Goal: Task Accomplishment & Management: Use online tool/utility

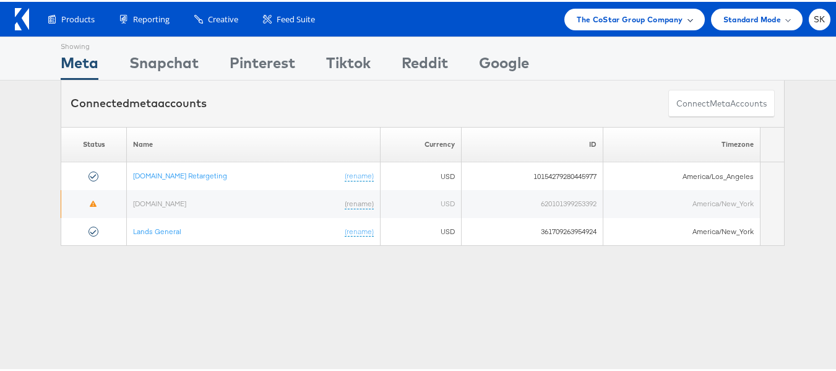
click at [616, 23] on span "The CoStar Group Company" at bounding box center [630, 17] width 106 height 13
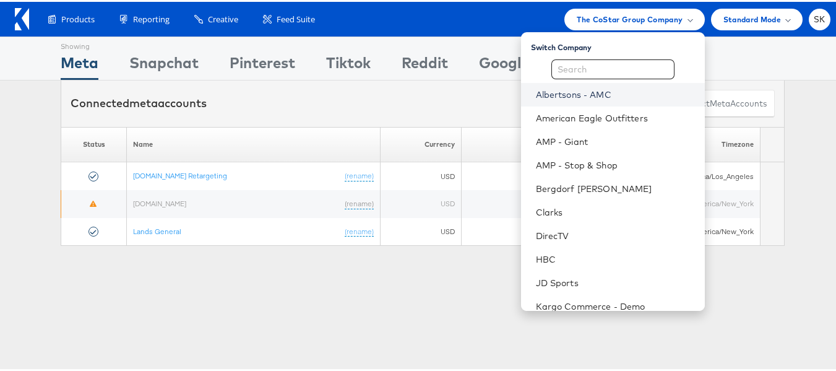
click at [561, 90] on link "Albertsons - AMC" at bounding box center [615, 93] width 159 height 12
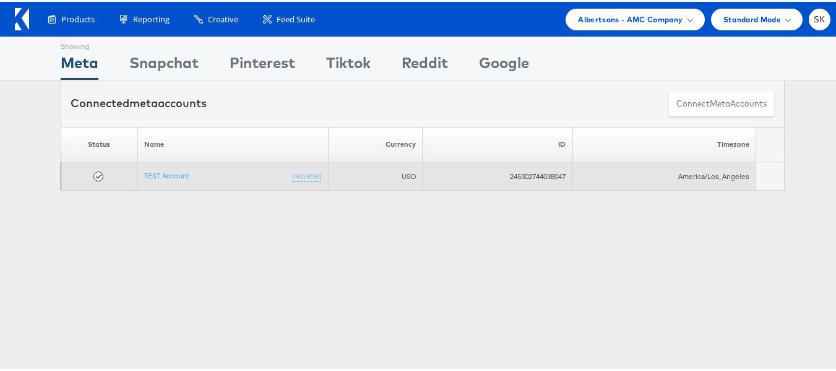
click at [157, 181] on td "TEST Account (rename)" at bounding box center [233, 174] width 191 height 28
click at [157, 178] on link "TEST Account" at bounding box center [166, 173] width 45 height 9
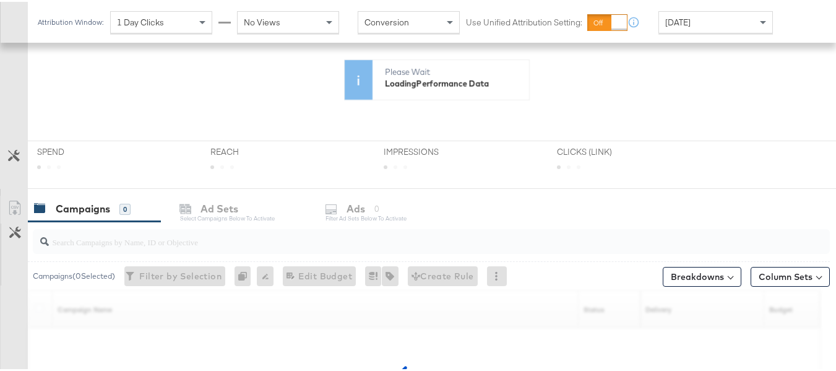
scroll to position [477, 0]
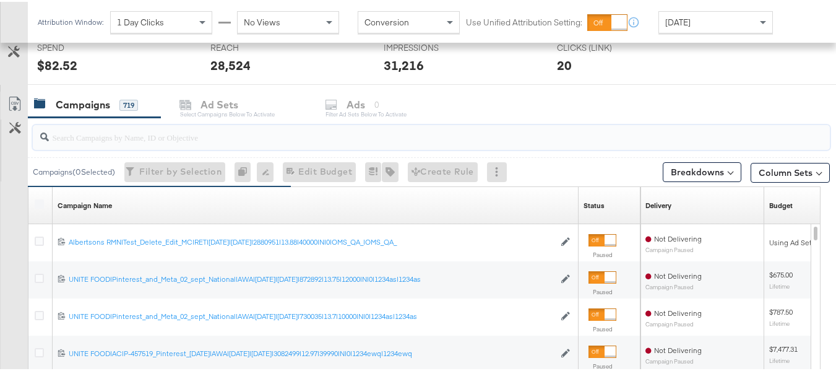
click at [131, 134] on input "search" at bounding box center [404, 130] width 710 height 24
paste input "co-branded-hub|Multibrand|Multi-brand_FY25 CoBrand National GMHBC P8|SAL|9/10/2…"
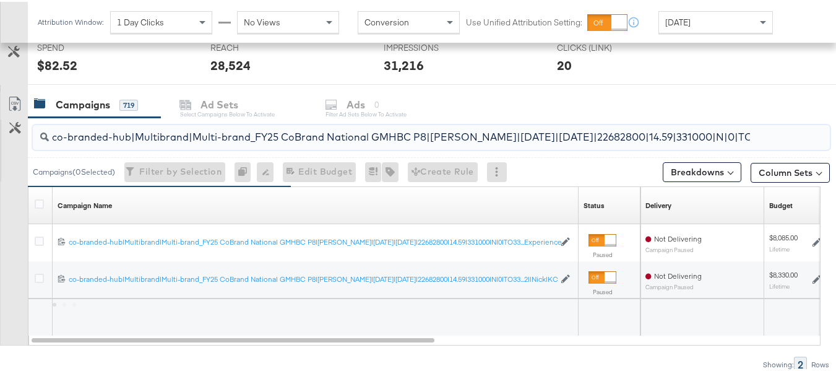
scroll to position [0, 199]
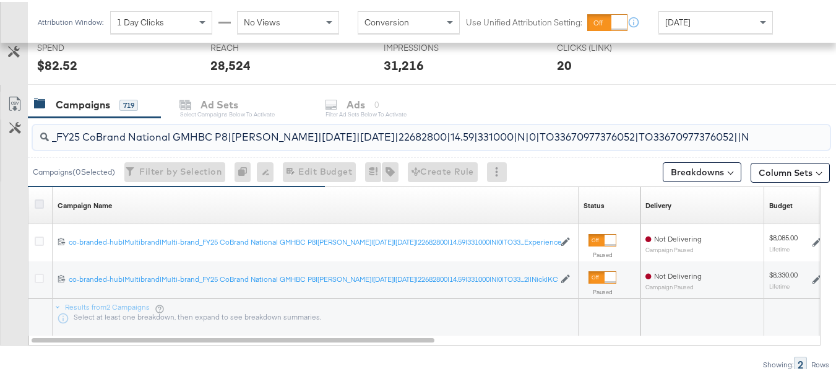
type input "co-branded-hub|Multibrand|Multi-brand_FY25 CoBrand National GMHBC P8|[PERSON_NA…"
click at [41, 201] on icon at bounding box center [39, 201] width 9 height 9
click at [0, 0] on input "checkbox" at bounding box center [0, 0] width 0 height 0
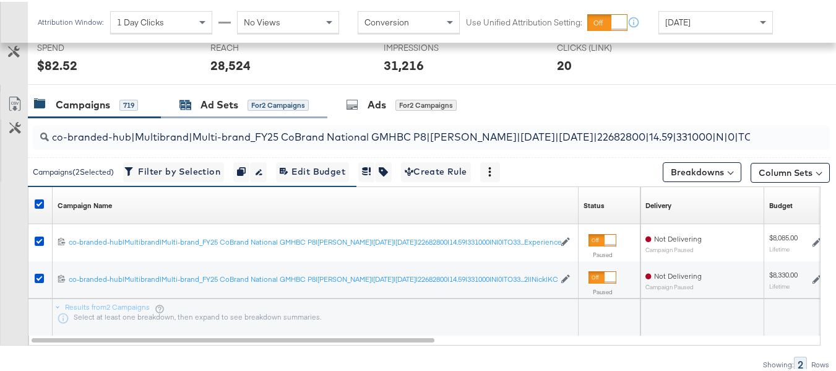
click at [206, 103] on div "Ad Sets" at bounding box center [220, 103] width 38 height 14
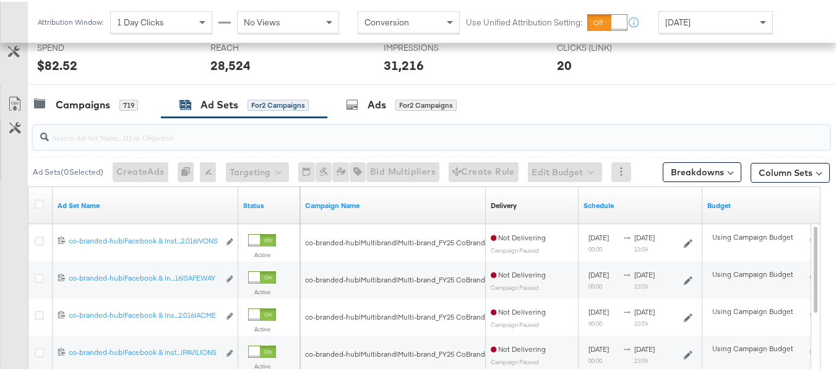
click at [200, 137] on input "search" at bounding box center [404, 130] width 710 height 24
paste input "co-branded-hub|Facebook & Instagram|Social Media|FBIG - Premium Carousel & Prod…"
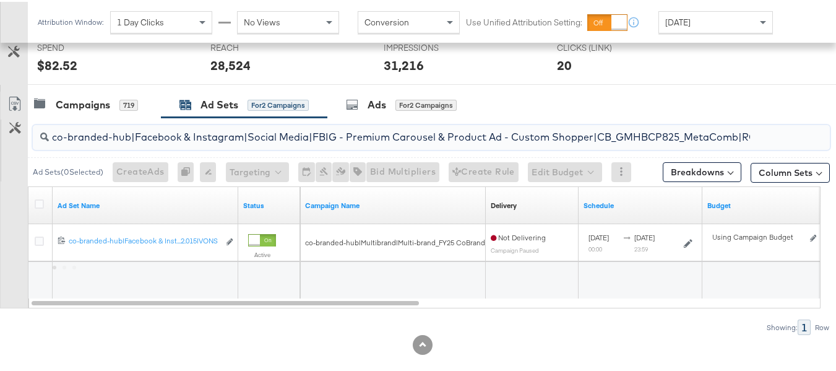
scroll to position [0, 549]
type input "co-branded-hub|Facebook & Instagram|Social Media|FBIG - Premium Carousel & Prod…"
click at [39, 198] on icon at bounding box center [39, 201] width 9 height 9
click at [0, 0] on input "checkbox" at bounding box center [0, 0] width 0 height 0
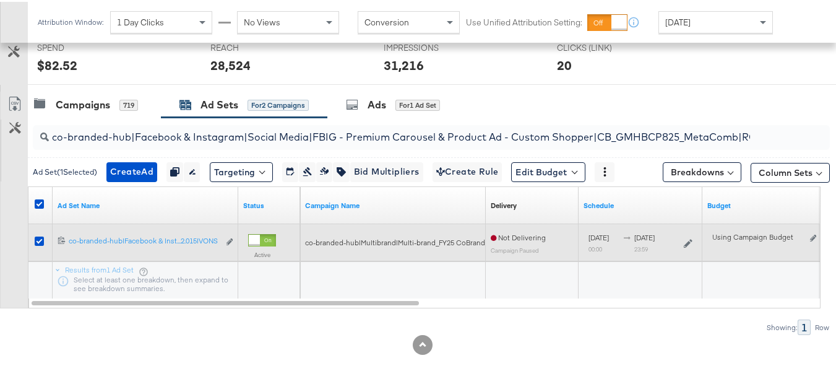
click at [233, 238] on div "120230827524210307 co-branded-hub|Facebook & Instagram|Social Media|FBIG - Prem…" at bounding box center [146, 240] width 186 height 23
click at [229, 238] on icon "link" at bounding box center [230, 239] width 6 height 7
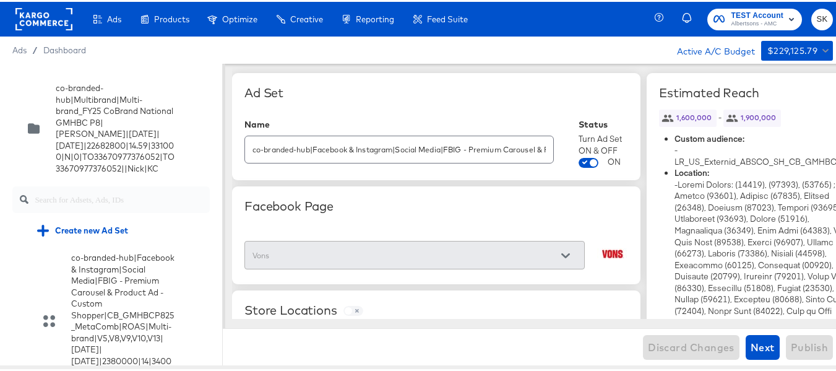
scroll to position [2016, 0]
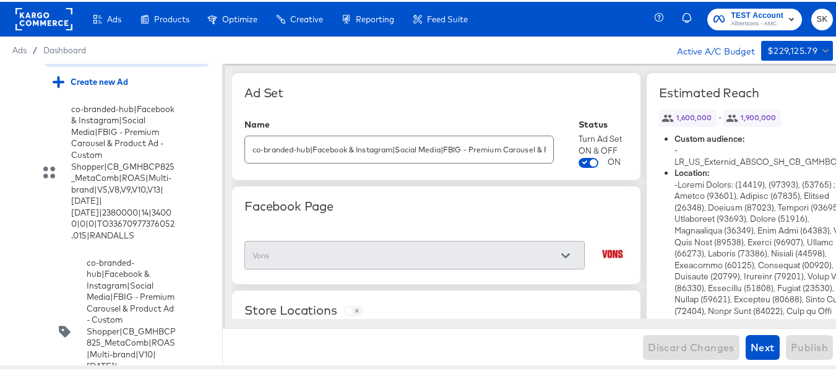
click at [0, 0] on input "checkbox" at bounding box center [0, 0] width 0 height 0
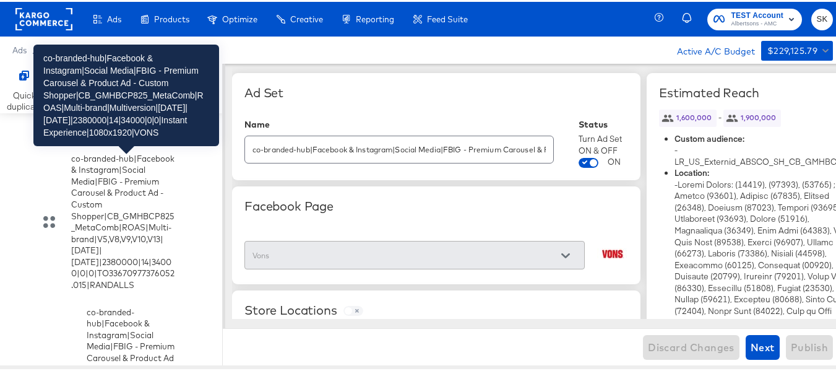
click at [111, 108] on div "co-branded-hub|Facebook & Instagram|Social Media|FBIG - Premium Carousel & Prod…" at bounding box center [131, 22] width 89 height 172
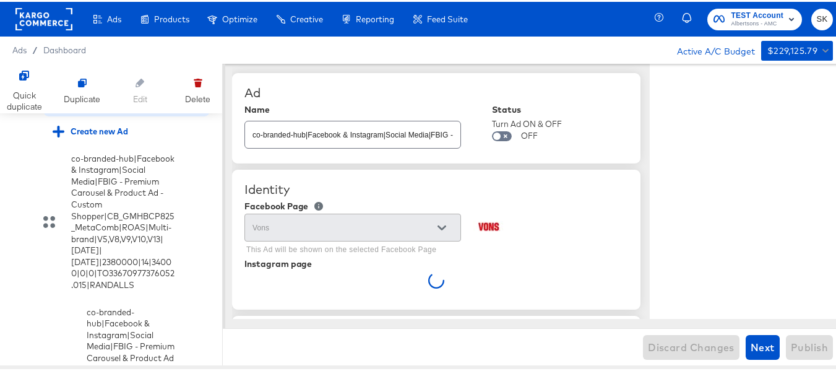
click at [0, 0] on input "checkbox" at bounding box center [0, 0] width 0 height 0
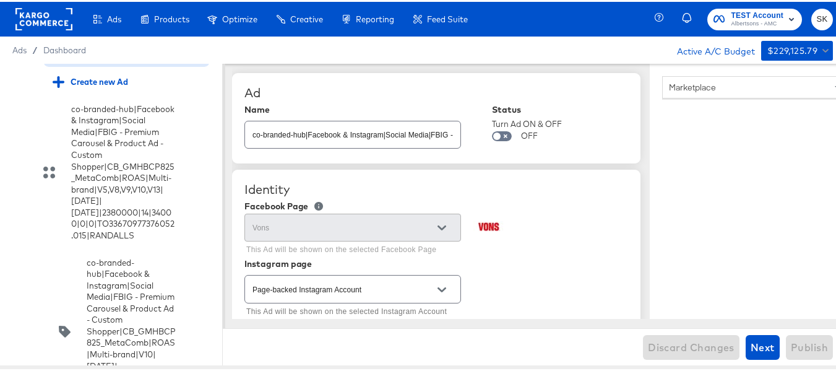
scroll to position [8386, 0]
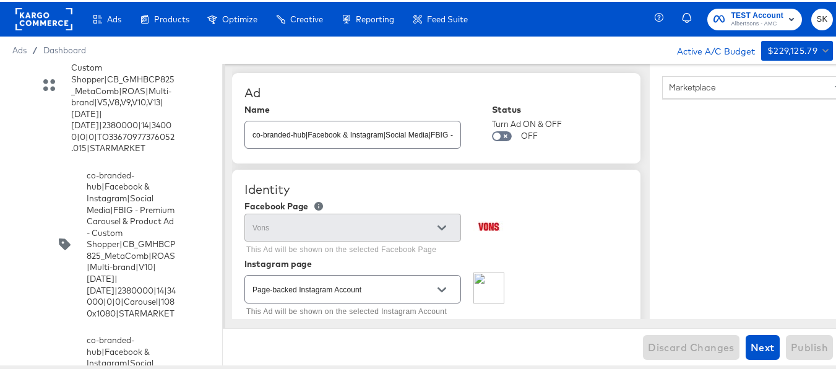
click at [0, 0] on input "checkbox" at bounding box center [0, 0] width 0 height 0
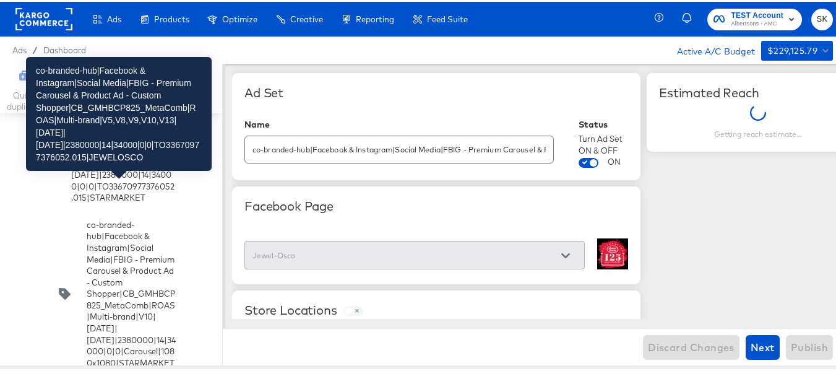
scroll to position [1, 0]
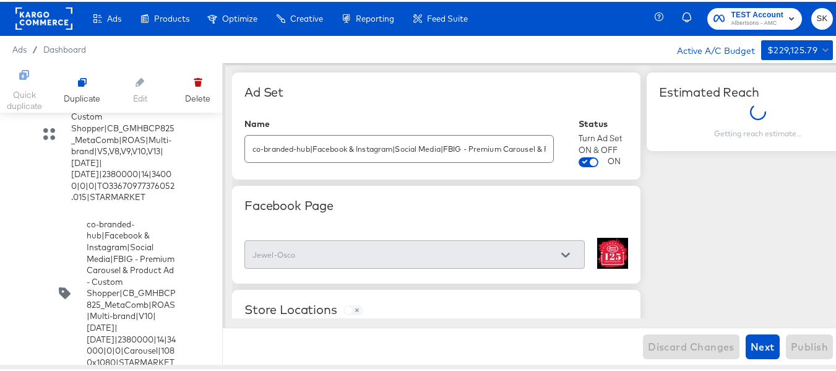
click at [409, 148] on input "co-branded-hub|Facebook & Instagram|Social Media|FBIG - Premium Carousel & Prod…" at bounding box center [399, 142] width 308 height 27
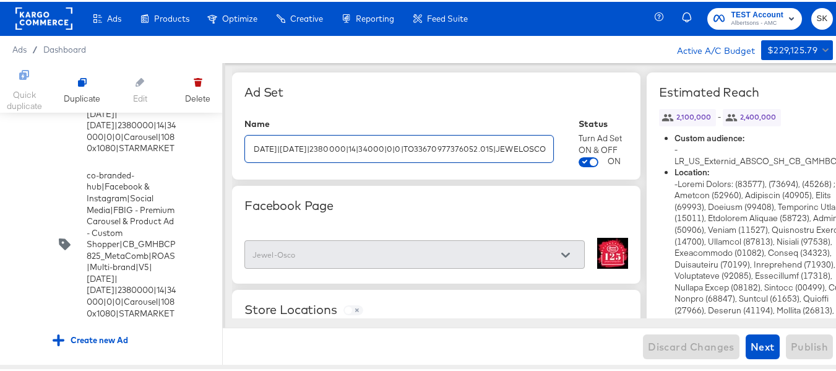
scroll to position [9252, 0]
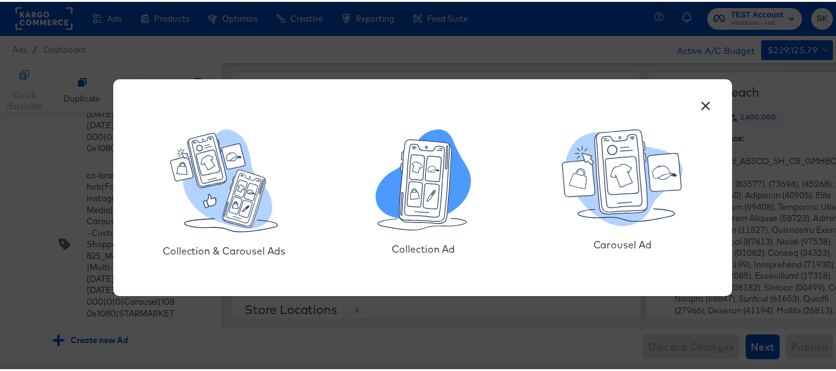
click at [415, 208] on icon at bounding box center [426, 179] width 53 height 84
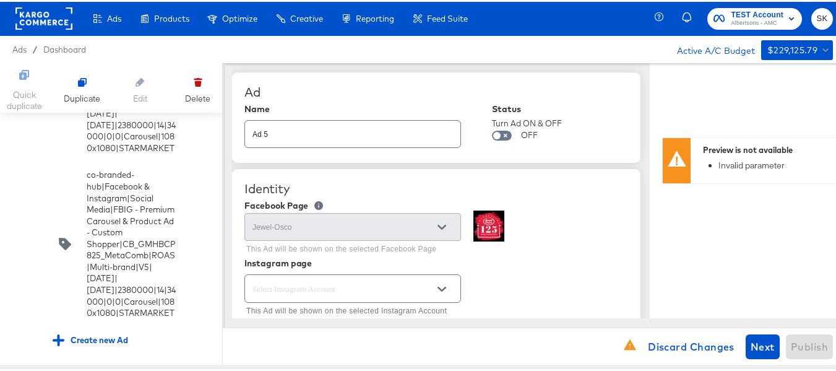
click at [339, 134] on input "Ad 5" at bounding box center [352, 127] width 215 height 27
paste input "co-branded-hub|Facebook & Instagram|Social Media|FBIG - Premium Carousel & Prod…"
type input "co-branded-hub|Facebook & Instagram|Social Media|FBIG - Premium Carousel & Prod…"
type textarea "x"
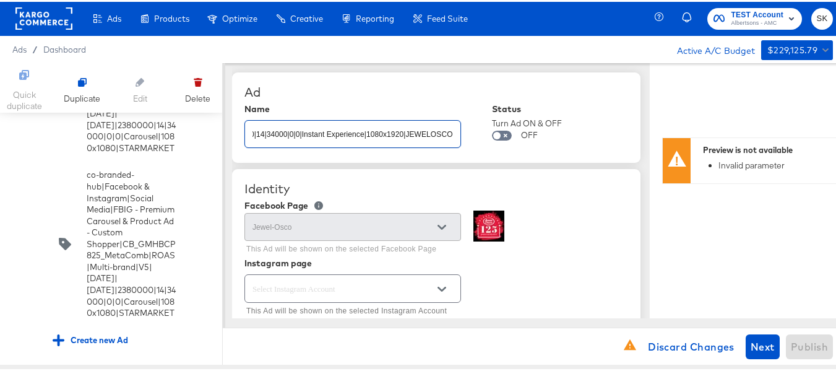
type textarea "x"
click at [417, 85] on div "Ad" at bounding box center [436, 90] width 384 height 15
click at [388, 137] on input "co-branded-hub|Facebook & Instagram|Social Media|FBIG - Premium Carousel & Prod…" at bounding box center [352, 127] width 215 height 27
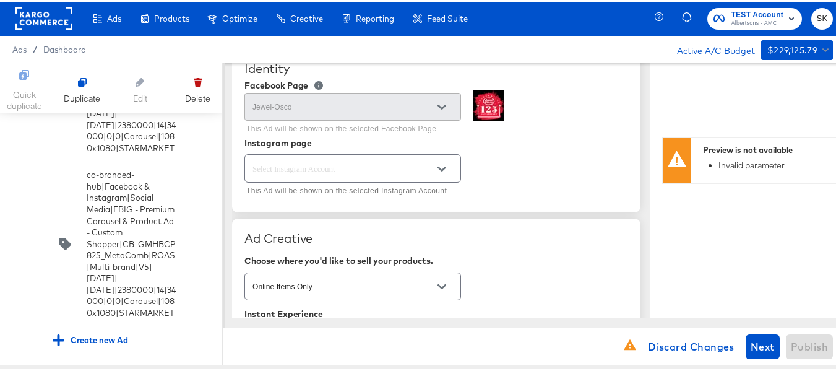
scroll to position [124, 0]
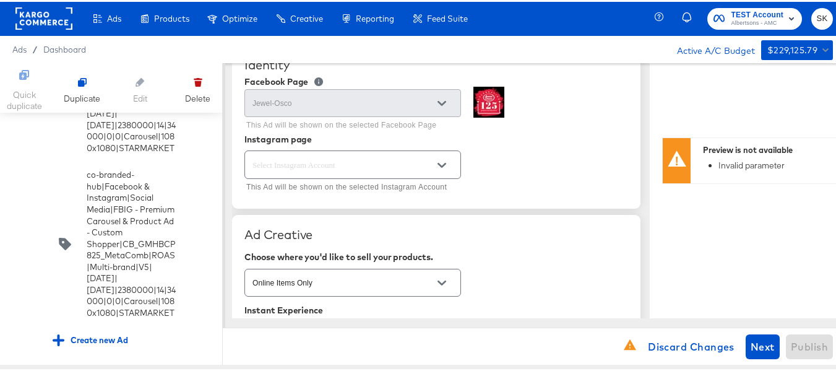
click at [438, 166] on icon "Open" at bounding box center [442, 163] width 9 height 9
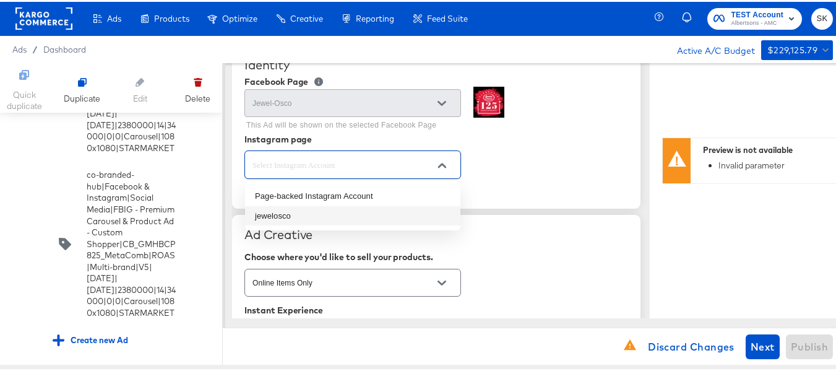
click at [286, 217] on li "jewelosco" at bounding box center [352, 214] width 215 height 20
type input "jewelosco"
type textarea "x"
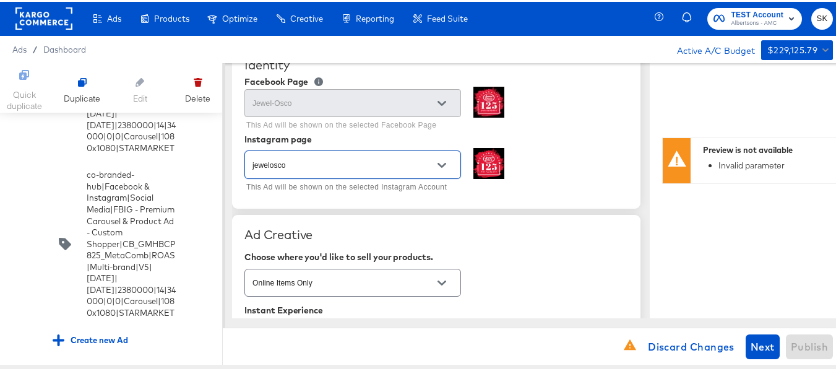
click at [566, 180] on div "jewelosco This Ad will be shown on the selected Instagram Account" at bounding box center [436, 170] width 384 height 48
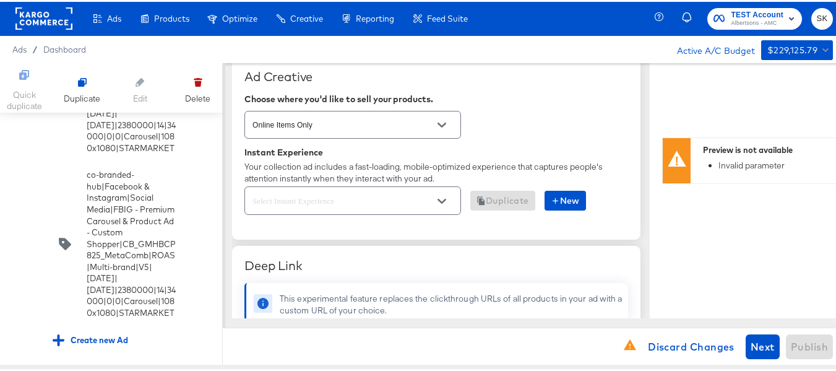
scroll to position [309, 0]
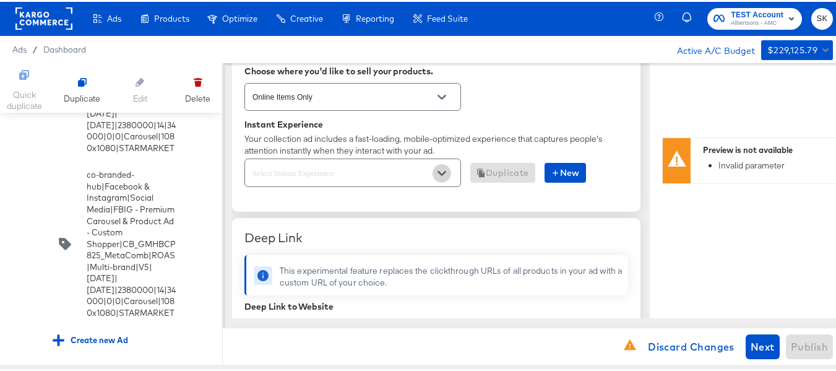
click at [443, 173] on icon "Open" at bounding box center [442, 171] width 9 height 5
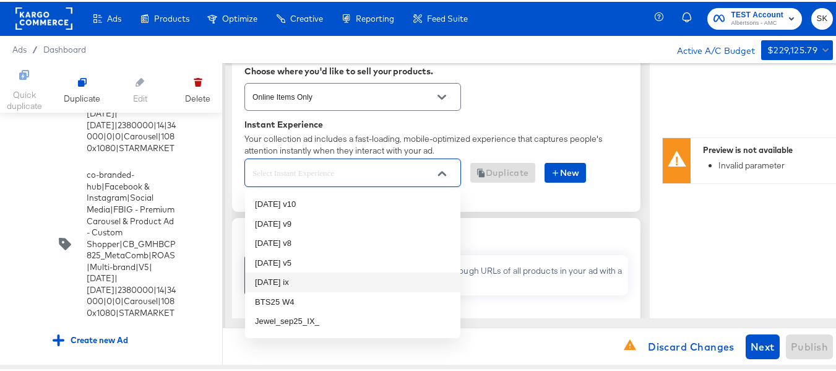
click at [272, 280] on li "oct25 ix" at bounding box center [352, 280] width 215 height 20
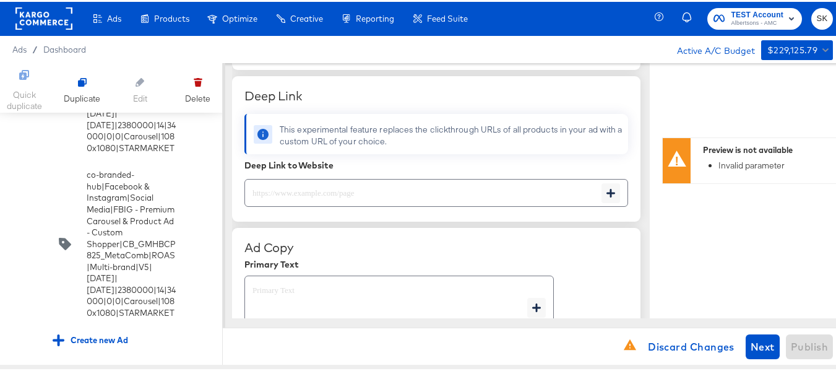
scroll to position [433, 0]
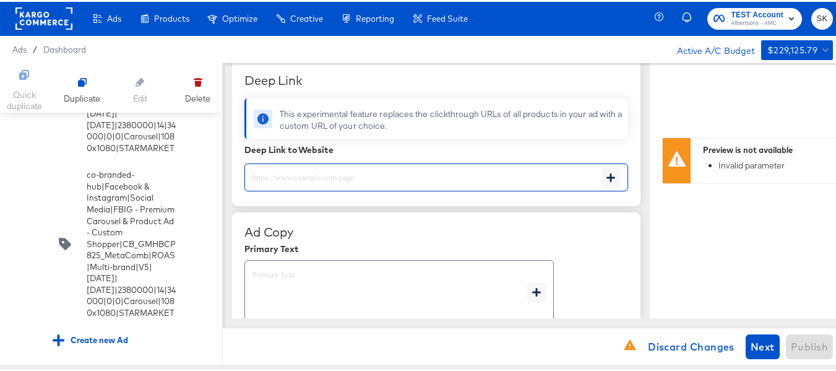
click at [341, 172] on input "text" at bounding box center [423, 170] width 356 height 27
paste input "https://www.jewelosco.com/order/personal-care-essentials.html"
type input "https://www.jewelosco.com/order/personal-care-essentials.html"
type textarea "x"
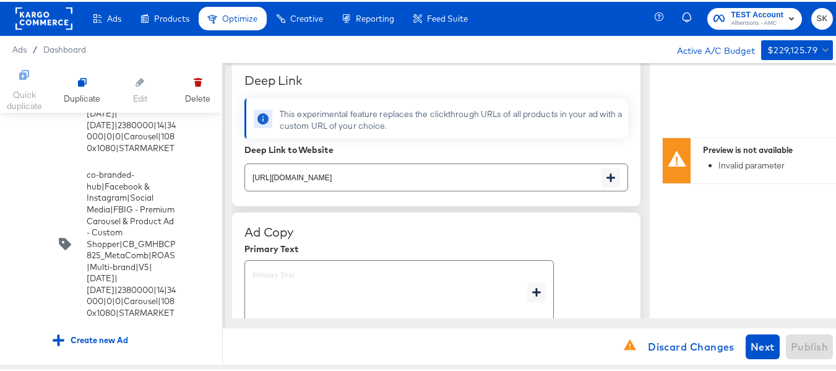
type textarea "x"
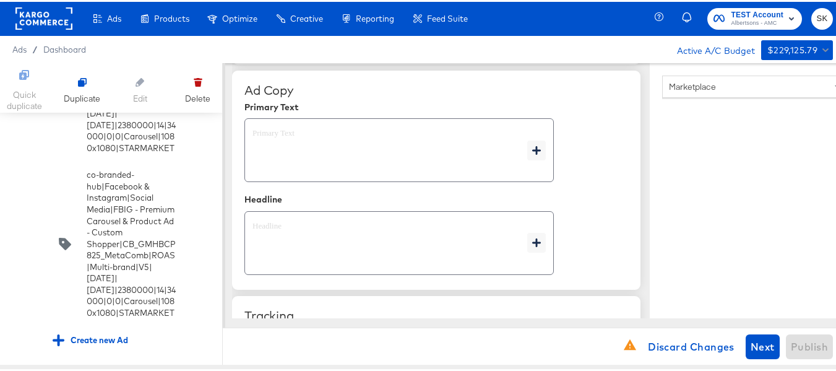
scroll to position [608, 0]
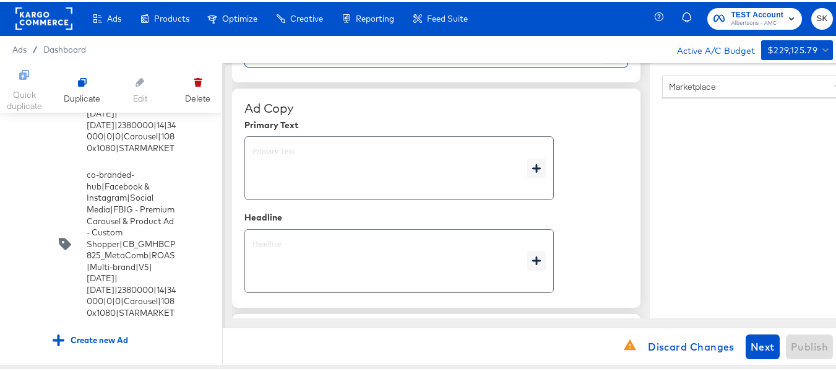
type textarea "x"
click at [363, 179] on textarea at bounding box center [390, 166] width 275 height 45
type textarea "x"
paste textarea "Shop your favorite brands for you and your home!"
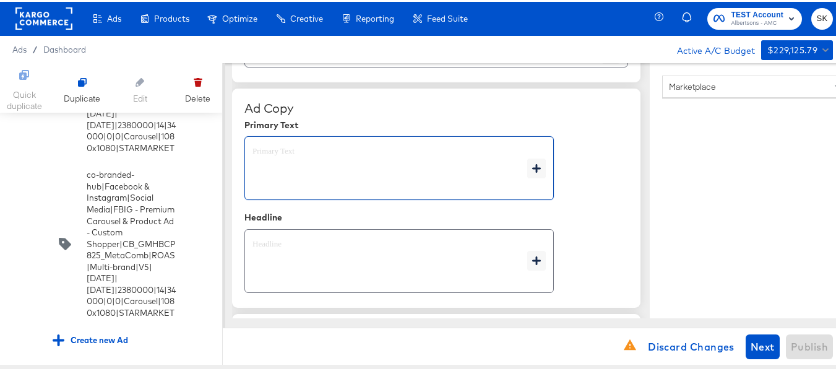
type textarea "Shop your favorite brands for you and your home!"
type textarea "x"
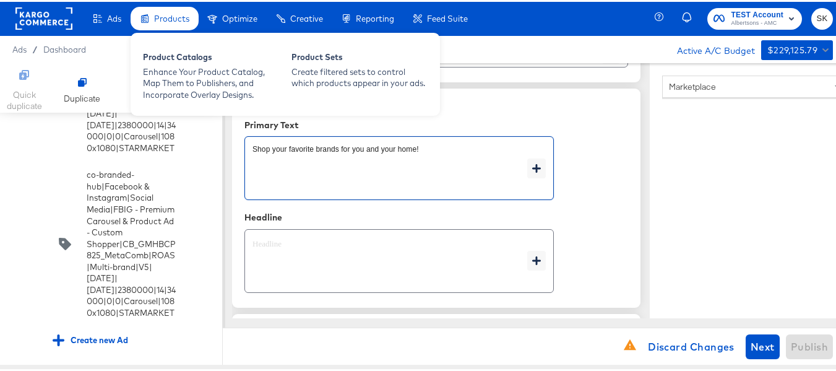
type textarea "Shop your favorite brands for you and your home!"
type textarea "x"
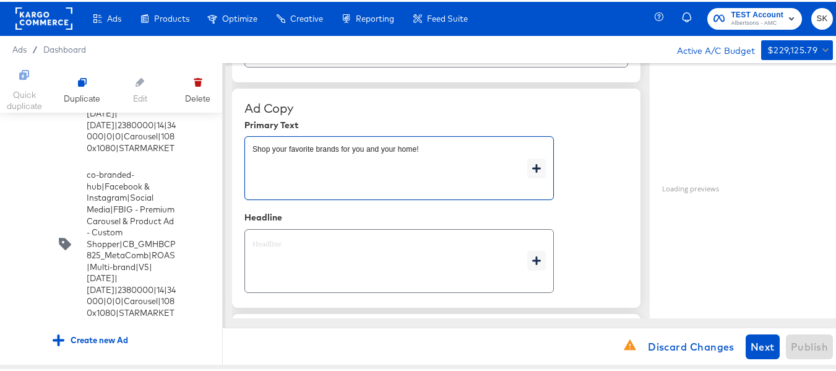
type textarea "x"
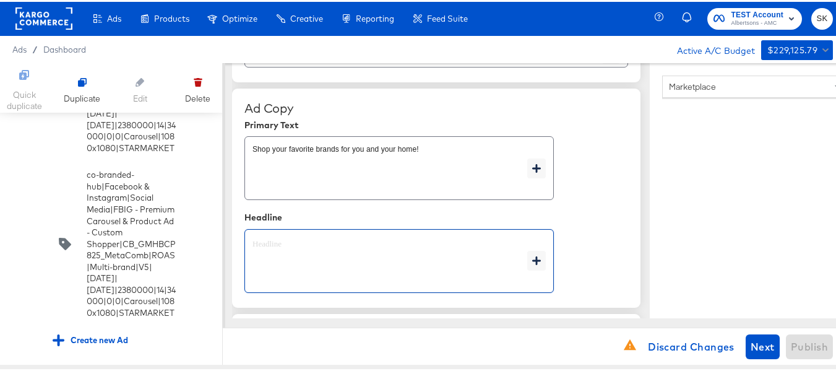
click at [350, 254] on textarea at bounding box center [390, 259] width 275 height 45
type textarea "x"
paste textarea "Explore latest arrivals"
type textarea "Explore latest arrivals"
type textarea "x"
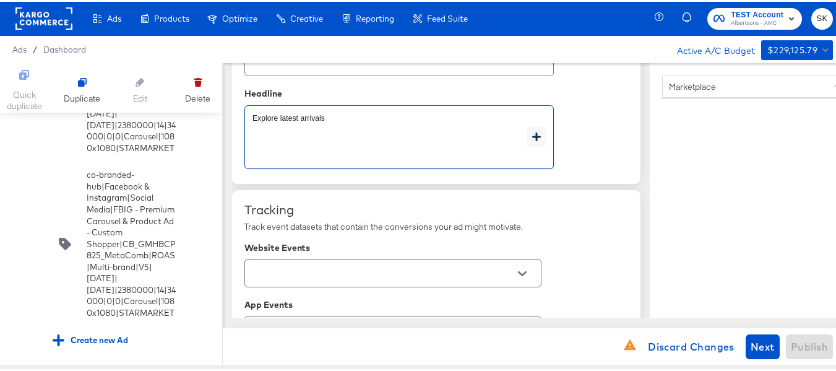
scroll to position [794, 0]
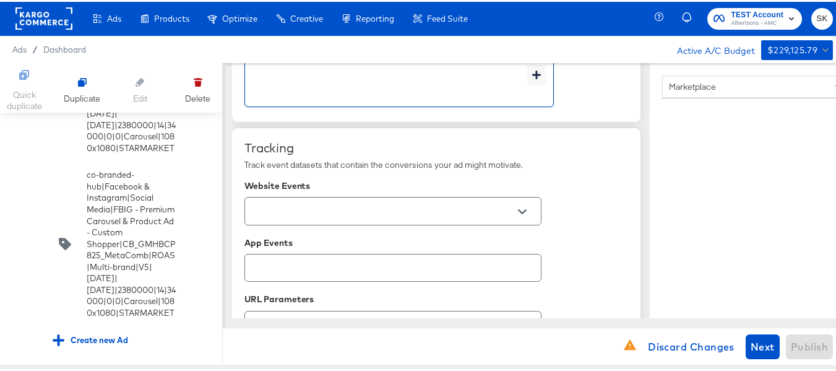
click at [522, 212] on icon "Open" at bounding box center [522, 209] width 9 height 5
type textarea "Explore latest arrivals"
type textarea "x"
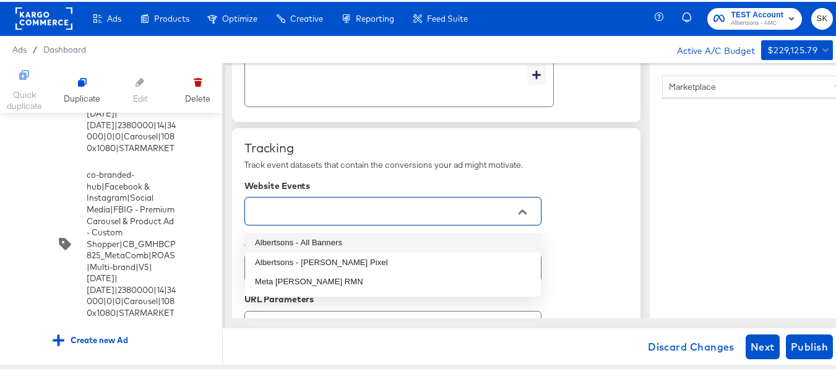
click at [325, 241] on li "Albertsons - All Banners" at bounding box center [393, 241] width 296 height 20
type textarea "x"
type input "Albertsons - All Banners"
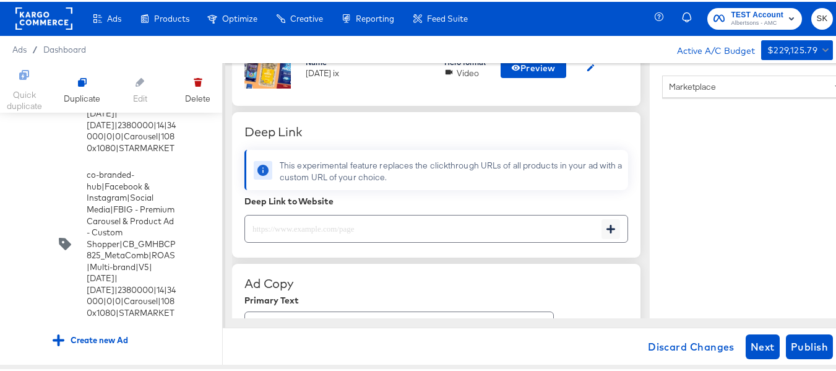
scroll to position [495, 0]
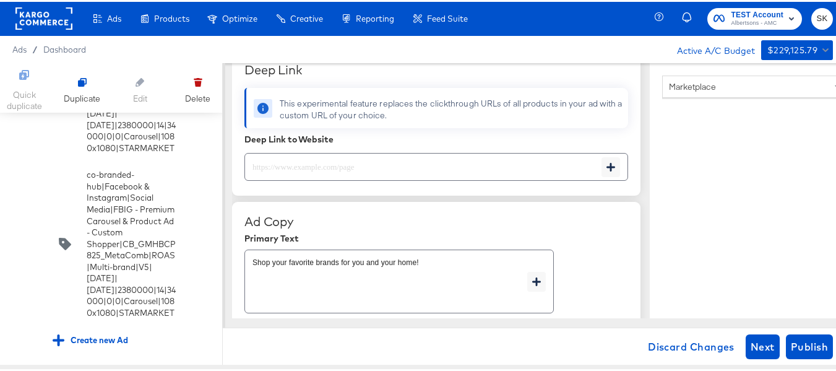
click at [314, 165] on input "text" at bounding box center [423, 160] width 356 height 27
paste input "V10 Carousel https://www.jewelosco.com/lp/baby-products-supplies.html IX https:…"
type input "V10 Carousel https://www.jewelosco.com/lp/baby-products-supplies.html IX https:…"
click at [438, 168] on input "V10 Carousel https://www.jewelosco.com/lp/baby-products-supplies.html IX https:…" at bounding box center [423, 160] width 356 height 27
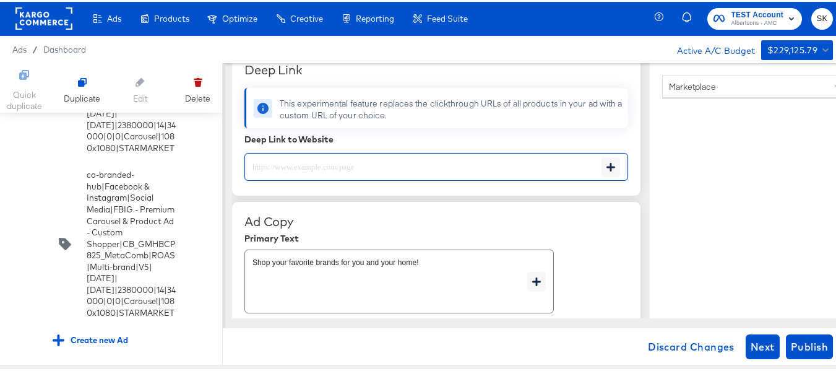
scroll to position [0, 0]
paste input "V10 Carousel https://www.jewelosco.com/lp/baby-products-supplies.html IX https:…"
type input "V10 Carousel https://www.jewelosco.com/lp/baby-products-supplies.html IX https:…"
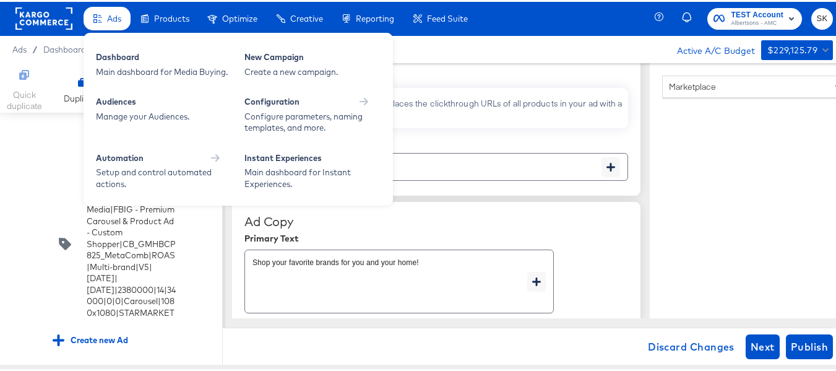
type textarea "x"
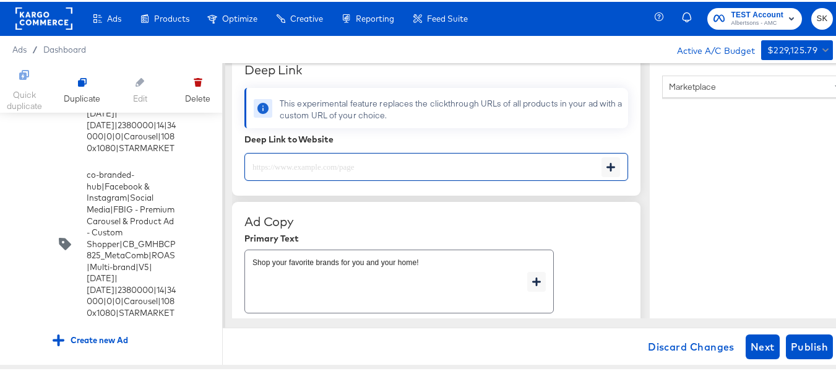
click at [296, 162] on input "text" at bounding box center [423, 160] width 356 height 27
paste input "https://www.jewelosco.com/order/personal-care-essentials.html"
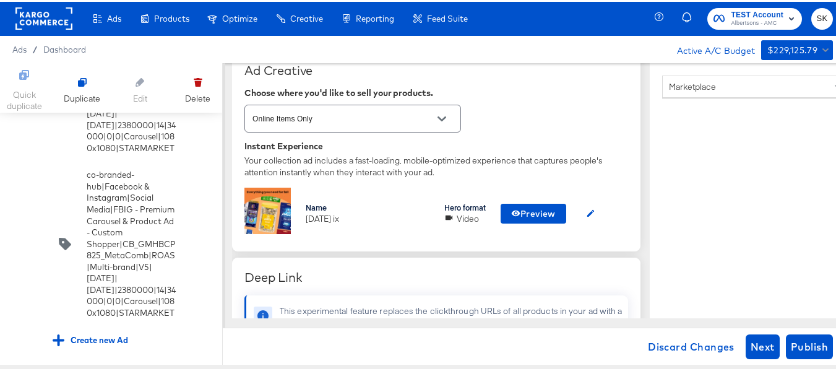
scroll to position [266, 0]
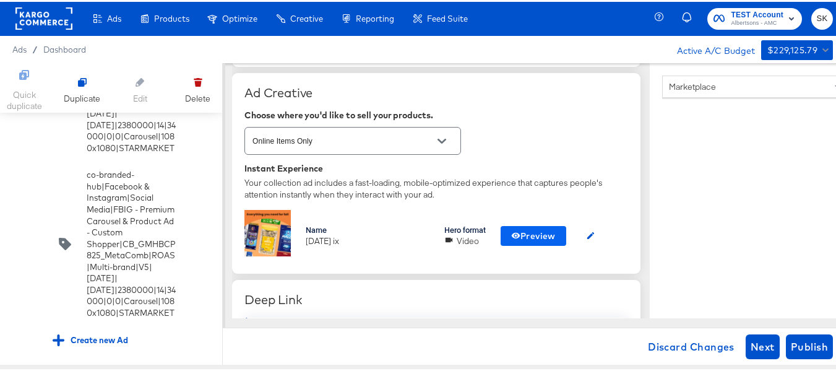
type input "https://www.jewelosco.com/order/personal-care-essentials.html"
type textarea "x"
click at [521, 236] on span "Preview" at bounding box center [533, 234] width 45 height 15
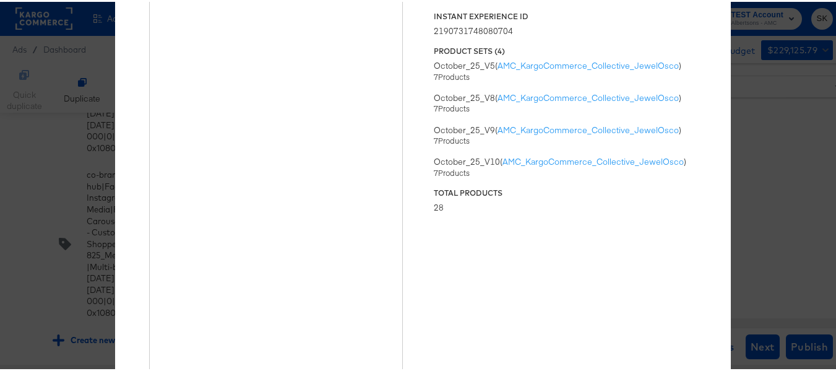
scroll to position [0, 0]
click at [782, 170] on div "× Previewing ' oct25 ix ' Status Published Instant Experience ID 21907317480807…" at bounding box center [422, 185] width 845 height 371
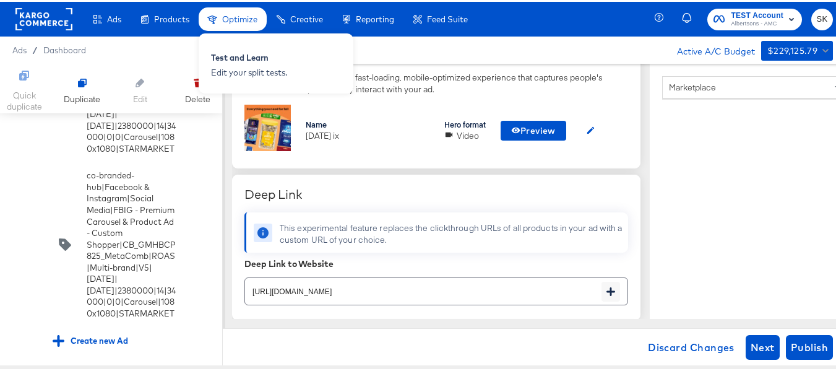
scroll to position [9320, 0]
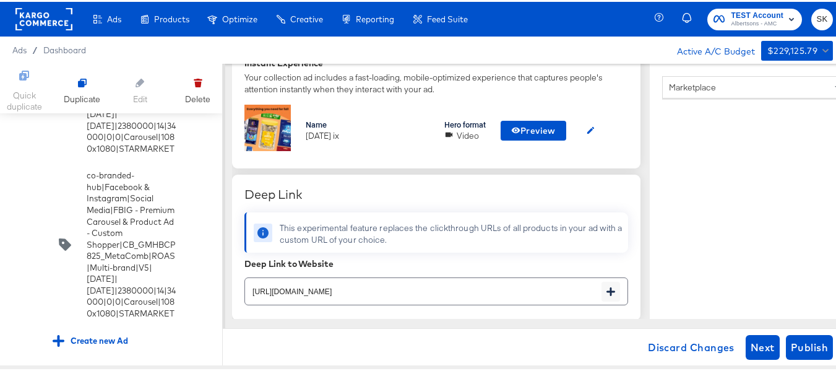
click at [634, 186] on div "Deep Link This experimental feature replaces the clickthrough URLs of all produ…" at bounding box center [436, 245] width 408 height 145
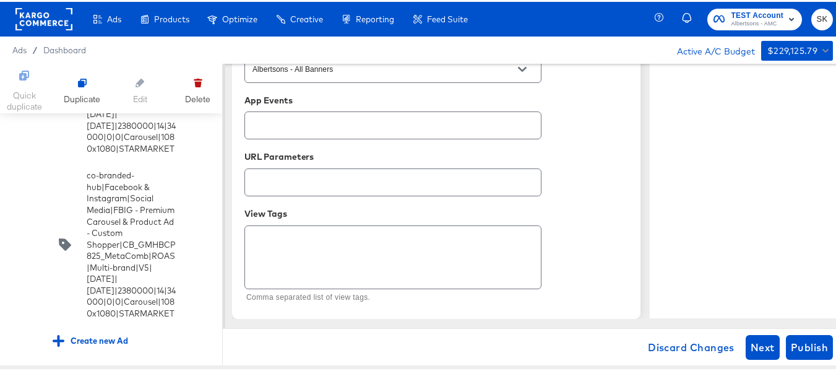
scroll to position [946, 0]
click at [819, 353] on button "Publish" at bounding box center [809, 345] width 47 height 25
type textarea "x"
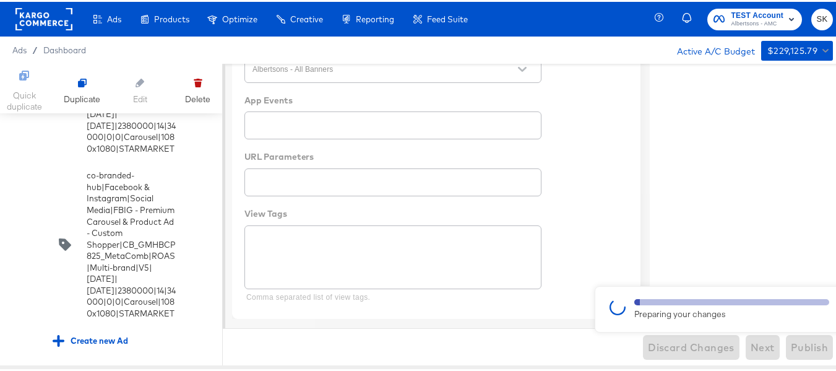
type textarea "x"
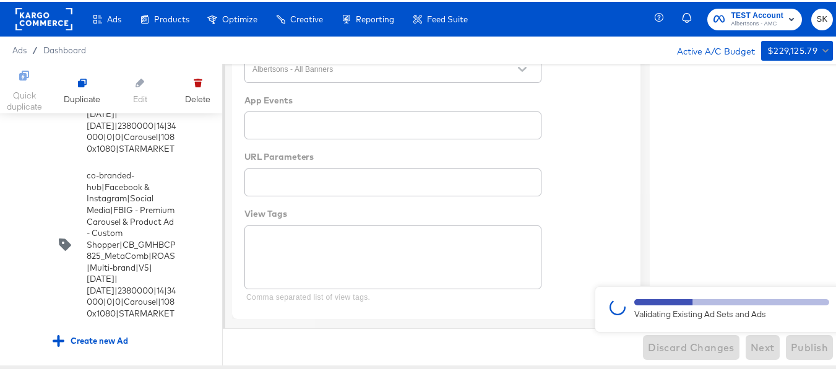
type textarea "x"
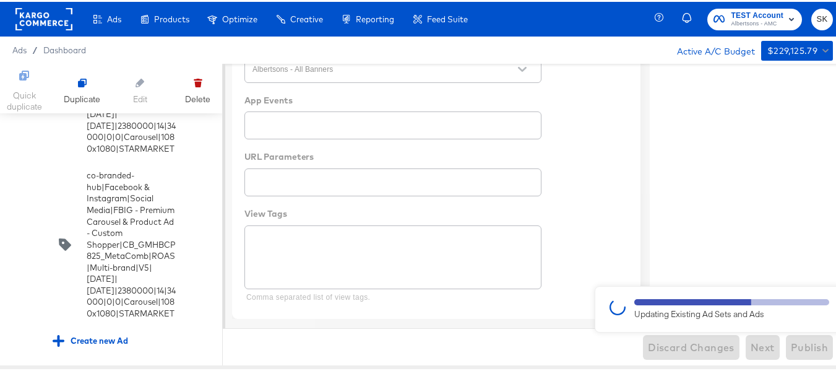
type textarea "x"
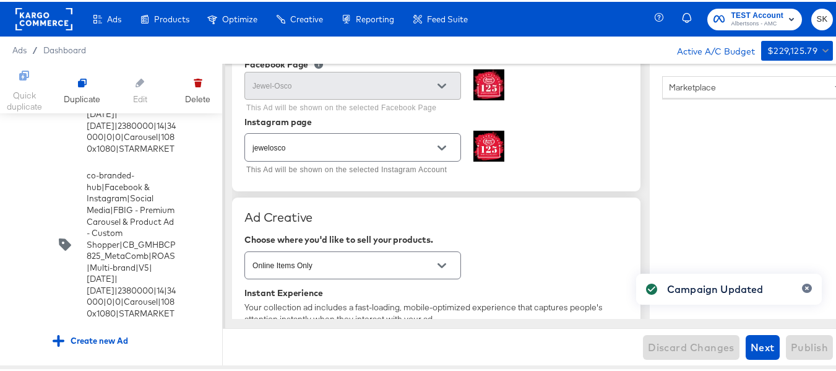
type textarea "x"
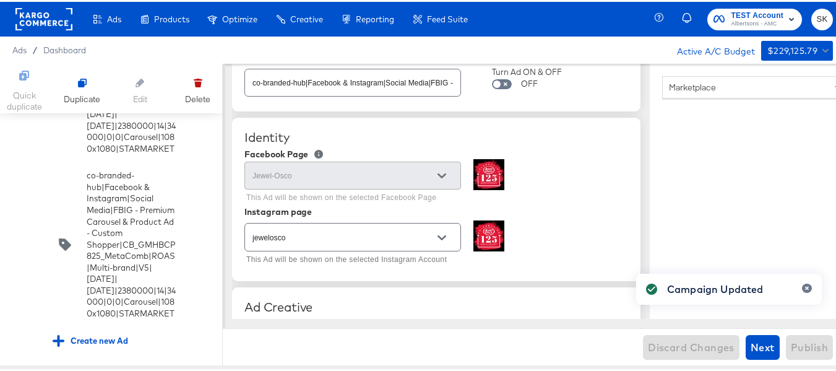
scroll to position [0, 0]
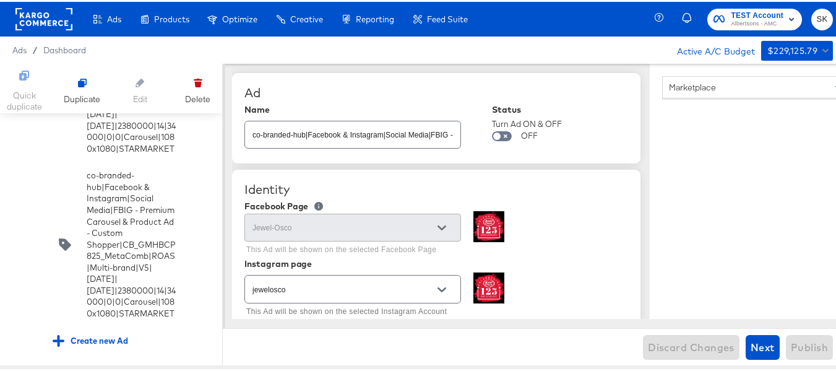
click at [0, 0] on input "checkbox" at bounding box center [0, 0] width 0 height 0
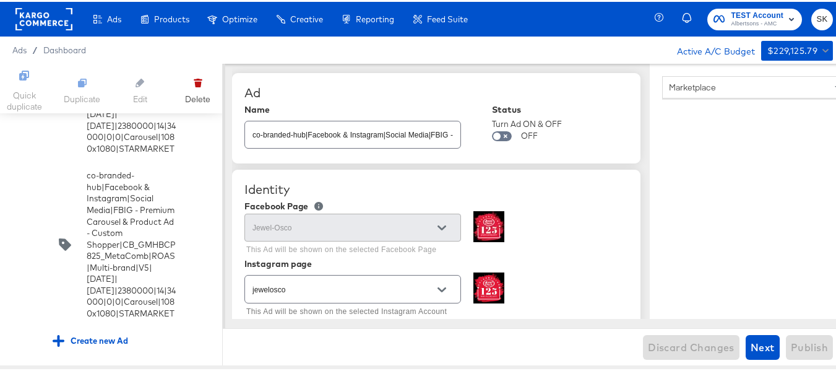
click at [383, 137] on input "co-branded-hub|Facebook & Instagram|Social Media|FBIG - Premium Carousel & Prod…" at bounding box center [352, 127] width 215 height 27
click at [0, 0] on input "checkbox" at bounding box center [0, 0] width 0 height 0
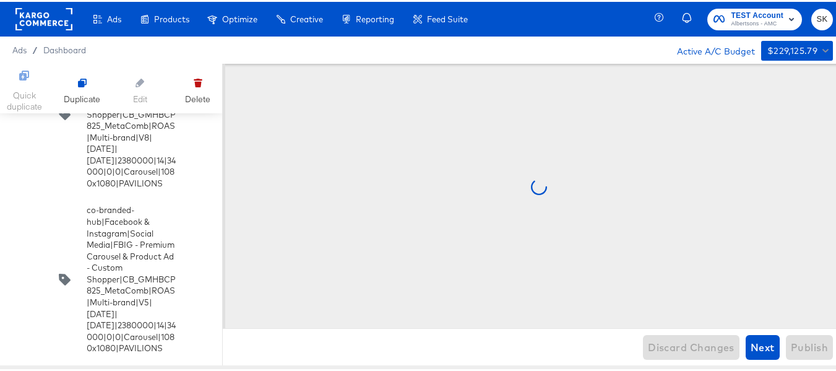
click at [0, 0] on input "checkbox" at bounding box center [0, 0] width 0 height 0
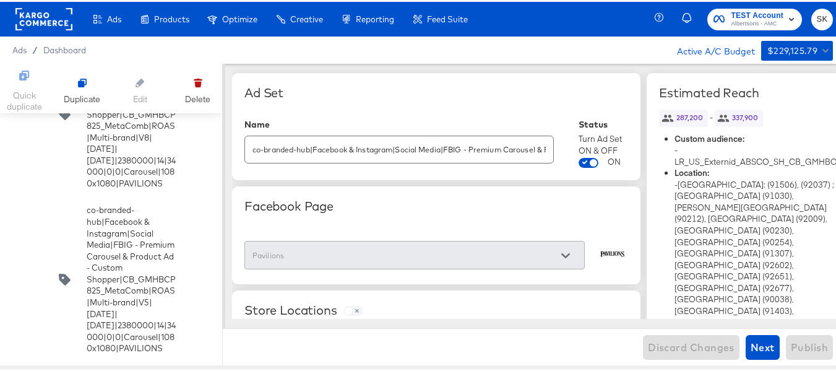
click at [405, 145] on input "co-branded-hub|Facebook & Instagram|Social Media|FBIG - Premium Carousel & Prod…" at bounding box center [399, 142] width 308 height 27
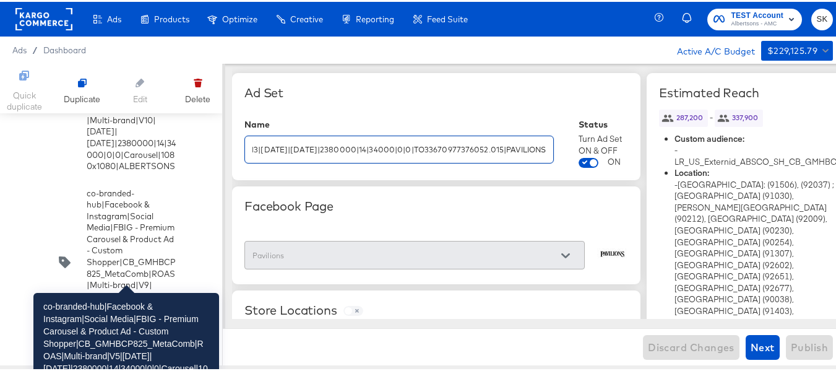
scroll to position [6124, 0]
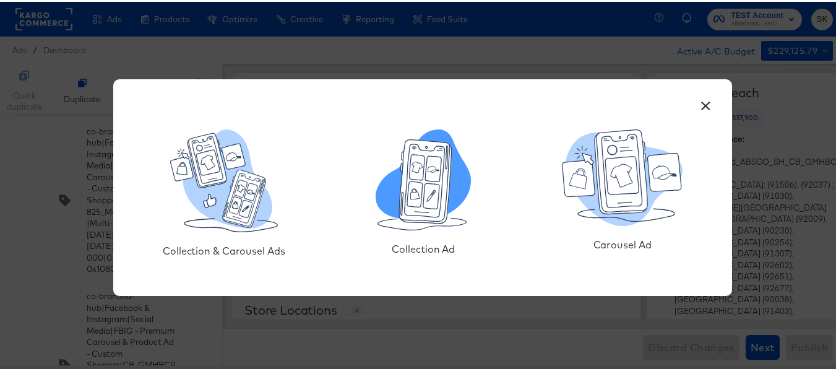
click at [433, 198] on icon at bounding box center [431, 193] width 16 height 25
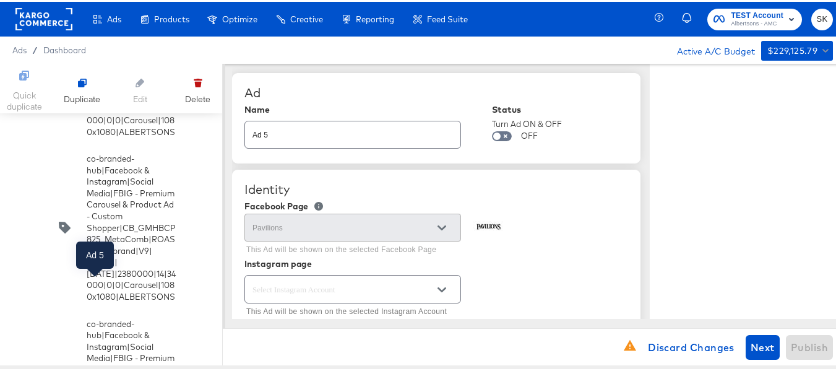
type textarea "x"
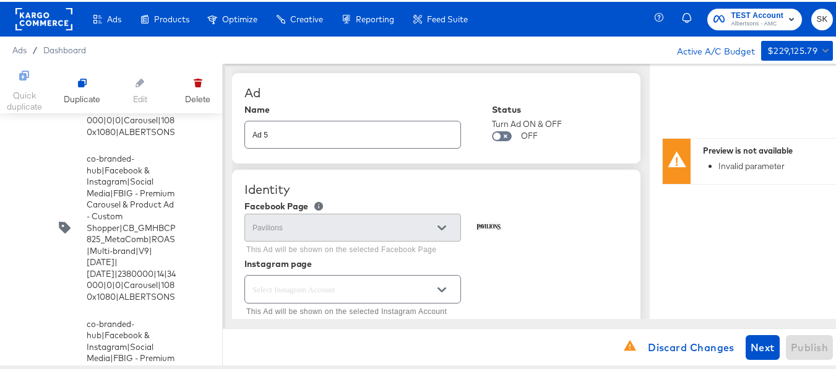
click at [361, 136] on input "Ad 5" at bounding box center [352, 127] width 215 height 27
paste input "co-branded-hub|Facebook & Instagram|Social Media|FBIG - Premium Carousel & Prod…"
type input "co-branded-hub|Facebook & Instagram|Social Media|FBIG - Premium Carousel & Prod…"
type textarea "x"
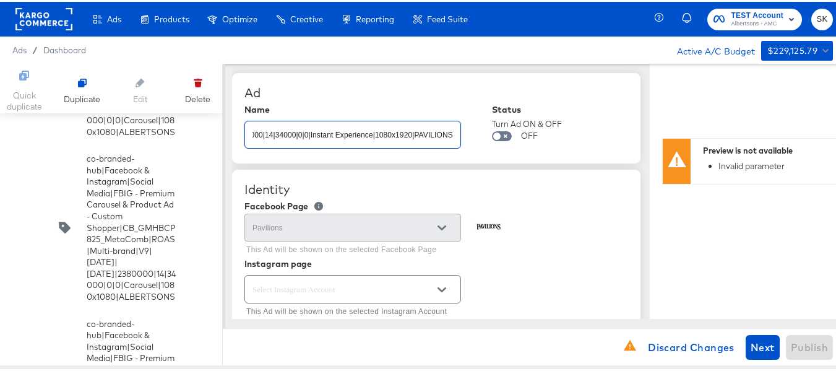
type textarea "x"
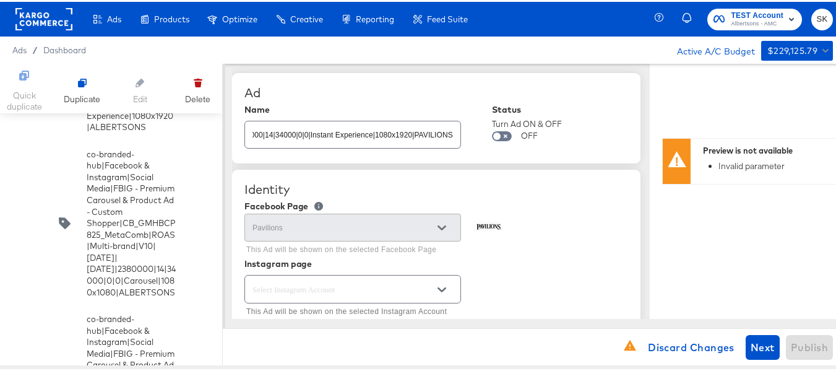
click at [456, 84] on div "Ad" at bounding box center [436, 91] width 384 height 15
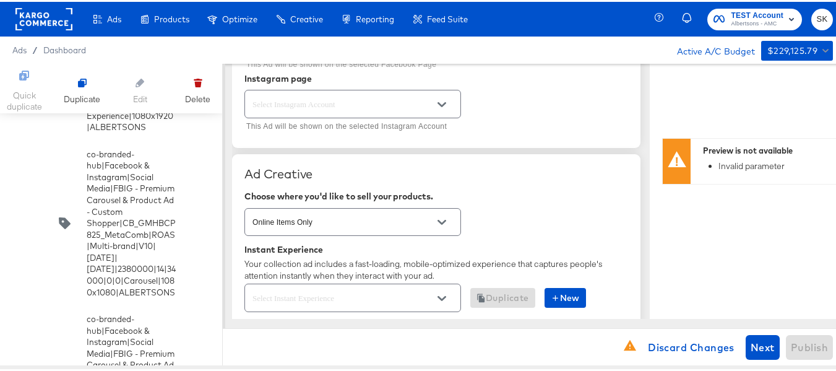
scroll to position [186, 0]
click at [444, 108] on button "Open" at bounding box center [442, 102] width 19 height 19
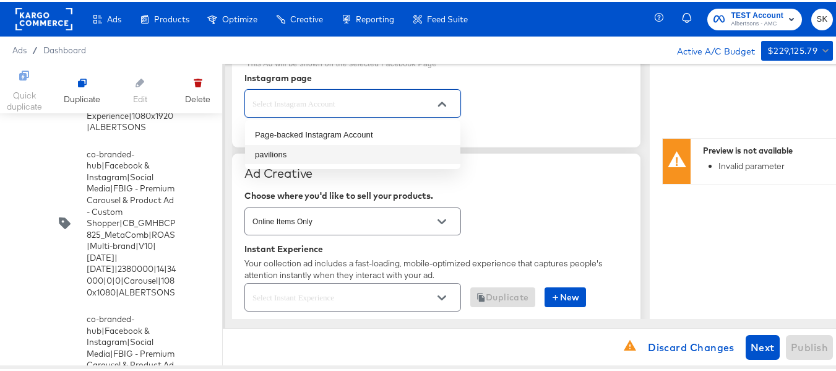
click at [278, 156] on li "pavilions" at bounding box center [352, 153] width 215 height 20
type input "pavilions"
type textarea "x"
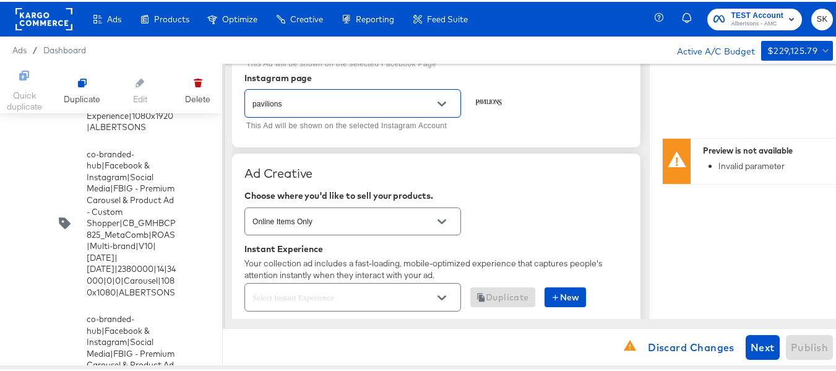
click at [538, 120] on div "pavilions This Ad will be shown on the selected Instagram Account" at bounding box center [436, 109] width 384 height 48
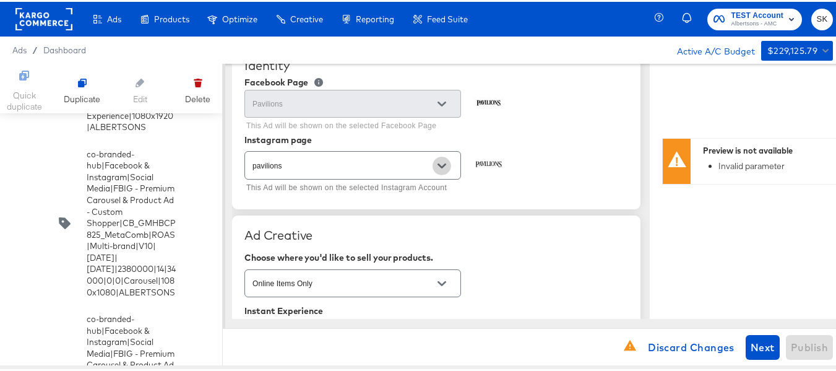
click at [439, 158] on button "Open" at bounding box center [442, 164] width 19 height 19
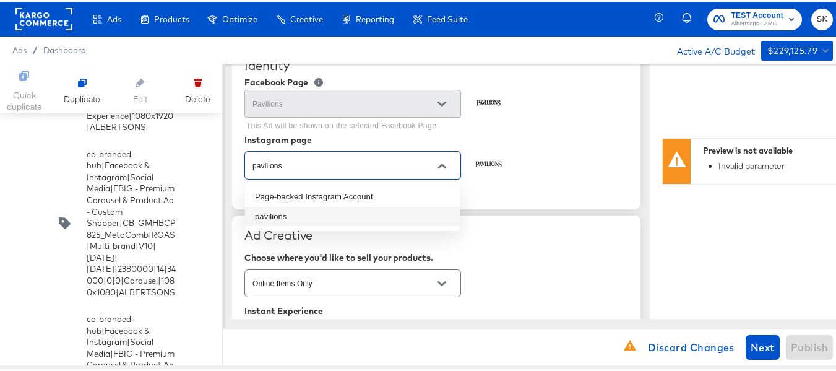
click at [580, 157] on div "pavilions This Ad will be shown on the selected Instagram Account" at bounding box center [436, 171] width 384 height 48
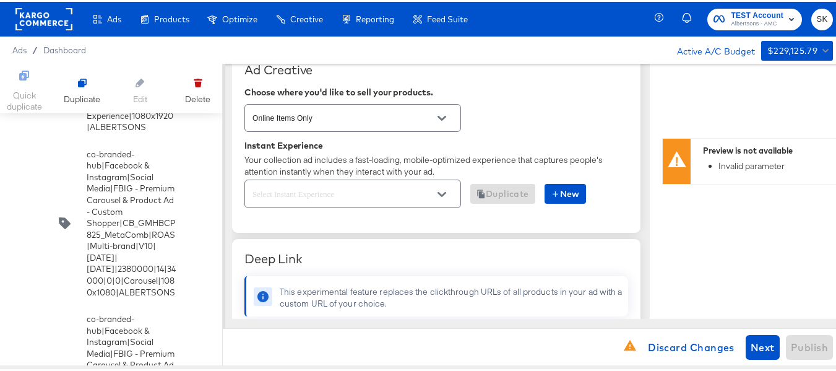
scroll to position [309, 0]
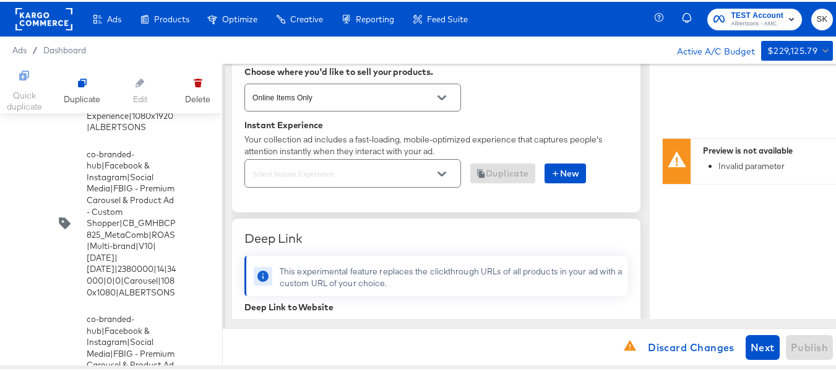
click at [441, 174] on icon "Open" at bounding box center [442, 172] width 9 height 5
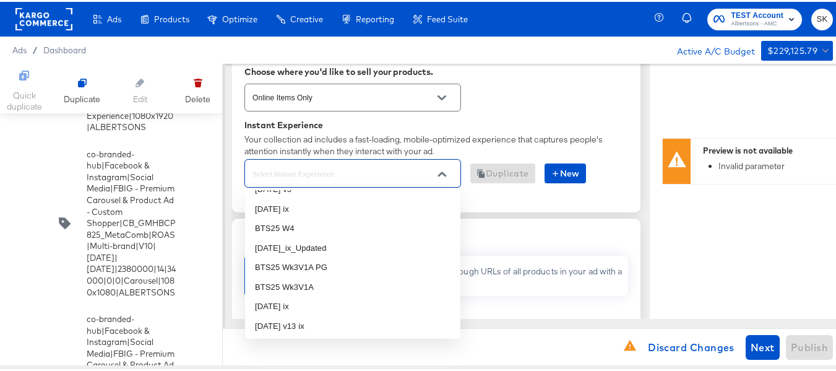
scroll to position [0, 0]
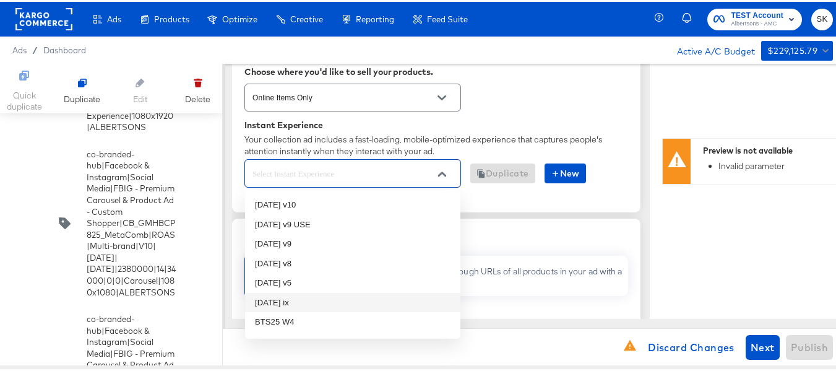
click at [283, 302] on li "oct25 ix" at bounding box center [352, 301] width 215 height 20
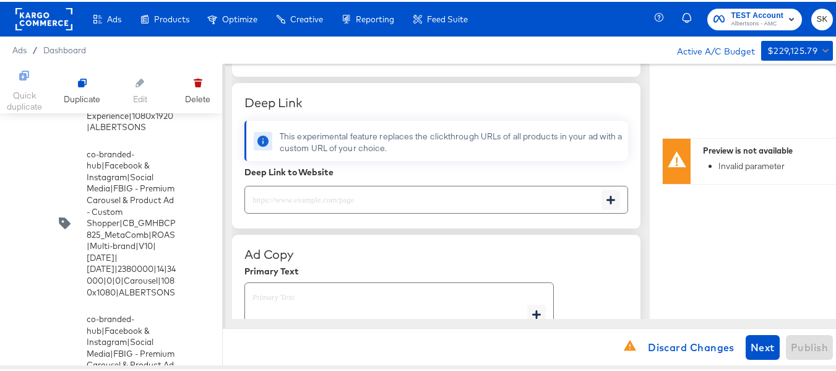
scroll to position [433, 0]
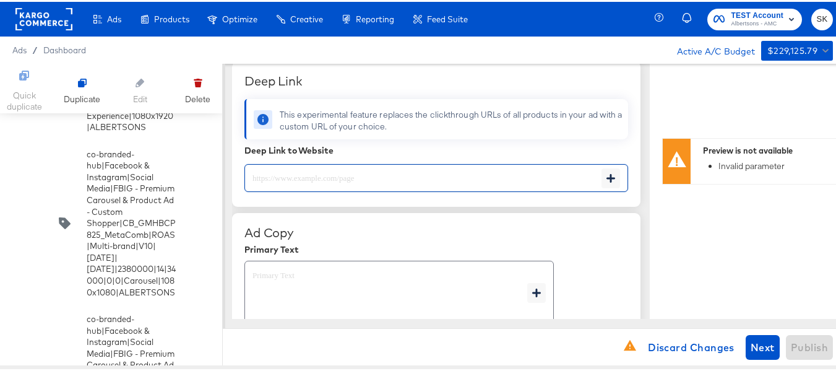
click at [308, 178] on input "text" at bounding box center [423, 171] width 356 height 27
paste input "https://www.pavilions.com/order/personal-care-essentials.html"
type input "https://www.pavilions.com/order/personal-care-essentials.html"
type textarea "x"
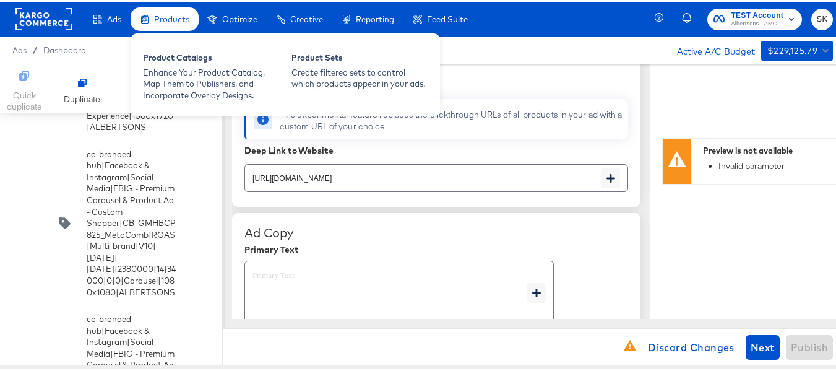
type textarea "x"
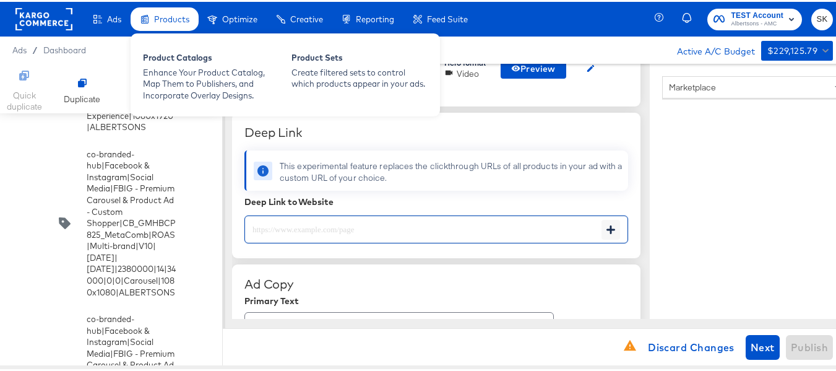
scroll to position [485, 0]
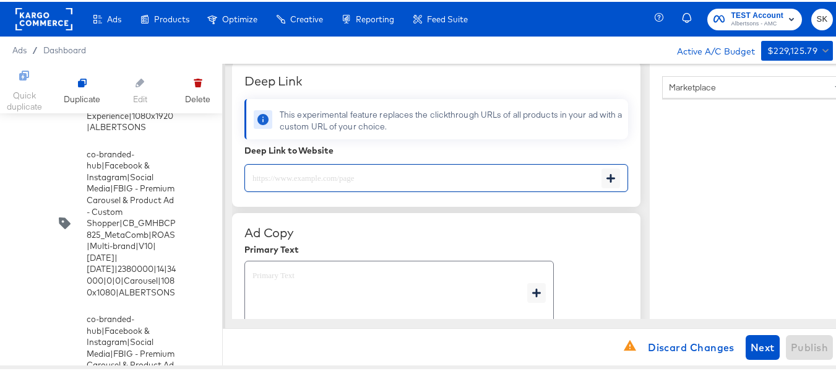
click at [321, 289] on textarea at bounding box center [390, 291] width 275 height 45
type textarea "x"
paste textarea "Shop your favorite brands for you and your home!"
type textarea "Shop your favorite brands for you and your home!"
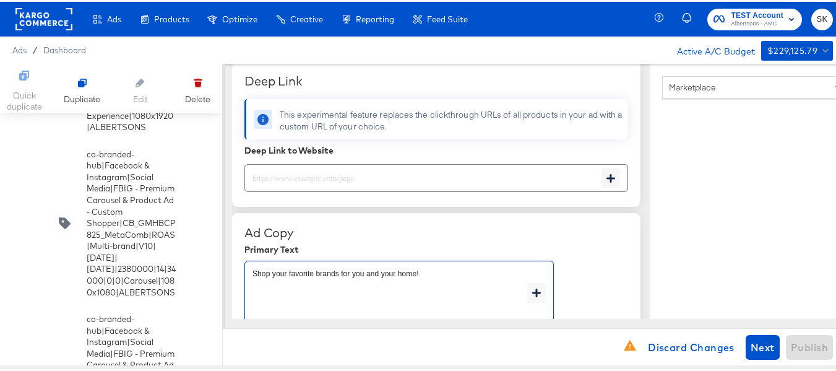
type textarea "x"
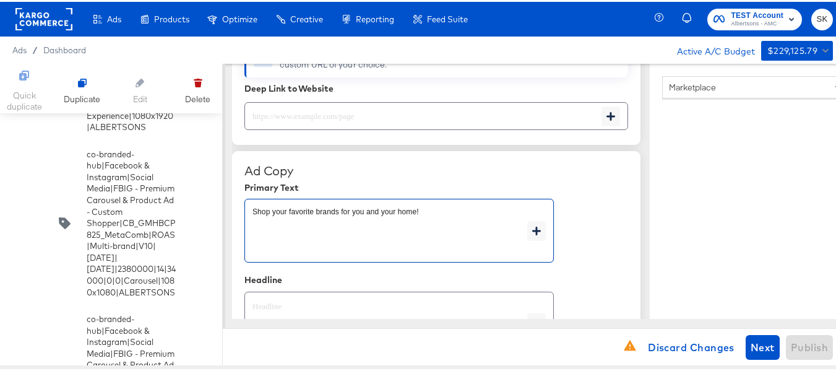
scroll to position [608, 0]
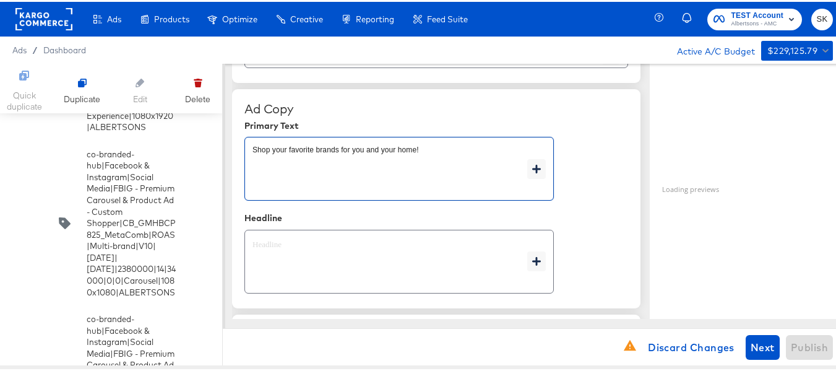
type textarea "Shop your favorite brands for you and your home!"
type textarea "x"
click at [318, 249] on textarea at bounding box center [390, 260] width 275 height 45
type textarea "x"
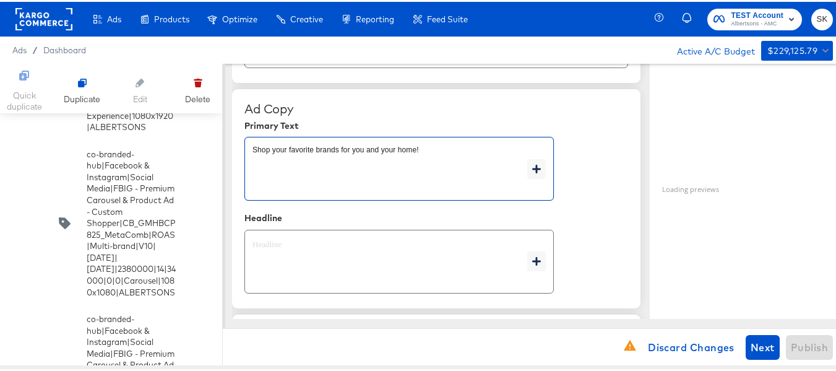
type textarea "x"
paste textarea "Explore latest arrivals"
type textarea "Explore latest arrivals"
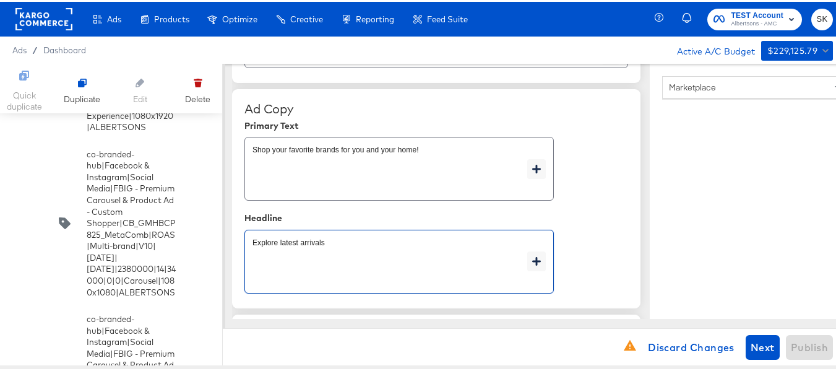
type textarea "x"
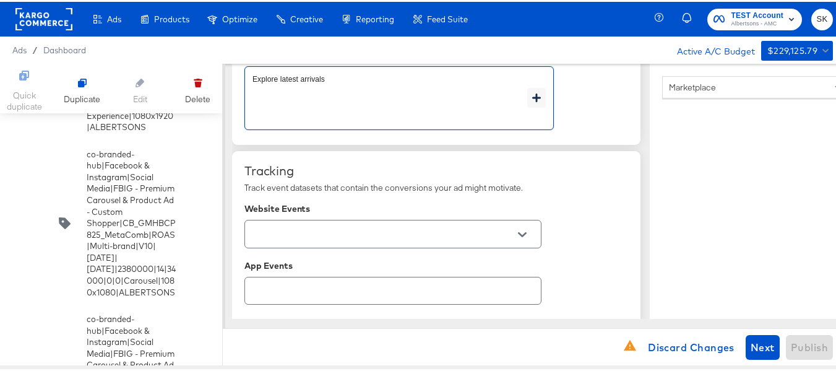
scroll to position [794, 0]
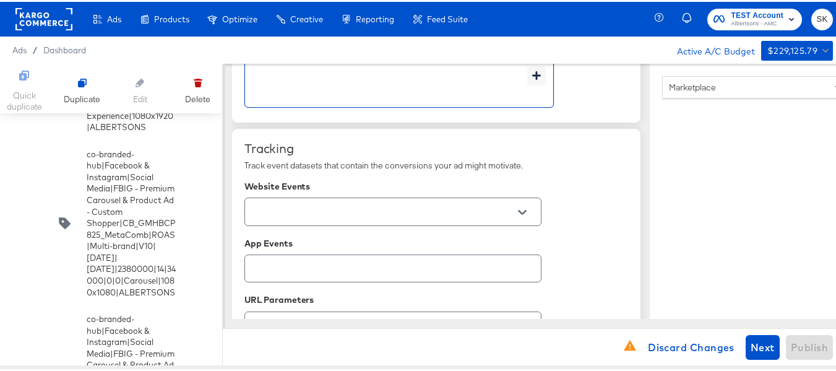
click at [525, 211] on icon "Open" at bounding box center [522, 210] width 9 height 9
type textarea "Explore latest arrivals"
type textarea "x"
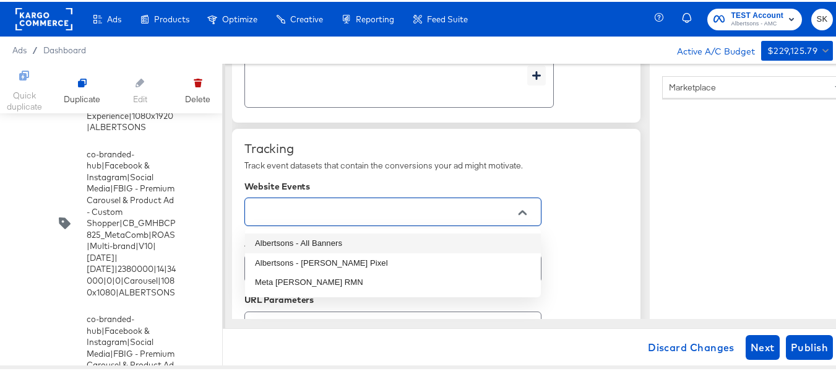
click at [352, 243] on li "Albertsons - All Banners" at bounding box center [393, 241] width 296 height 20
type textarea "x"
type input "Albertsons - All Banners"
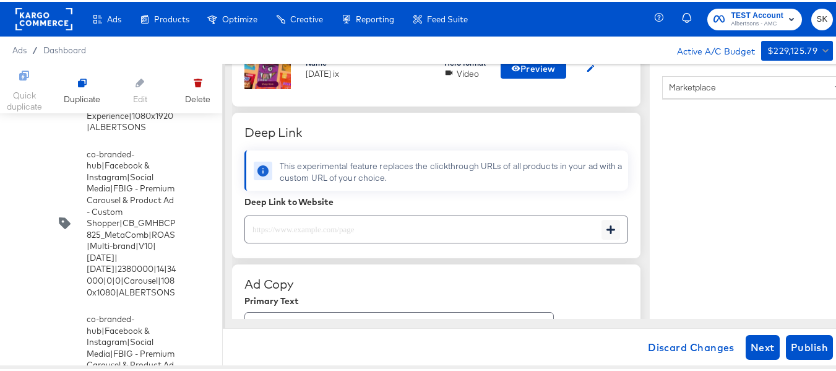
scroll to position [820, 0]
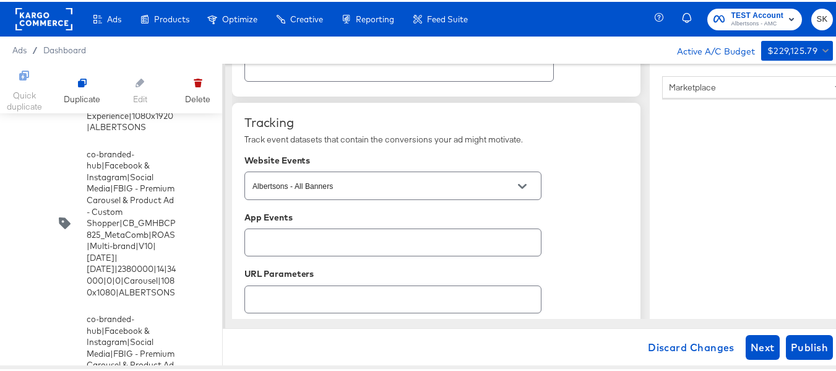
click at [358, 230] on div at bounding box center [392, 241] width 297 height 28
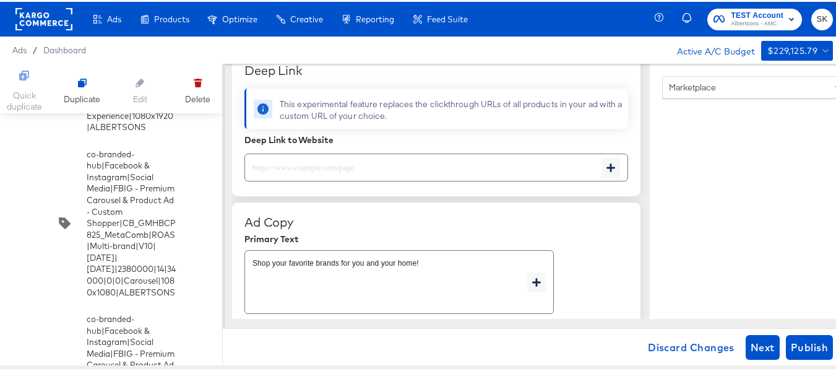
scroll to position [557, 0]
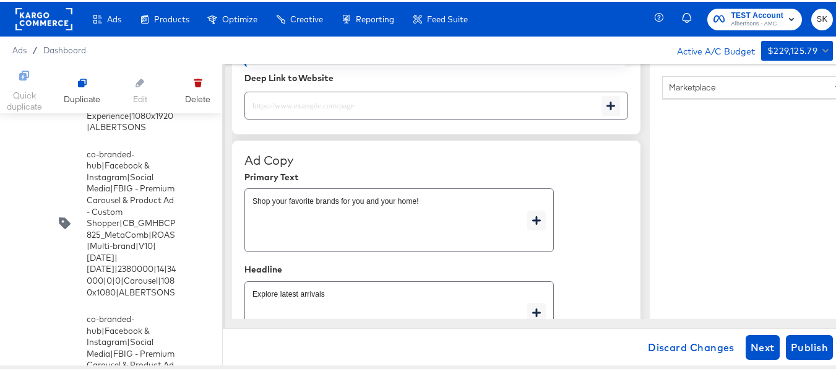
click at [281, 88] on input "text" at bounding box center [423, 98] width 356 height 27
click at [283, 102] on input "text" at bounding box center [423, 98] width 356 height 27
paste input "https://www.pavilions.com/order/personal-care-essentials.html"
type input "https://www.pavilions.com/order/personal-care-essentials.html"
type textarea "x"
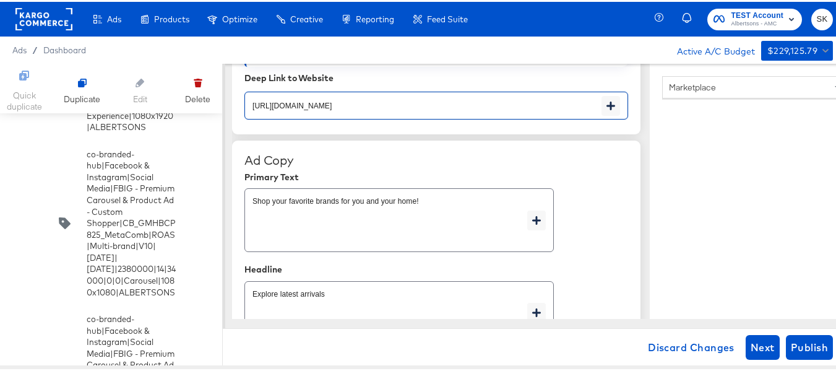
type textarea "x"
click at [571, 183] on div "Ad Copy Primary Text Shop your favorite brands for you and your home! x Headlin…" at bounding box center [436, 248] width 384 height 194
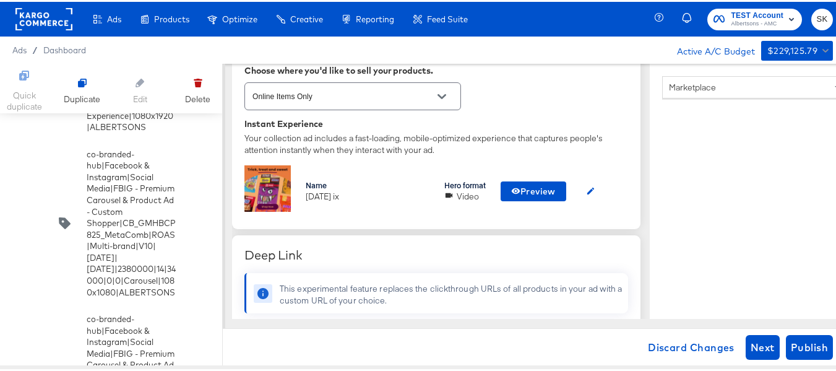
scroll to position [371, 0]
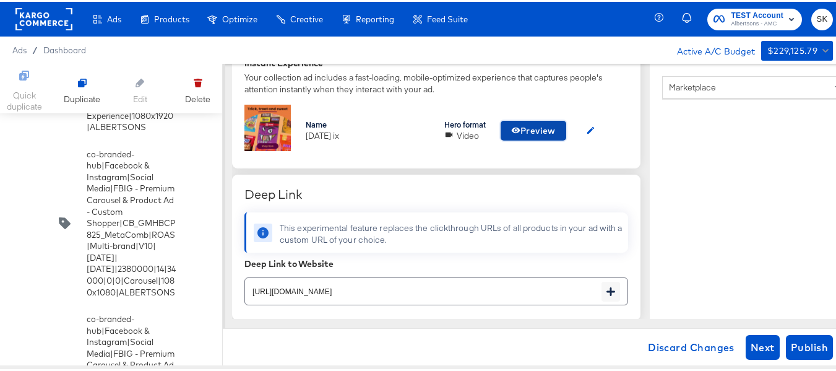
click at [537, 134] on span "Preview" at bounding box center [533, 128] width 45 height 15
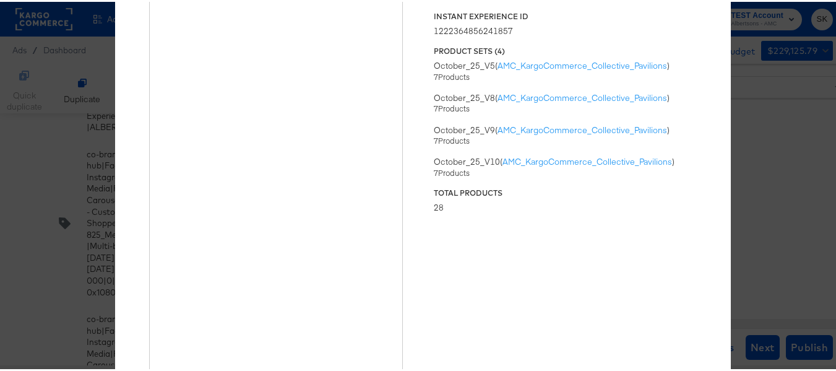
type textarea "x"
click at [791, 101] on div "× Previewing ' oct25 ix ' Status Published Instant Experience ID 12223648562418…" at bounding box center [422, 185] width 845 height 371
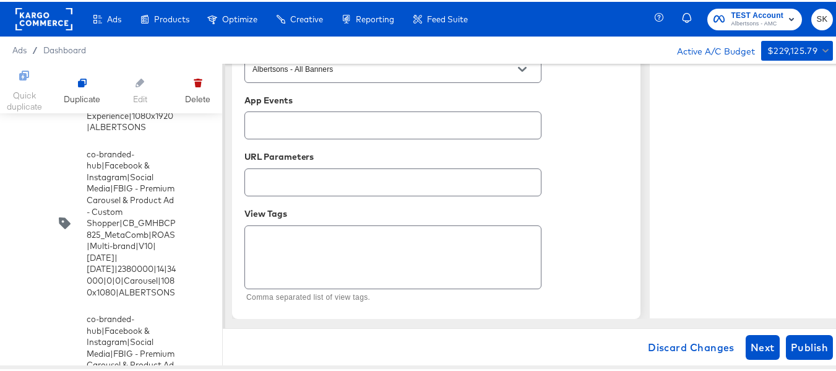
scroll to position [1, 0]
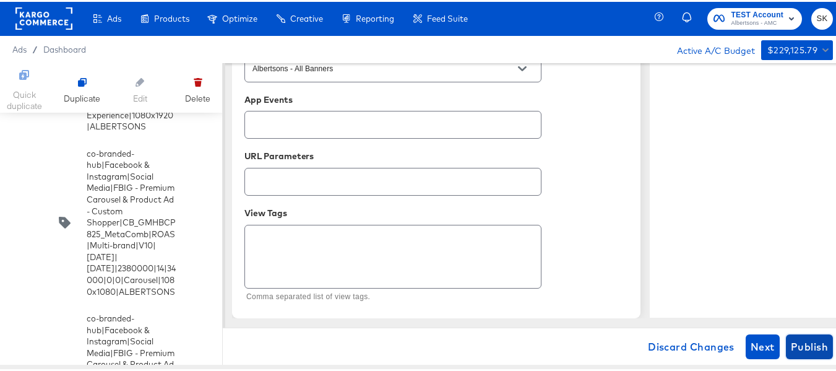
click at [805, 344] on span "Publish" at bounding box center [809, 344] width 37 height 17
type textarea "x"
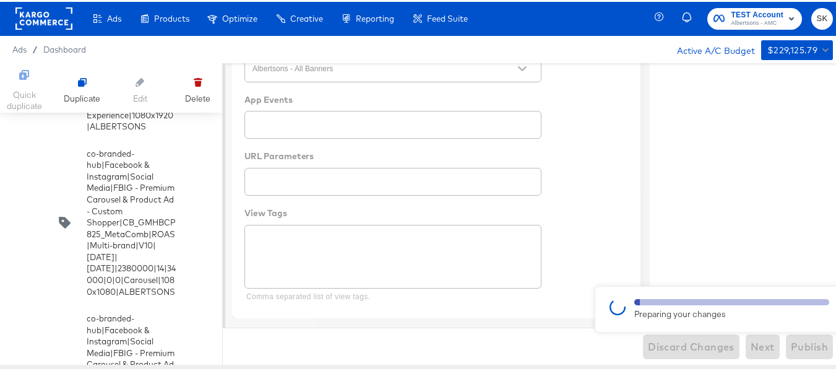
type textarea "x"
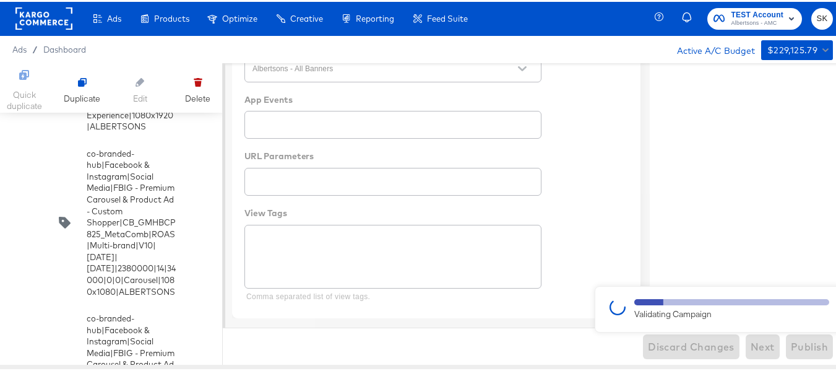
type textarea "x"
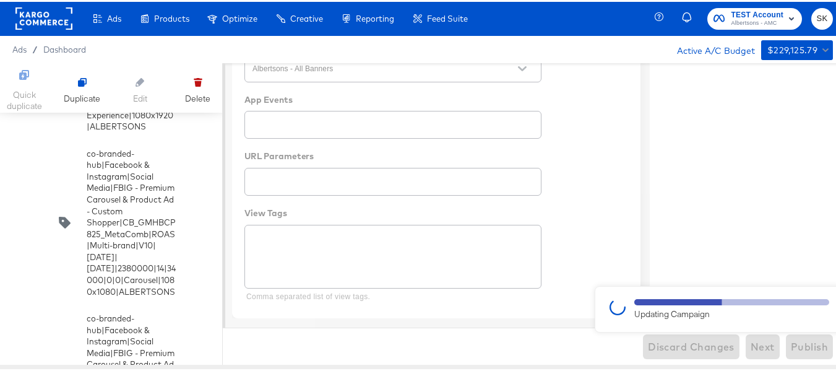
type textarea "x"
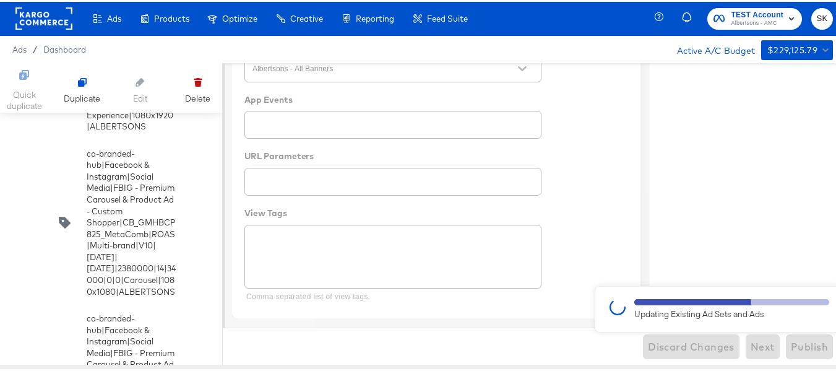
type textarea "x"
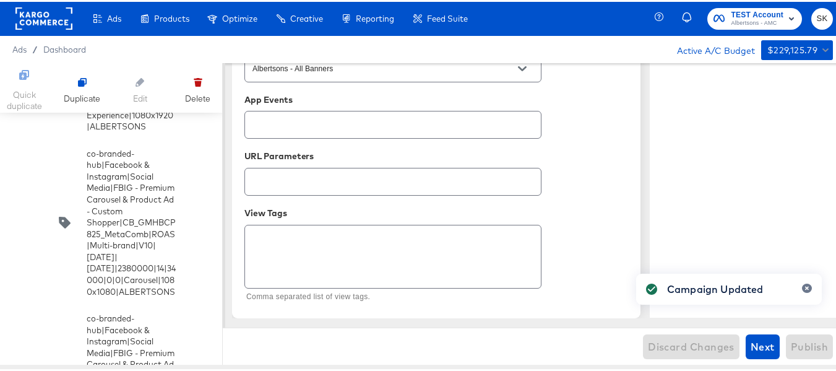
type textarea "x"
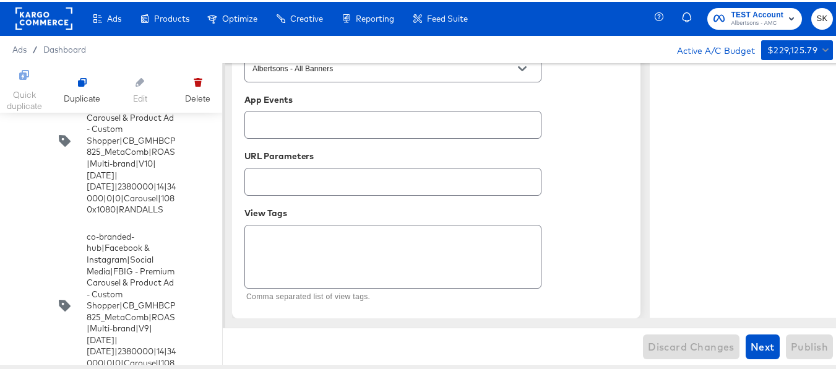
click at [0, 0] on input "checkbox" at bounding box center [0, 0] width 0 height 0
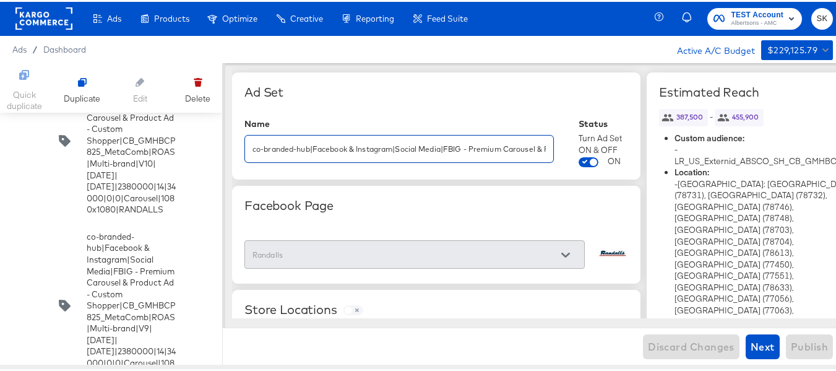
click at [406, 147] on input "co-branded-hub|Facebook & Instagram|Social Media|FBIG - Premium Carousel & Prod…" at bounding box center [399, 142] width 308 height 27
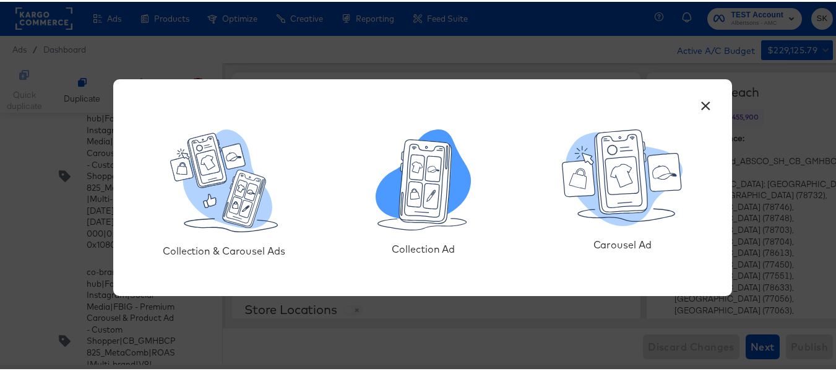
click at [418, 181] on icon at bounding box center [415, 183] width 16 height 46
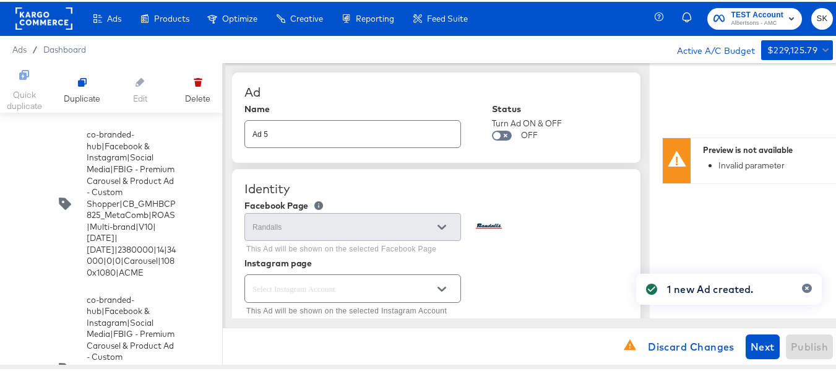
click at [371, 138] on input "Ad 5" at bounding box center [352, 127] width 215 height 27
paste input "co-branded-hub|Facebook & Instagram|Social Media|FBIG - Premium Carousel & Prod…"
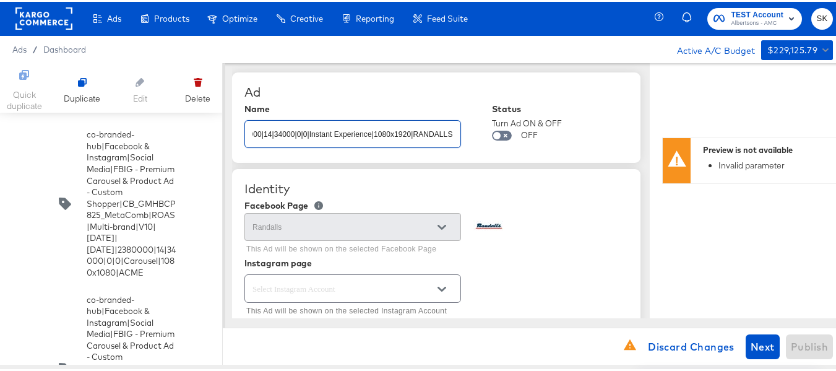
type input "co-branded-hub|Facebook & Instagram|Social Media|FBIG - Premium Carousel & Prod…"
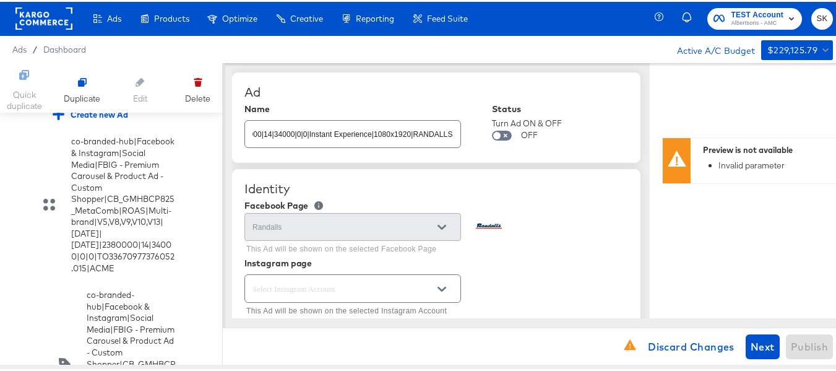
type textarea "x"
click at [394, 136] on input "co-branded-hub|Facebook & Instagram|Social Media|FBIG - Premium Carousel & Prod…" at bounding box center [352, 127] width 215 height 27
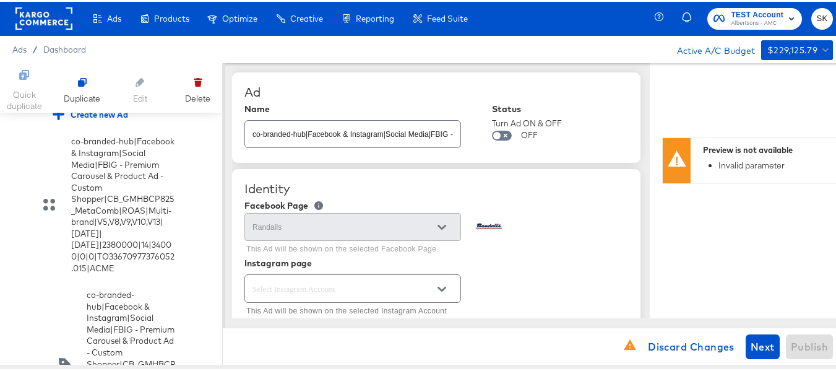
click at [393, 87] on div "Ad" at bounding box center [436, 90] width 384 height 15
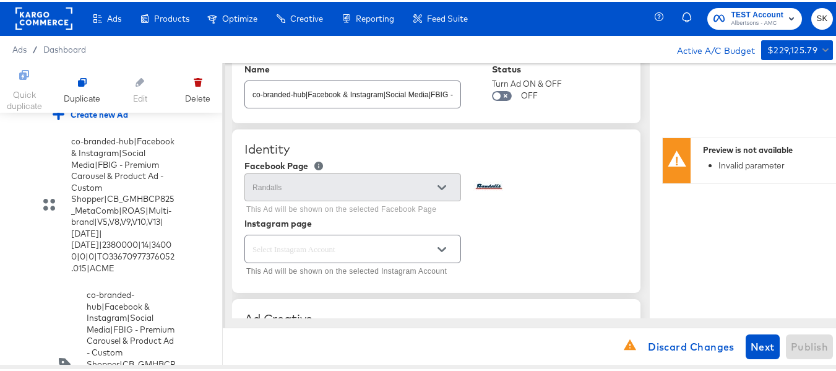
scroll to position [124, 0]
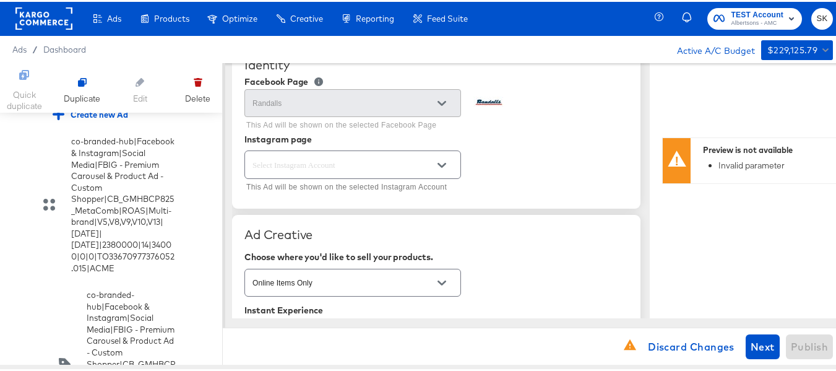
click at [440, 165] on icon "Open" at bounding box center [442, 163] width 9 height 9
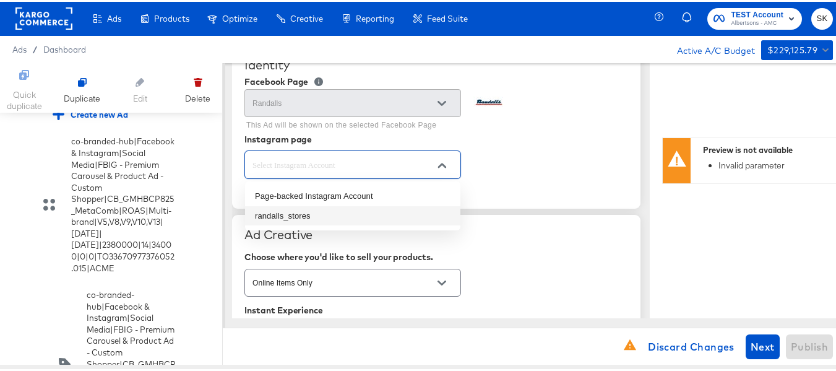
click at [306, 217] on li "randalls_stores" at bounding box center [352, 214] width 215 height 20
type input "randalls_stores"
type textarea "x"
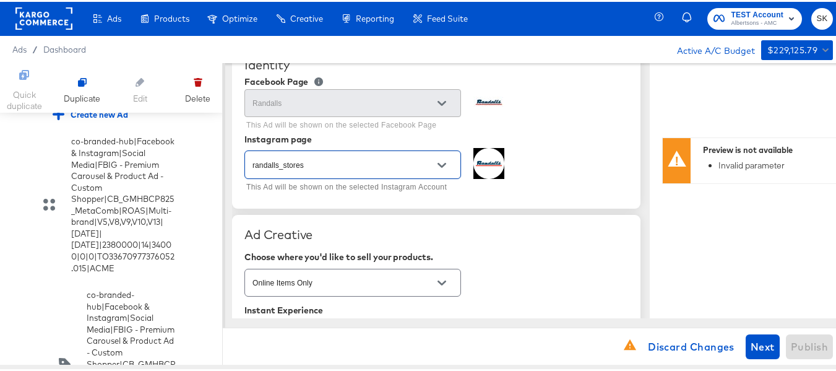
click at [573, 156] on div "randalls_stores This Ad will be shown on the selected Instagram Account" at bounding box center [436, 170] width 384 height 48
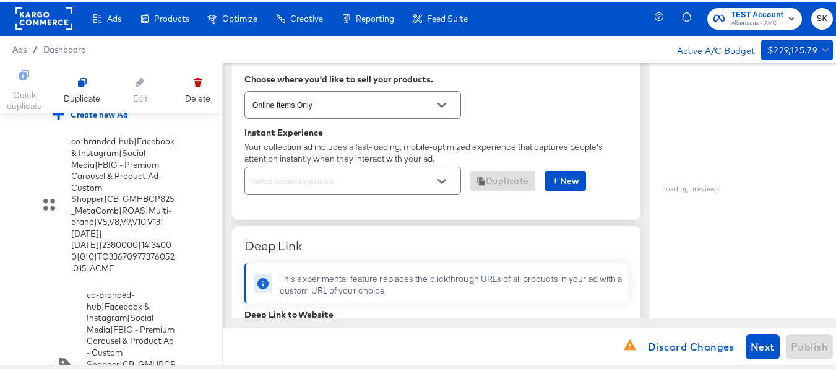
scroll to position [309, 0]
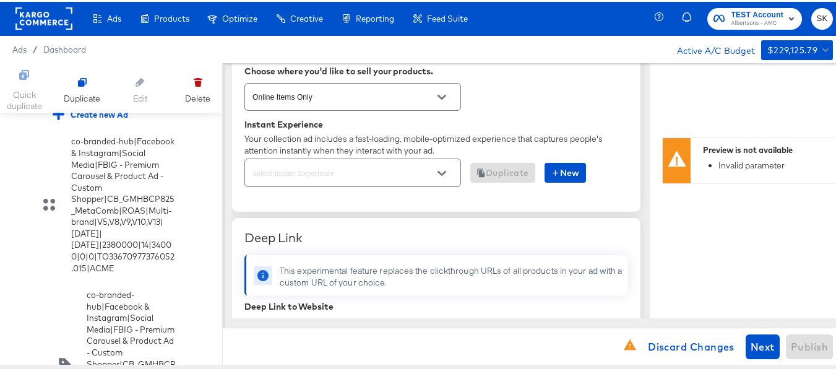
click at [443, 173] on icon "Open" at bounding box center [442, 171] width 9 height 9
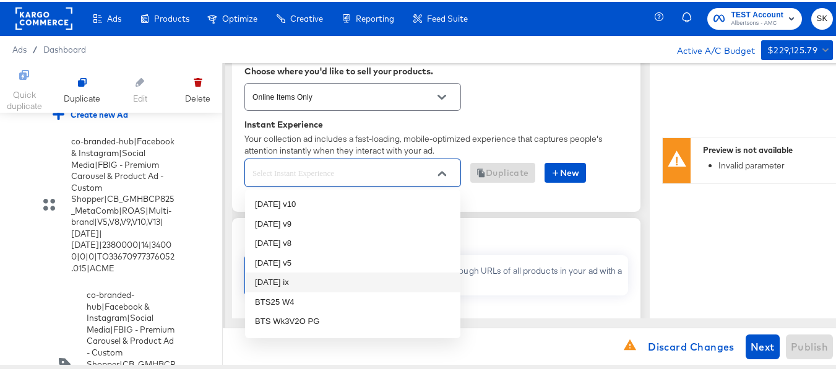
click at [277, 282] on li "oct25 ix" at bounding box center [352, 280] width 215 height 20
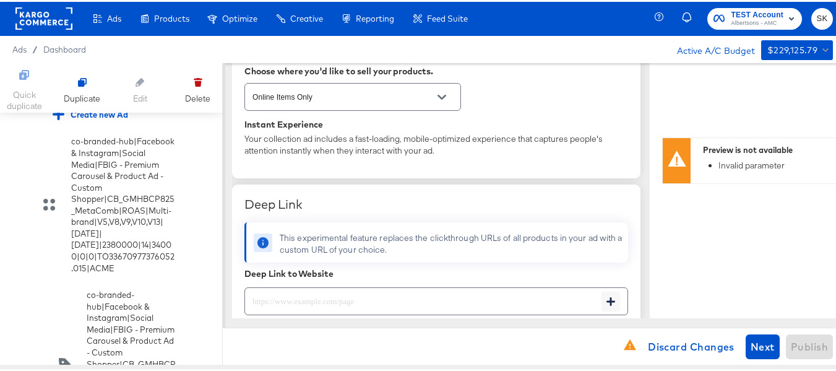
click at [537, 107] on div "Online Items Only" at bounding box center [436, 95] width 384 height 33
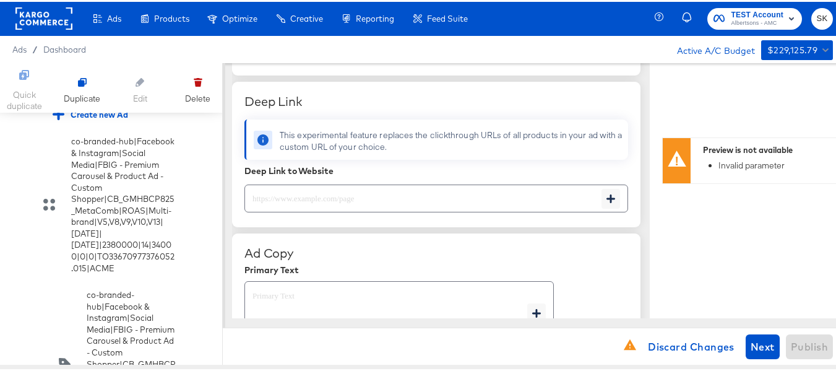
scroll to position [433, 0]
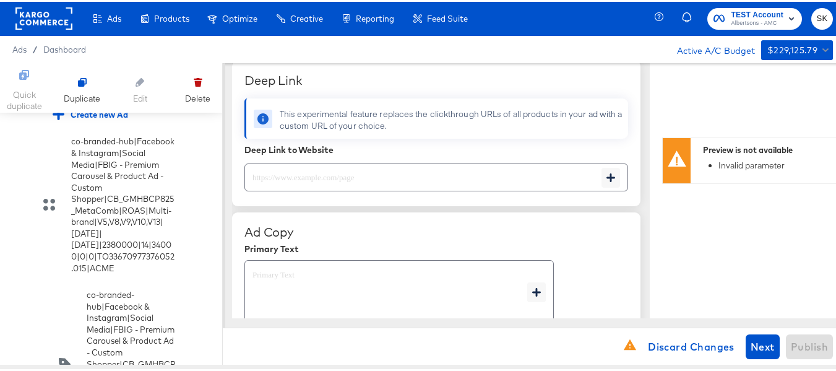
type textarea "x"
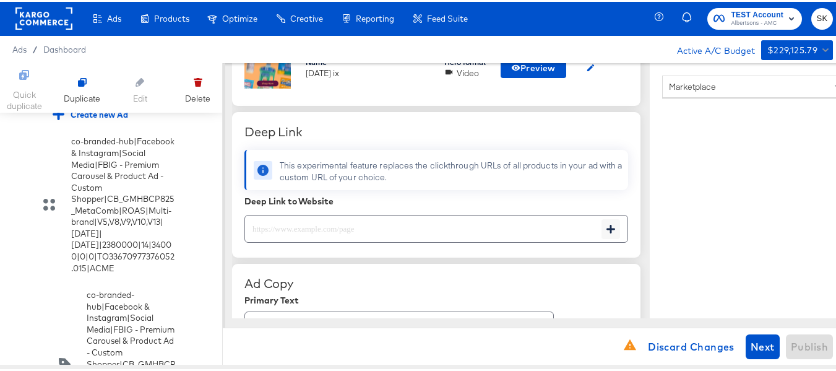
scroll to position [485, 0]
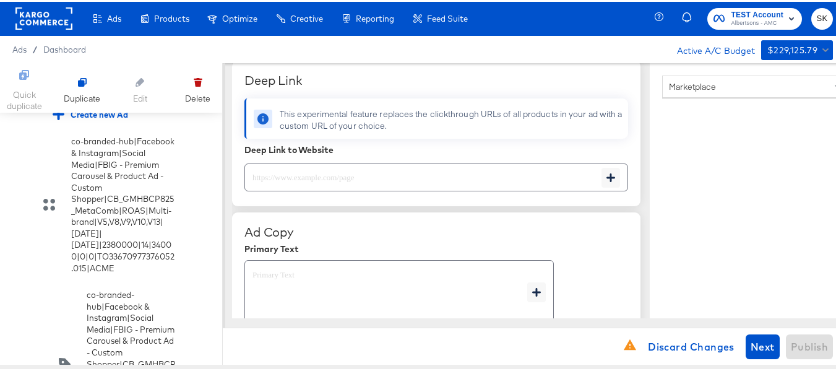
click at [284, 170] on input "text" at bounding box center [423, 170] width 356 height 27
paste input "https://www.randalls.com/order/personal-care-essentials.html"
type input "https://www.randalls.com/order/personal-care-essentials.html"
type textarea "x"
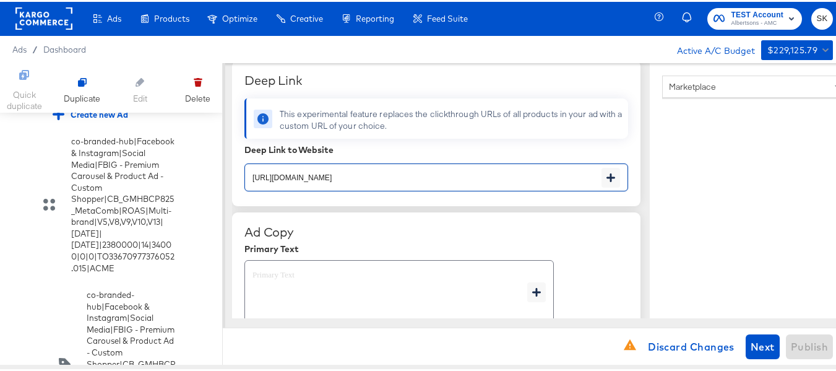
click at [605, 262] on div "x" at bounding box center [436, 290] width 384 height 69
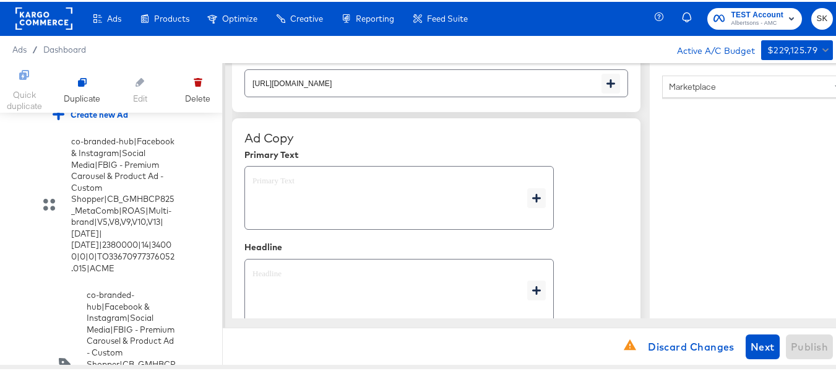
scroll to position [608, 0]
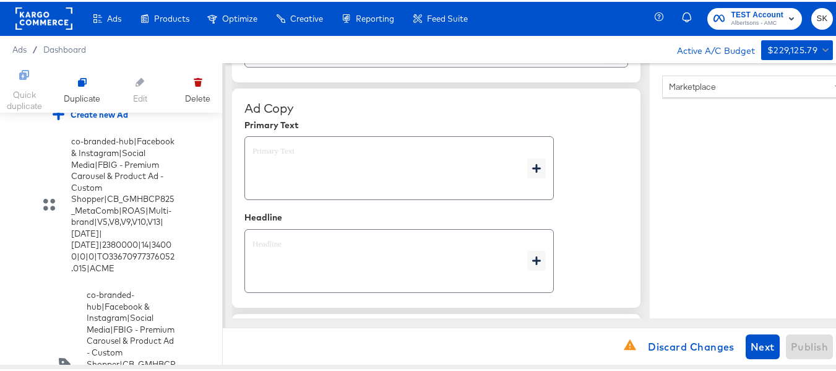
click at [304, 162] on textarea at bounding box center [390, 166] width 275 height 45
type textarea "x"
paste textarea "Shop your favorite brands for you and your home!"
type textarea "Shop your favorite brands for you and your home!"
type textarea "x"
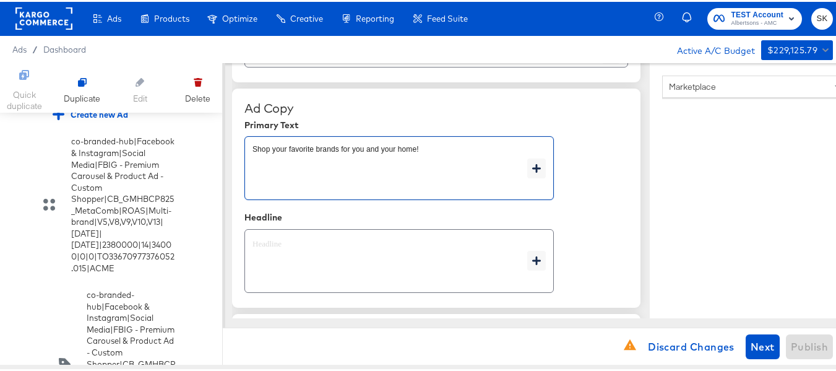
type textarea "Shop your favorite brands for you and your home!"
type textarea "x"
click at [358, 267] on textarea at bounding box center [390, 259] width 275 height 45
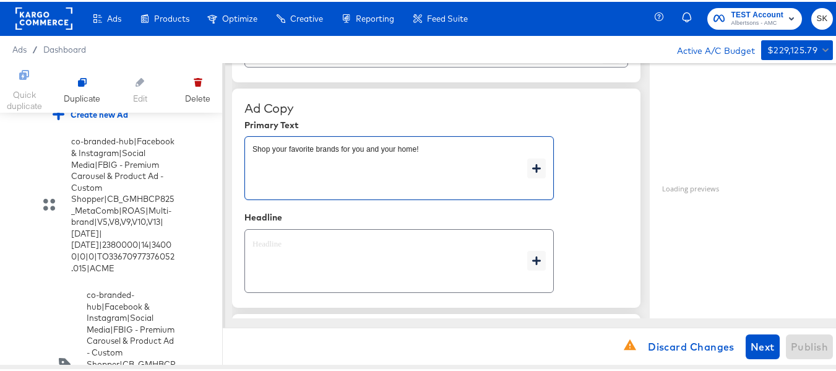
type textarea "x"
paste textarea "Explore latest arrivals"
type textarea "Explore latest arrivals"
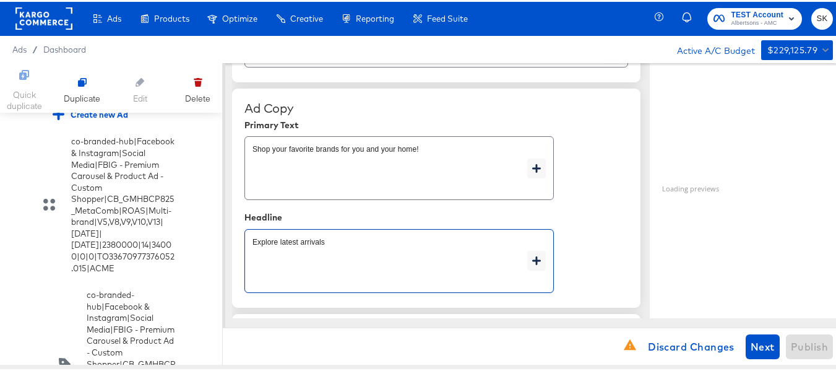
type textarea "x"
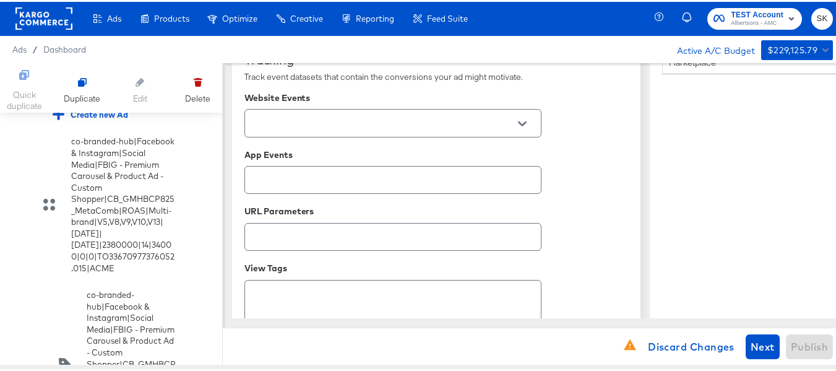
scroll to position [822, 0]
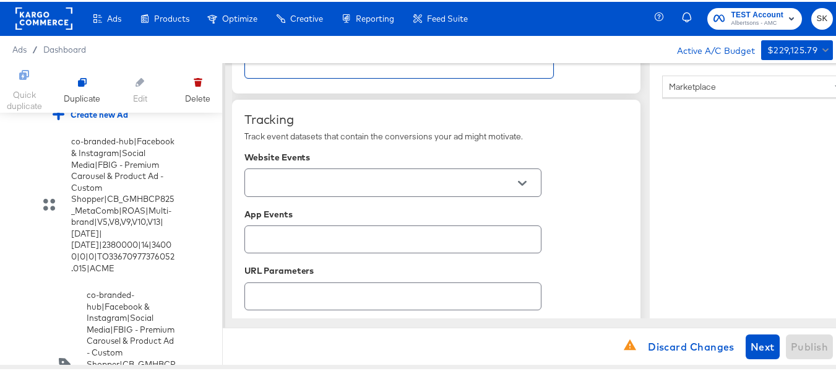
click at [530, 181] on button "Open" at bounding box center [522, 181] width 19 height 19
type textarea "Explore latest arrivals"
type textarea "x"
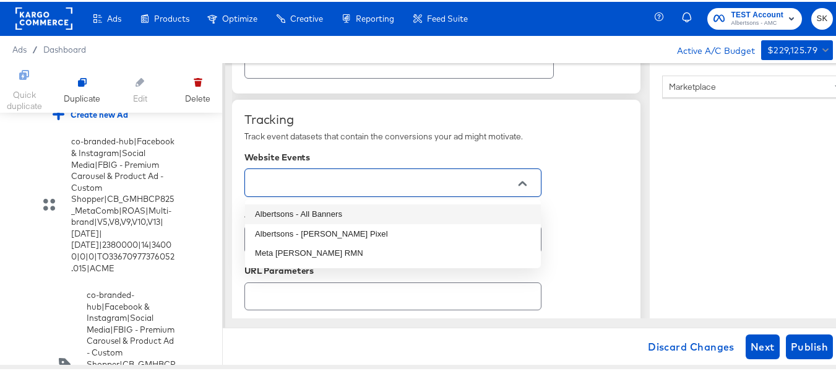
click at [350, 210] on li "Albertsons - All Banners" at bounding box center [393, 212] width 296 height 20
type textarea "x"
type input "Albertsons - All Banners"
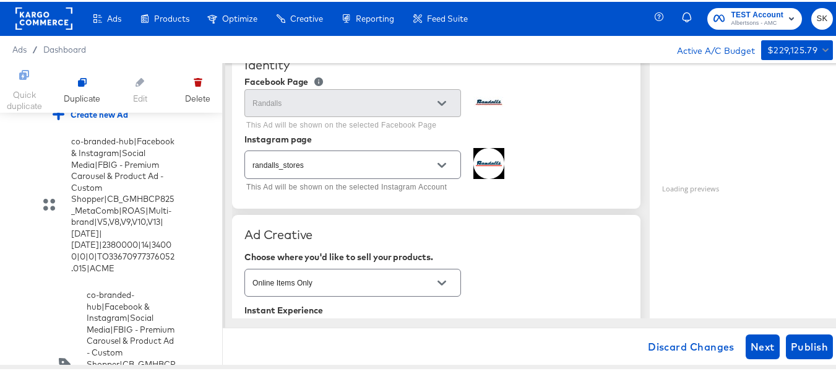
scroll to position [309, 0]
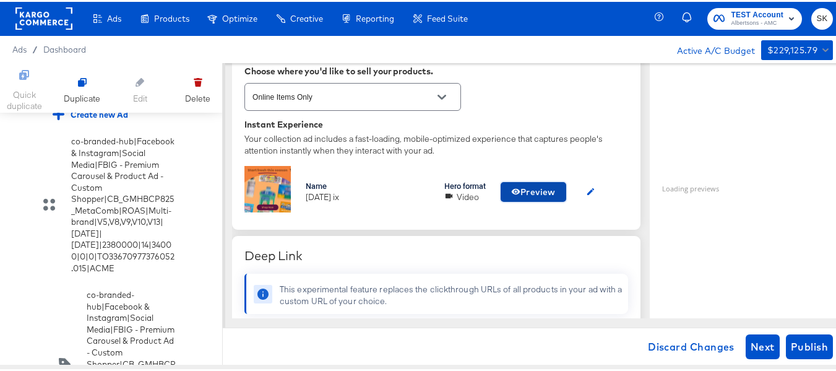
click at [531, 191] on span "Preview" at bounding box center [533, 190] width 45 height 15
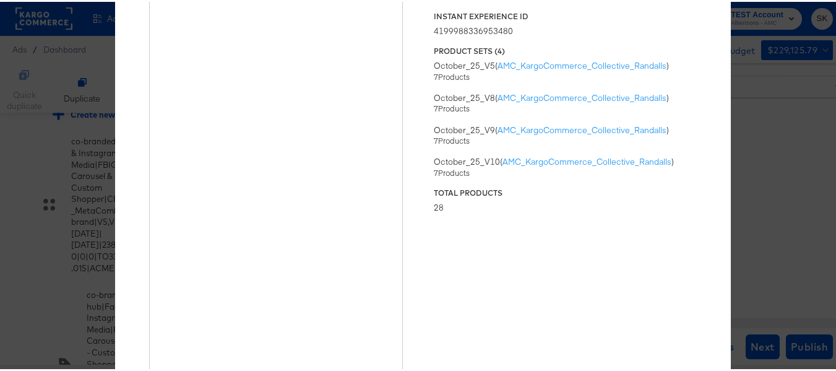
click at [809, 124] on div "× Previewing ' oct25 ix ' Status Published Instant Experience ID 41999883369534…" at bounding box center [422, 185] width 845 height 371
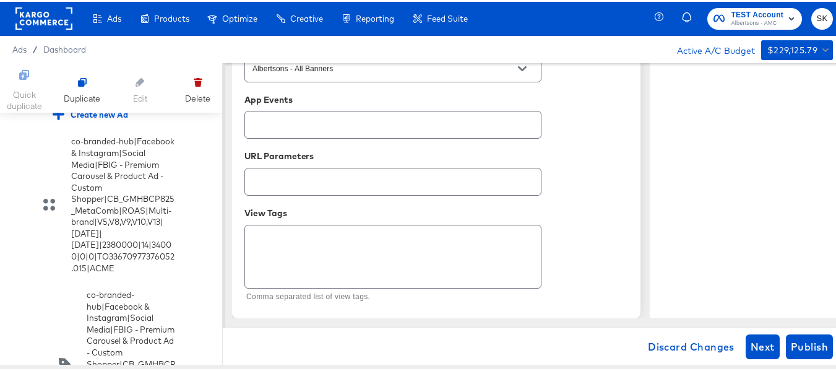
scroll to position [946, 0]
click at [813, 343] on span "Publish" at bounding box center [809, 344] width 37 height 17
type textarea "x"
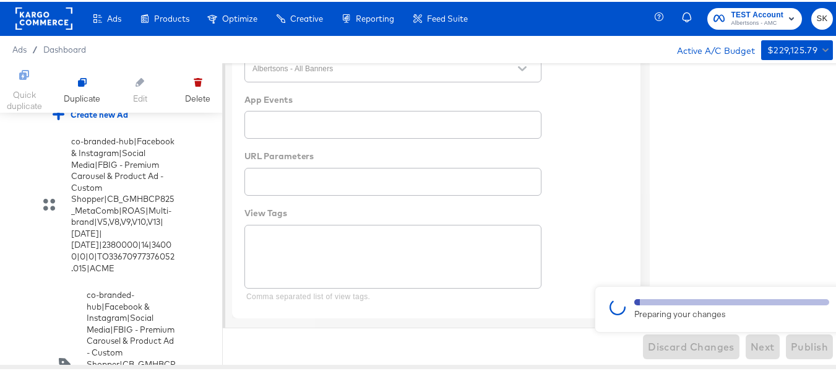
type textarea "x"
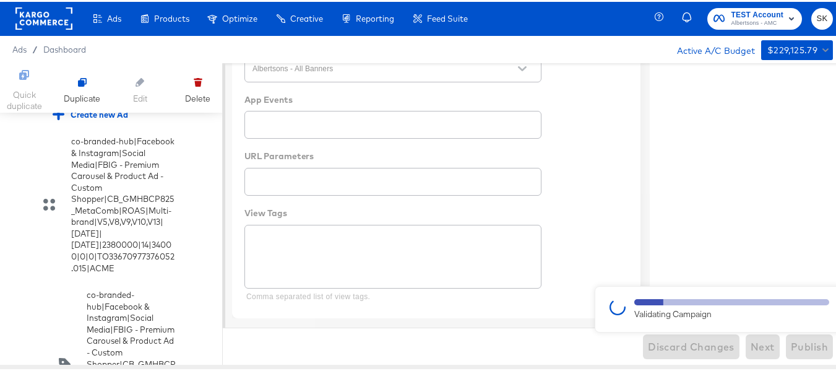
type textarea "x"
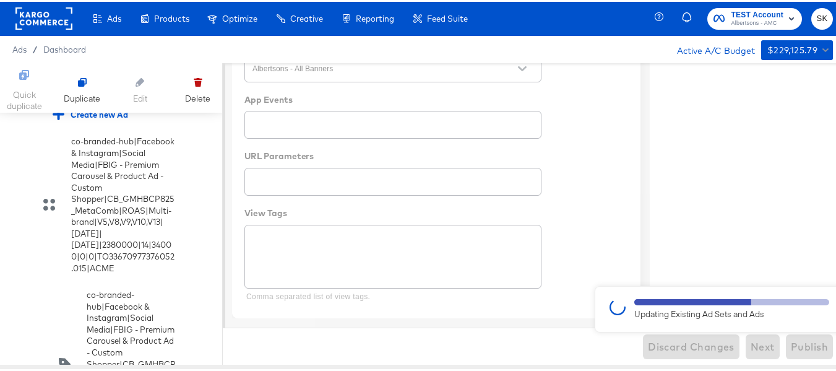
type textarea "x"
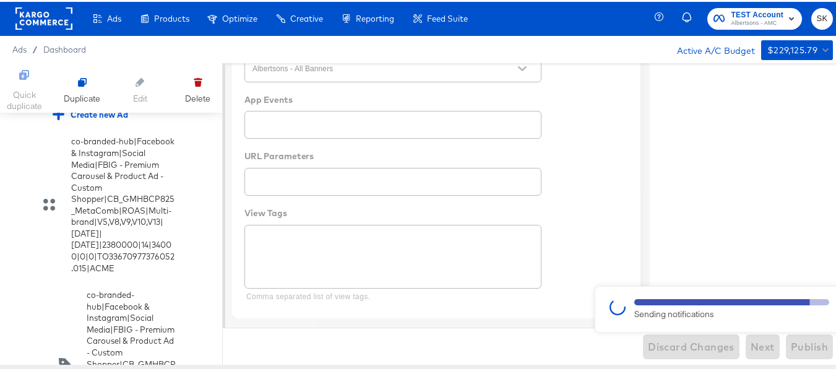
type textarea "x"
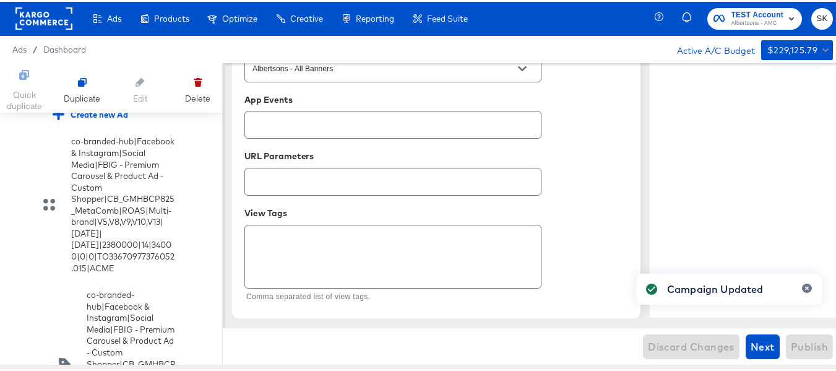
type textarea "x"
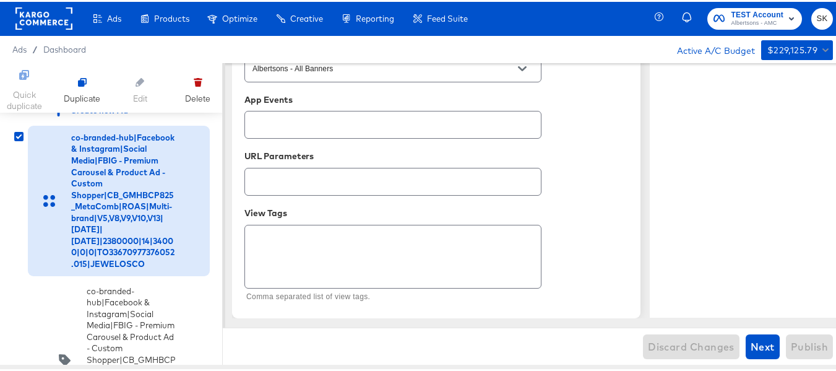
click at [0, 0] on input "checkbox" at bounding box center [0, 0] width 0 height 0
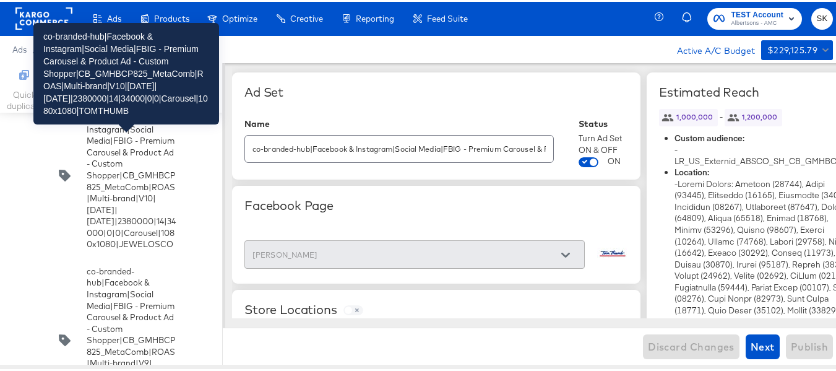
scroll to position [8041, 0]
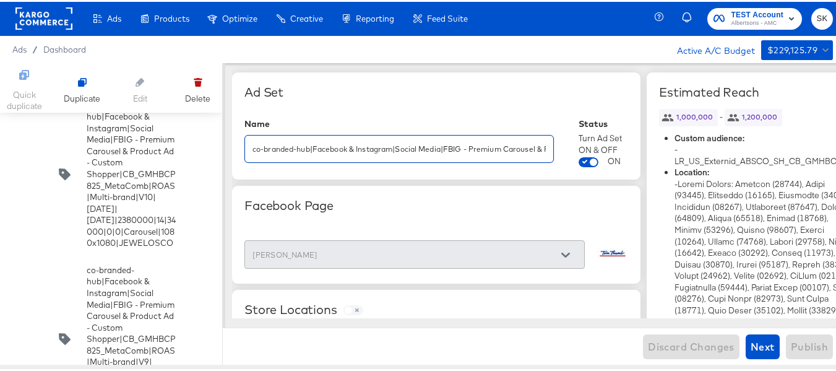
click at [371, 147] on input "co-branded-hub|Facebook & Instagram|Social Media|FBIG - Premium Carousel & Prod…" at bounding box center [399, 142] width 308 height 27
click at [442, 145] on input "co-branded-hub|Facebook & Instagram|Social Media|FBIG - Premium Carousel & Prod…" at bounding box center [399, 142] width 308 height 27
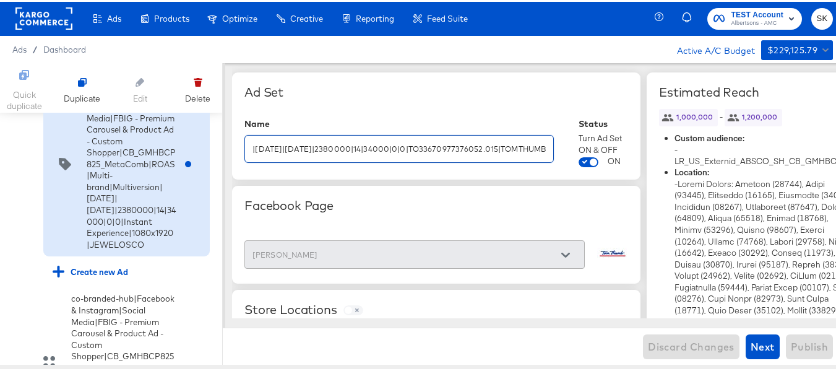
scroll to position [0, 0]
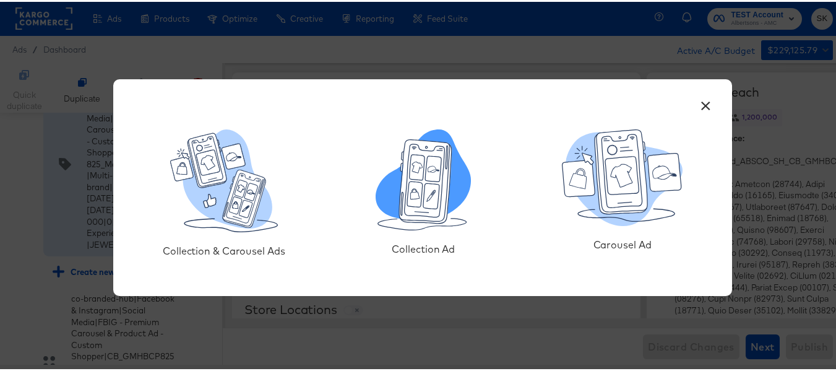
click at [400, 201] on icon at bounding box center [426, 179] width 53 height 84
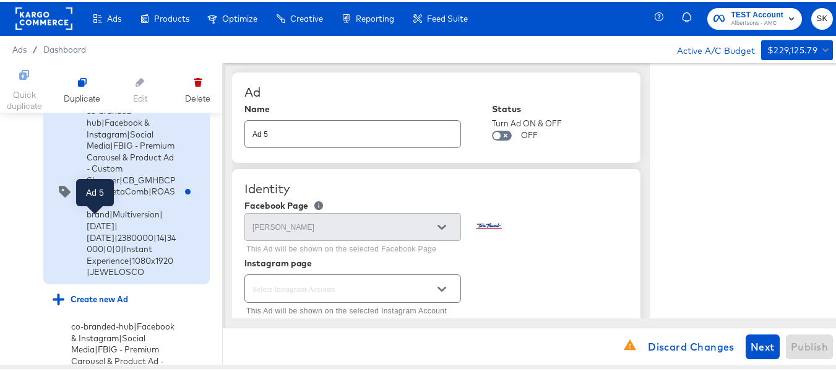
type textarea "x"
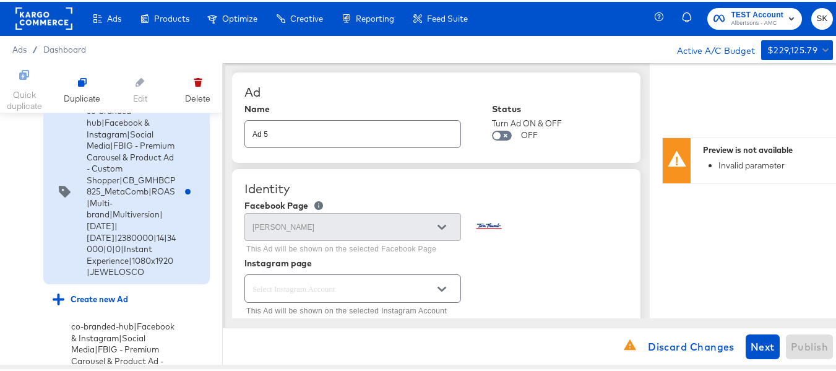
click at [317, 125] on input "Ad 5" at bounding box center [352, 127] width 215 height 27
paste input "co-branded-hub|Facebook & Instagram|Social Media|FBIG - Premium Carousel & Prod…"
type input "co-branded-hub|Facebook & Instagram|Social Media|FBIG - Premium Carousel & Prod…"
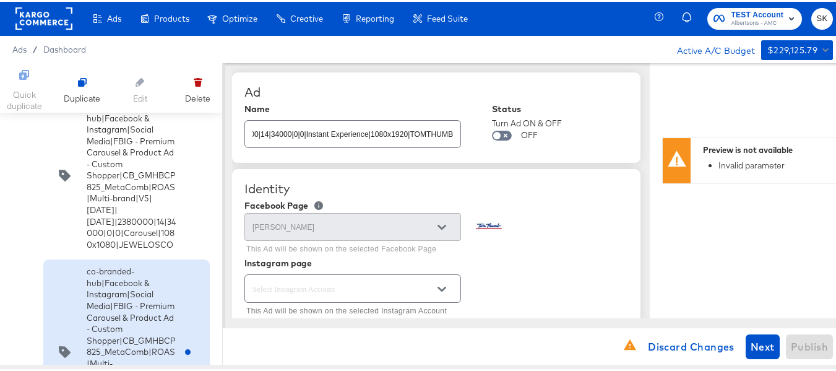
type textarea "x"
click at [408, 90] on div "Ad" at bounding box center [436, 90] width 384 height 15
click at [350, 131] on input "co-branded-hub|Facebook & Instagram|Social Media|FBIG - Premium Carousel & Prod…" at bounding box center [352, 127] width 215 height 27
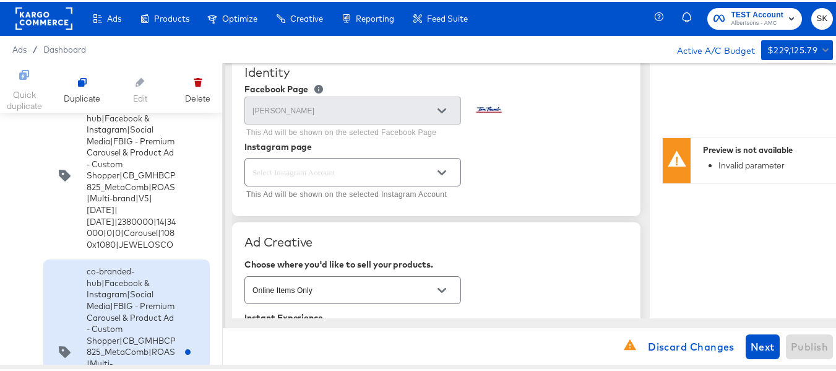
scroll to position [124, 0]
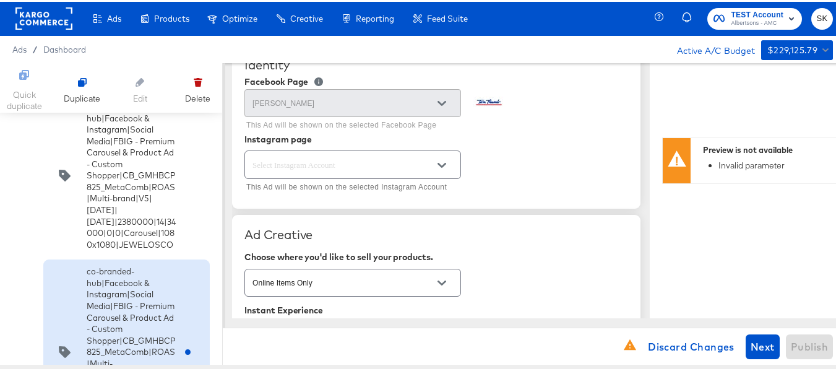
click at [439, 162] on icon "Open" at bounding box center [442, 163] width 9 height 5
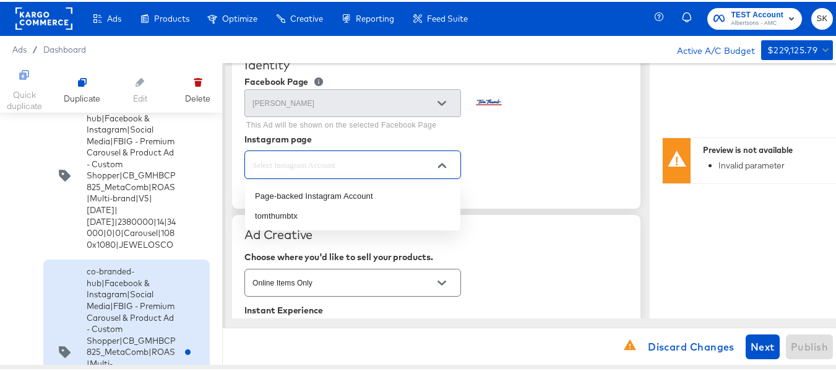
scroll to position [0, 0]
click at [267, 214] on li "tomthumbtx" at bounding box center [352, 214] width 215 height 20
type input "tomthumbtx"
type textarea "x"
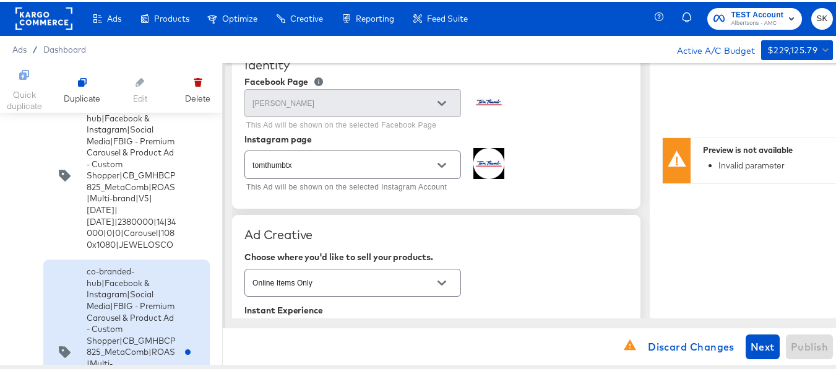
click at [554, 166] on div "tomthumbtx This Ad will be shown on the selected Instagram Account" at bounding box center [436, 170] width 384 height 48
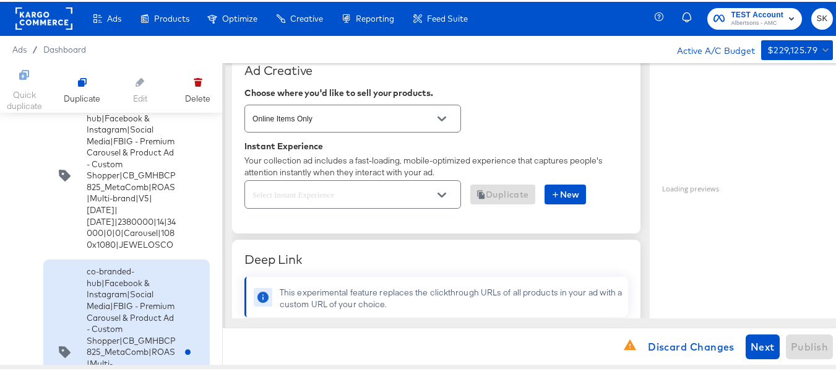
scroll to position [309, 0]
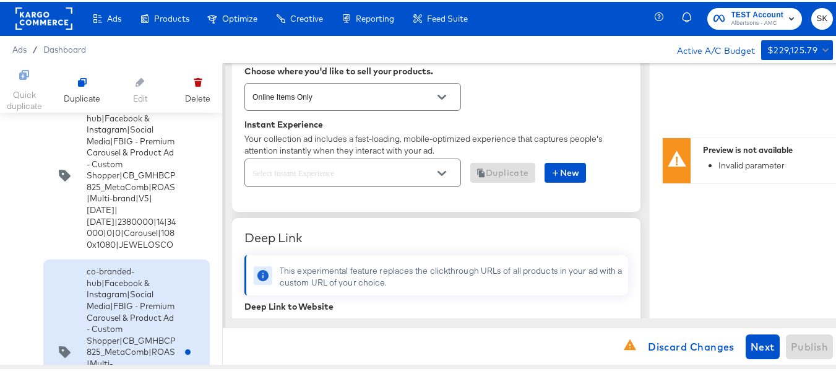
click at [444, 171] on icon "Open" at bounding box center [442, 171] width 9 height 5
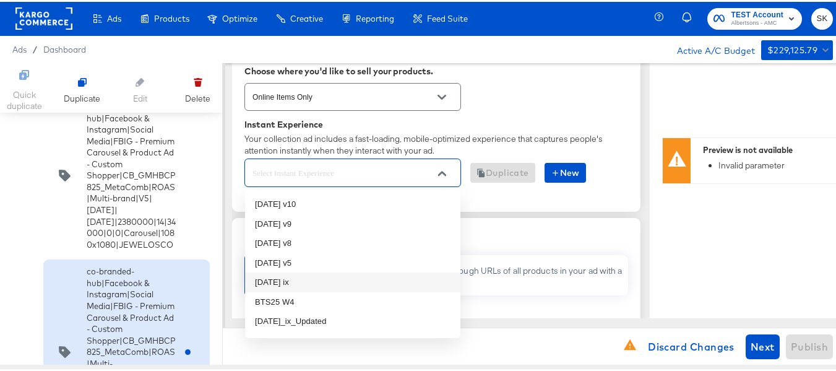
click at [269, 278] on li "Oct25 ix" at bounding box center [352, 280] width 215 height 20
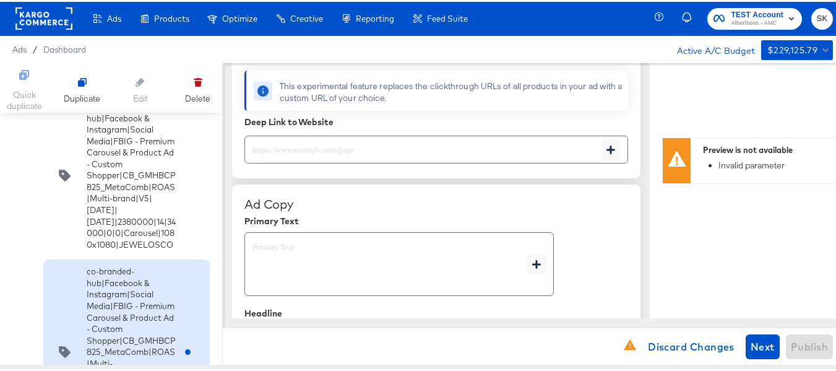
scroll to position [433, 0]
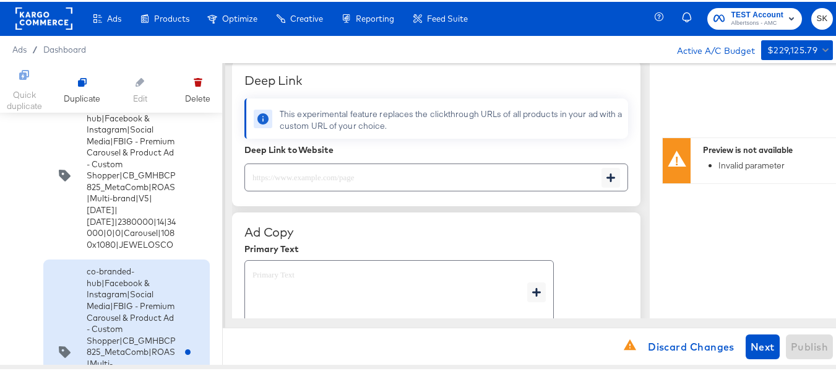
click at [329, 176] on input "text" at bounding box center [423, 170] width 356 height 27
paste input "https://www.tomthumb.com/order/personal-care-essentials.html"
type input "https://www.tomthumb.com/order/personal-care-essentials.html"
type textarea "x"
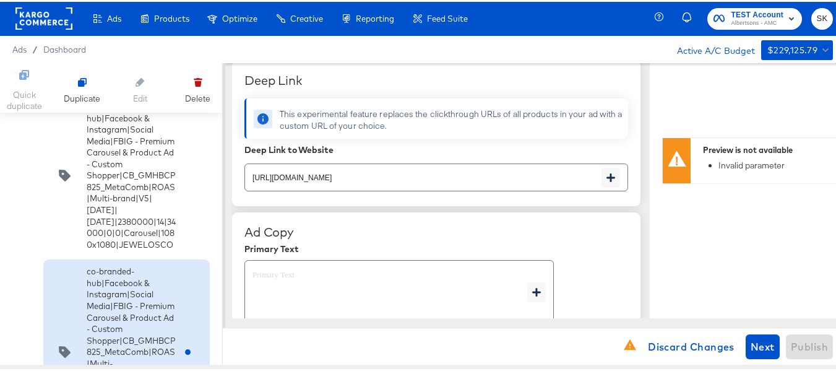
click at [616, 242] on div "Primary Text" at bounding box center [436, 247] width 384 height 10
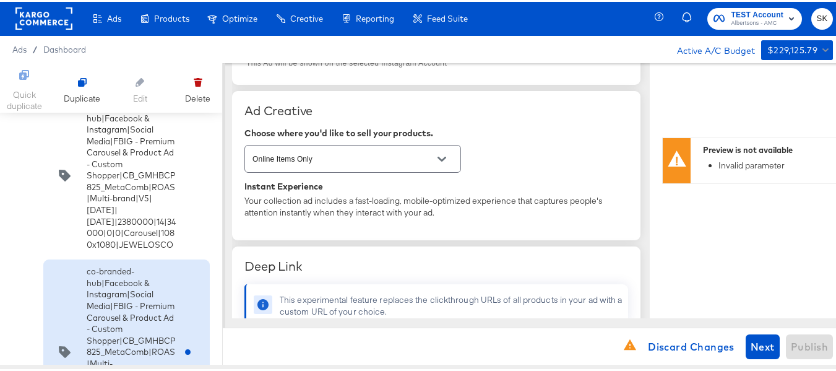
scroll to position [0, 0]
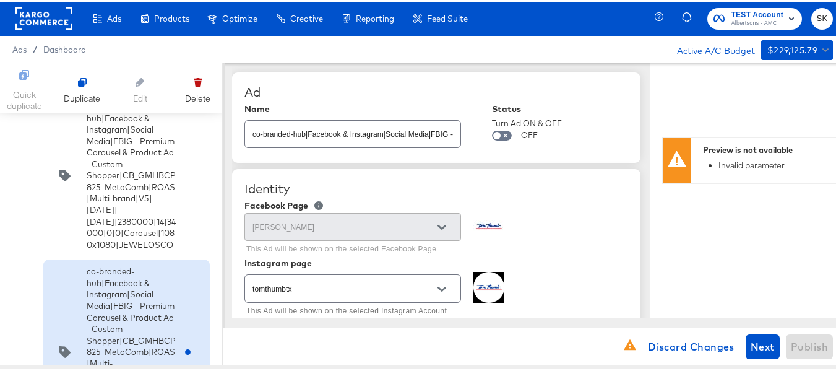
type textarea "x"
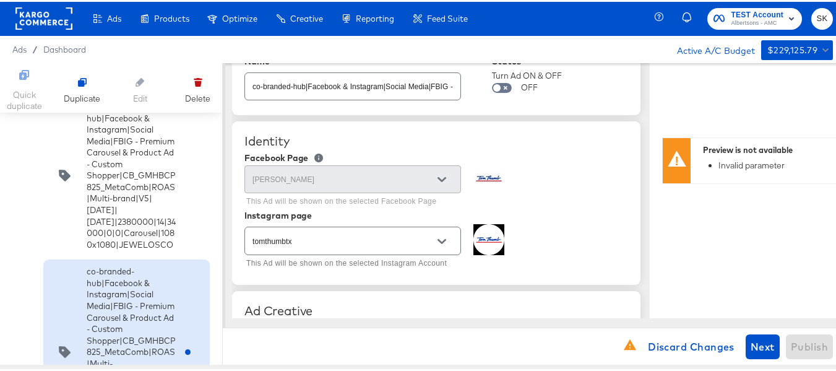
scroll to position [62, 0]
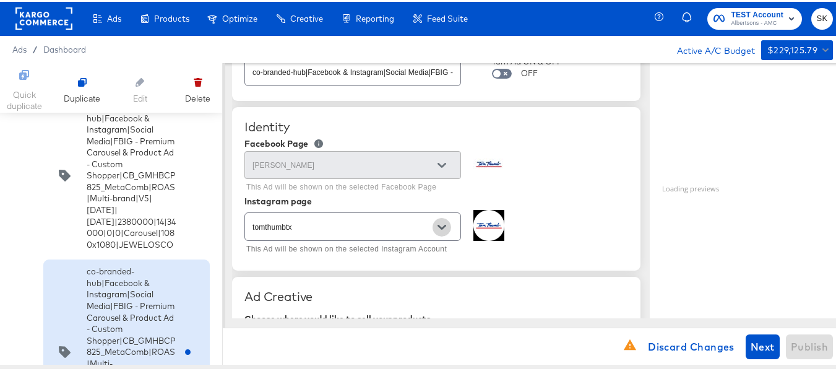
click at [438, 222] on icon "Open" at bounding box center [442, 225] width 9 height 9
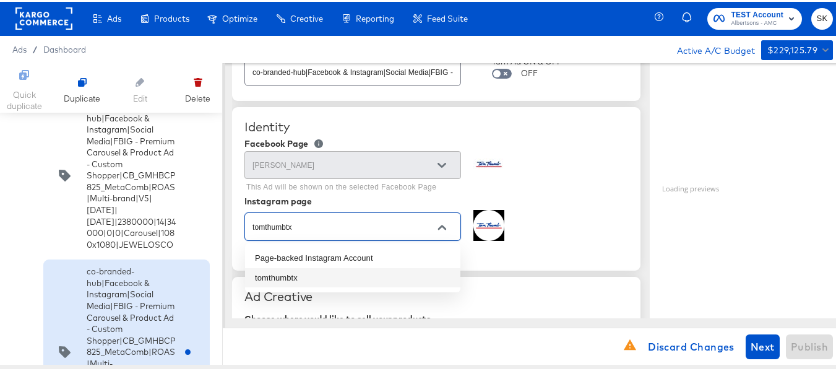
click at [582, 201] on div "Instagram page" at bounding box center [436, 199] width 384 height 10
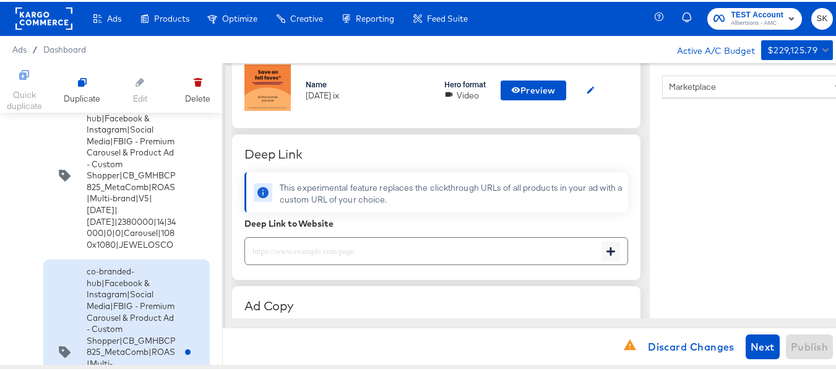
scroll to position [433, 0]
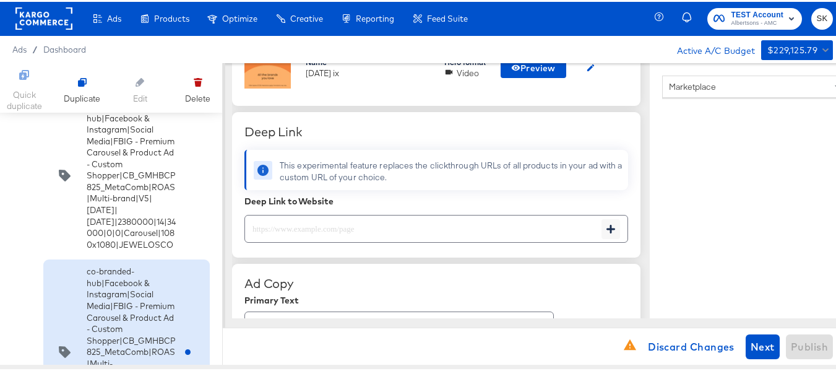
click at [339, 226] on input "text" at bounding box center [423, 222] width 356 height 27
paste input "https://www.tomthumb.com/order/personal-care-essentials.html"
type input "https://www.tomthumb.com/order/personal-care-essentials.html"
type textarea "x"
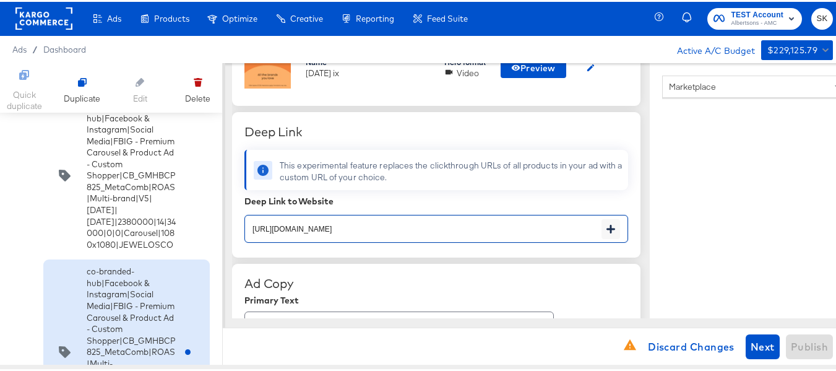
click at [510, 173] on div "This experimental feature replaces the clickthrough URLs of all products in you…" at bounding box center [451, 169] width 343 height 23
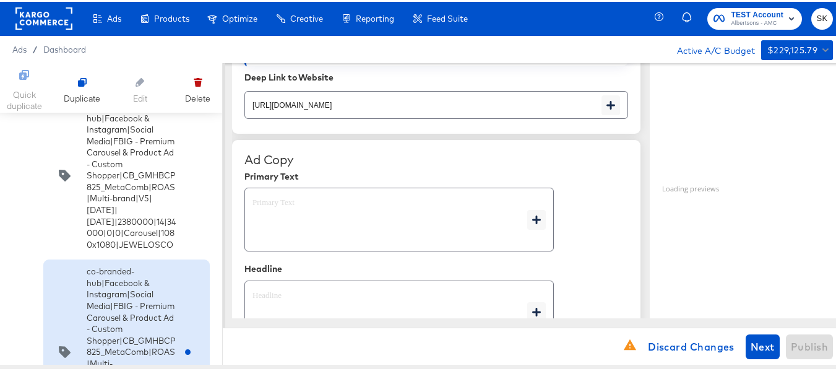
scroll to position [619, 0]
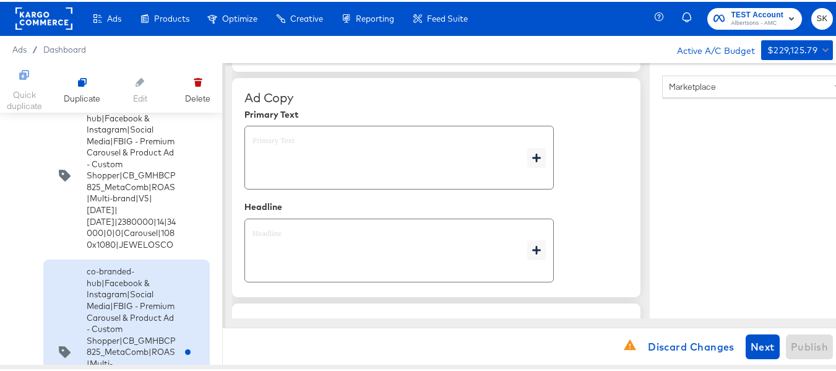
click at [293, 137] on textarea at bounding box center [390, 156] width 275 height 45
type textarea "x"
paste textarea "Shop your favorite brands for you and your home!"
type textarea "Shop your favorite brands for you and your home!"
type textarea "x"
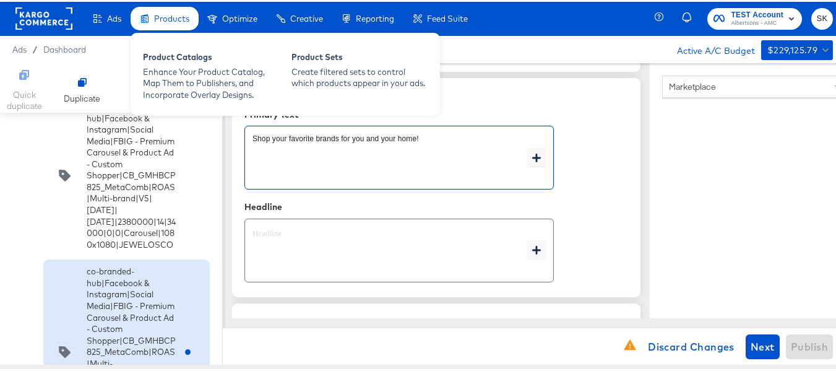
type textarea "Shop your favorite brands for you and your home!"
type textarea "x"
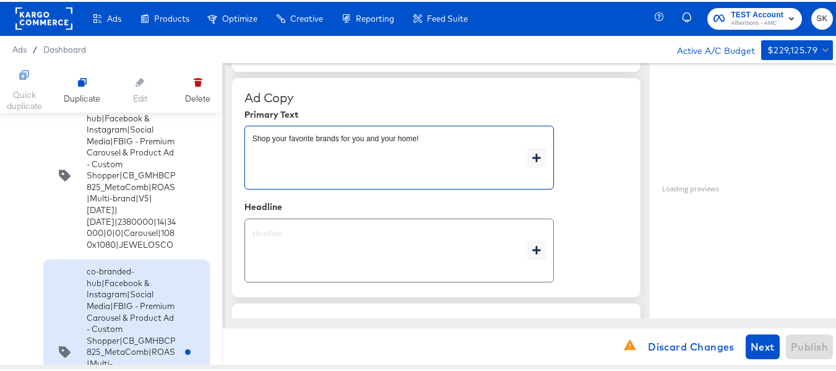
type textarea "x"
click at [317, 246] on textarea at bounding box center [390, 249] width 275 height 45
type textarea "x"
paste textarea "Explore latest arrivals"
type textarea "Explore latest arrivals"
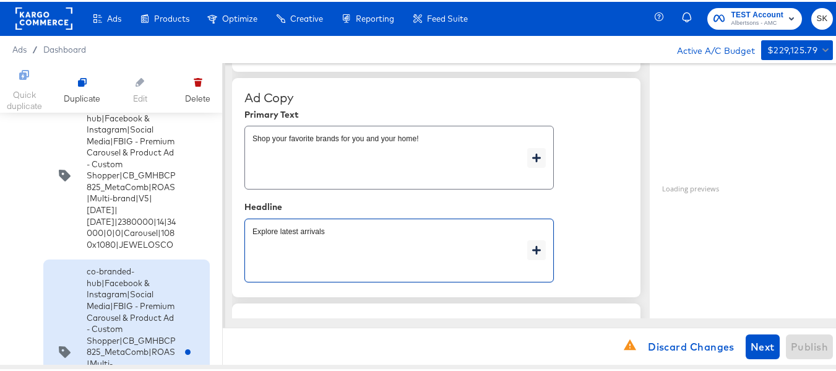
type textarea "x"
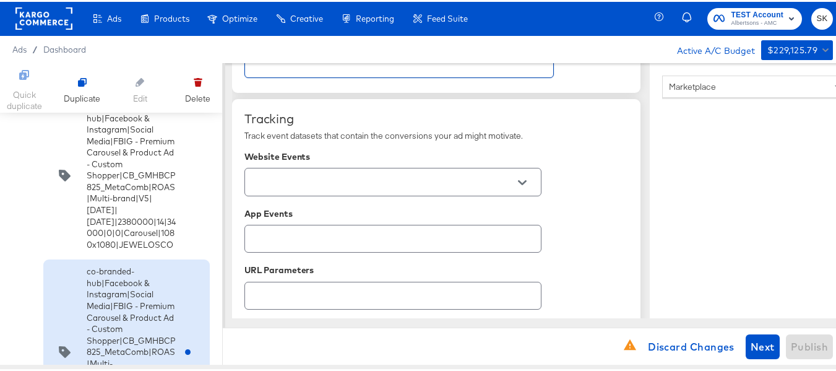
scroll to position [822, 0]
click at [526, 180] on icon "Open" at bounding box center [522, 181] width 9 height 5
type textarea "Explore latest arrivals"
type textarea "x"
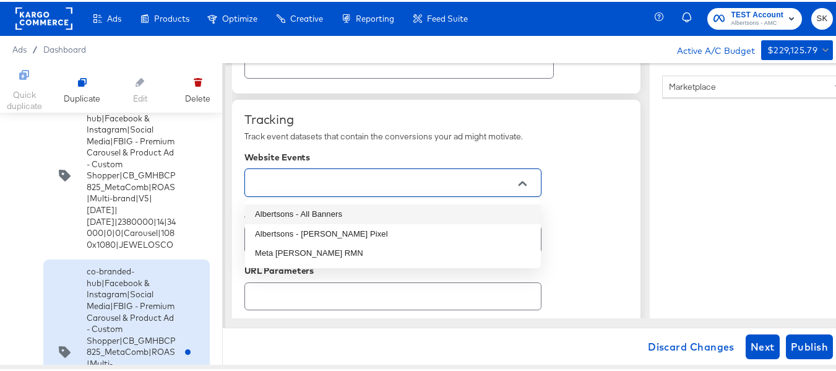
click at [328, 212] on li "Albertsons - All Banners" at bounding box center [393, 212] width 296 height 20
type textarea "x"
type input "Albertsons - All Banners"
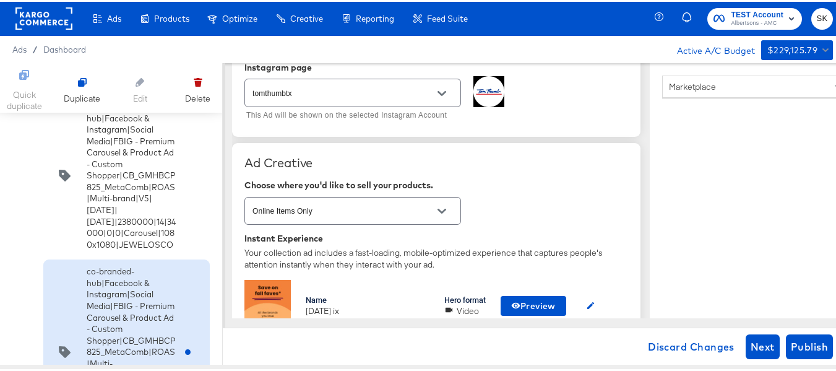
scroll to position [266, 0]
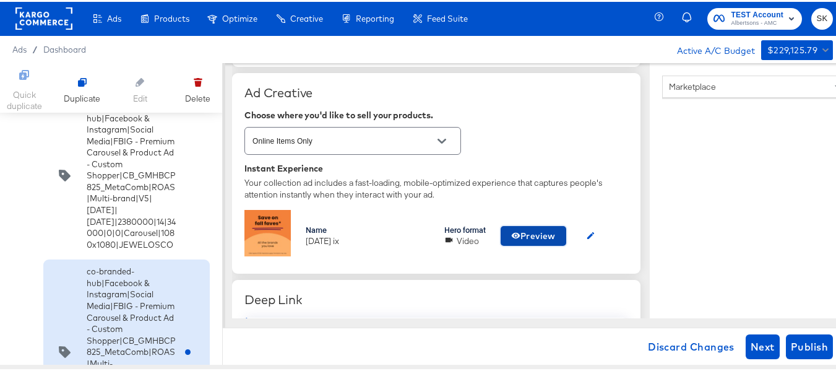
click at [527, 230] on span "Preview" at bounding box center [533, 234] width 45 height 15
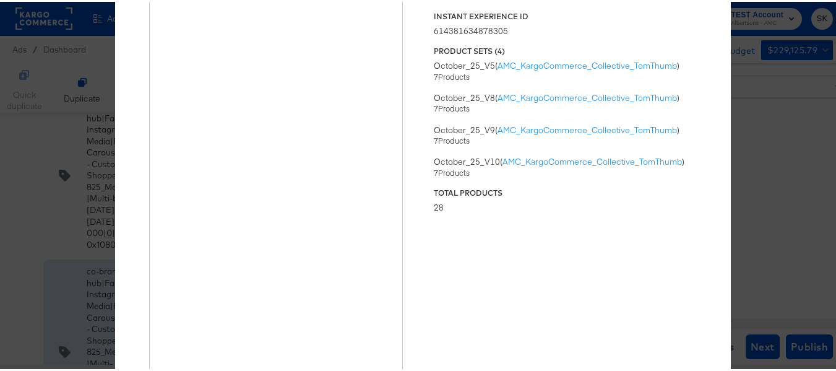
click at [811, 111] on div "× Previewing ' Oct25 ix ' Status Published Instant Experience ID 61438163487830…" at bounding box center [422, 185] width 845 height 371
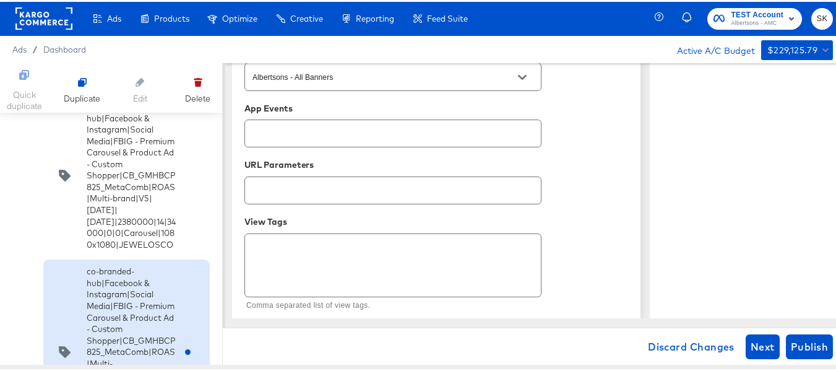
scroll to position [946, 0]
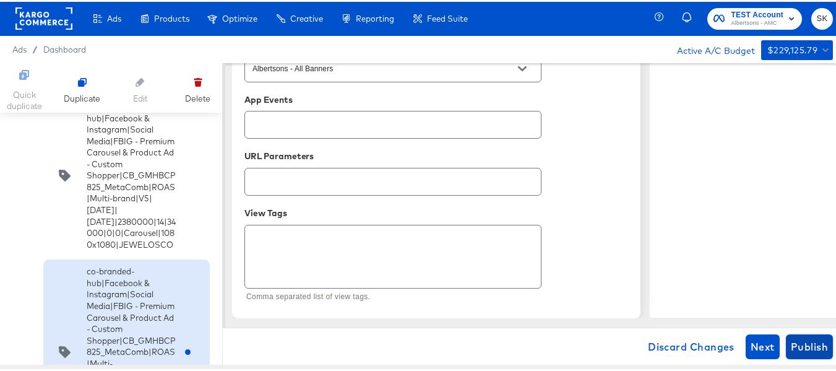
click at [797, 343] on span "Publish" at bounding box center [809, 344] width 37 height 17
type textarea "x"
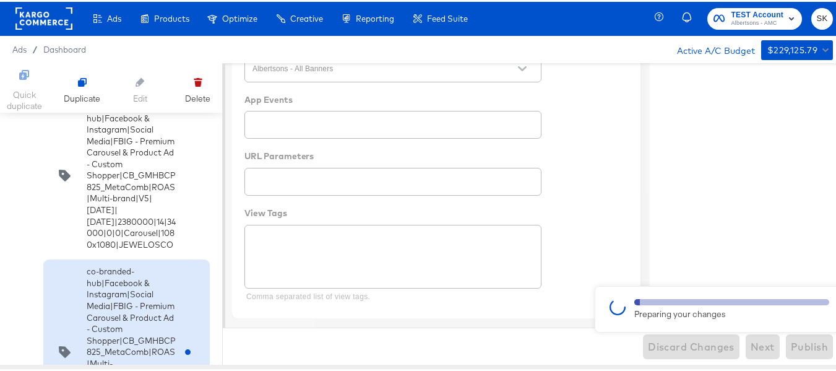
type textarea "x"
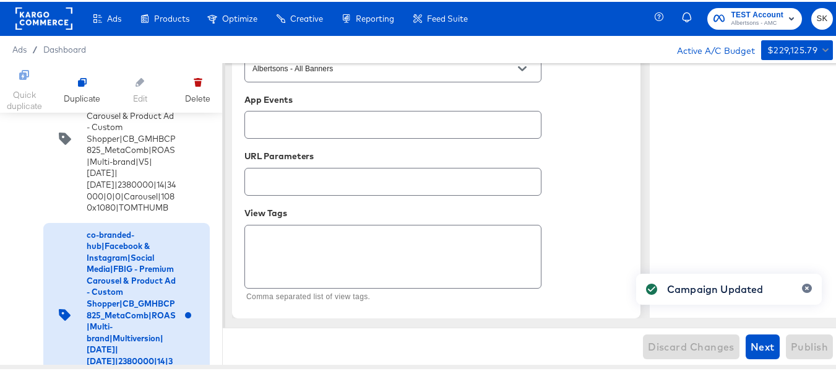
scroll to position [7731, 0]
click at [0, 0] on input "checkbox" at bounding box center [0, 0] width 0 height 0
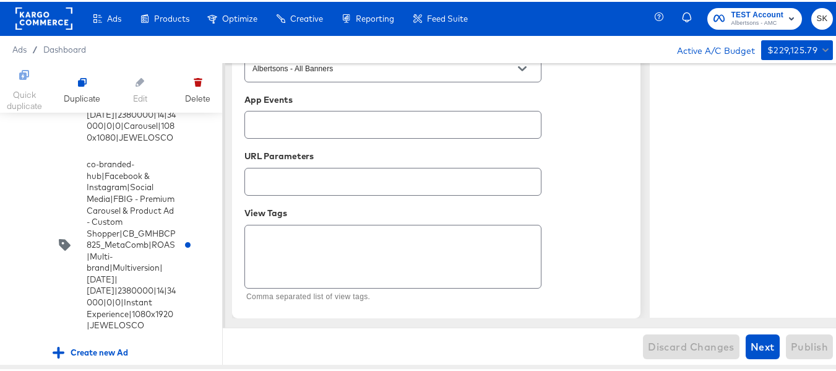
scroll to position [8907, 0]
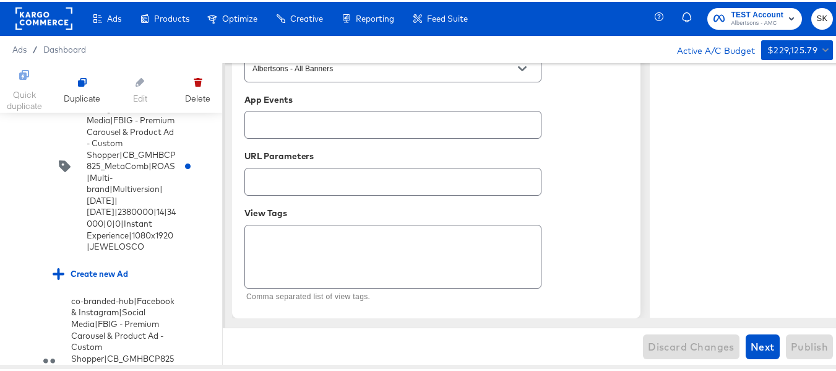
click at [0, 0] on input "checkbox" at bounding box center [0, 0] width 0 height 0
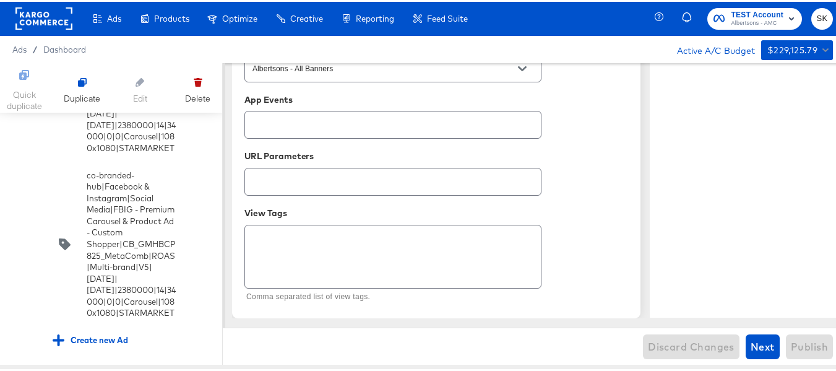
scroll to position [3410, 0]
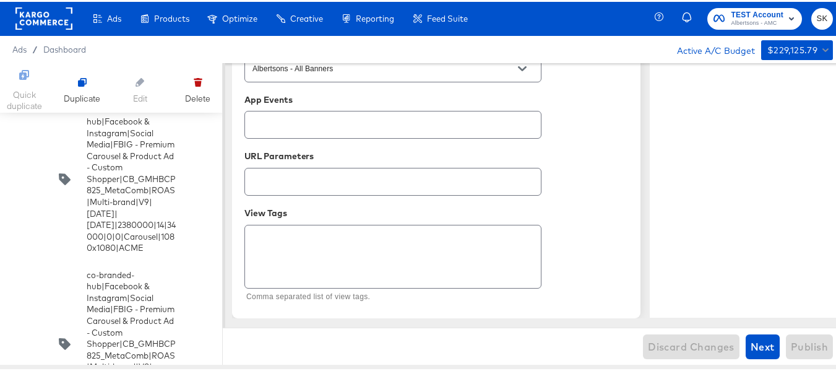
click at [0, 0] on input "checkbox" at bounding box center [0, 0] width 0 height 0
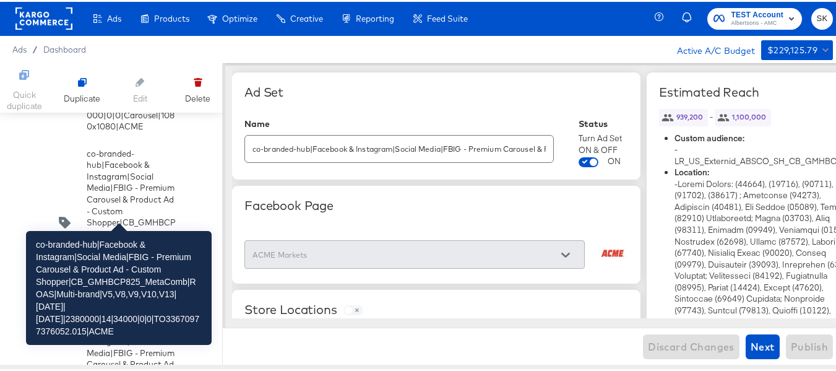
scroll to position [3534, 0]
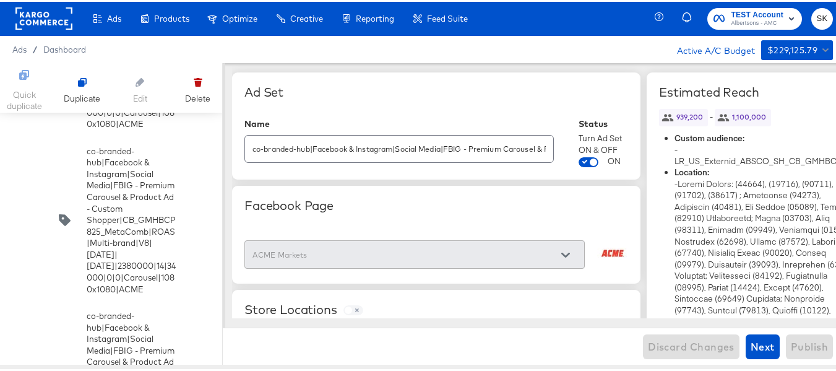
click at [399, 150] on input "co-branded-hub|Facebook & Instagram|Social Media|FBIG - Premium Carousel & Prod…" at bounding box center [399, 142] width 308 height 27
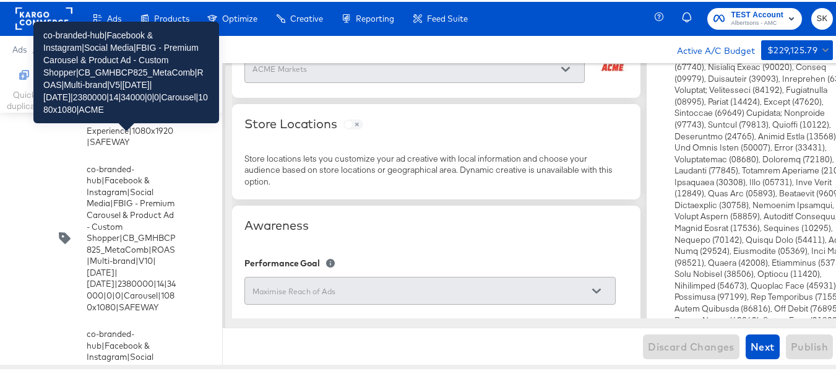
scroll to position [4215, 0]
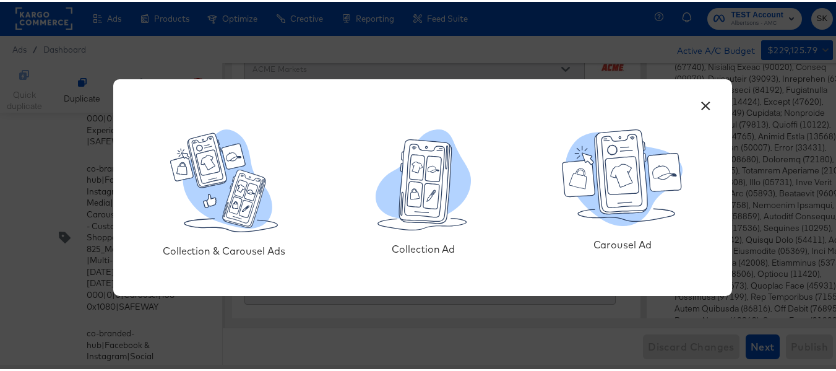
scroll to position [0, 0]
click at [414, 204] on icon at bounding box center [414, 191] width 15 height 25
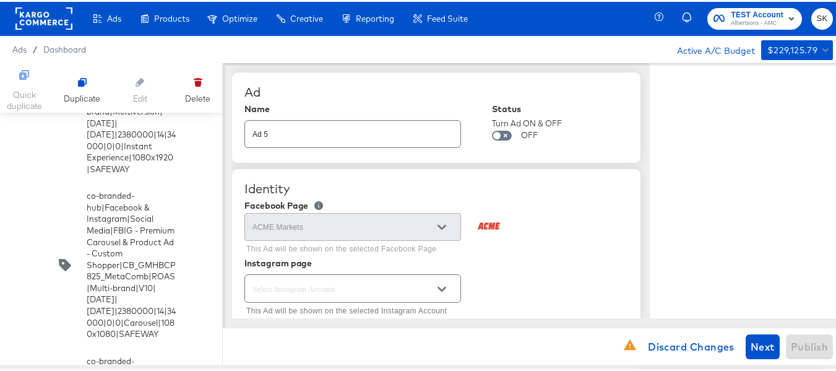
type textarea "x"
click at [352, 130] on input "Ad 5" at bounding box center [352, 127] width 215 height 27
paste input "co-branded-hub|Facebook & Instagram|Social Media|FBIG - Premium Carousel & Prod…"
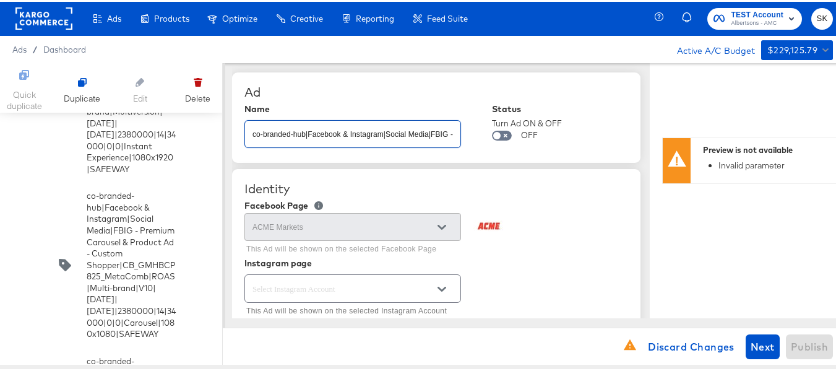
scroll to position [0, 662]
type input "co-branded-hub|Facebook & Instagram|Social Media|FBIG - Premium Carousel & Prod…"
type textarea "x"
click at [432, 87] on div "Ad" at bounding box center [436, 90] width 384 height 15
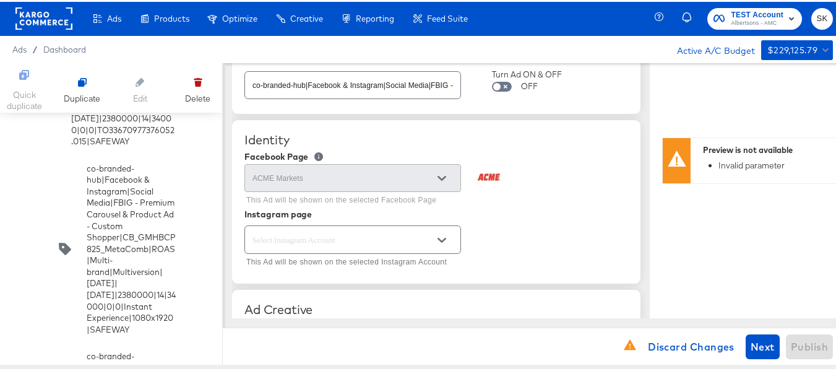
scroll to position [124, 0]
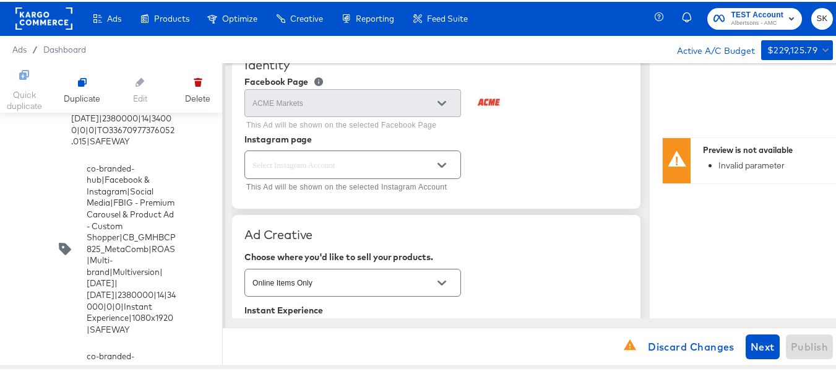
click at [434, 170] on div at bounding box center [442, 163] width 26 height 19
click at [445, 162] on icon "Open" at bounding box center [442, 163] width 9 height 5
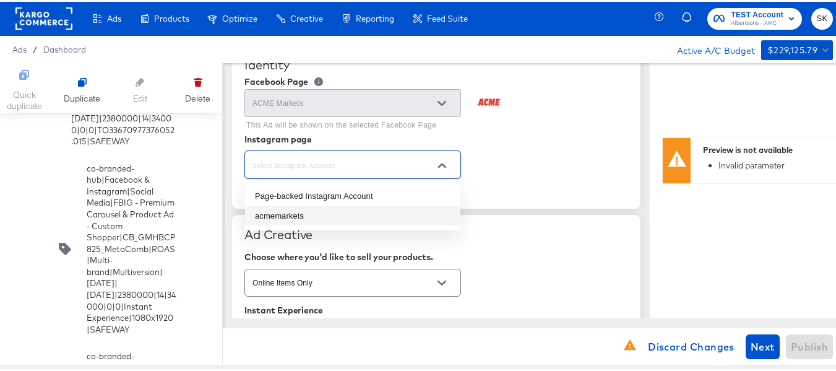
click at [303, 210] on li "acmemarkets" at bounding box center [352, 214] width 215 height 20
type input "acmemarkets"
type textarea "x"
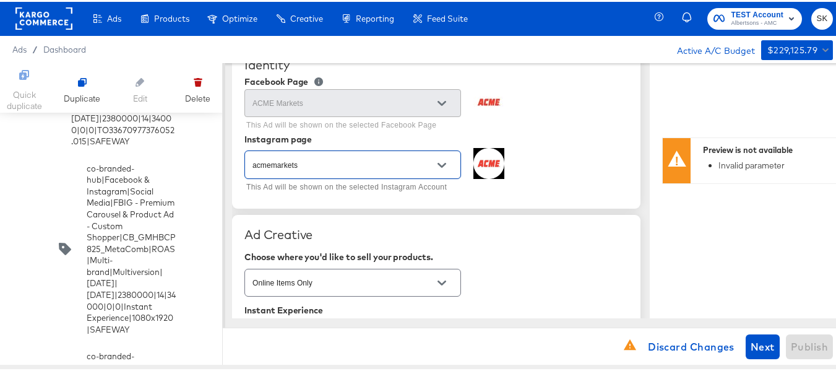
click at [559, 159] on div "acmemarkets This Ad will be shown on the selected Instagram Account" at bounding box center [436, 170] width 384 height 48
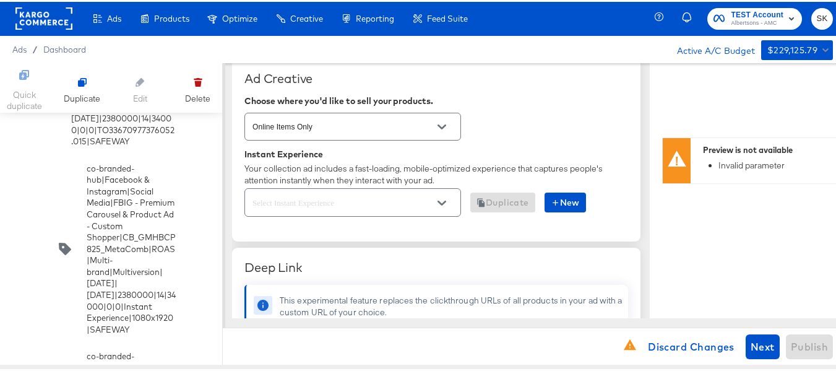
scroll to position [309, 0]
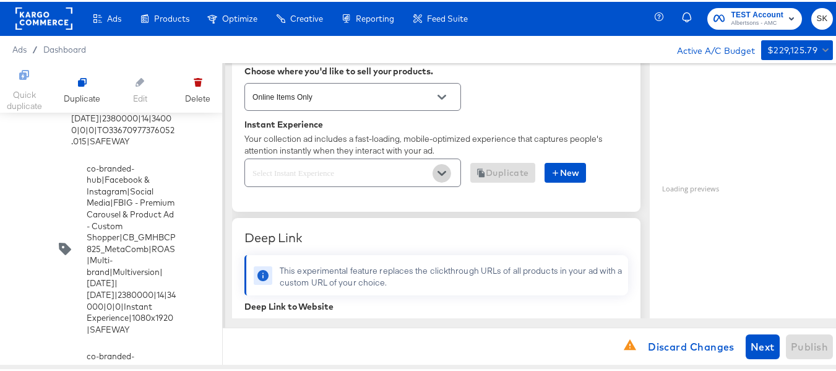
click at [441, 174] on icon "Open" at bounding box center [442, 171] width 9 height 9
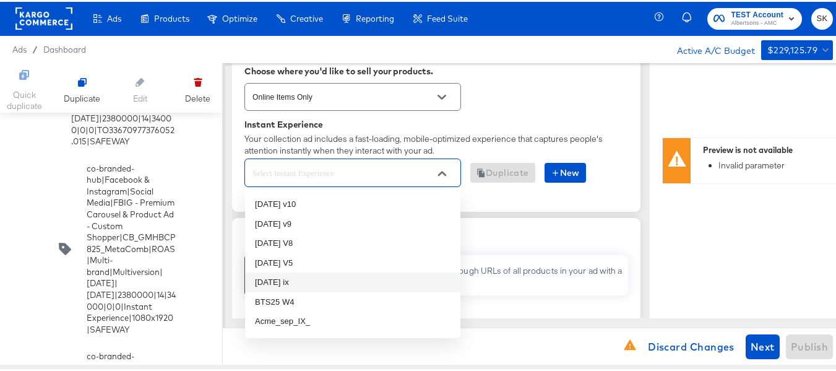
click at [293, 275] on li "oct25 ix" at bounding box center [352, 280] width 215 height 20
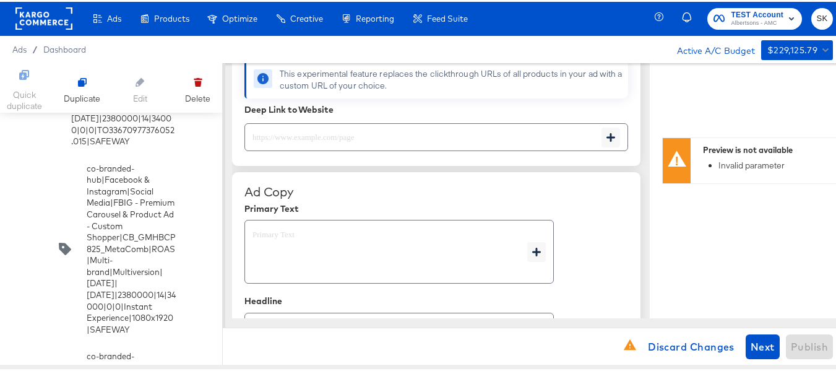
scroll to position [495, 0]
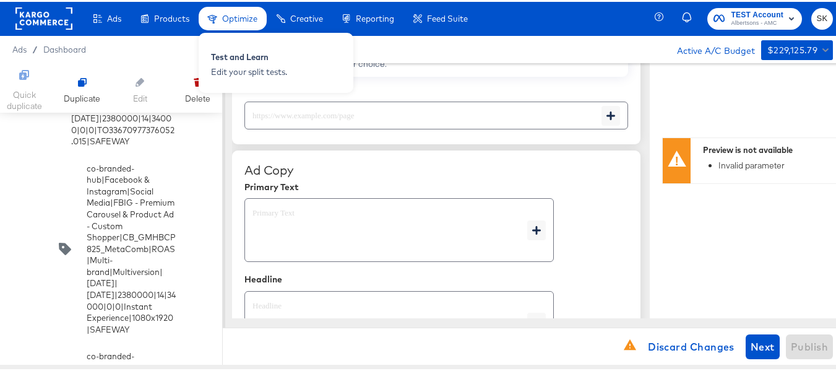
type textarea "x"
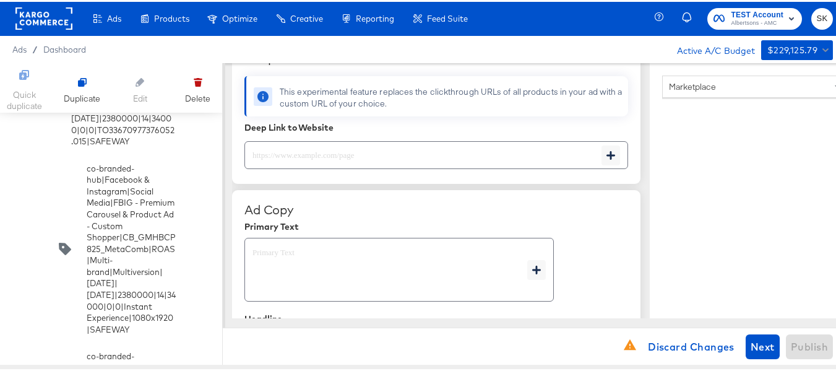
scroll to position [485, 0]
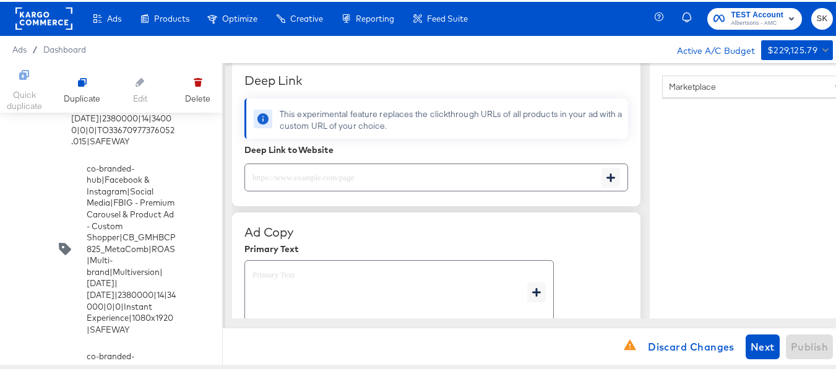
click at [342, 169] on input "text" at bounding box center [423, 170] width 356 height 27
paste input "https://www.acmemarkets.com/order/personal-care-essentials.html"
type input "https://www.acmemarkets.com/order/personal-care-essentials.html"
click at [598, 238] on div "Ad Copy" at bounding box center [436, 230] width 384 height 15
type textarea "x"
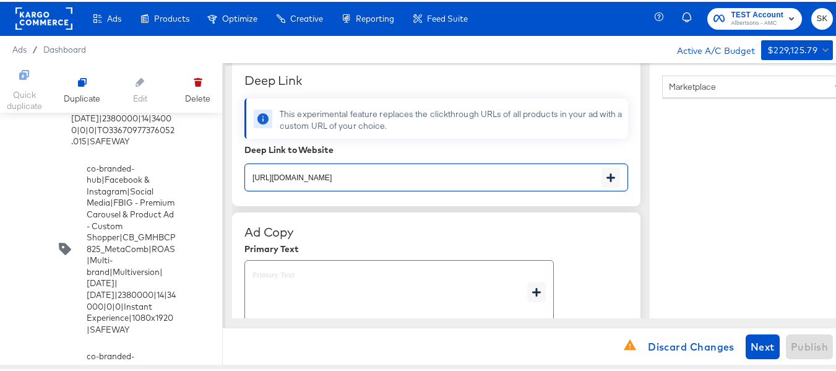
type textarea "x"
click at [304, 274] on textarea at bounding box center [390, 290] width 275 height 45
type textarea "x"
paste textarea "Shop your favorite brands for you and your home!"
type textarea "Shop your favorite brands for you and your home!"
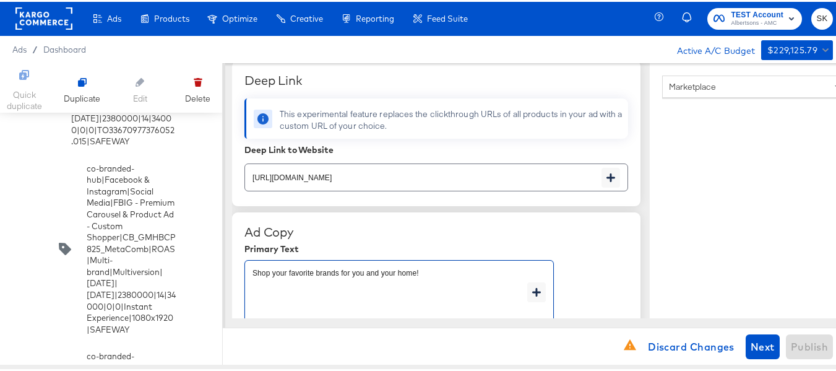
type textarea "x"
type textarea "Shop your favorite brands for you and your home!"
type textarea "x"
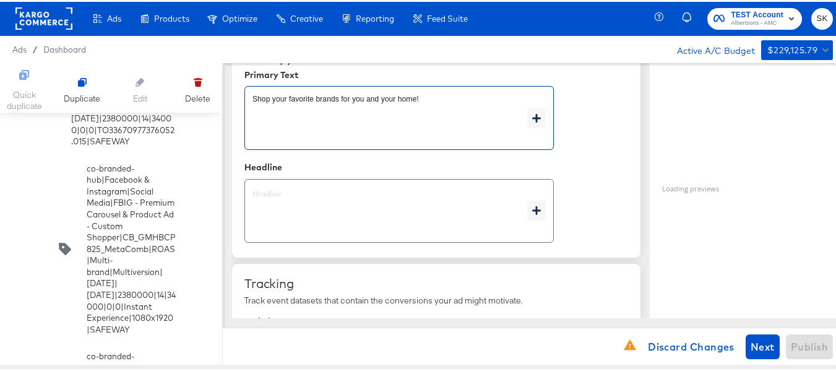
scroll to position [732, 0]
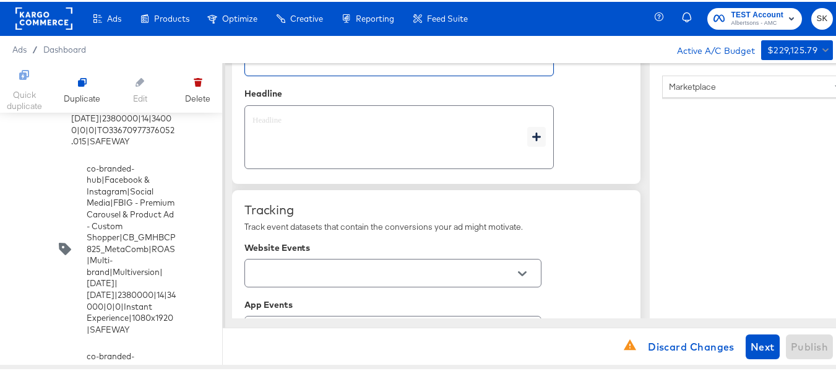
type textarea "x"
click at [352, 132] on textarea at bounding box center [390, 135] width 275 height 45
type textarea "x"
paste textarea "Explore latest arrivals"
type textarea "Explore latest arrivals"
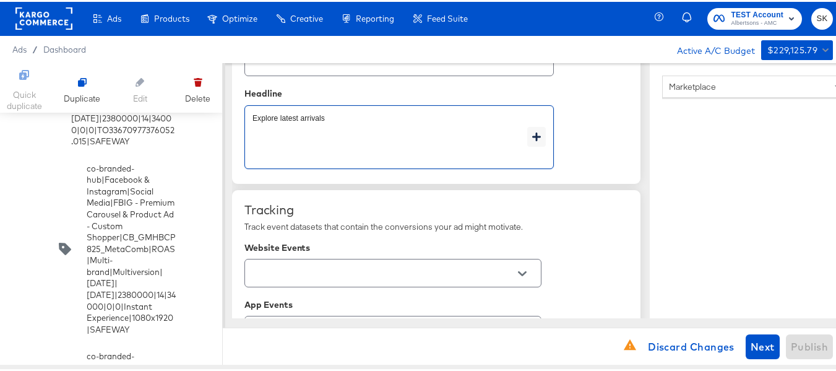
type textarea "x"
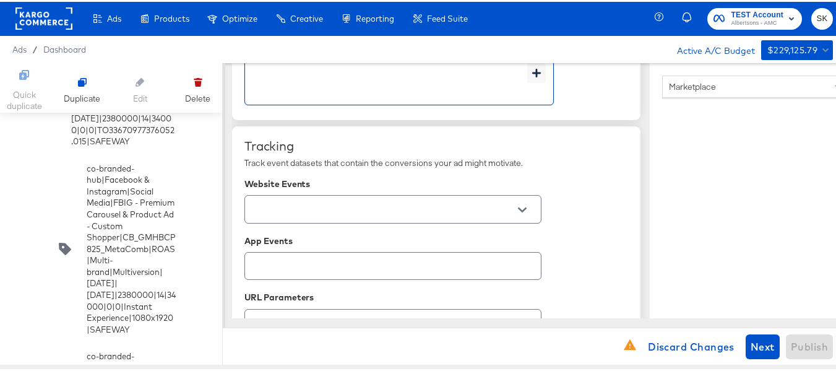
scroll to position [856, 0]
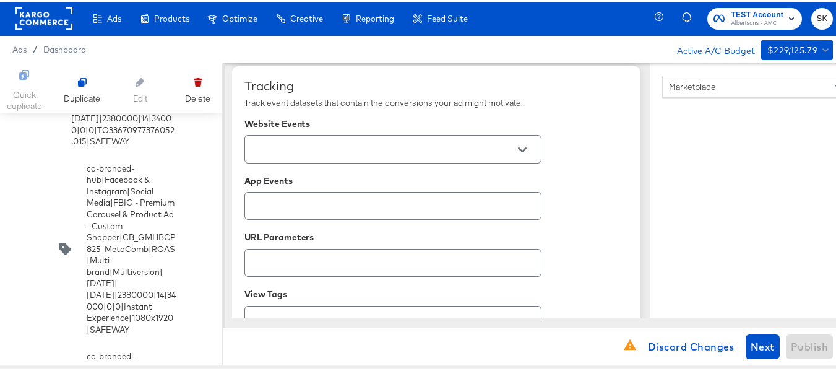
click at [518, 142] on button "Open" at bounding box center [522, 148] width 19 height 19
type textarea "Explore latest arrivals"
type textarea "x"
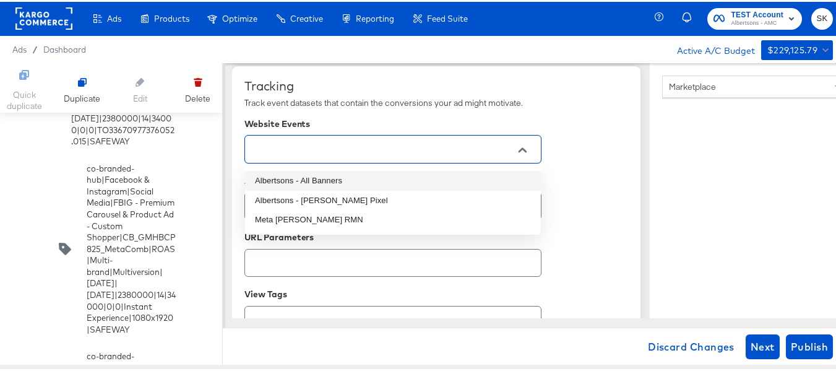
click at [339, 179] on li "Albertsons - All Banners" at bounding box center [393, 179] width 296 height 20
type textarea "x"
type input "Albertsons - All Banners"
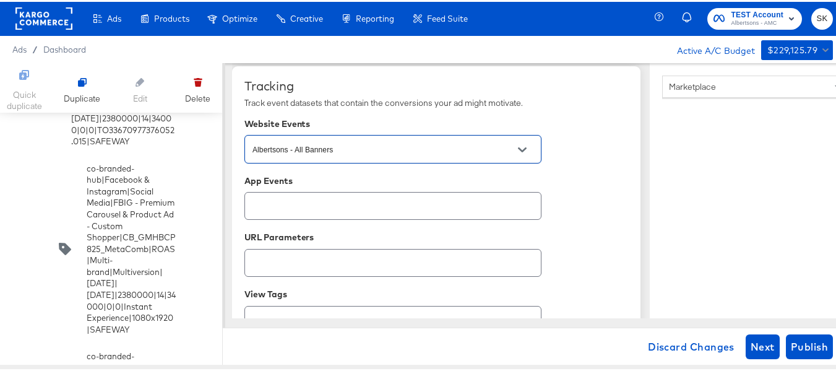
click at [608, 186] on div "Tracking Track event datasets that contain the conversions your ad might motiva…" at bounding box center [436, 231] width 384 height 308
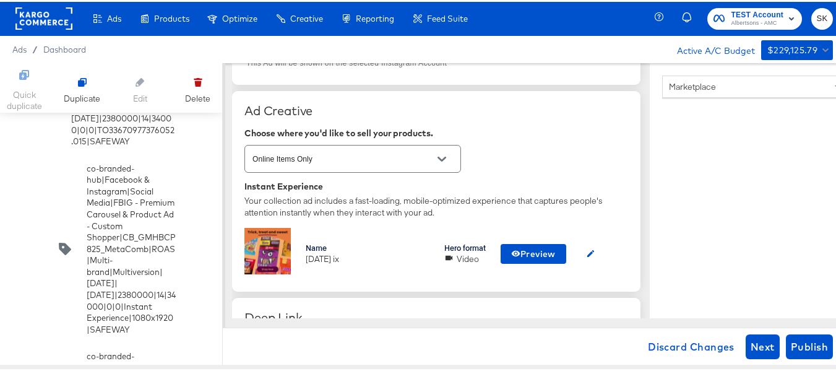
scroll to position [309, 0]
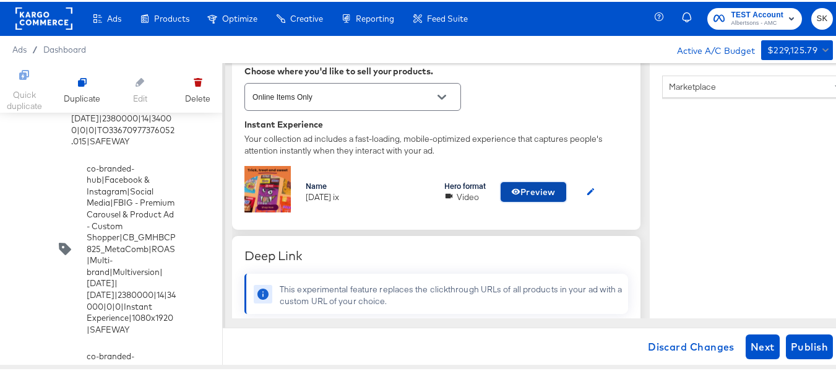
click at [537, 190] on span "Preview" at bounding box center [533, 190] width 45 height 15
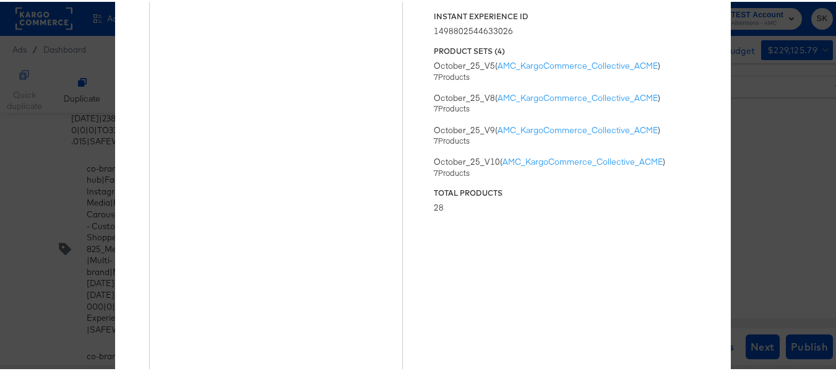
type textarea "x"
click at [769, 89] on div "× Previewing ' oct25 ix ' Status Published Instant Experience ID 14988025446330…" at bounding box center [422, 185] width 845 height 371
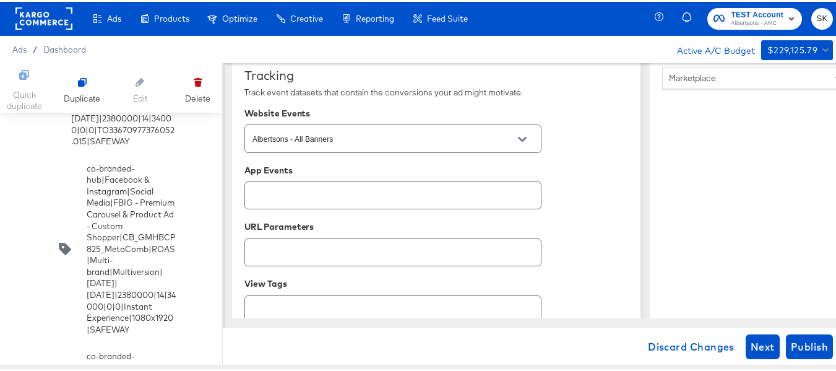
scroll to position [946, 0]
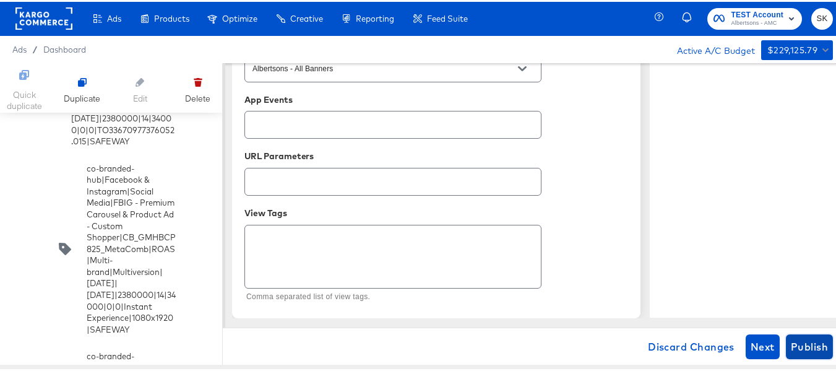
click at [813, 349] on span "Publish" at bounding box center [809, 344] width 37 height 17
type textarea "x"
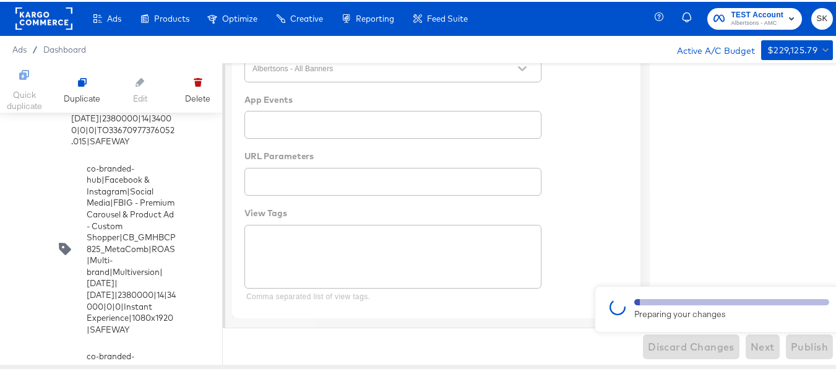
type textarea "x"
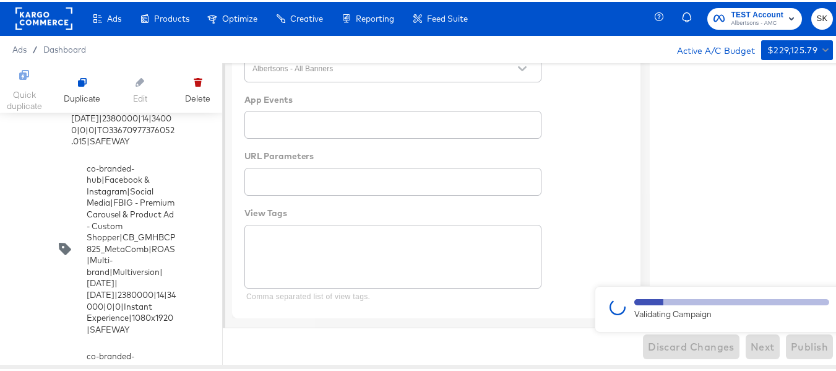
type textarea "x"
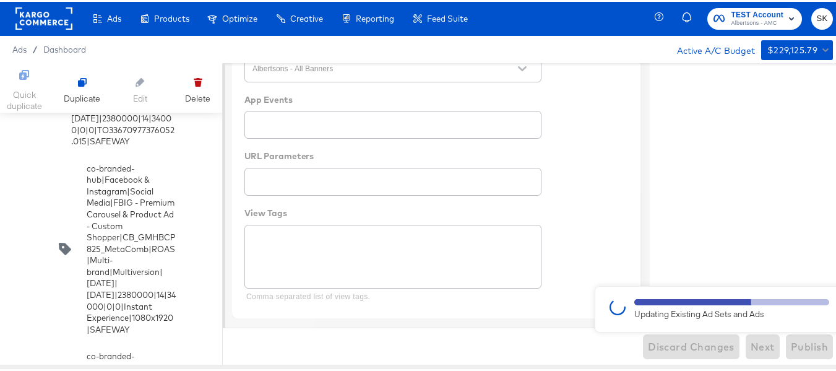
type textarea "x"
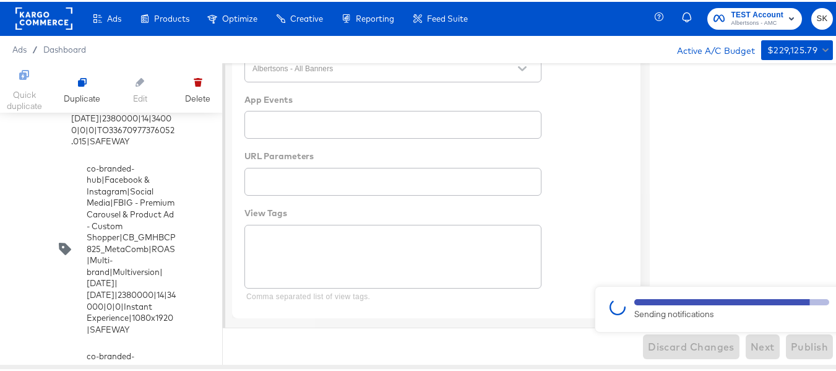
type textarea "x"
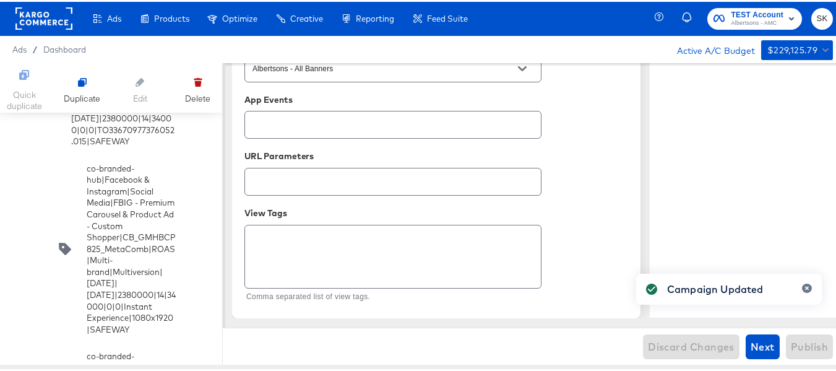
type textarea "x"
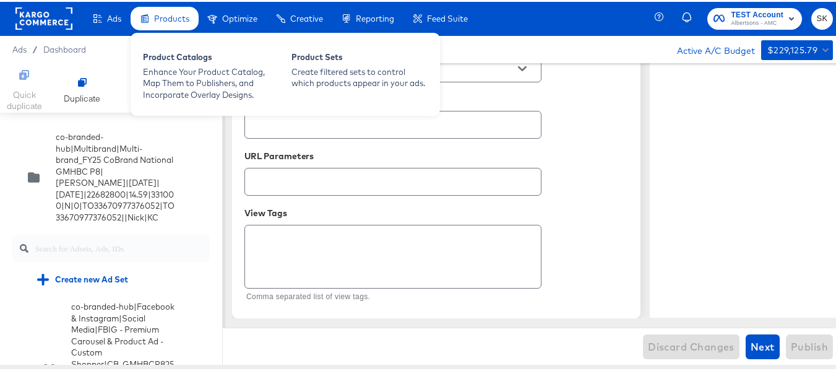
scroll to position [106, 0]
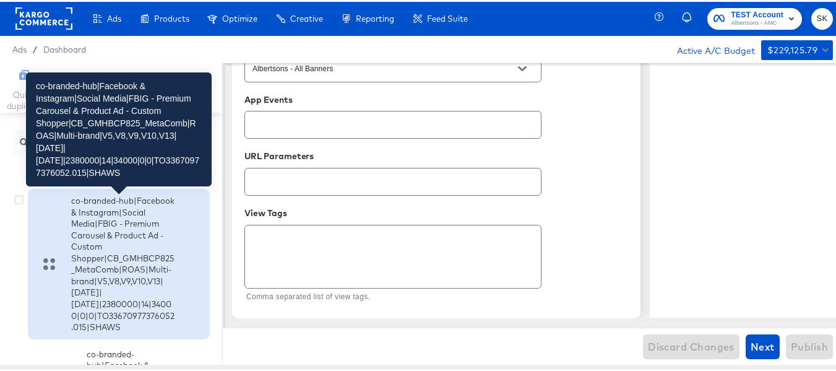
click at [106, 238] on div "co-branded-hub|Facebook & Instagram|Social Media|FBIG - Premium Carousel & Prod…" at bounding box center [123, 262] width 105 height 138
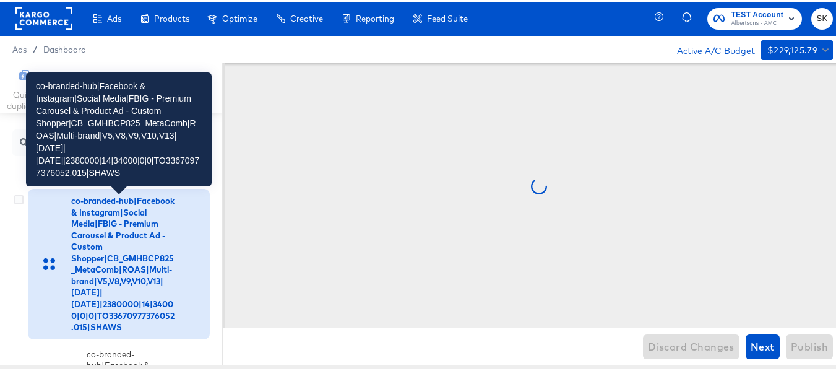
scroll to position [0, 0]
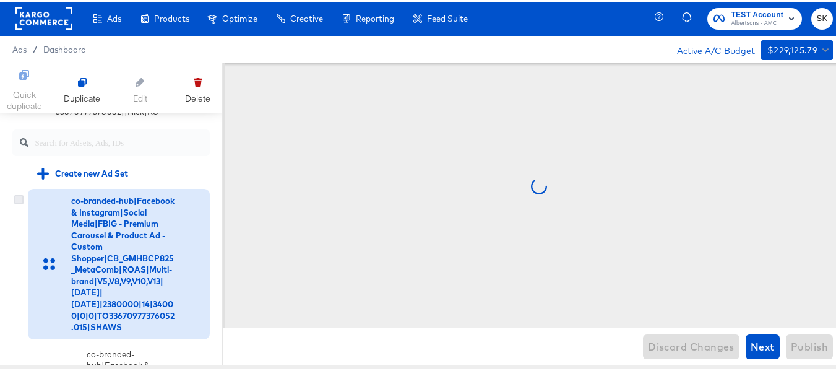
click at [17, 199] on icon at bounding box center [18, 197] width 9 height 9
click at [0, 0] on input "checkbox" at bounding box center [0, 0] width 0 height 0
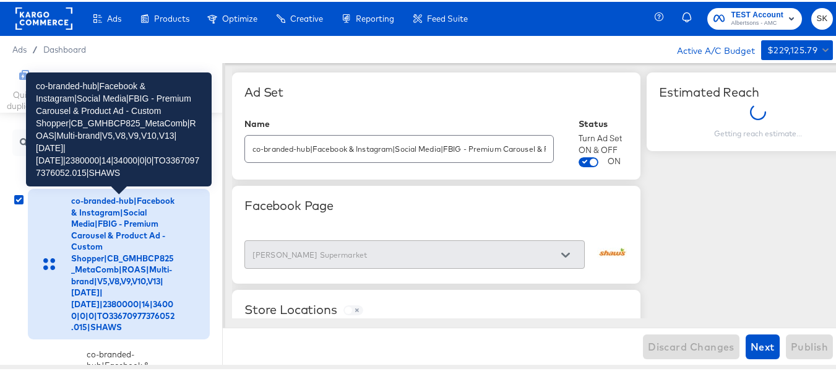
click at [118, 247] on div "co-branded-hub|Facebook & Instagram|Social Media|FBIG - Premium Carousel & Prod…" at bounding box center [123, 262] width 105 height 138
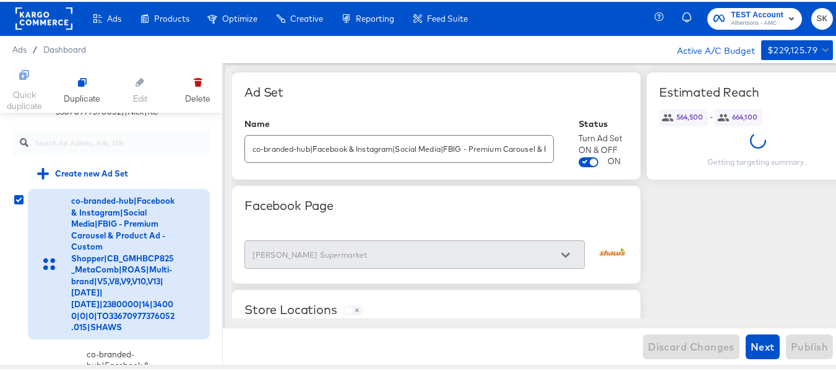
click at [447, 144] on input "co-branded-hub|Facebook & Instagram|Social Media|FBIG - Premium Carousel & Prod…" at bounding box center [399, 142] width 308 height 27
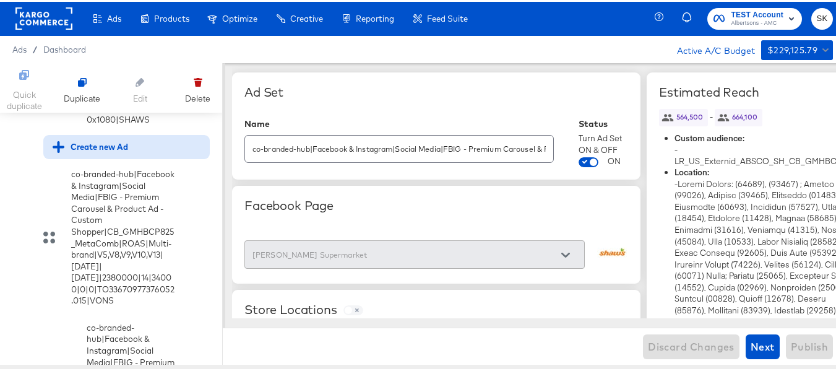
click at [98, 151] on div "Create new Ad" at bounding box center [91, 145] width 76 height 12
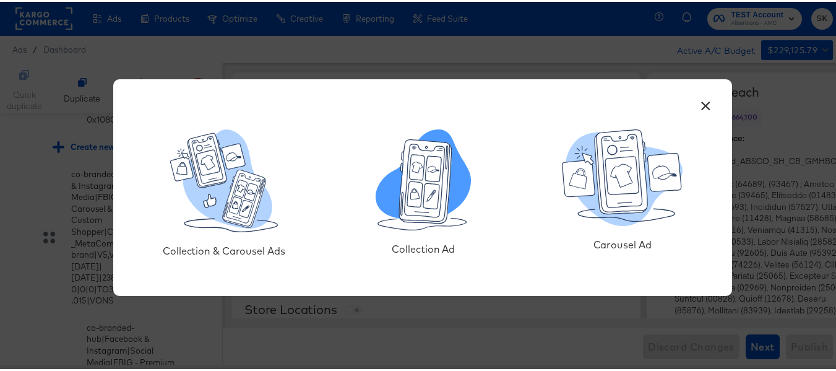
click at [425, 182] on icon at bounding box center [431, 193] width 16 height 25
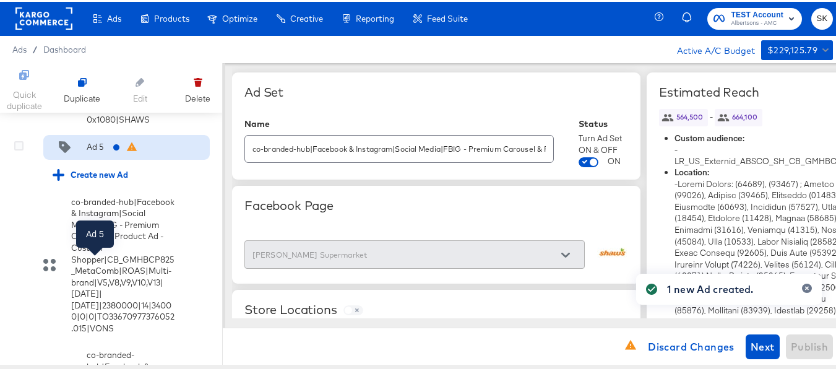
click at [95, 151] on div "Ad 5" at bounding box center [95, 145] width 17 height 12
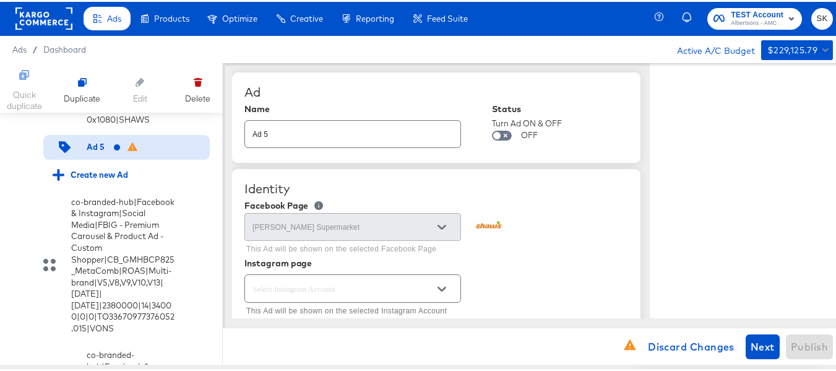
type textarea "x"
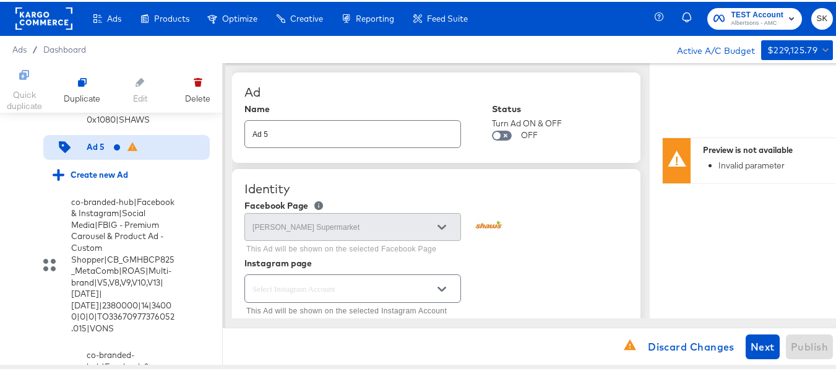
click at [312, 126] on input "Ad 5" at bounding box center [352, 127] width 215 height 27
paste input "co-branded-hub|Facebook & Instagram|Social Media|FBIG - Premium Carousel & Prod…"
click at [392, 136] on input "co-branded-hub|Facebook & Instagram|Social Media|FBIG - Premium Carousel & Prod…" at bounding box center [352, 127] width 215 height 27
type input "co-branded-hub|Facebook & Instagram|Social Media|FBIG - Premium Carousel & Prod…"
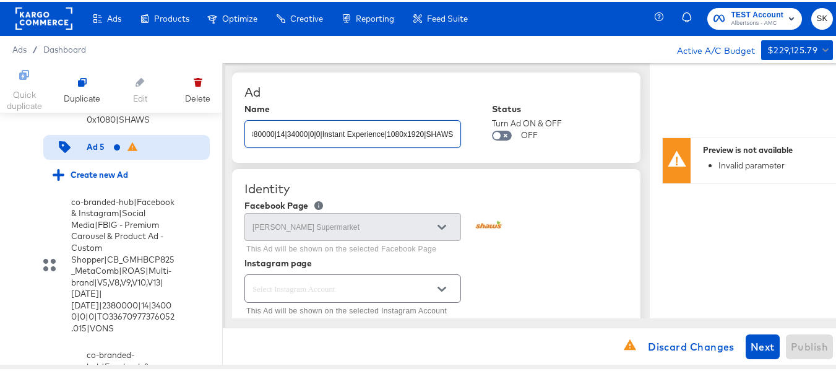
type textarea "x"
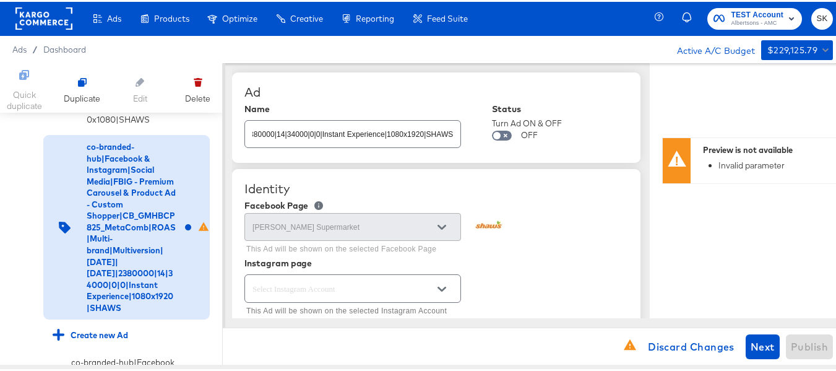
click at [517, 197] on div "Identity Facebook Page Shaw's Supermarket This Ad will be shown on the selected…" at bounding box center [436, 248] width 408 height 163
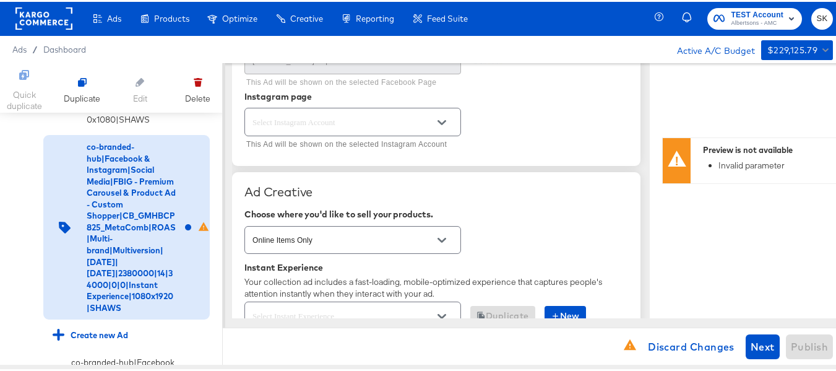
scroll to position [186, 0]
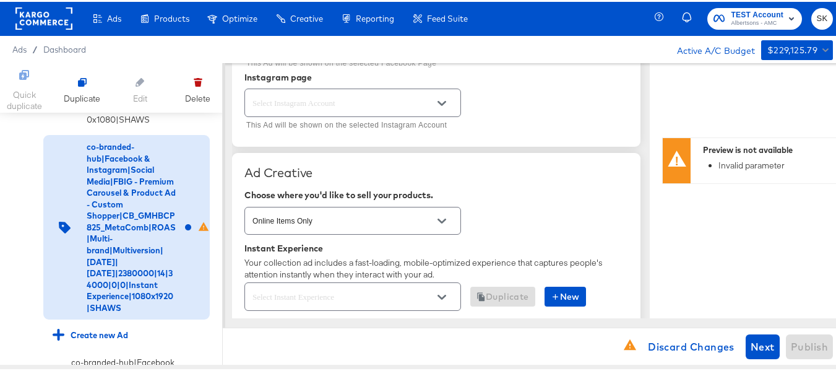
click at [447, 104] on button "Open" at bounding box center [442, 101] width 19 height 19
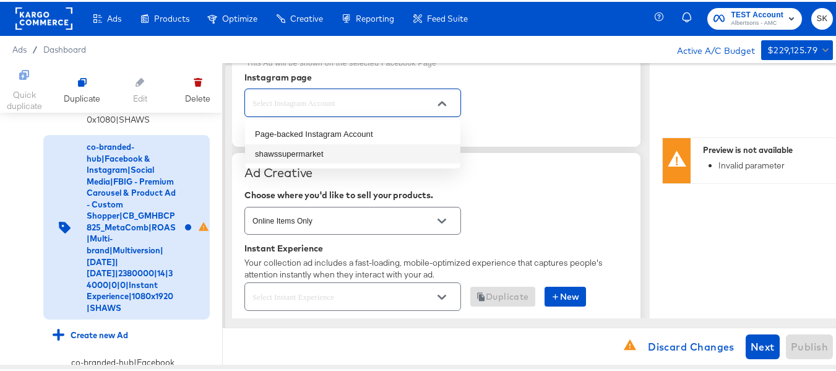
click at [299, 152] on li "shawssupermarket" at bounding box center [352, 152] width 215 height 20
type input "shawssupermarket"
type textarea "x"
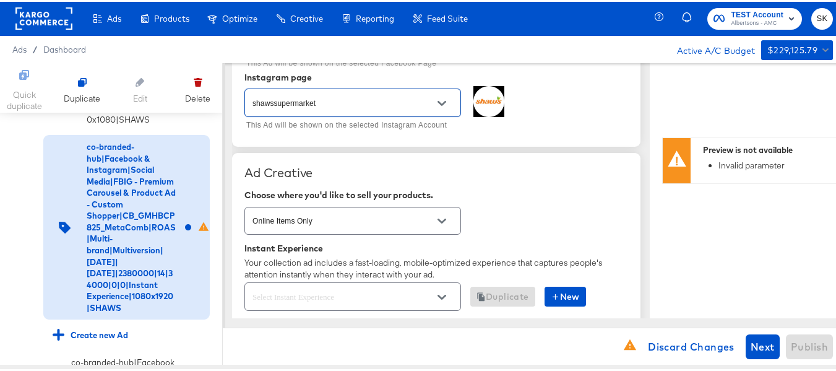
click at [558, 117] on div "shawssupermarket This Ad will be shown on the selected Instagram Account" at bounding box center [436, 108] width 384 height 48
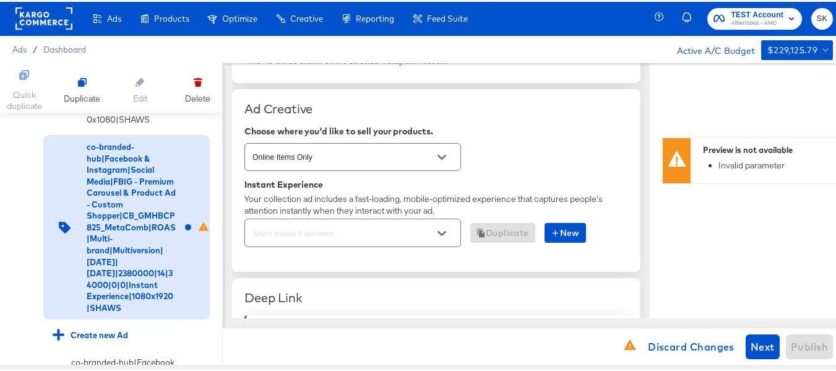
scroll to position [309, 0]
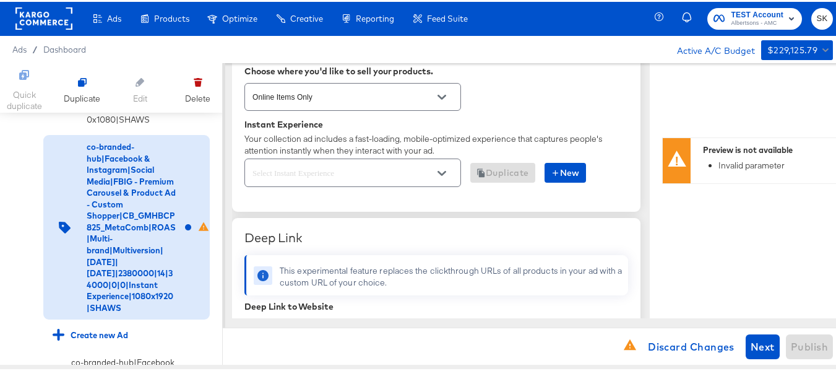
click at [440, 164] on button "Open" at bounding box center [442, 171] width 19 height 19
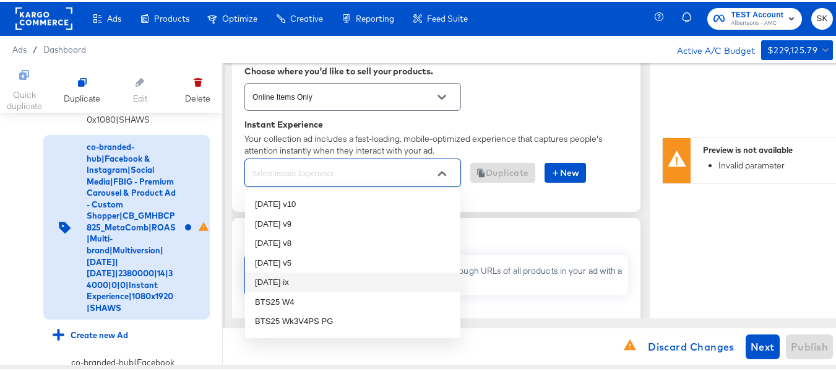
click at [277, 278] on li "oct25 ix" at bounding box center [352, 280] width 215 height 20
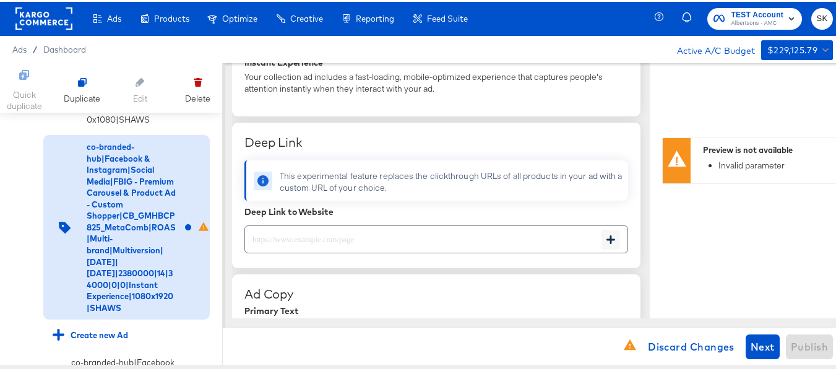
scroll to position [433, 0]
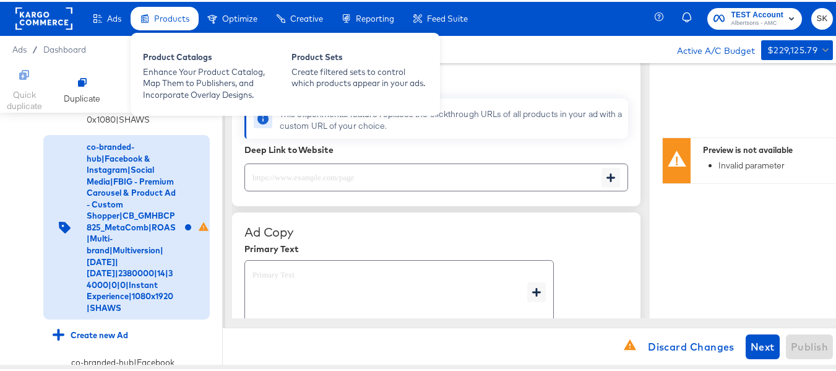
type textarea "x"
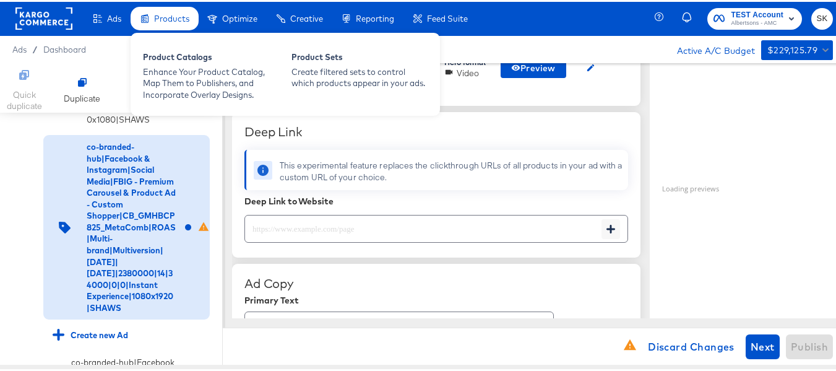
scroll to position [485, 0]
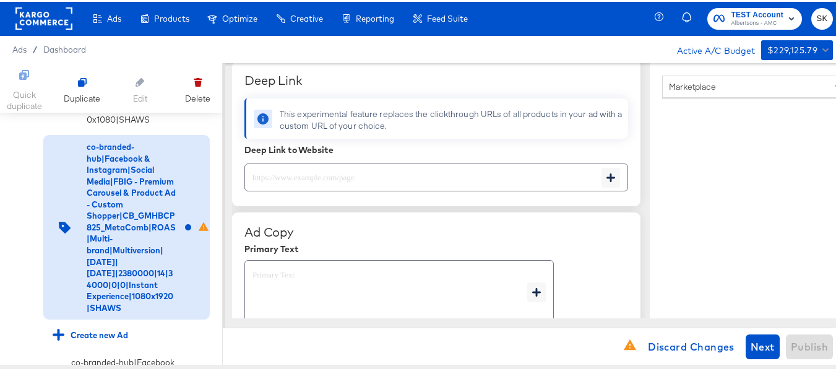
click at [389, 174] on input "text" at bounding box center [423, 170] width 356 height 27
paste input "https://www.shaws.com/order/personal-care-essentials.html"
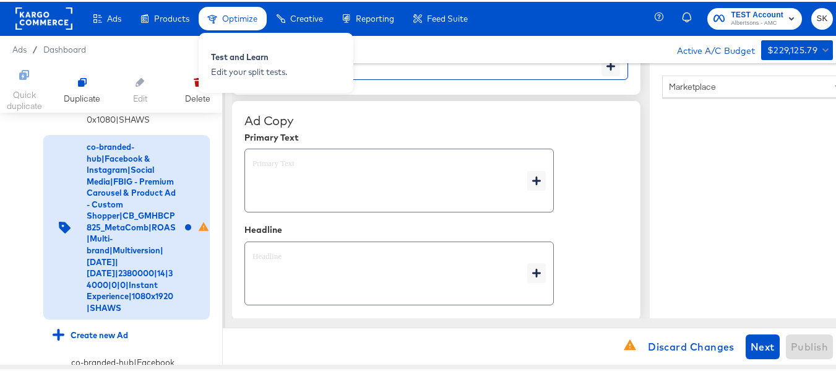
scroll to position [608, 0]
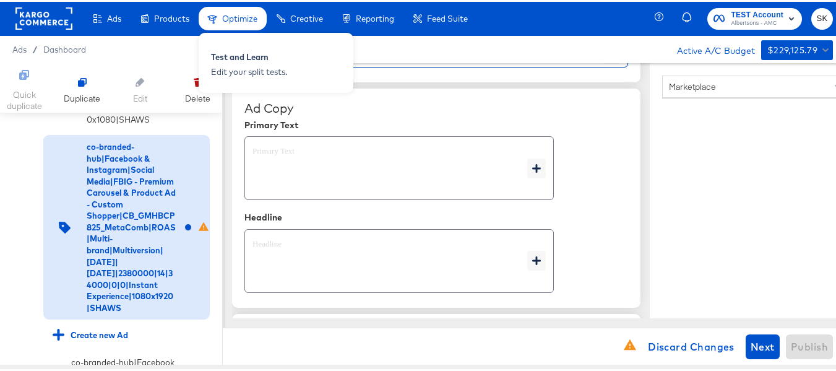
type input "https://www.shaws.com/order/personal-care-essentials.html"
type textarea "x"
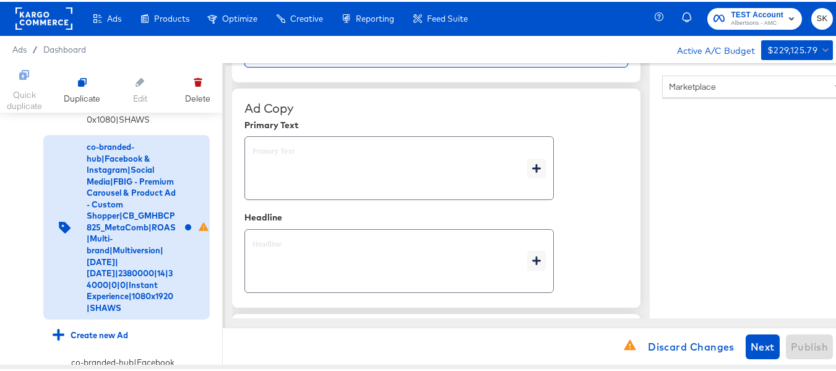
type textarea "x"
click at [281, 176] on textarea at bounding box center [390, 166] width 275 height 45
type textarea "x"
paste textarea "Shop your favorite brands for you and your home!"
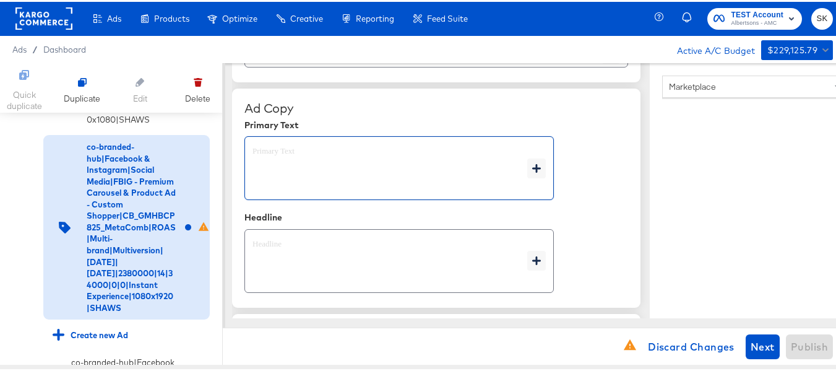
type textarea "Shop your favorite brands for you and your home!"
type textarea "x"
type textarea "Shop your favorite brands for you and your home!"
type textarea "x"
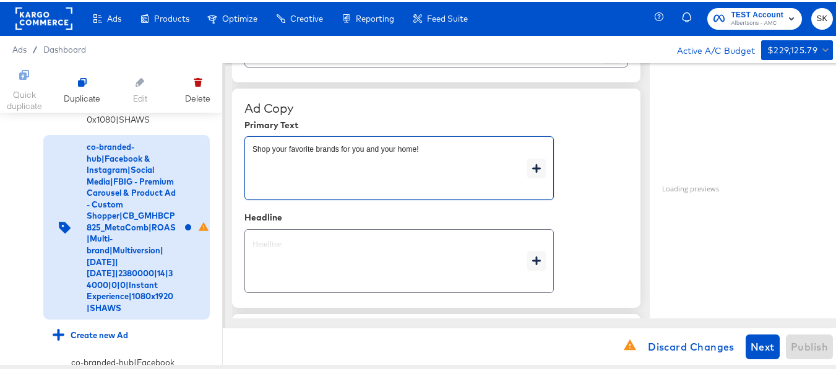
type textarea "x"
click at [323, 253] on textarea at bounding box center [390, 259] width 275 height 45
type textarea "x"
paste textarea "Explore latest arrivals"
type textarea "Explore latest arrivals"
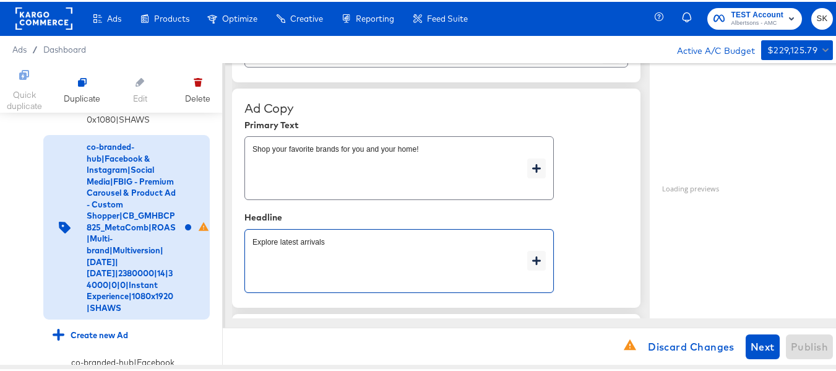
type textarea "x"
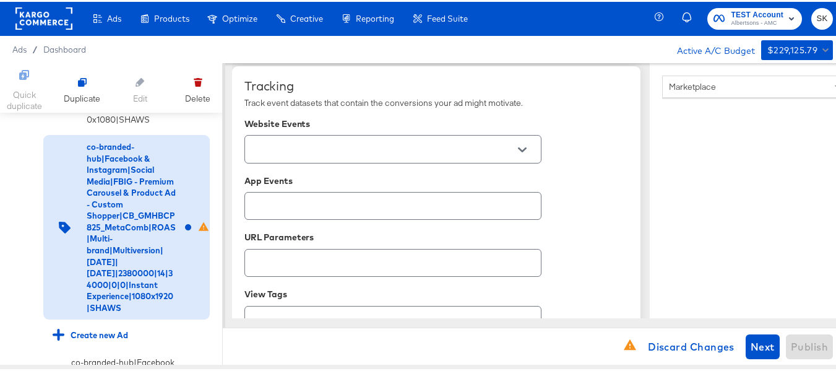
click at [522, 157] on button "Open" at bounding box center [522, 148] width 19 height 19
type textarea "Explore latest arrivals"
type textarea "x"
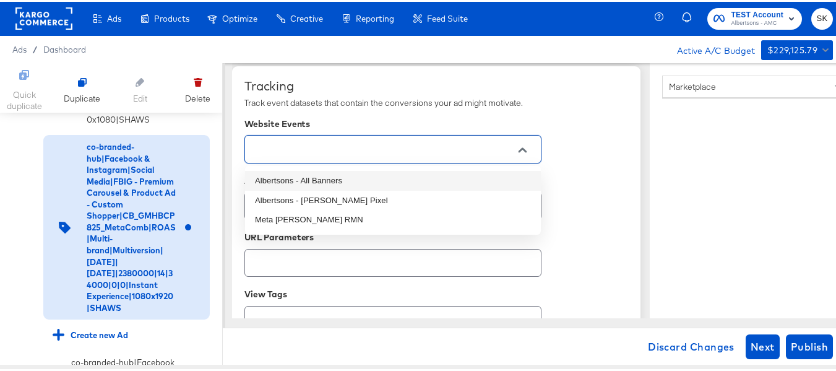
click at [330, 178] on li "Albertsons - All Banners" at bounding box center [393, 179] width 296 height 20
type textarea "x"
type input "Albertsons - All Banners"
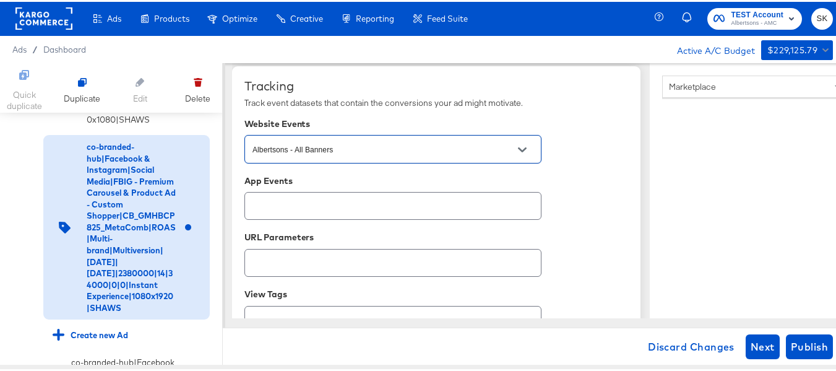
click at [577, 175] on div "App Events" at bounding box center [436, 179] width 384 height 10
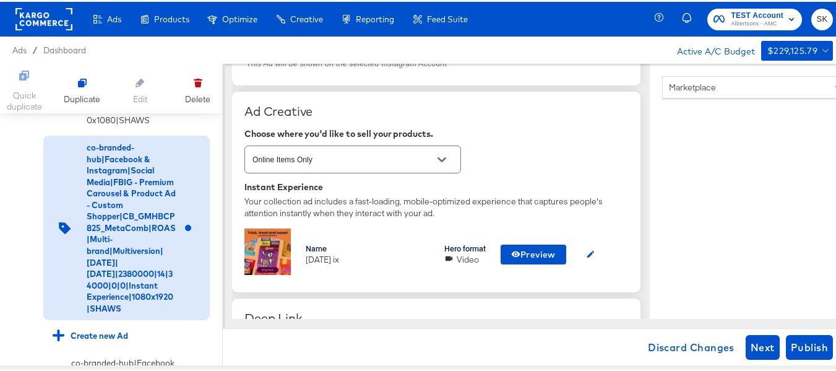
scroll to position [309, 0]
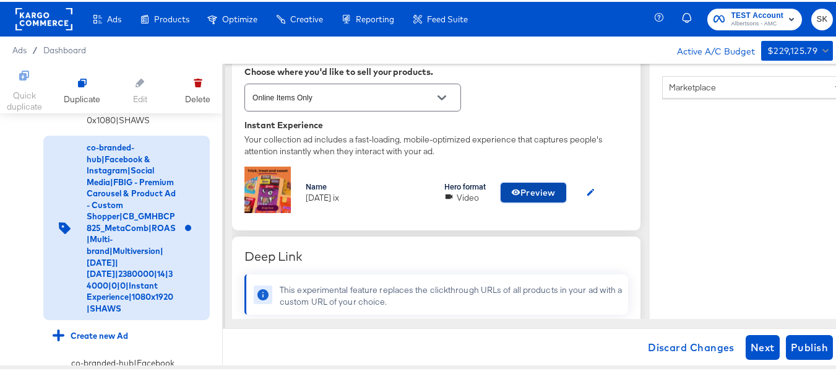
click at [542, 186] on span "Preview" at bounding box center [533, 190] width 45 height 15
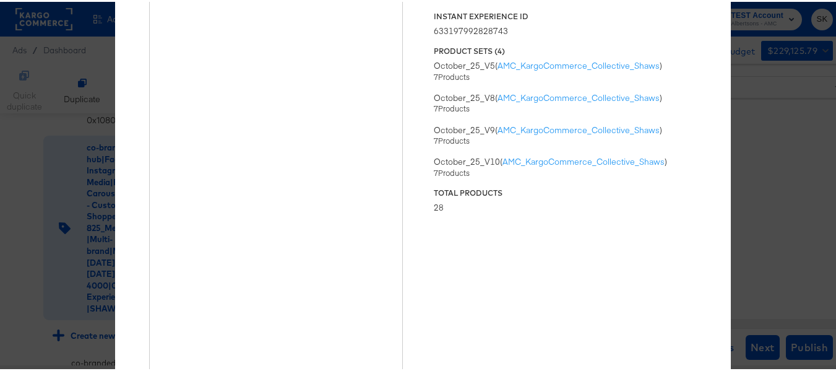
click at [786, 101] on div "× Previewing ' oct25 ix ' Status Published Instant Experience ID 63319799282874…" at bounding box center [422, 185] width 845 height 371
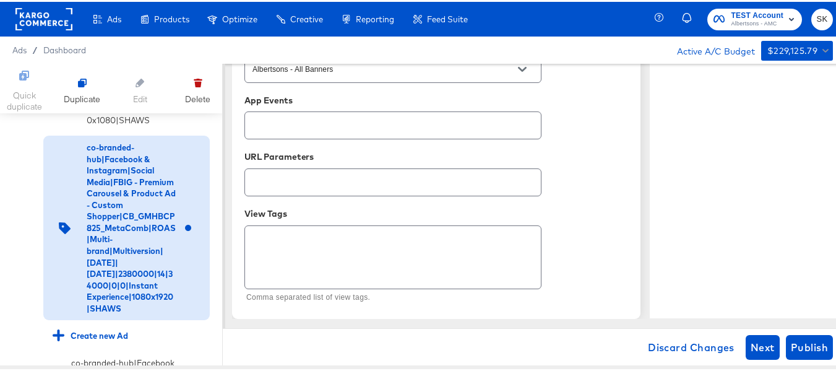
scroll to position [1, 0]
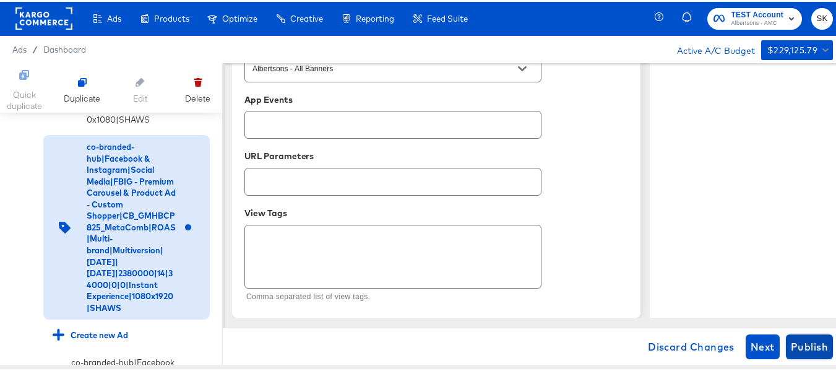
click at [811, 340] on span "Publish" at bounding box center [809, 344] width 37 height 17
type textarea "x"
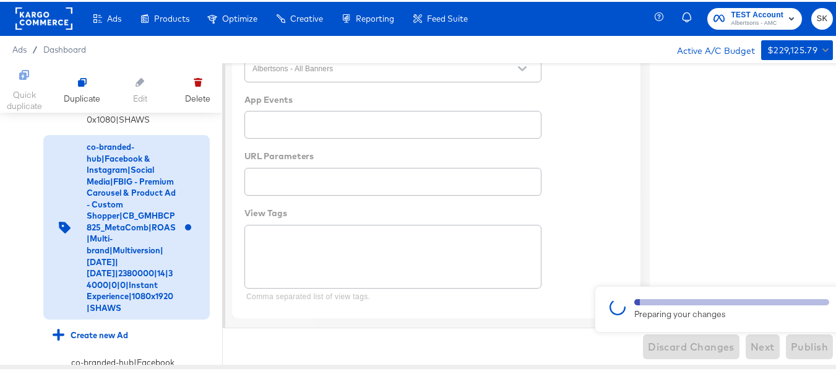
type textarea "x"
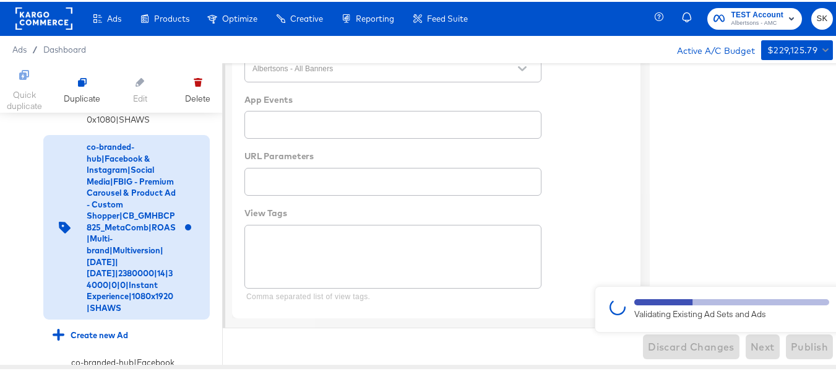
type textarea "x"
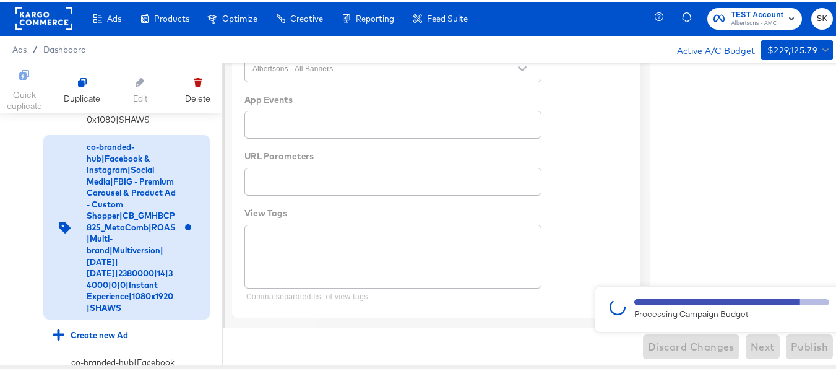
type textarea "x"
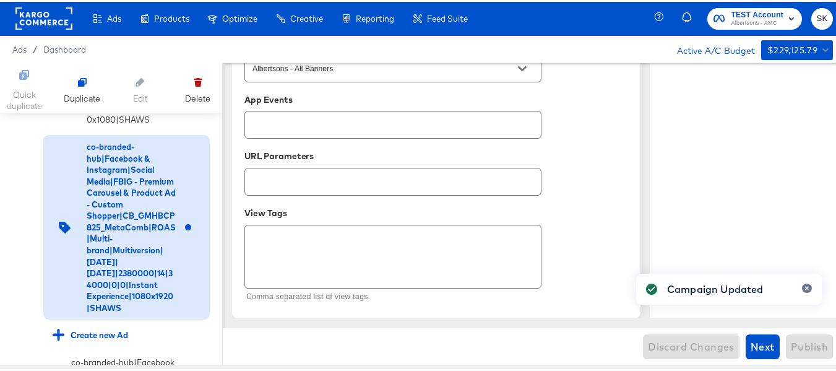
type textarea "x"
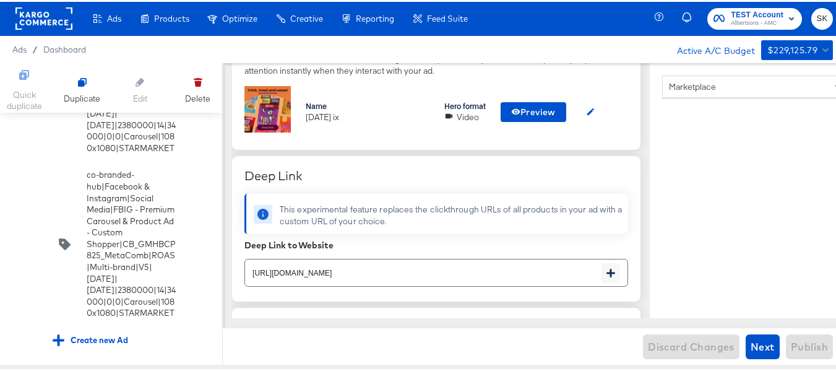
scroll to position [10499, 0]
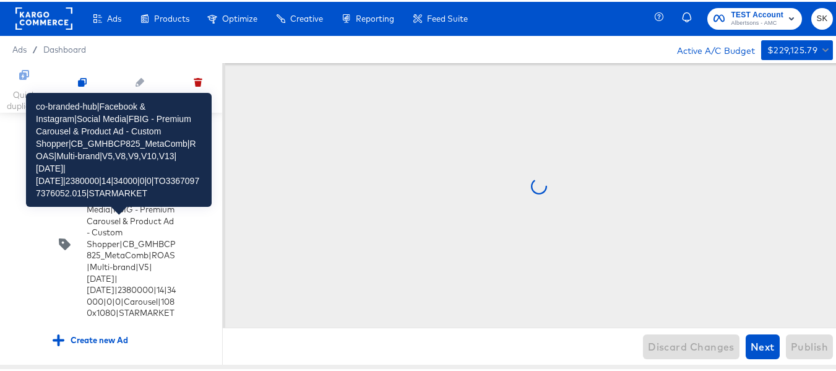
scroll to position [0, 0]
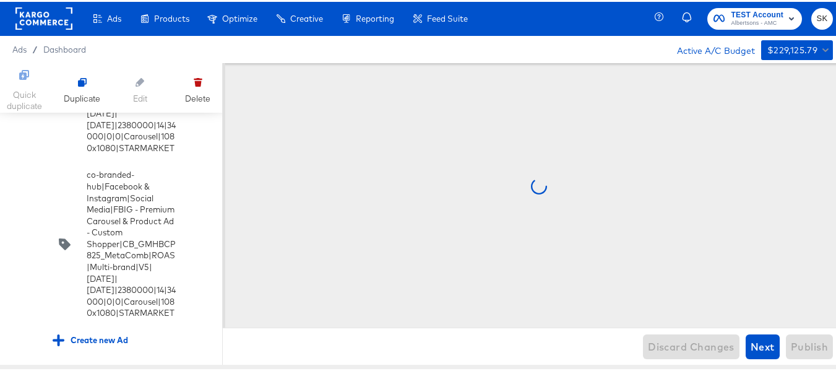
click at [0, 0] on input "checkbox" at bounding box center [0, 0] width 0 height 0
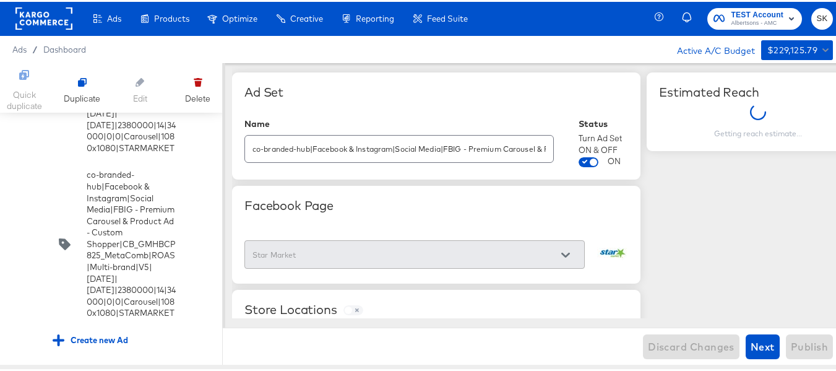
click at [391, 152] on input "co-branded-hub|Facebook & Instagram|Social Media|FBIG - Premium Carousel & Prod…" at bounding box center [399, 142] width 308 height 27
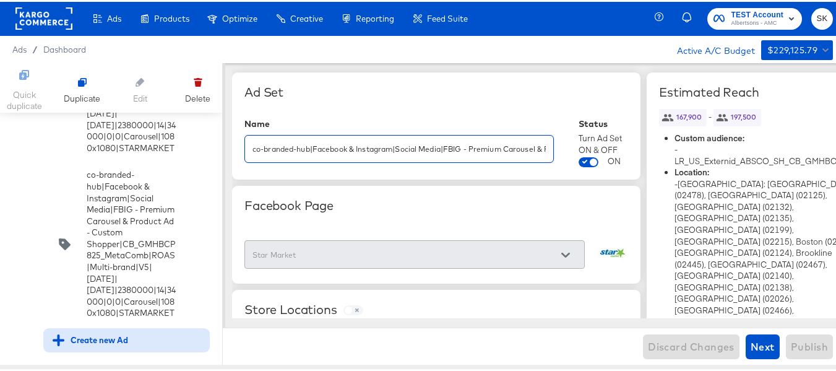
click at [82, 332] on div "Create new Ad" at bounding box center [91, 338] width 76 height 12
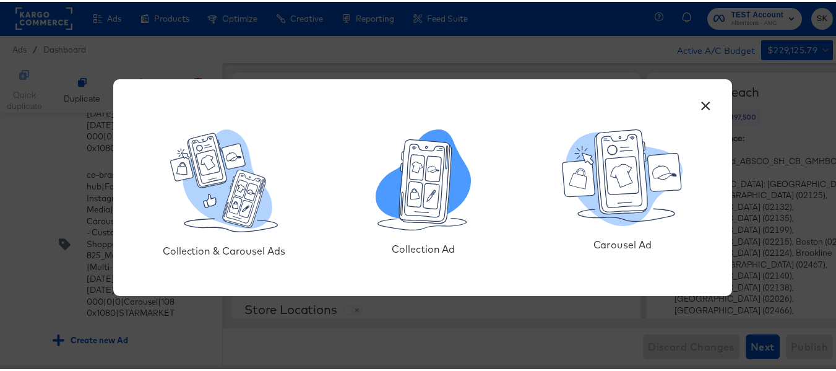
click at [413, 188] on icon at bounding box center [414, 191] width 15 height 25
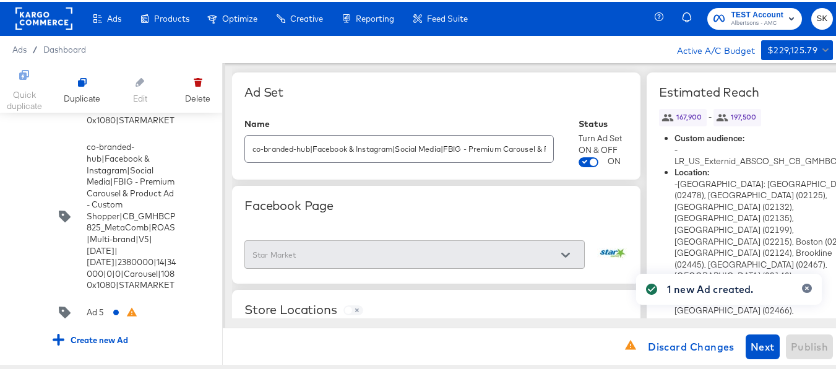
scroll to position [11345, 0]
click at [89, 304] on div "Ad 5" at bounding box center [95, 310] width 17 height 12
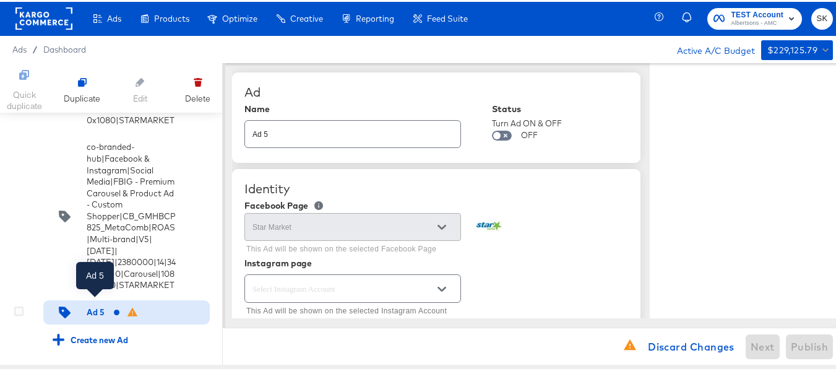
type textarea "x"
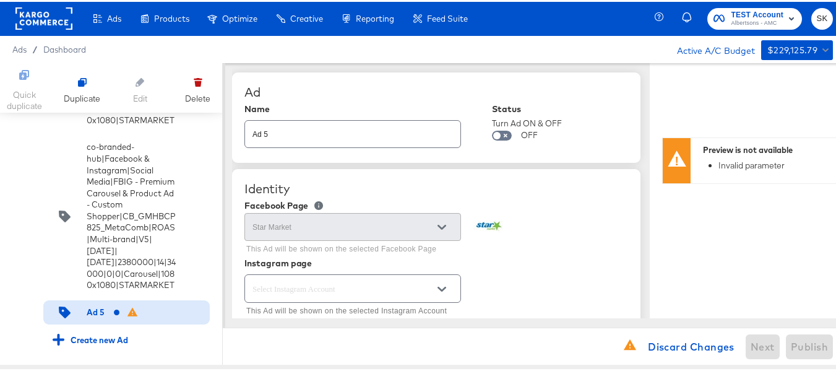
click at [303, 123] on input "Ad 5" at bounding box center [352, 127] width 215 height 27
paste input "co-branded-hub|Facebook & Instagram|Social Media|FBIG - Premium Carousel & Prod…"
type input "co-branded-hub|Facebook & Instagram|Social Media|FBIG - Premium Carousel & Prod…"
click at [552, 87] on div "Ad" at bounding box center [436, 90] width 384 height 15
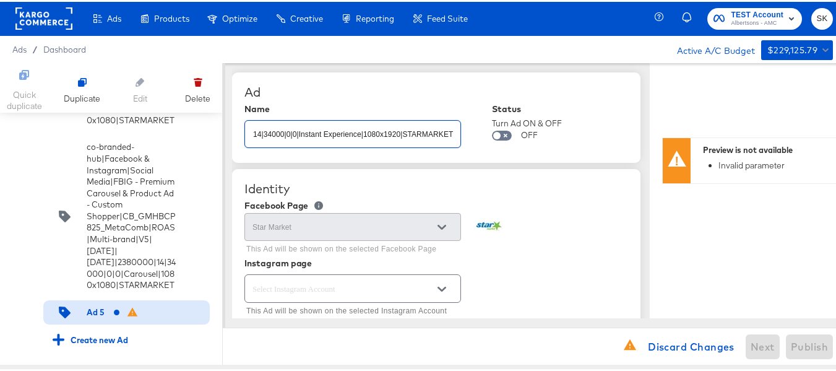
type textarea "x"
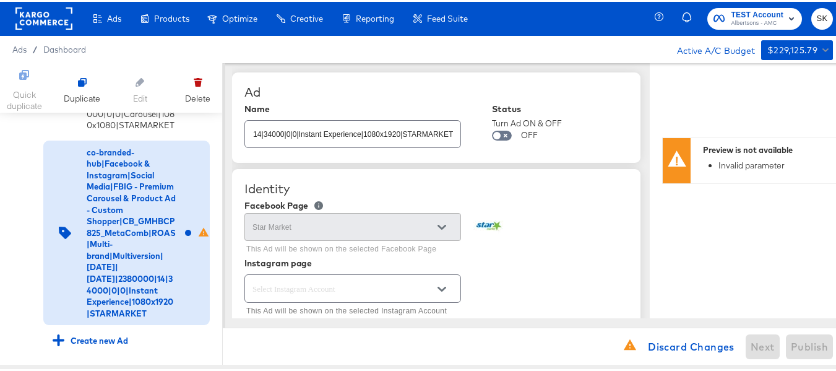
scroll to position [0, 0]
click at [392, 126] on input "co-branded-hub|Facebook & Instagram|Social Media|FBIG - Premium Carousel & Prod…" at bounding box center [352, 127] width 215 height 27
click at [537, 89] on div "Ad" at bounding box center [436, 90] width 384 height 15
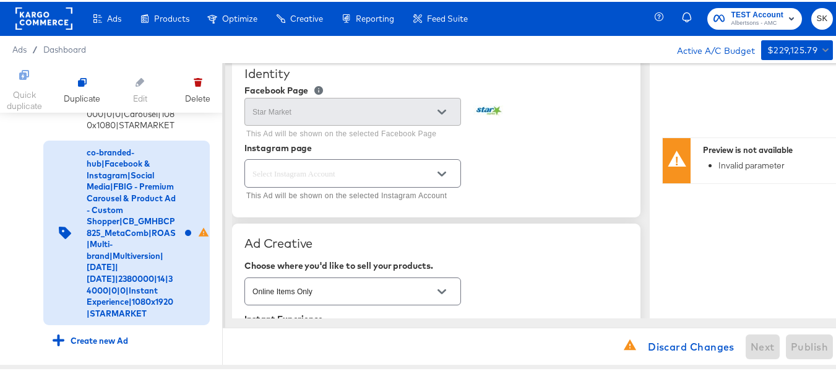
scroll to position [124, 0]
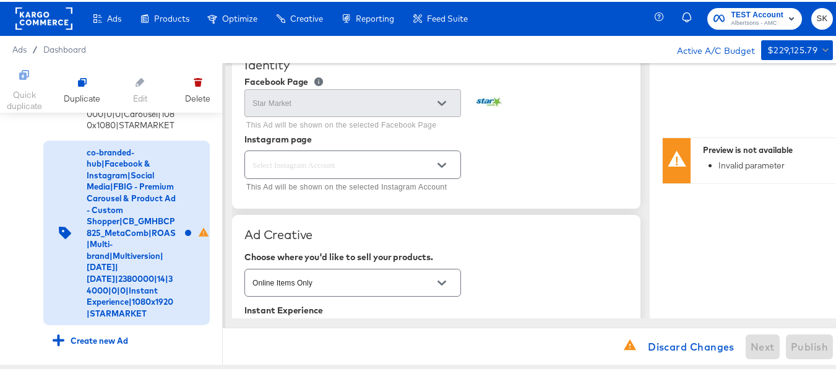
click at [433, 163] on button "Open" at bounding box center [442, 163] width 19 height 19
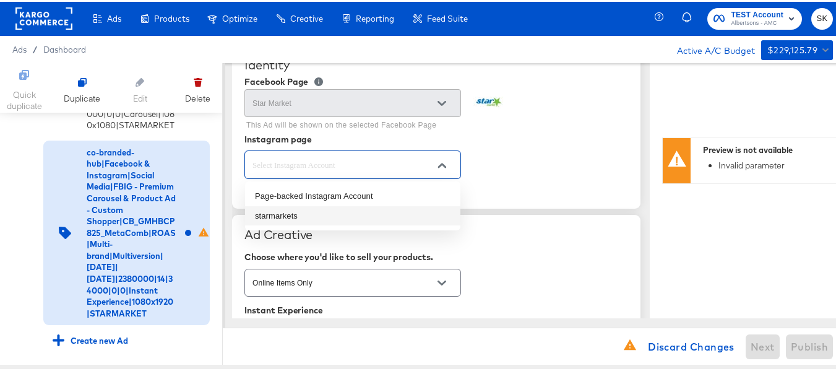
click at [295, 213] on li "starmarkets" at bounding box center [352, 214] width 215 height 20
type input "starmarkets"
type textarea "x"
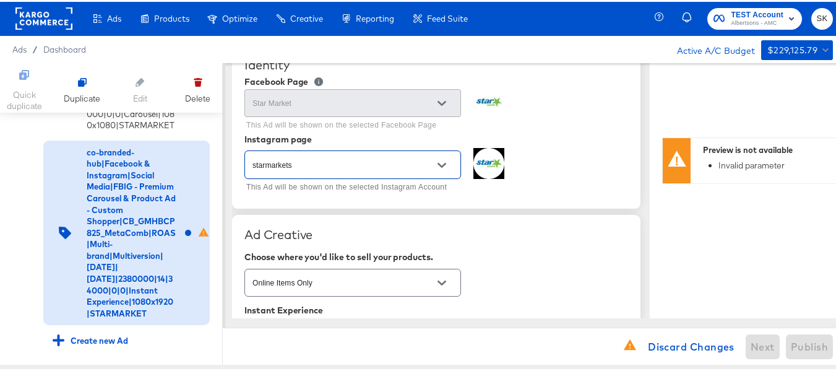
click at [573, 159] on div "starmarkets This Ad will be shown on the selected Instagram Account" at bounding box center [436, 170] width 384 height 48
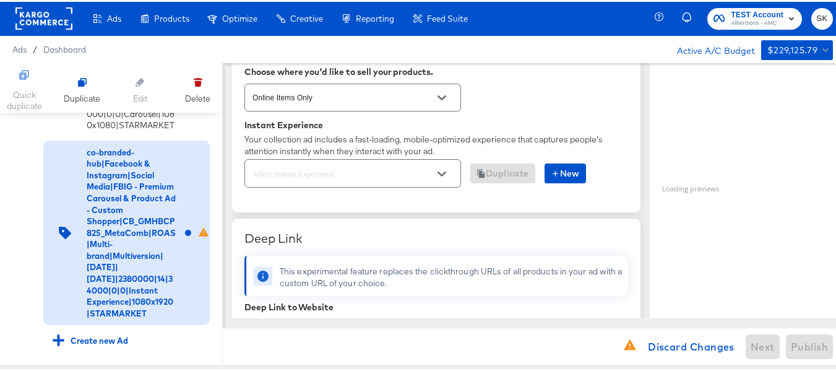
scroll to position [309, 0]
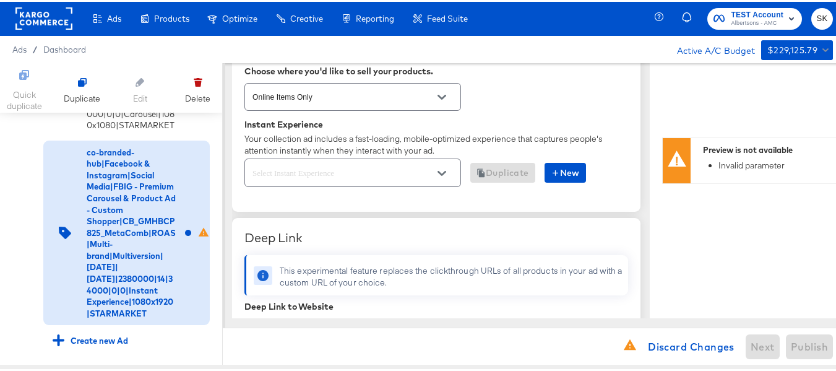
click at [434, 167] on button "Open" at bounding box center [442, 171] width 19 height 19
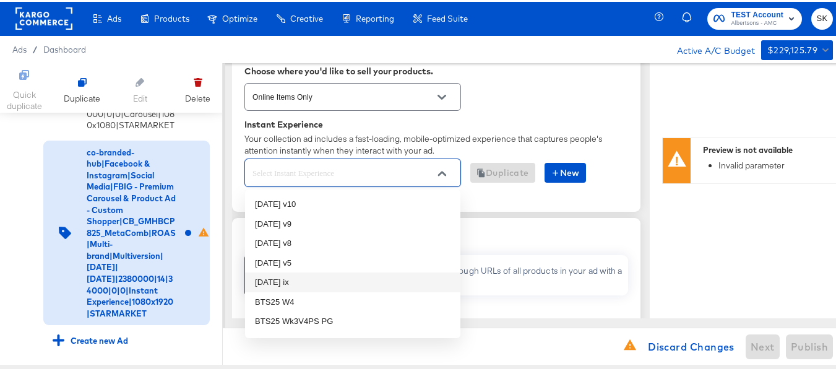
click at [278, 278] on li "oct25 ix" at bounding box center [352, 280] width 215 height 20
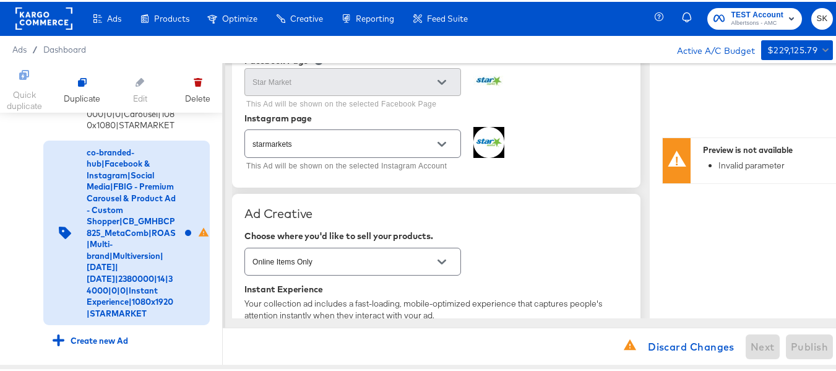
scroll to position [0, 0]
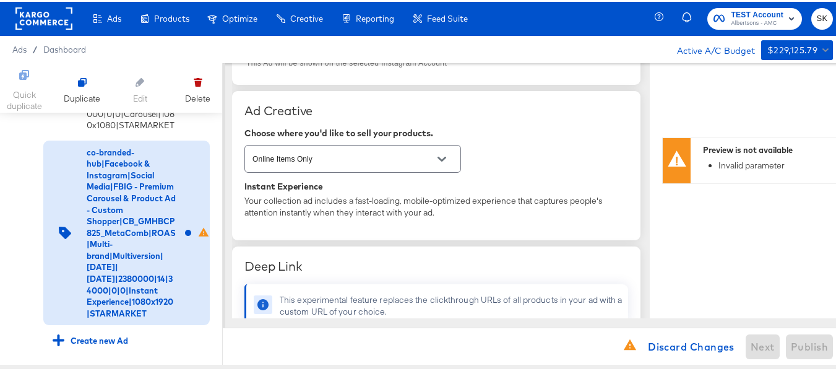
click at [539, 155] on div "Online Items Only" at bounding box center [436, 156] width 384 height 33
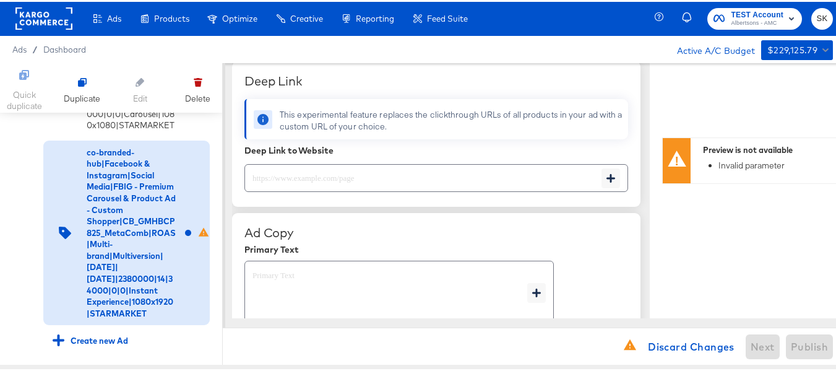
scroll to position [433, 0]
click at [304, 178] on input "text" at bounding box center [423, 170] width 356 height 27
paste input "https://www.starmarket.com/order/personal-care-essentials.html"
type input "https://www.starmarket.com/order/personal-care-essentials.html"
click at [366, 243] on div "Primary Text" at bounding box center [436, 247] width 384 height 10
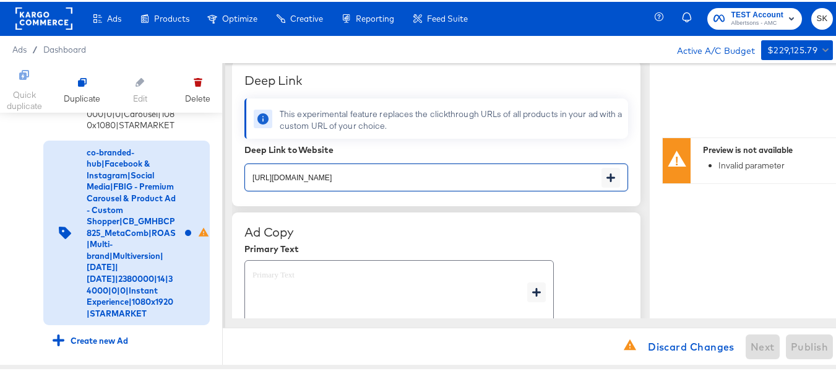
type textarea "x"
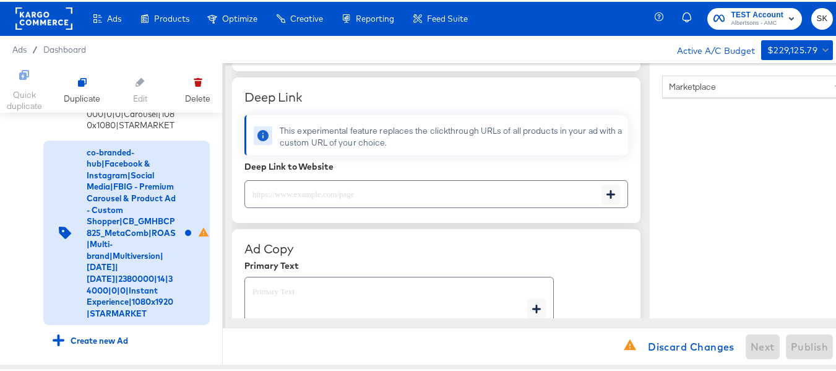
scroll to position [485, 0]
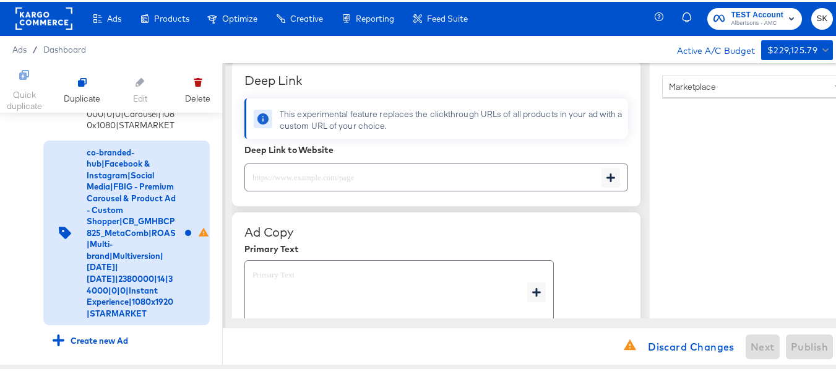
click at [308, 282] on textarea at bounding box center [390, 290] width 275 height 45
type textarea "x"
paste textarea "Shop your favorite brands for you and your home!"
type textarea "Shop your favorite brands for you and your home!"
type textarea "x"
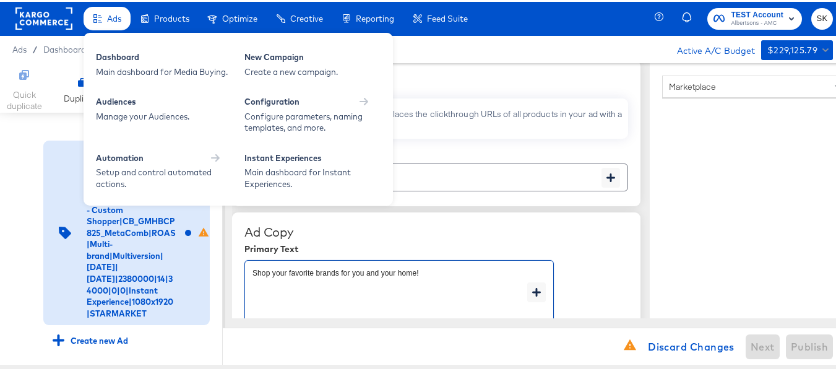
type textarea "Shop your favorite brands for you and your home!"
type textarea "x"
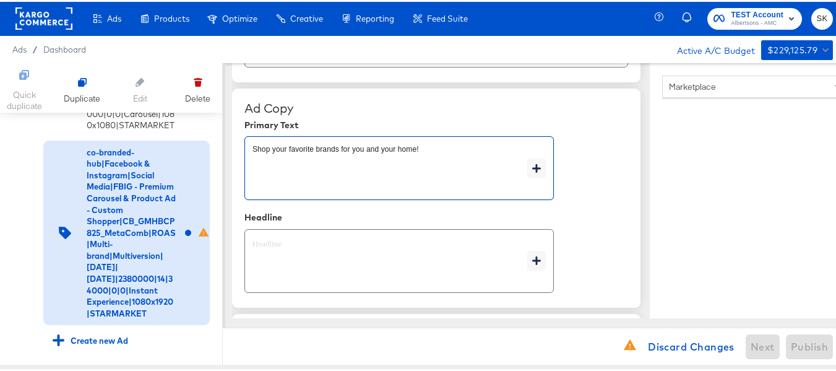
type textarea "x"
click at [340, 262] on textarea at bounding box center [390, 259] width 275 height 45
type textarea "x"
paste textarea "Explore latest arrivals"
type textarea "Explore latest arrivals"
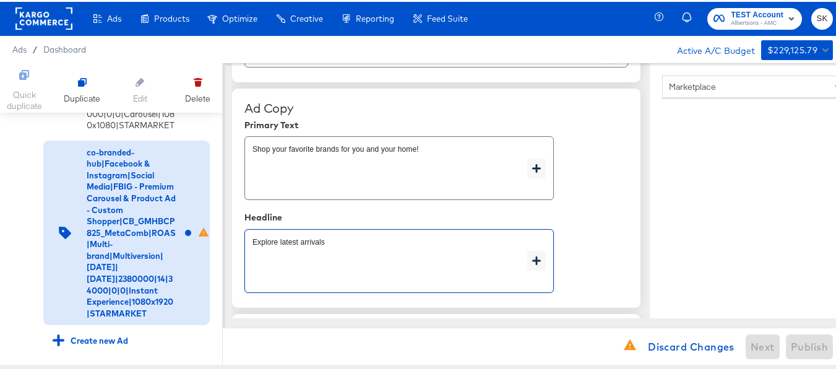
type textarea "x"
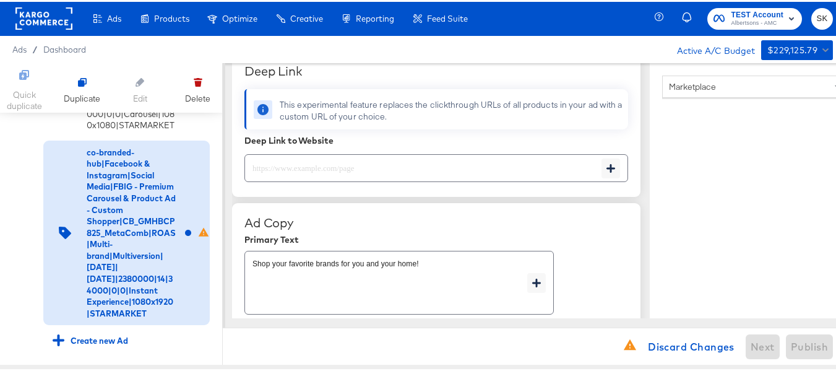
scroll to position [495, 0]
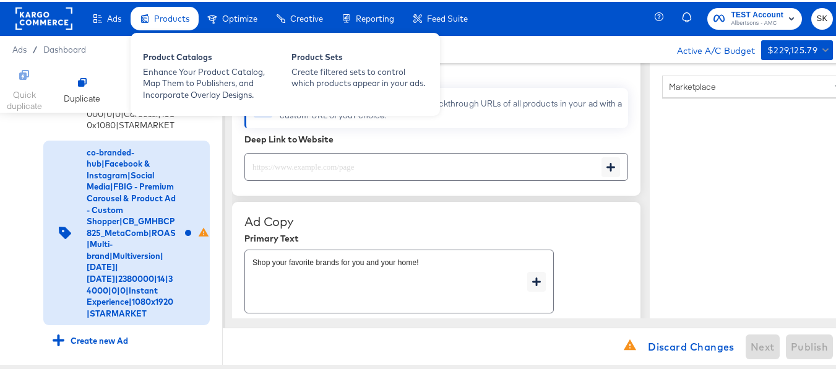
type textarea "Explore latest arrivals"
type textarea "x"
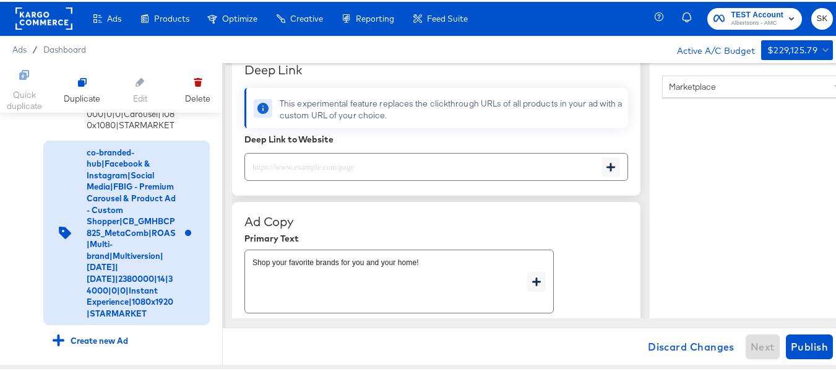
click at [336, 165] on input "text" at bounding box center [423, 160] width 356 height 27
type textarea "x"
paste input "https://www.starmarket.com/order/personal-care-essentials.html"
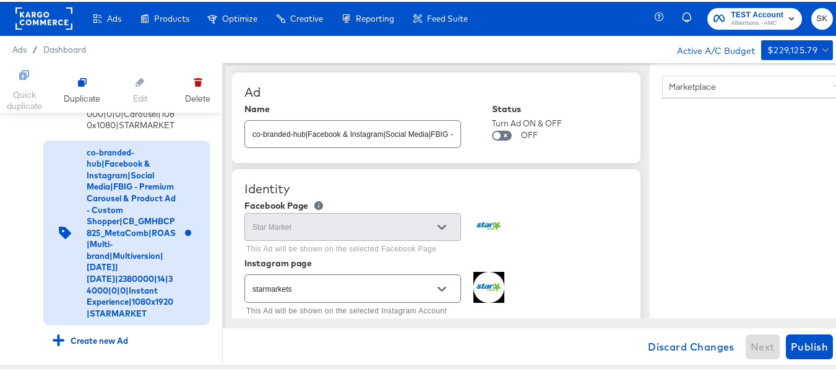
scroll to position [0, 0]
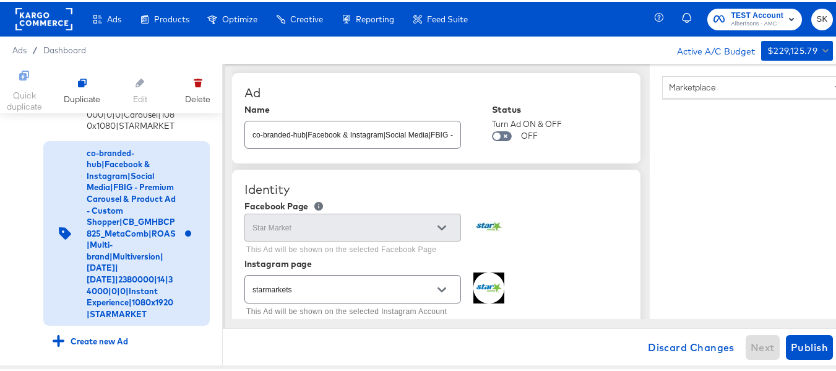
type input "https://www.starmarket.com/order/personal-care-essentials.html"
type textarea "x"
click at [566, 154] on div "Ad Name co-branded-hub|Facebook & Instagram|Social Media|FBIG - Premium Carouse…" at bounding box center [436, 116] width 408 height 90
click at [391, 132] on input "co-branded-hub|Facebook & Instagram|Social Media|FBIG - Premium Carousel & Prod…" at bounding box center [352, 127] width 215 height 27
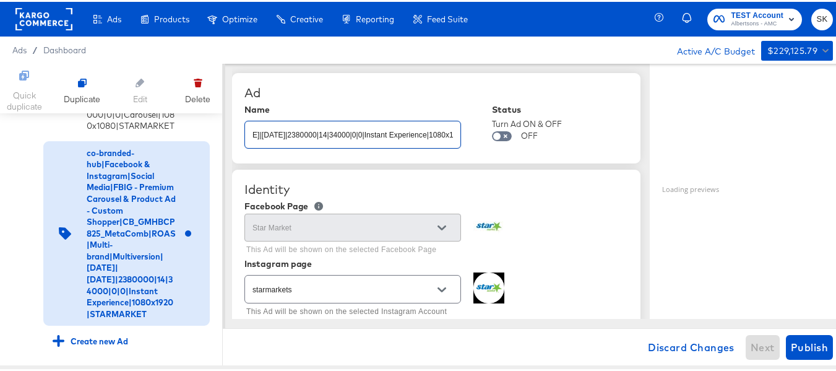
scroll to position [0, 691]
click at [586, 148] on div "Name co-branded-hub|Facebook & Instagram|Social Media|FBIG - Premium Carousel &…" at bounding box center [436, 126] width 384 height 47
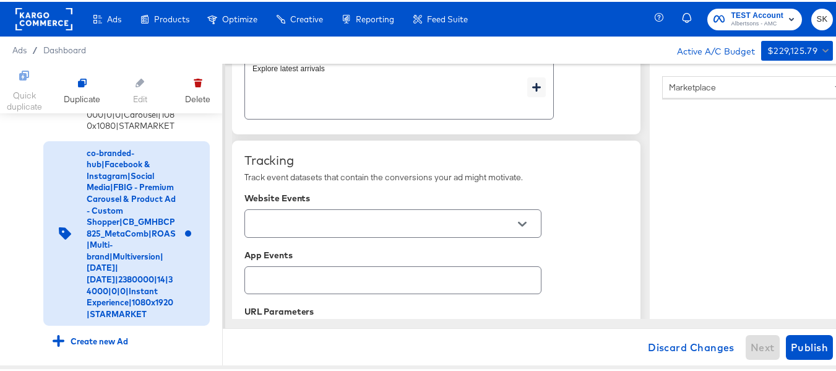
scroll to position [805, 0]
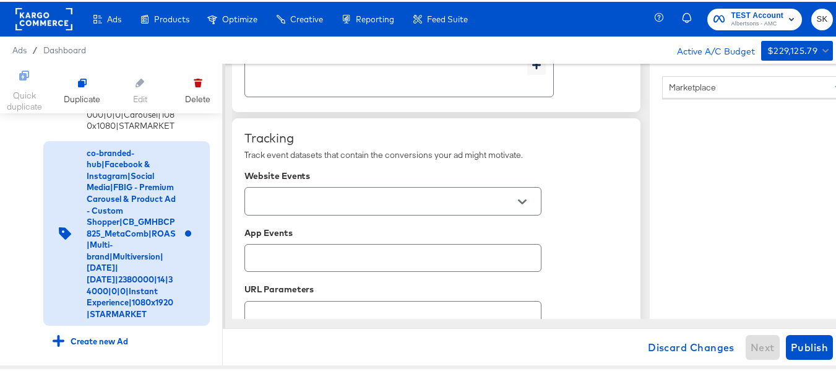
click at [540, 201] on div at bounding box center [392, 199] width 297 height 28
click at [530, 201] on button "Open" at bounding box center [522, 200] width 19 height 19
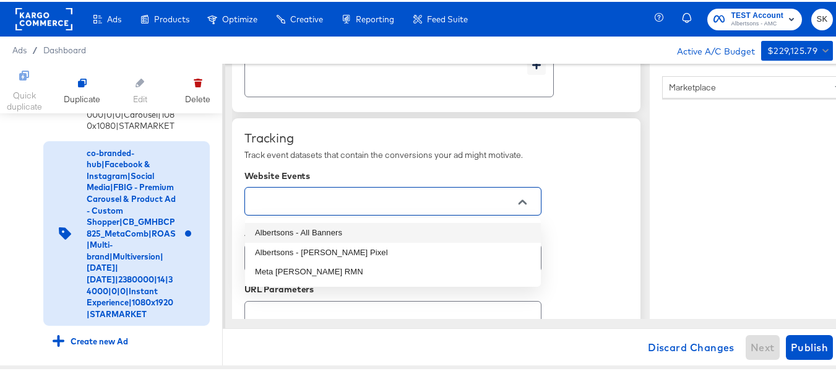
click at [340, 231] on li "Albertsons - All Banners" at bounding box center [393, 231] width 296 height 20
type textarea "x"
type input "Albertsons - All Banners"
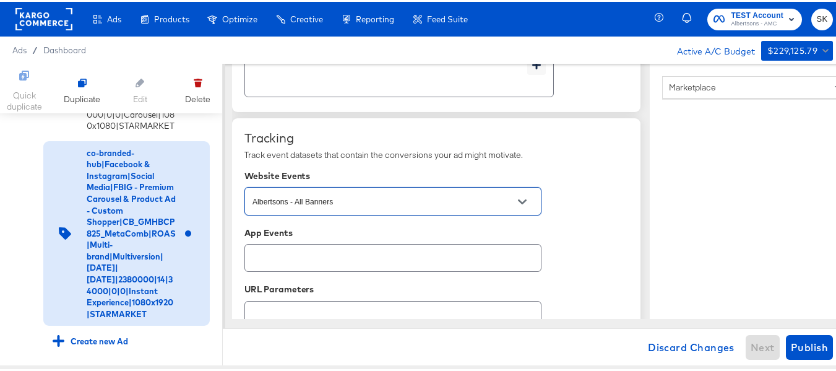
click at [589, 173] on div "Website Events" at bounding box center [436, 174] width 384 height 10
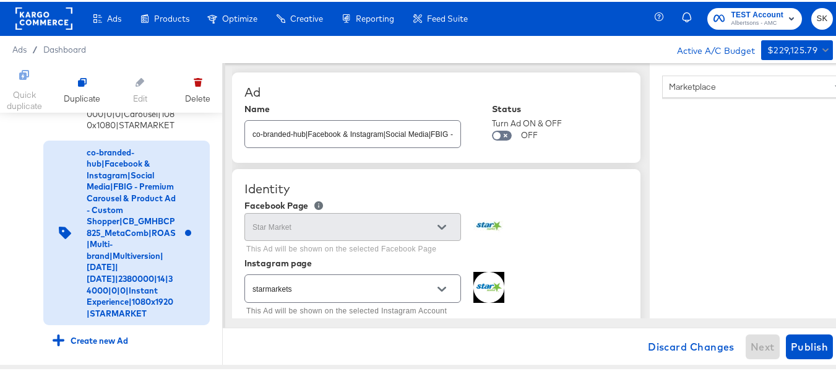
scroll to position [0, 0]
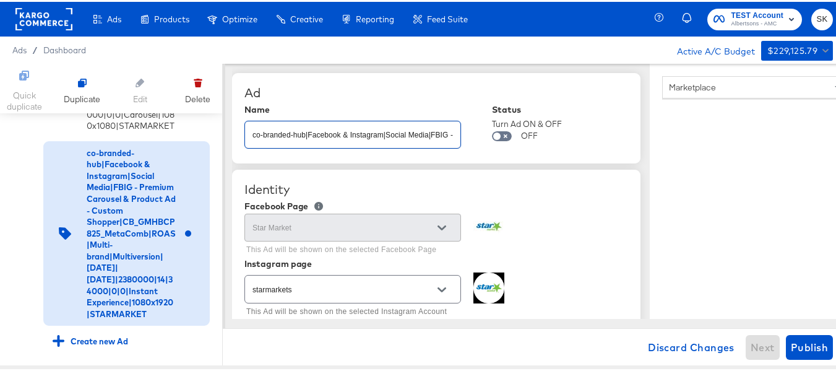
click at [411, 120] on input "co-branded-hub|Facebook & Instagram|Social Media|FBIG - Premium Carousel & Prod…" at bounding box center [352, 127] width 215 height 27
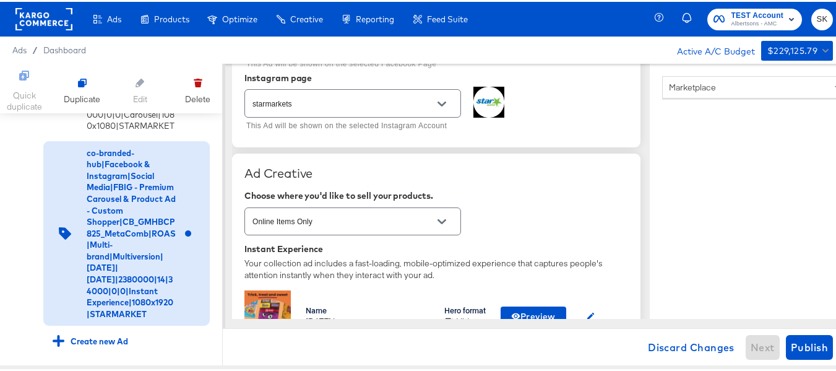
scroll to position [309, 0]
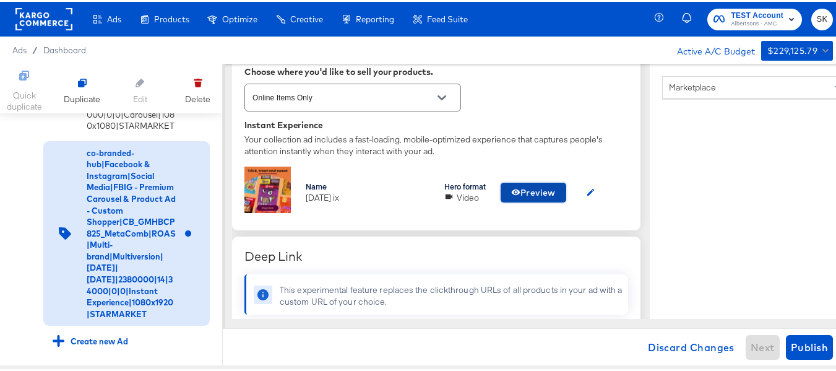
click at [537, 191] on span "Preview" at bounding box center [533, 190] width 45 height 15
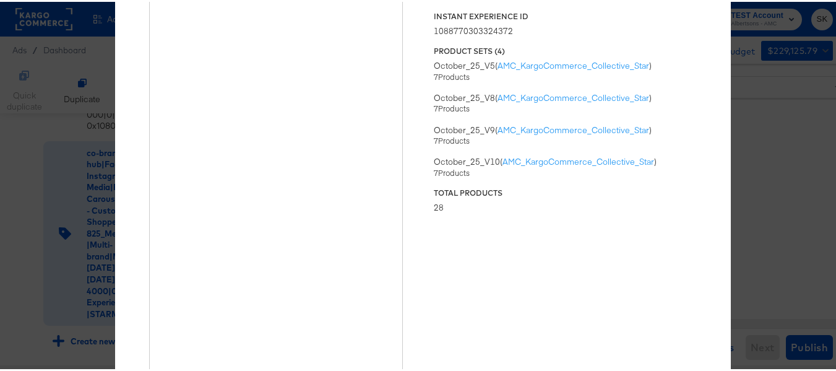
click at [747, 85] on div "× Previewing ' oct25 ix ' Status Published Instant Experience ID 10887703033243…" at bounding box center [422, 185] width 845 height 371
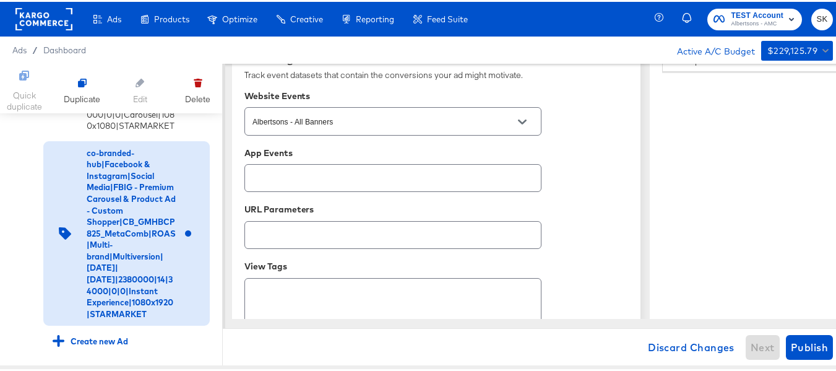
scroll to position [946, 0]
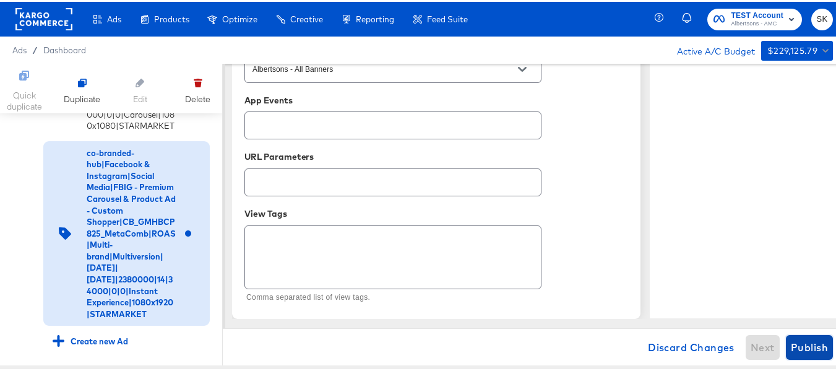
click at [792, 339] on span "Publish" at bounding box center [809, 345] width 37 height 17
type textarea "x"
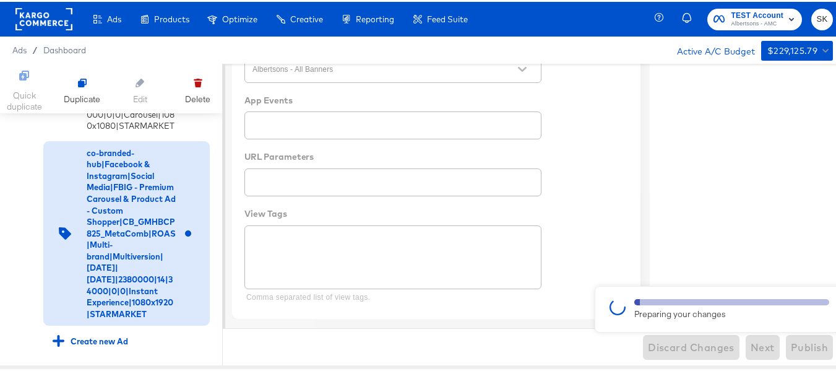
type textarea "x"
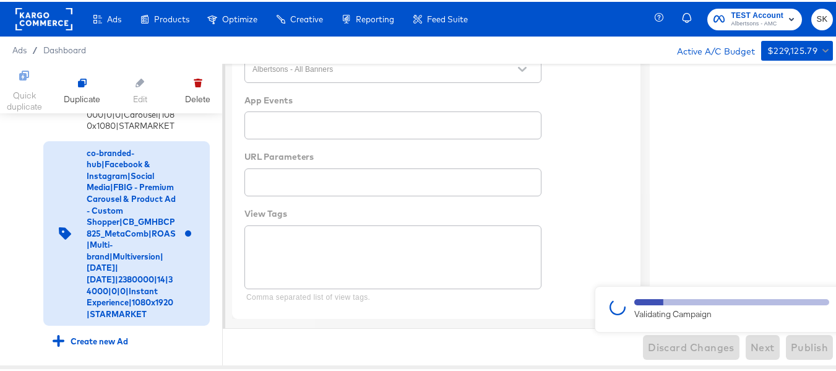
type textarea "x"
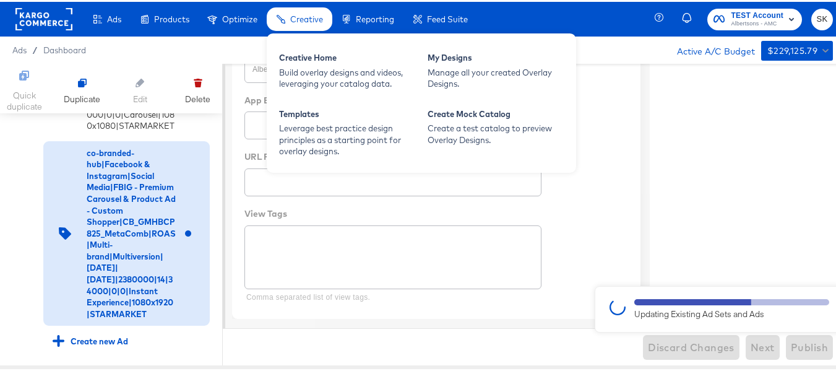
type textarea "x"
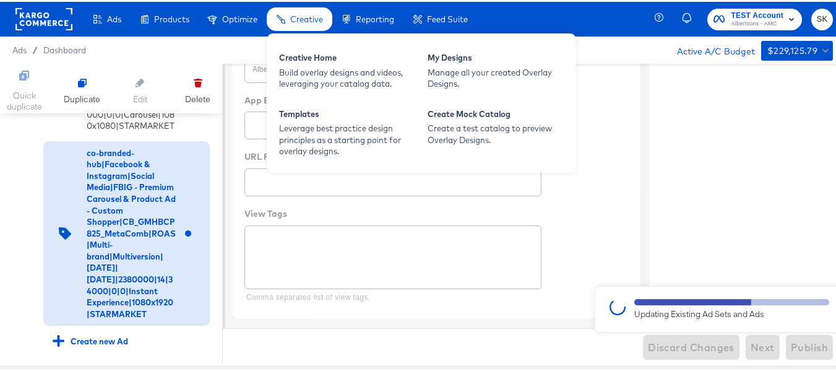
type textarea "x"
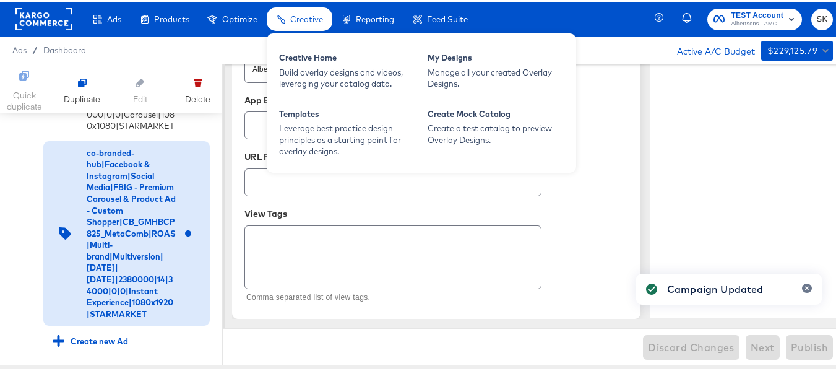
type textarea "x"
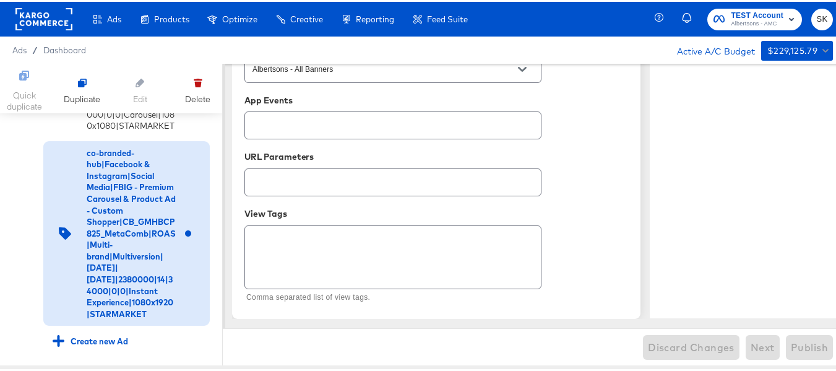
click at [53, 22] on rect at bounding box center [43, 17] width 57 height 22
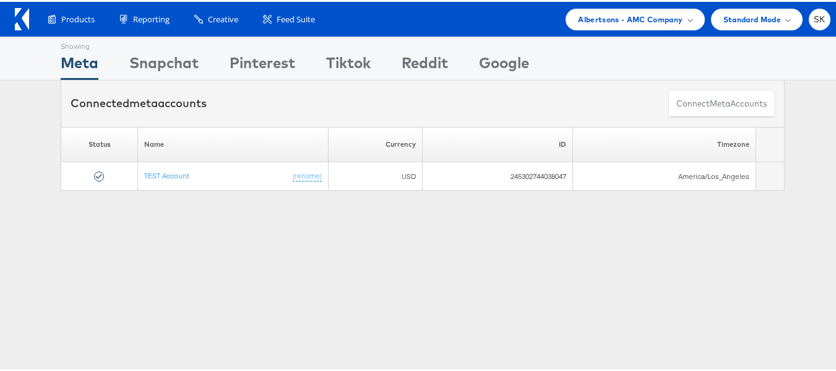
click at [17, 19] on icon at bounding box center [22, 17] width 14 height 22
click at [600, 13] on span "Albertsons - AMC Company" at bounding box center [630, 17] width 105 height 13
click at [607, 21] on span "Albertsons - AMC Company" at bounding box center [630, 17] width 105 height 13
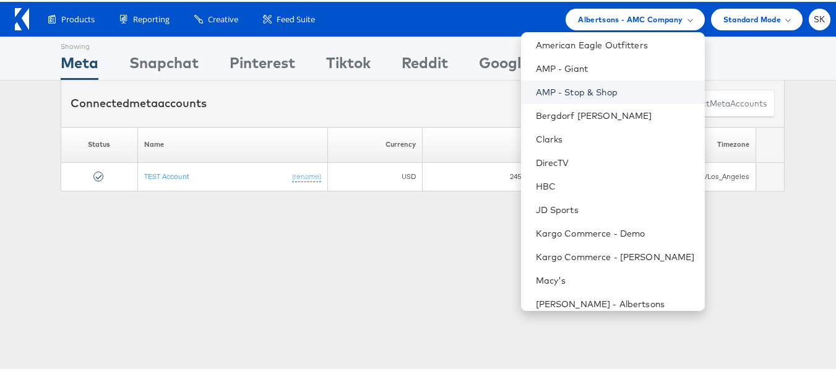
scroll to position [201, 0]
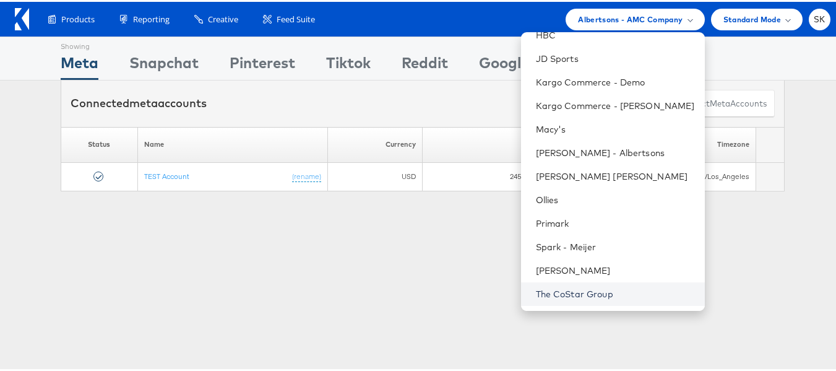
click at [558, 293] on link "The CoStar Group" at bounding box center [615, 292] width 159 height 12
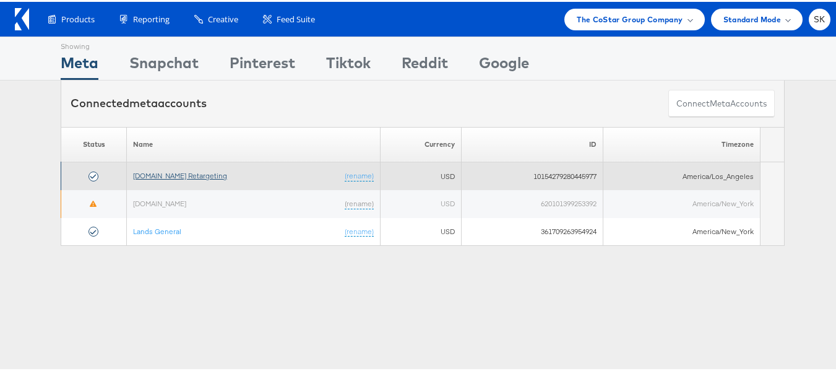
click at [166, 175] on link "[DOMAIN_NAME] Retargeting" at bounding box center [180, 173] width 94 height 9
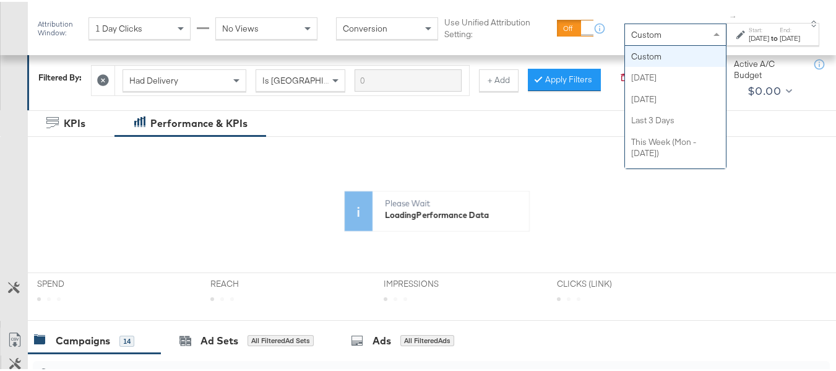
click at [625, 27] on div "Custom" at bounding box center [675, 32] width 101 height 21
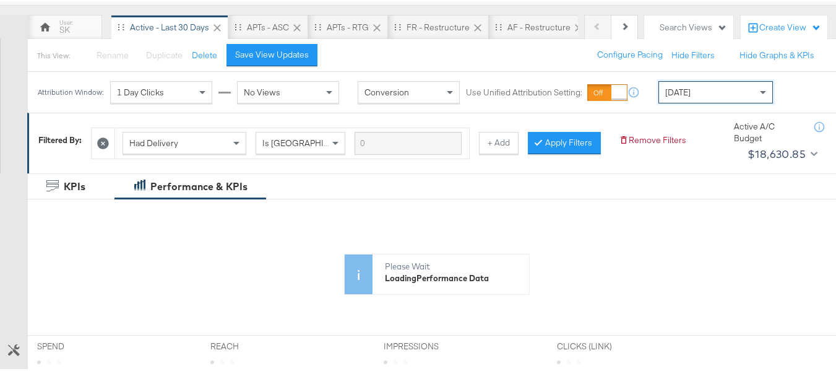
scroll to position [124, 0]
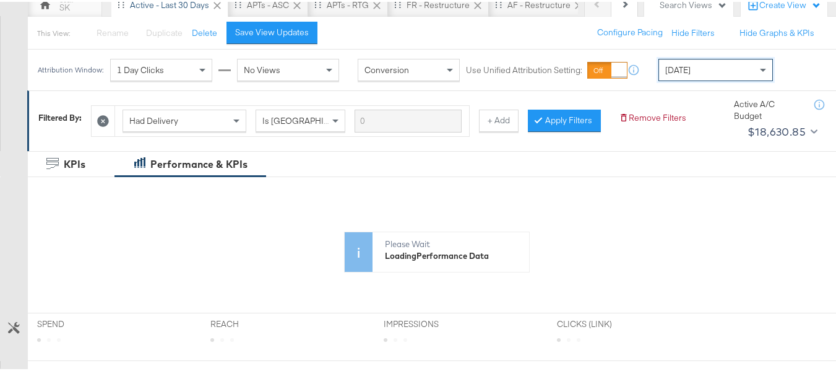
click at [713, 77] on div "[DATE]" at bounding box center [715, 68] width 113 height 21
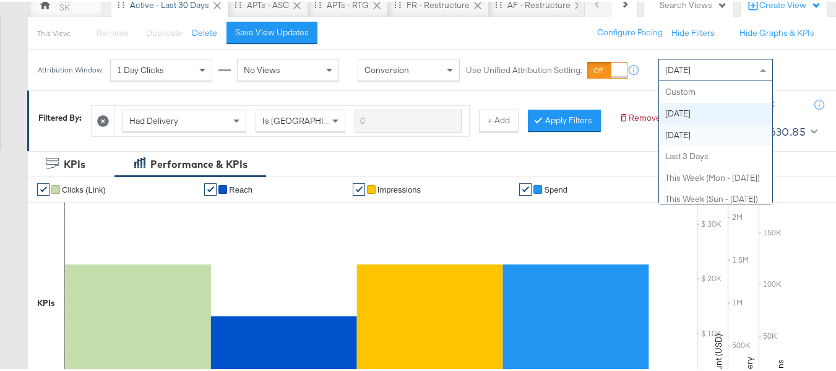
scroll to position [0, 0]
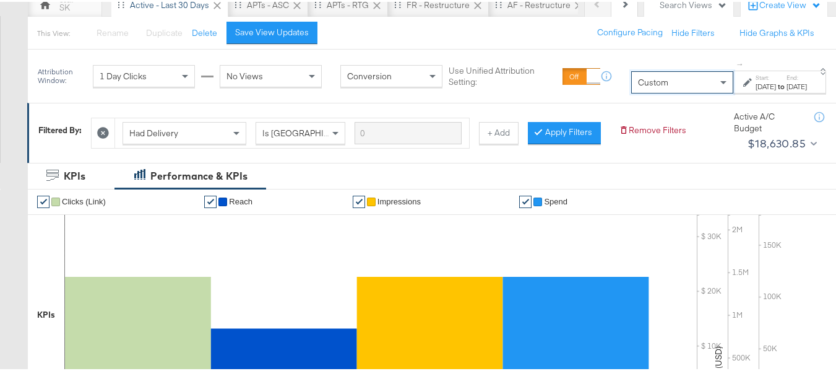
click at [756, 84] on div "[DATE]" at bounding box center [766, 85] width 20 height 10
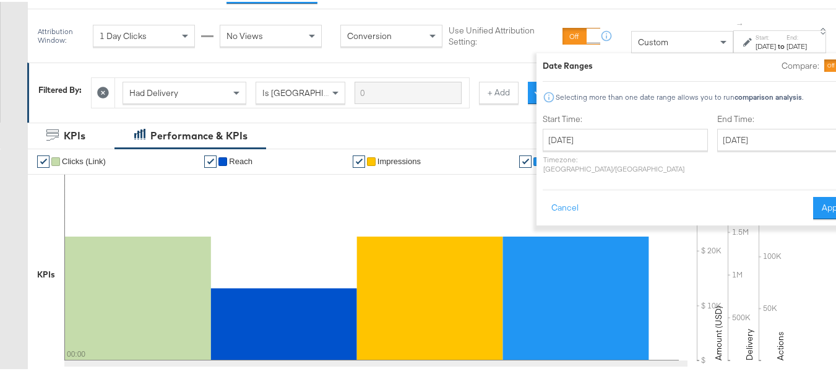
scroll to position [186, 0]
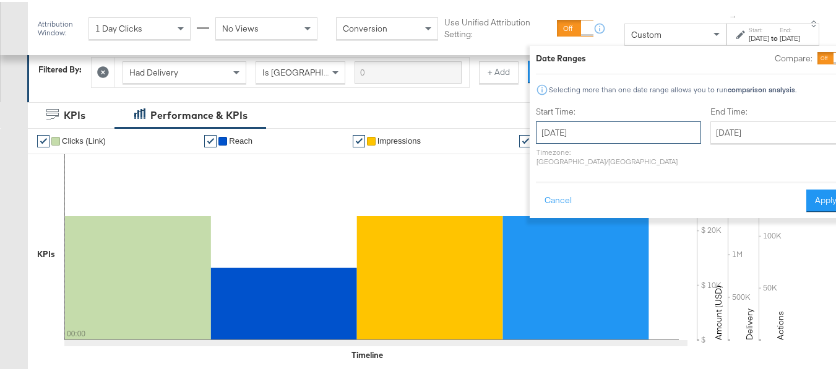
click at [576, 129] on input "[DATE]" at bounding box center [618, 130] width 165 height 22
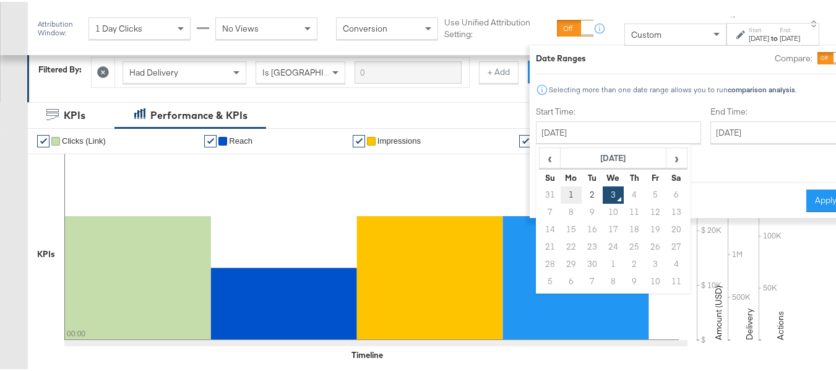
click at [561, 194] on td "1" at bounding box center [571, 192] width 21 height 17
type input "[DATE]"
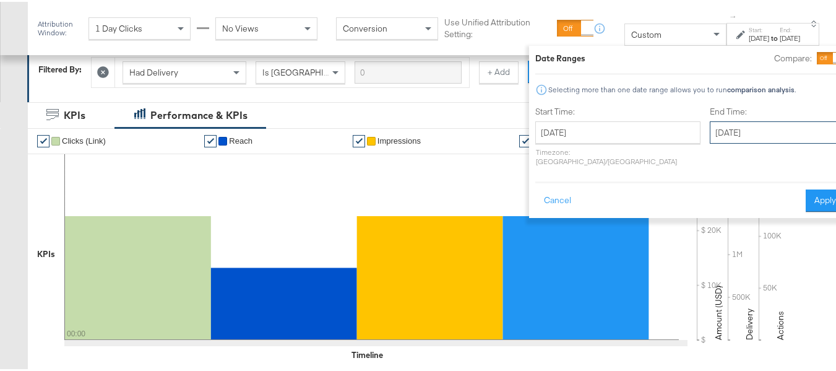
click at [745, 127] on input "[DATE]" at bounding box center [775, 130] width 130 height 22
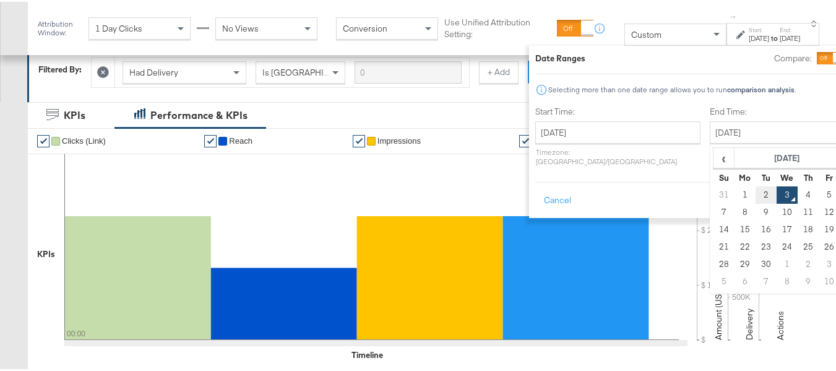
click at [756, 188] on td "2" at bounding box center [766, 192] width 21 height 17
type input "[DATE]"
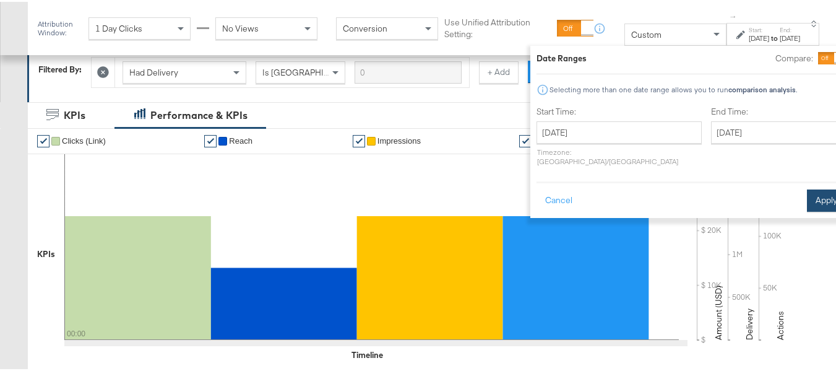
click at [807, 191] on button "Apply" at bounding box center [826, 199] width 39 height 22
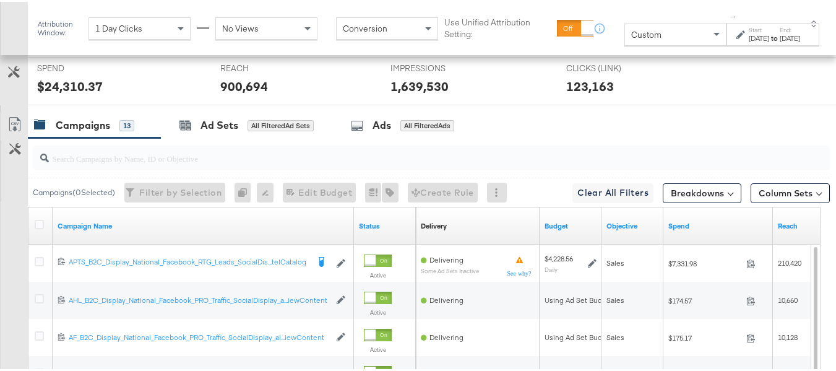
scroll to position [495, 0]
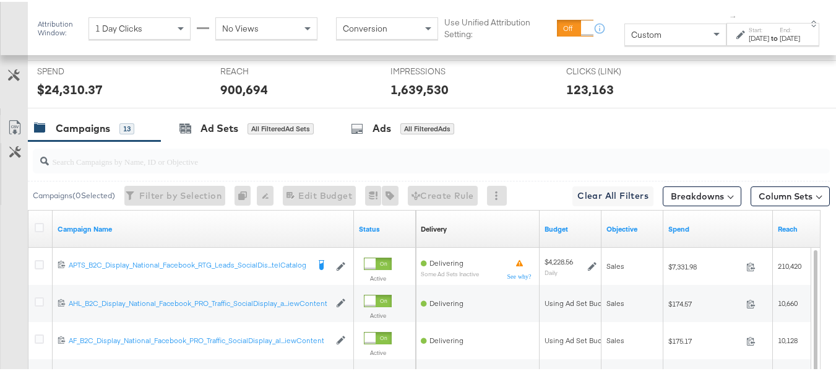
click at [149, 166] on input "search" at bounding box center [404, 154] width 710 height 24
paste input "APTS_B2C_Display_National_Facebook_RTG_Leads_SocialDisplay_Retargeting_Diamond_…"
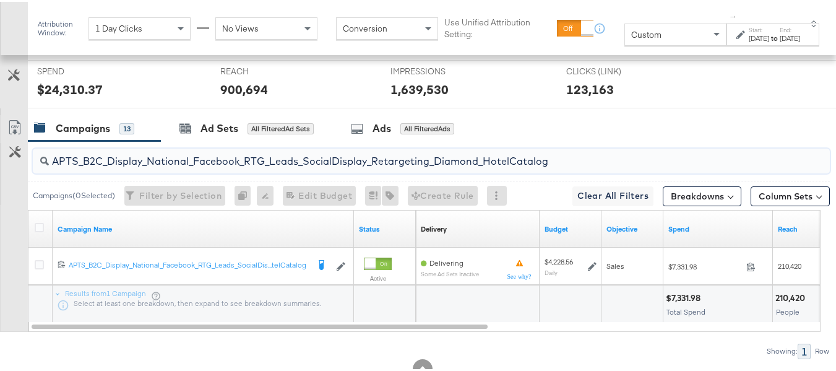
click at [147, 166] on input "APTS_B2C_Display_National_Facebook_RTG_Leads_SocialDisplay_Retargeting_Diamond_…" at bounding box center [404, 154] width 710 height 24
paste input "alwayson_Retargeting_DARE24_DiamondPlatinum"
click at [159, 166] on input "APTS_B2C_Display_National_Facebook_RTG_Leads_SocialDisplay_alwayson_Retargeting…" at bounding box center [404, 154] width 710 height 24
paste input "FR_B2C_Display_National_Facebook_RTG_Leads_SocialDisplay_alwayson_Retargeting_FR"
click at [184, 166] on input "FR_B2C_Display_National_Facebook_RTG_Leads_SocialDisplay_alwayson_Retargeting_F…" at bounding box center [404, 154] width 710 height 24
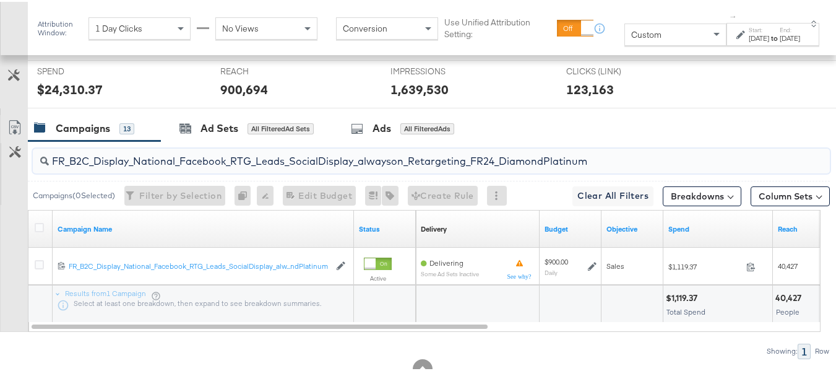
paste input "AF_B2C_Display_National_Facebook_RTG_Leads_SocialDisplay_alwayson_Retargeting_AF"
click at [173, 163] on input "AF_B2C_Display_National_Facebook_RTG_Leads_SocialDisplay_alwayson_Retargeting_A…" at bounding box center [404, 154] width 710 height 24
paste input "HL_B2C_Display_National_Facebook_RTG_Leads_SocialDisplay_alwayson_Retargeting_A…"
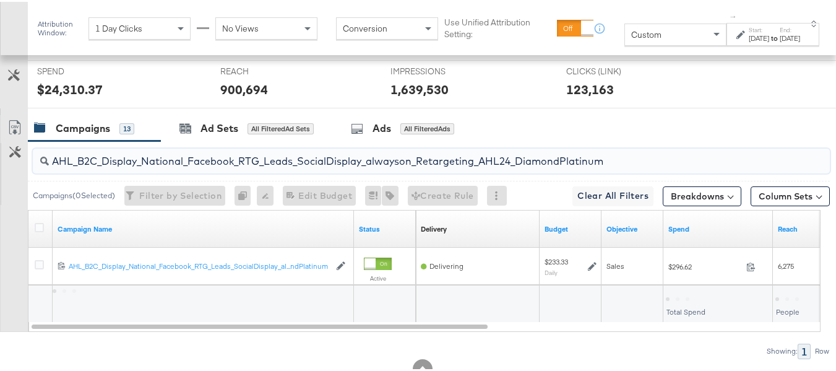
scroll to position [554, 0]
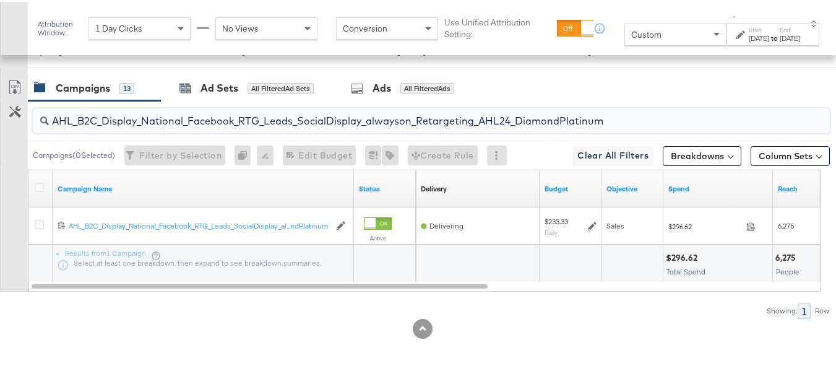
click at [145, 117] on input "AHL_B2C_Display_National_Facebook_RTG_Leads_SocialDisplay_alwayson_Retargeting_…" at bounding box center [404, 114] width 710 height 24
paste input "PTS_B2C_Display_National_Facebook_PRO_Traffic_SocialDisplay_alwayson_ASC_DARE24…"
click at [160, 116] on input "APTS_B2C_Display_National_Facebook_PRO_Traffic_SocialDisplay_alwayson_ASC_DARE2…" at bounding box center [404, 114] width 710 height 24
paste input "Leads_SocialDisplay_alwayson_ASC_DARE24_Purchase"
click at [162, 111] on input "APTS_B2C_Display_National_Facebook_PRO_Leads_SocialDisplay_alwayson_ASC_DARE24_…" at bounding box center [404, 114] width 710 height 24
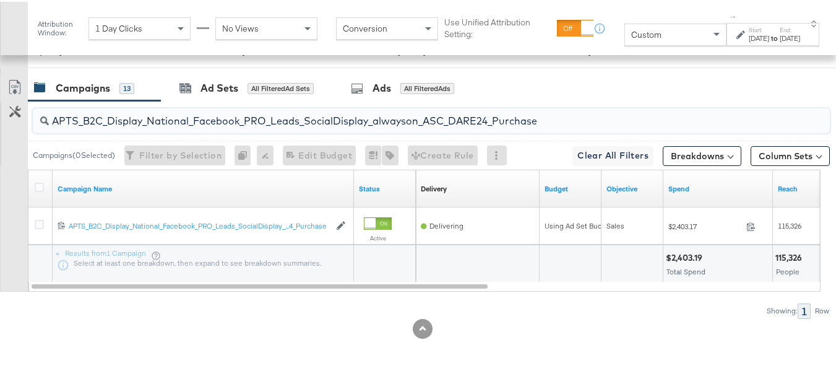
paste input "F_B2C_Display_National_Facebook_PRO_Traffic_SocialDisplay_alwayson_ASC_AF24_Vie…"
click at [223, 108] on input "AF_B2C_Display_National_Facebook_PRO_Traffic_SocialDisplay_alwayson_ASC_AF24_Vi…" at bounding box center [404, 114] width 710 height 24
paste input "FR_B2C_Display_National_Facebook_PRO_Traffic_SocialDisplay_alwayson_ASC_FR"
click at [192, 116] on input "FR_B2C_Display_National_Facebook_PRO_Traffic_SocialDisplay_alwayson_ASC_FR24_Vi…" at bounding box center [404, 114] width 710 height 24
paste input "AHL_B2C_Display_National_Facebook_PRO_Traffic_SocialDisplay_alwayson_ASC_AHL"
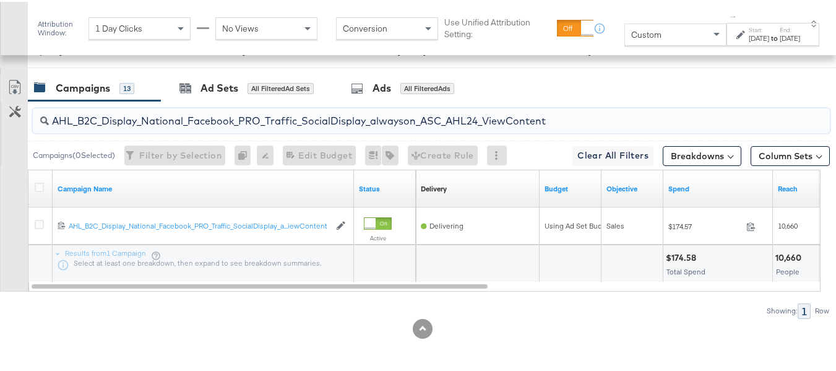
type input "AHL_B2C_Display_National_Facebook_PRO_Traffic_SocialDisplay_alwayson_ASC_AHL24_…"
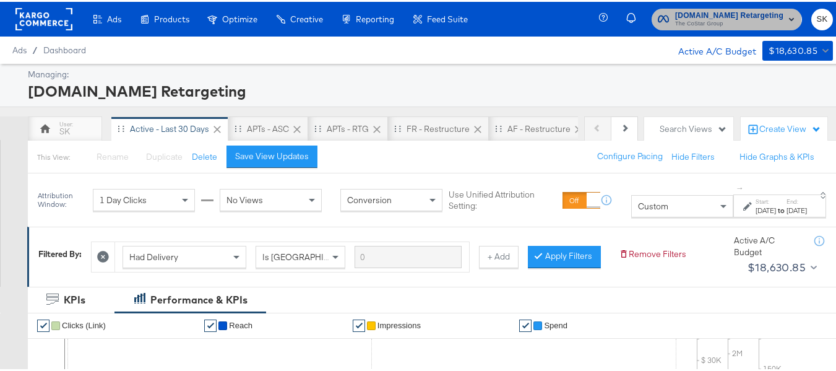
click at [713, 18] on span "The CoStar Group" at bounding box center [729, 22] width 108 height 10
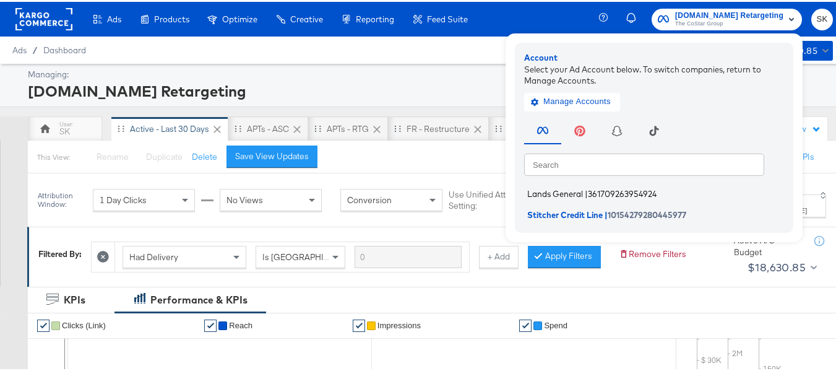
click at [544, 192] on span "Lands General" at bounding box center [555, 192] width 56 height 10
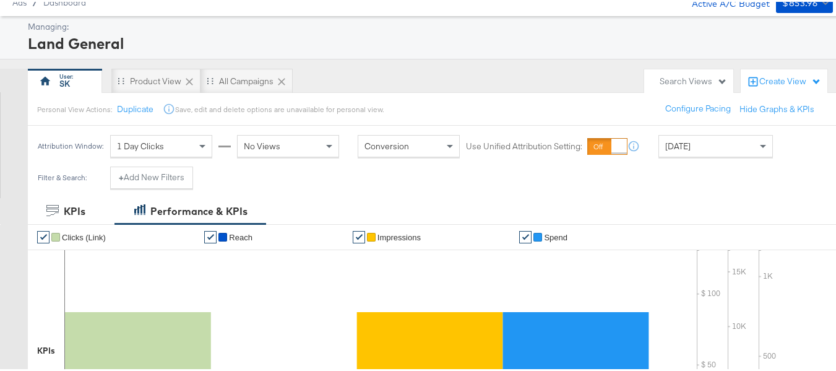
scroll to position [62, 0]
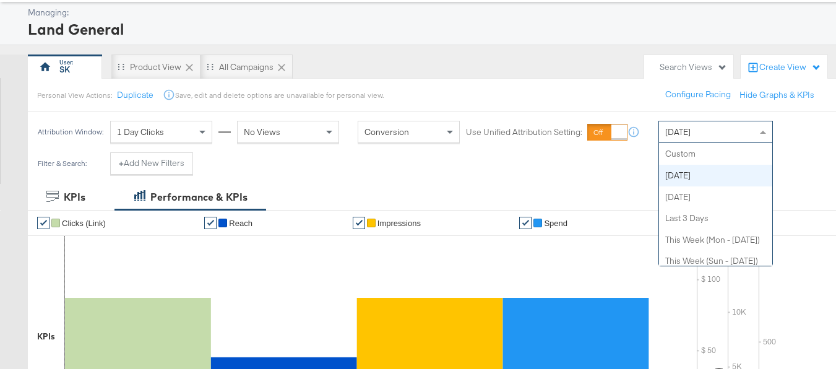
click at [685, 123] on div "[DATE]" at bounding box center [715, 129] width 113 height 21
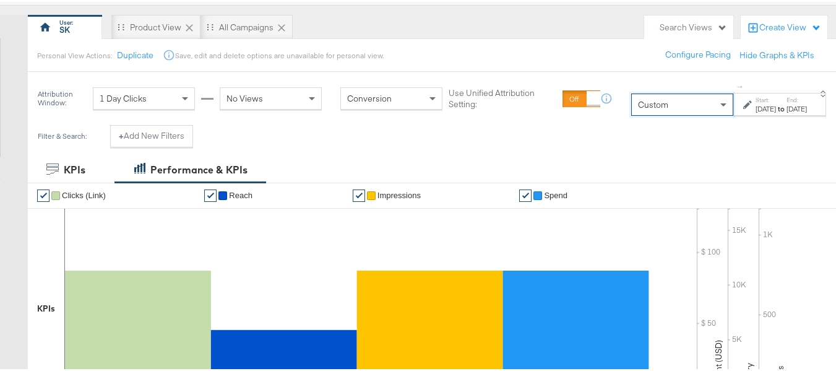
scroll to position [124, 0]
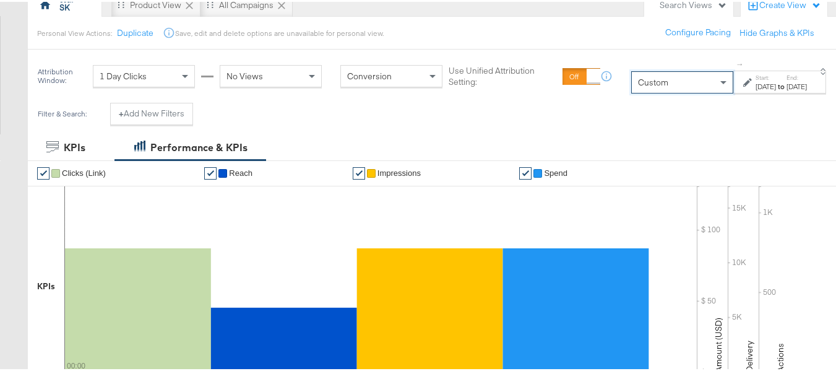
click at [776, 83] on strong "to" at bounding box center [781, 84] width 11 height 9
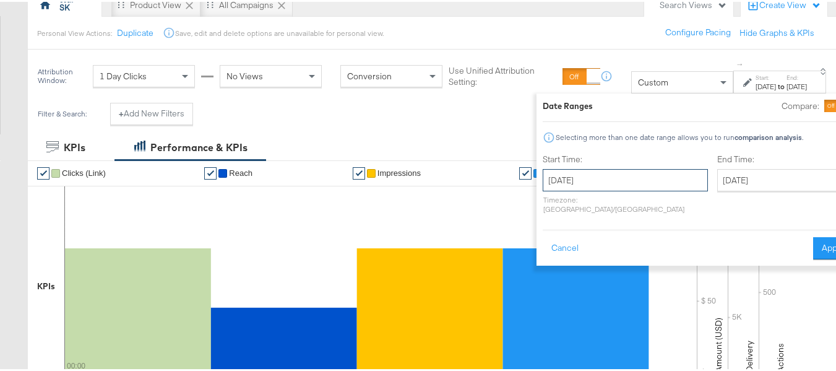
click at [551, 177] on input "[DATE]" at bounding box center [625, 178] width 165 height 22
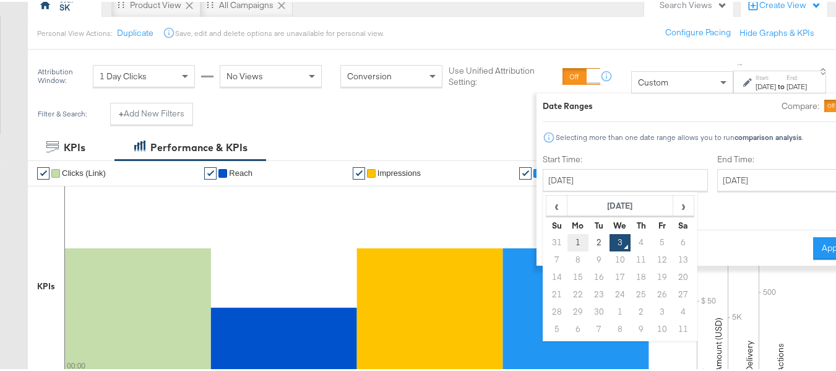
click at [568, 234] on td "1" at bounding box center [578, 240] width 21 height 17
type input "[DATE]"
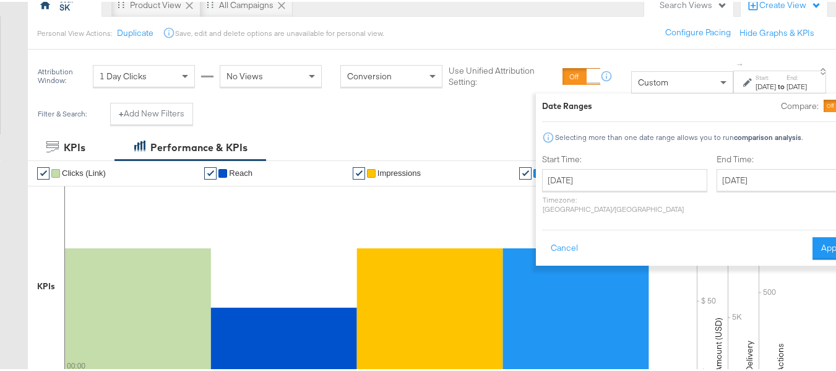
click at [785, 181] on div "Start Time: [DATE] ‹ [DATE] › Su Mo Tu We Th Fr Sa 31 1 2 3 4 5 6 7 8 9 10 11 1…" at bounding box center [696, 185] width 309 height 66
click at [727, 191] on div "End Time: [DATE] ‹ [DATE] › Su Mo Tu We Th Fr Sa 31 1 2 3 4 5 6 7 8 9 10 11 12 …" at bounding box center [784, 185] width 135 height 66
click at [731, 179] on input "[DATE]" at bounding box center [782, 178] width 130 height 22
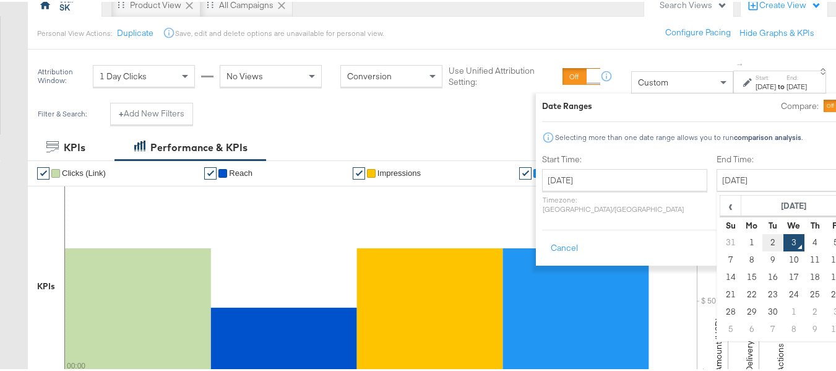
click at [762, 236] on td "2" at bounding box center [772, 240] width 21 height 17
type input "[DATE]"
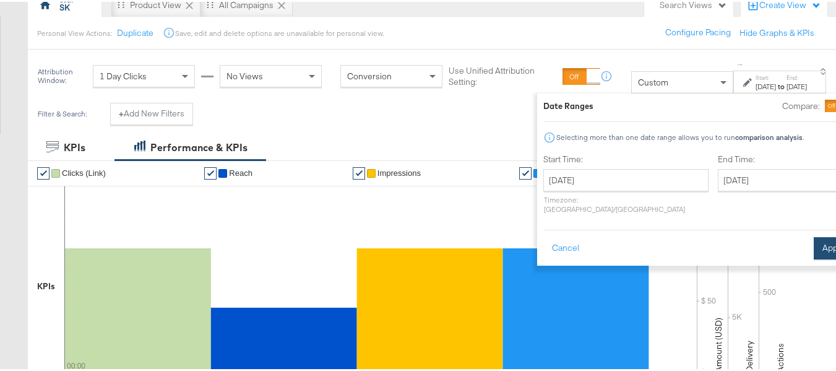
click at [814, 235] on button "Apply" at bounding box center [833, 246] width 39 height 22
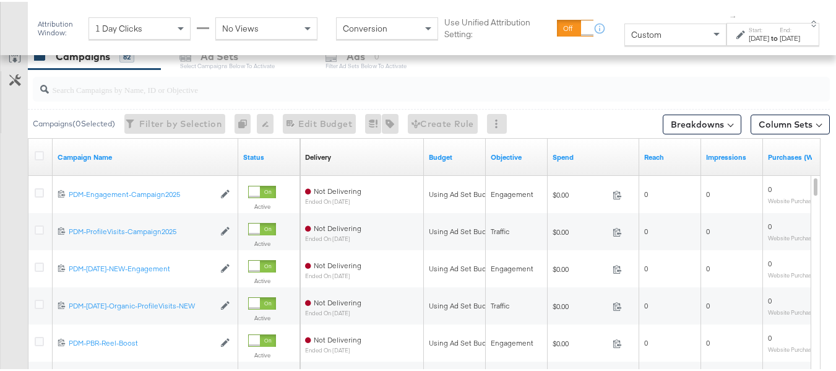
scroll to position [477, 0]
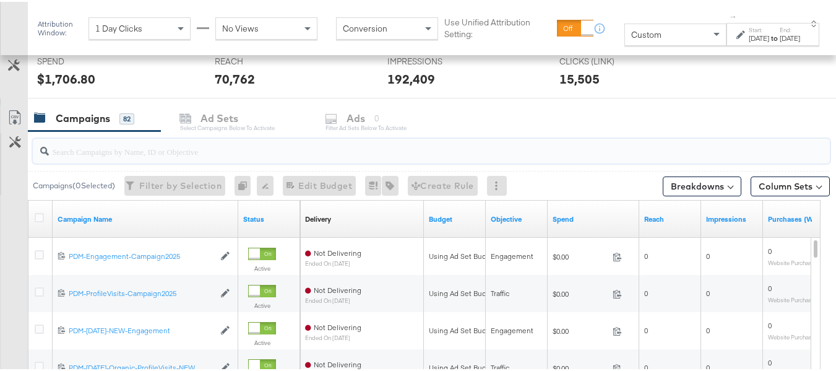
click at [116, 142] on input "search" at bounding box center [404, 144] width 710 height 24
paste input "B2C_LAND_KC_RT_Sig_24"
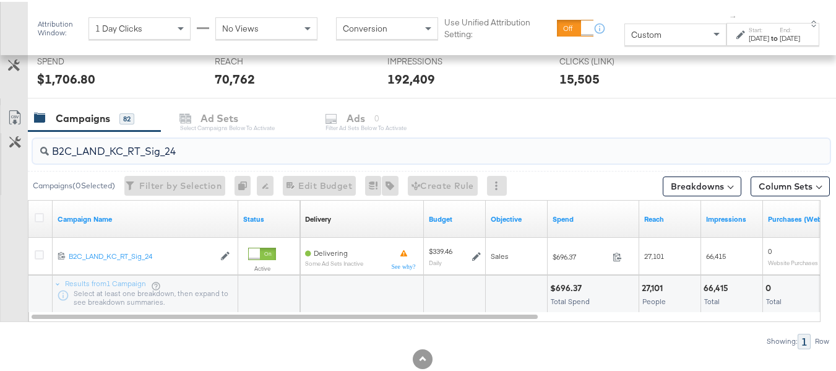
click at [201, 135] on input "B2C_LAND_KC_RT_Sig_24" at bounding box center [404, 144] width 710 height 24
paste input "B_Ecommerce_KC_Retargeting_LW&LOA_Traffic"
click at [195, 152] on input "B2B_Ecommerce_KC_Retargeting_LW&LOA_Traffic" at bounding box center [404, 144] width 710 height 24
paste input "KC_Retargeting_Prospects & Clients_Conversions"
click at [205, 142] on input "B2B_KC_Retargeting_Prospects & Clients_Conversions" at bounding box center [404, 144] width 710 height 24
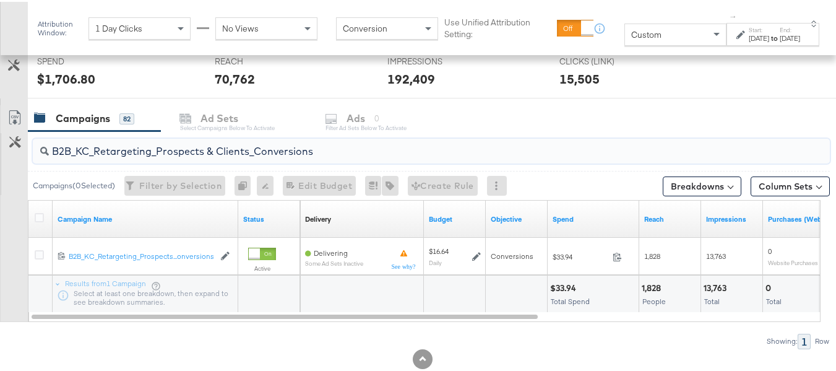
paste input "C_LAND_KC_Pros_Sig"
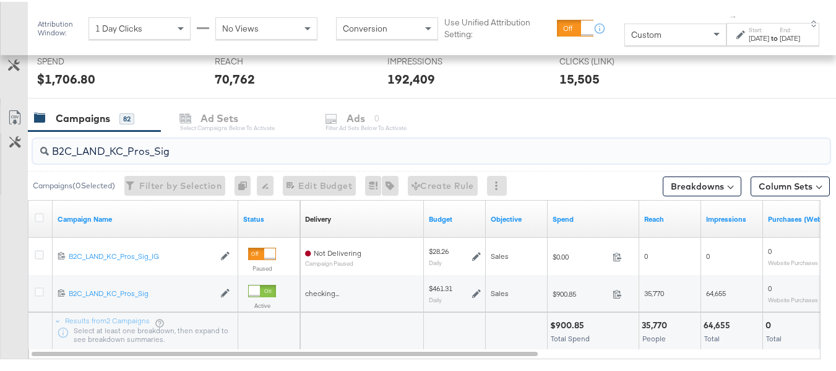
type input "B2C_LAND_KC_Pros_Sig"
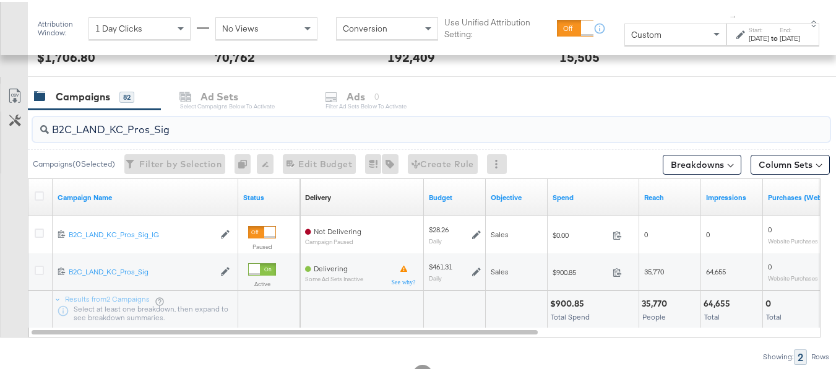
scroll to position [544, 0]
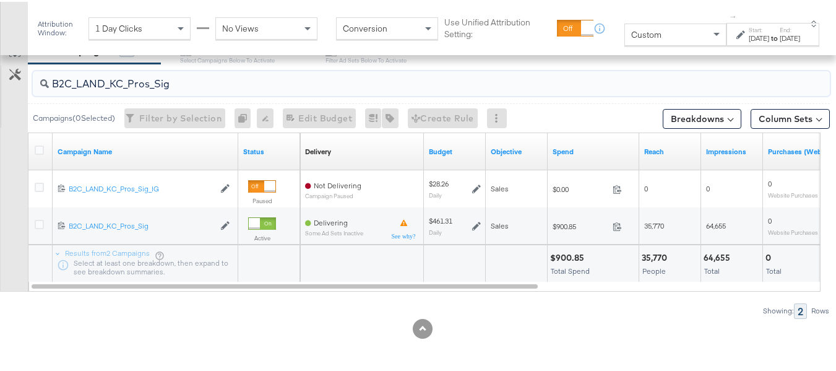
click at [185, 79] on input "B2C_LAND_KC_Pros_Sig" at bounding box center [404, 77] width 710 height 24
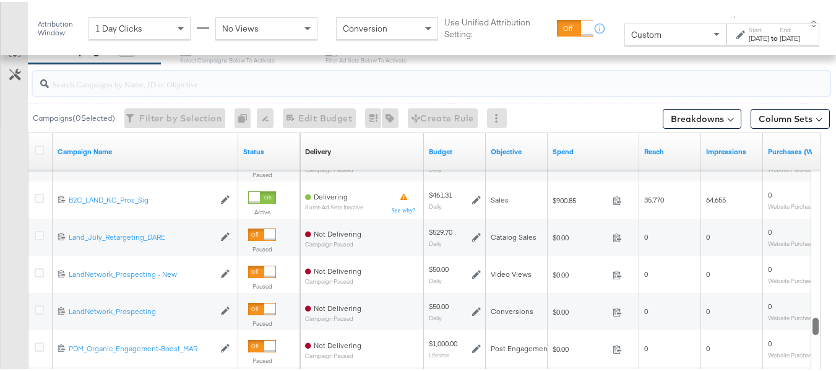
click at [835, 324] on div "KPIs Performance & KPIs Customize KPIs ✔ Clicks (Link) ✔ Reach ✔ Impressions ✔ …" at bounding box center [422, 134] width 845 height 843
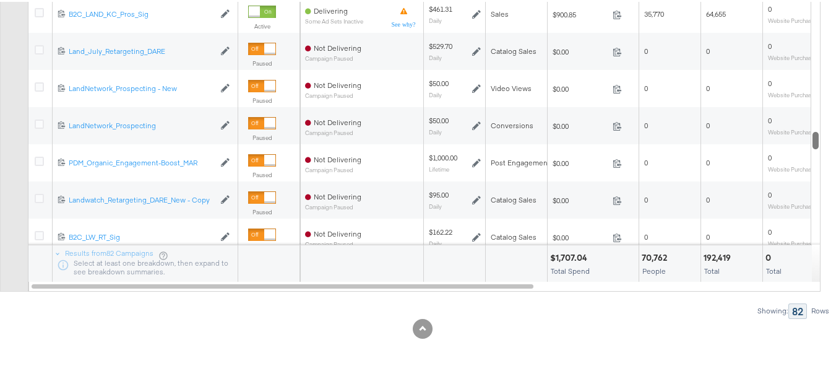
scroll to position [0, 0]
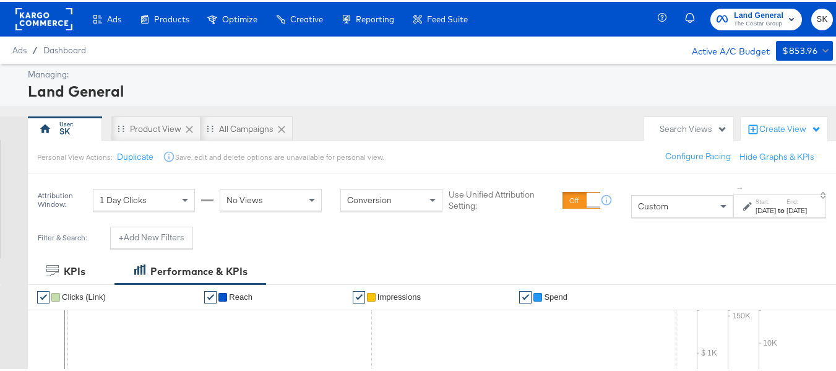
click at [37, 15] on rect at bounding box center [43, 17] width 57 height 22
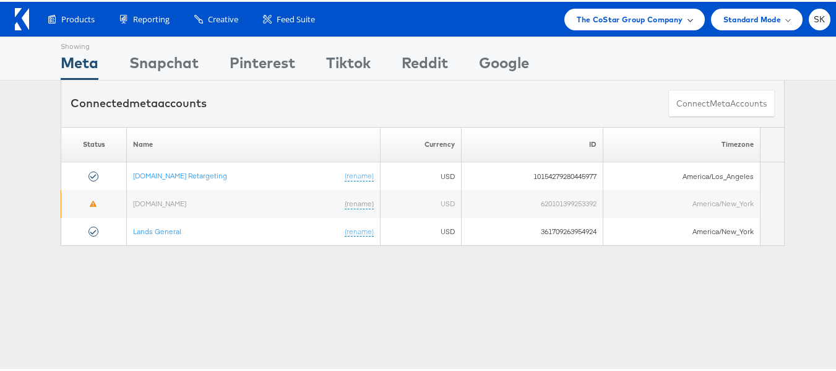
click at [584, 23] on span "The CoStar Group Company" at bounding box center [630, 17] width 106 height 13
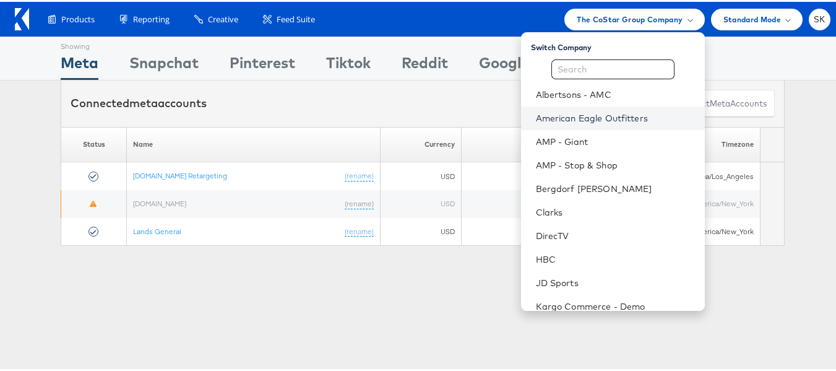
click at [573, 113] on link "American Eagle Outfitters" at bounding box center [615, 116] width 159 height 12
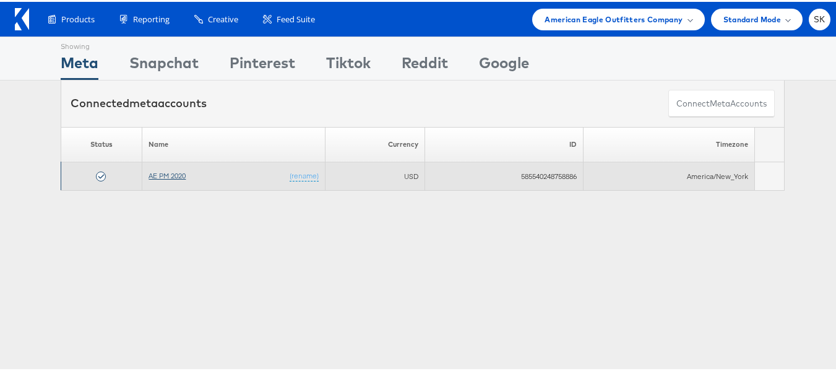
click at [171, 172] on link "AE PM 2020" at bounding box center [167, 173] width 37 height 9
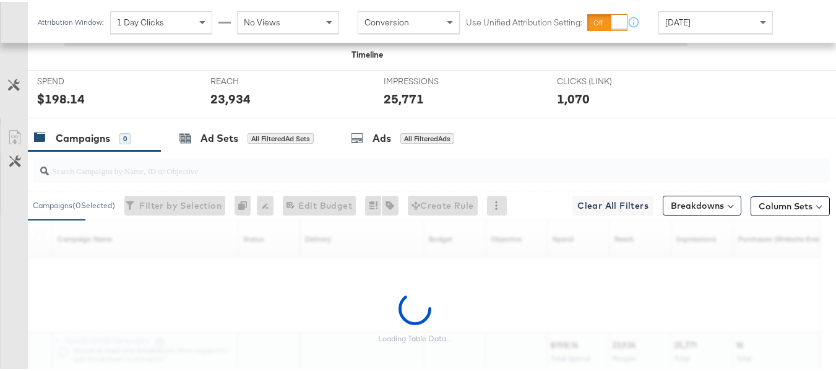
scroll to position [577, 0]
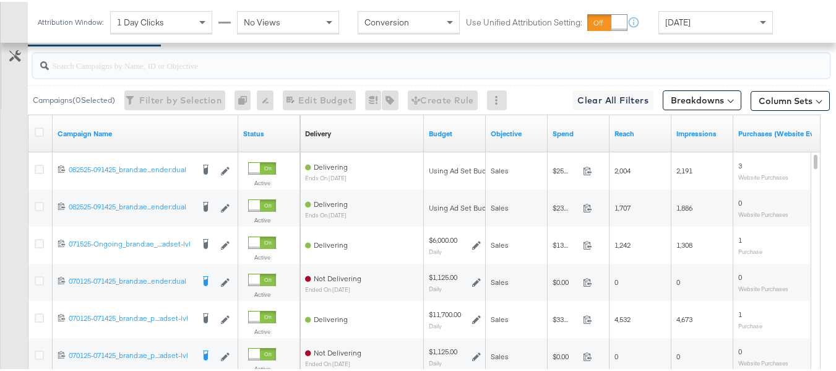
click at [167, 71] on input "search" at bounding box center [404, 58] width 710 height 24
paste input "co-branded-hub|Multibrand|Multi-brand_FY25 CoBrand National GMHBC P8|[PERSON_NA…"
type input "co-branded-hub|Multibrand|Multi-brand_FY25 CoBrand National GMHBC P8|[PERSON_NA…"
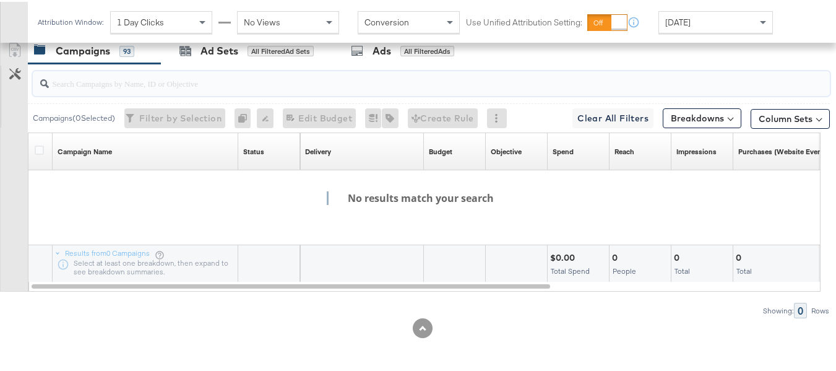
scroll to position [0, 0]
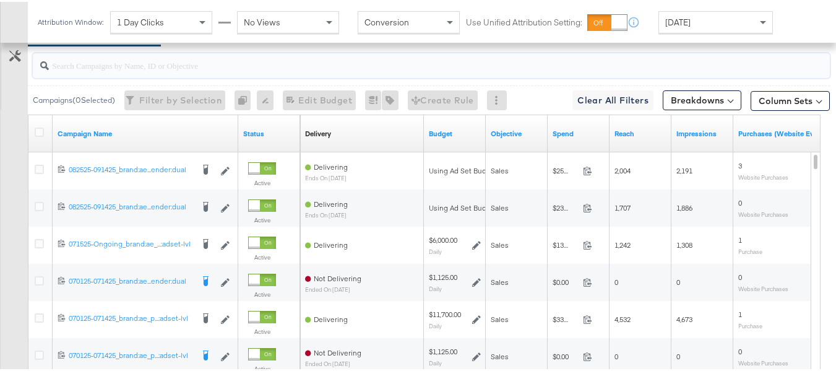
drag, startPoint x: 0, startPoint y: 272, endPoint x: 139, endPoint y: 123, distance: 203.6
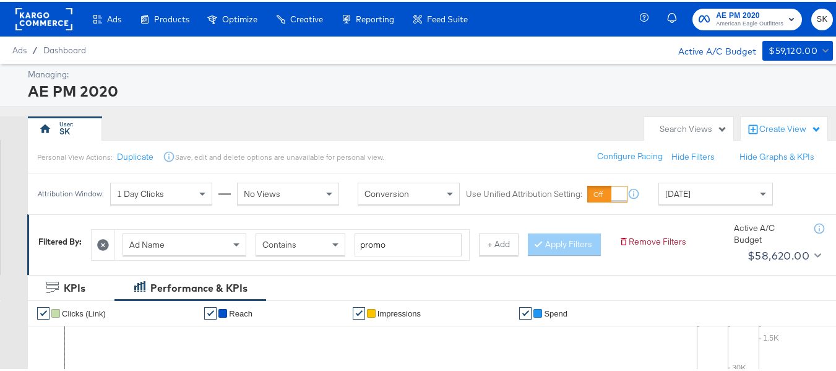
click at [725, 13] on span "AE PM 2020" at bounding box center [749, 13] width 67 height 13
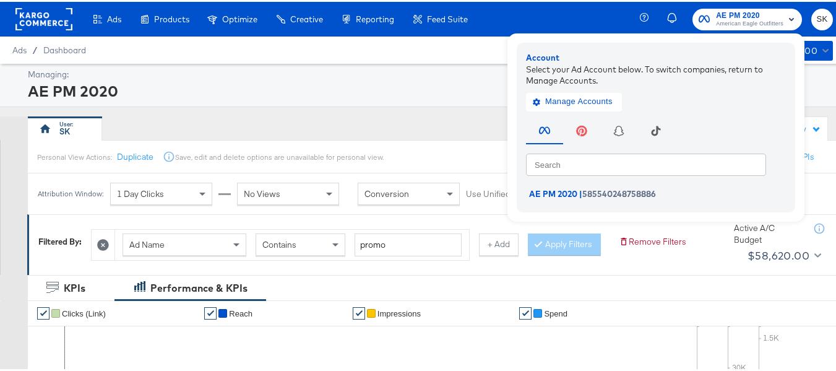
click at [43, 20] on rect at bounding box center [43, 17] width 57 height 22
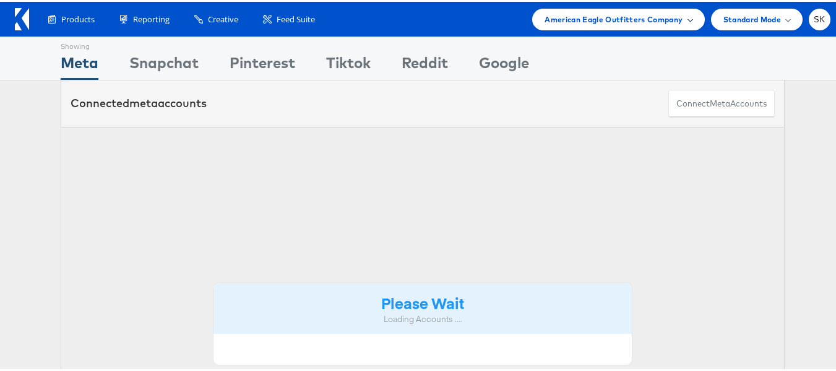
click at [655, 17] on span "American Eagle Outfitters Company" at bounding box center [614, 17] width 138 height 13
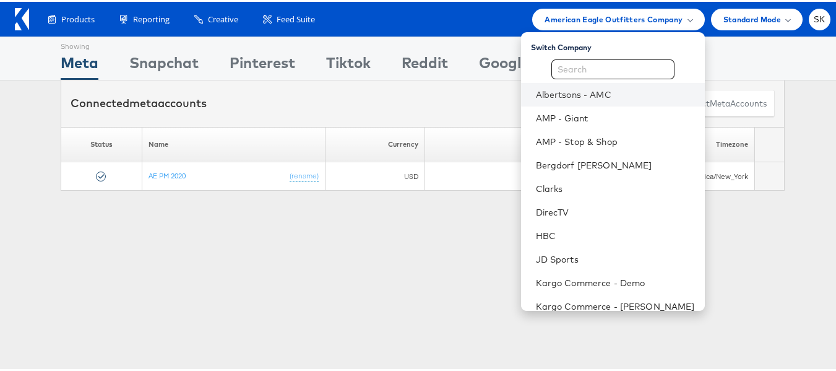
click at [573, 100] on li "Albertsons - AMC" at bounding box center [613, 93] width 184 height 24
click at [573, 99] on li "Albertsons - AMC" at bounding box center [613, 93] width 184 height 24
click at [569, 88] on link "Albertsons - AMC" at bounding box center [615, 93] width 159 height 12
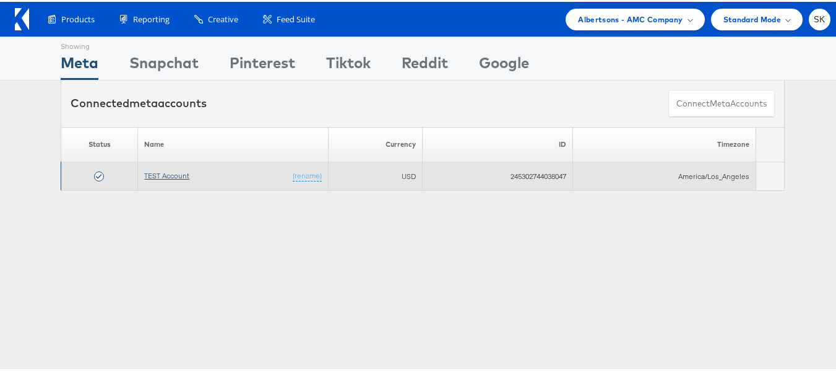
click at [154, 178] on link "TEST Account" at bounding box center [166, 173] width 45 height 9
click at [157, 173] on link "TEST Account" at bounding box center [166, 173] width 45 height 9
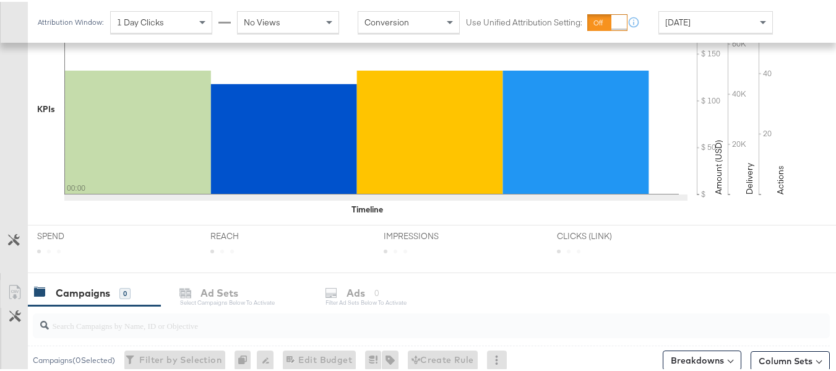
scroll to position [531, 0]
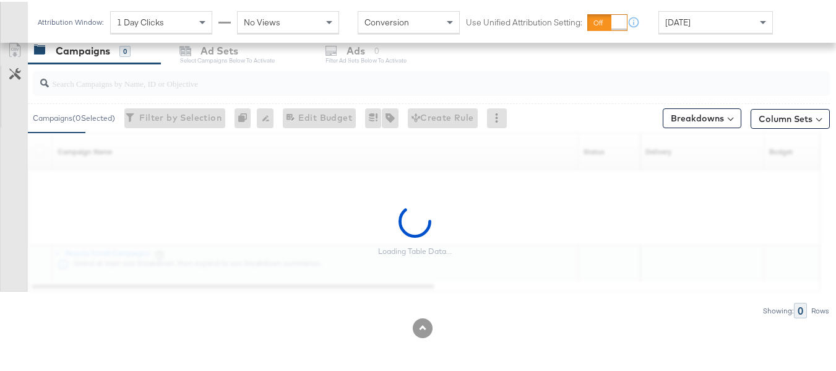
click at [79, 89] on div at bounding box center [431, 81] width 797 height 25
paste input "co-branded-hub|Multibrand|Multi-brand_FY25 CoBrand National GMHBC P8|SAL|9/10/2…"
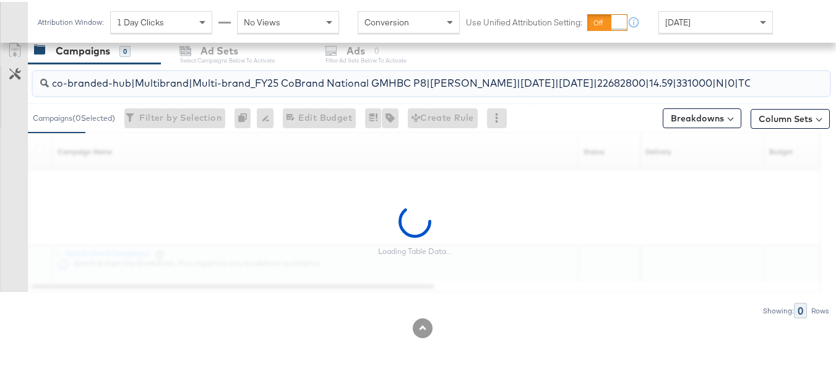
scroll to position [0, 199]
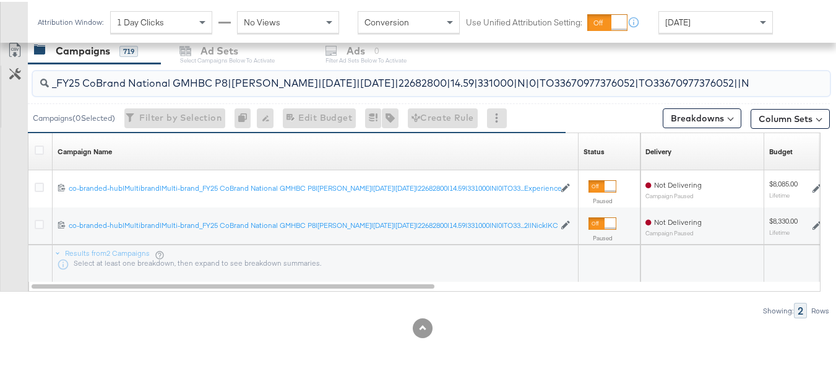
type input "co-branded-hub|Multibrand|Multi-brand_FY25 CoBrand National GMHBC P8|SAL|9/10/2…"
click at [34, 151] on div at bounding box center [41, 150] width 23 height 22
click at [38, 149] on icon at bounding box center [39, 148] width 9 height 9
click at [0, 0] on input "checkbox" at bounding box center [0, 0] width 0 height 0
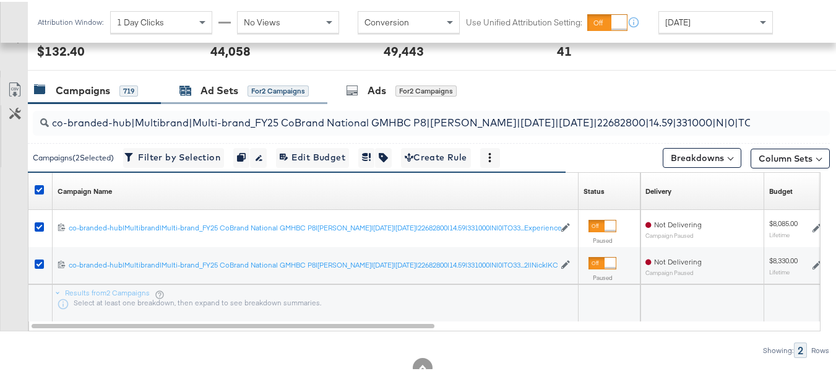
scroll to position [469, 0]
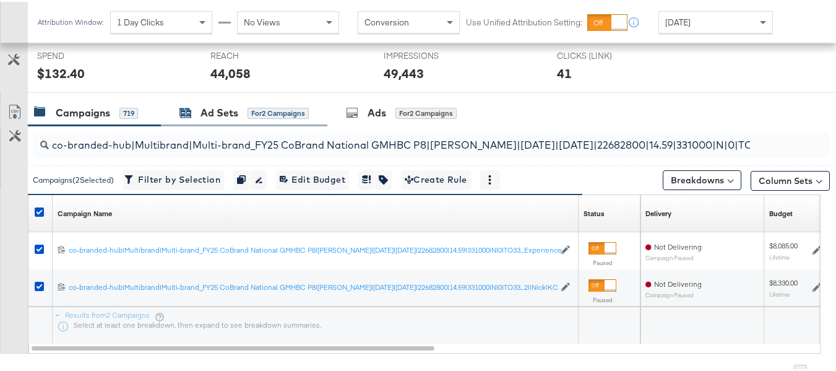
click at [240, 111] on div "Ad Sets for 2 Campaigns" at bounding box center [243, 111] width 129 height 14
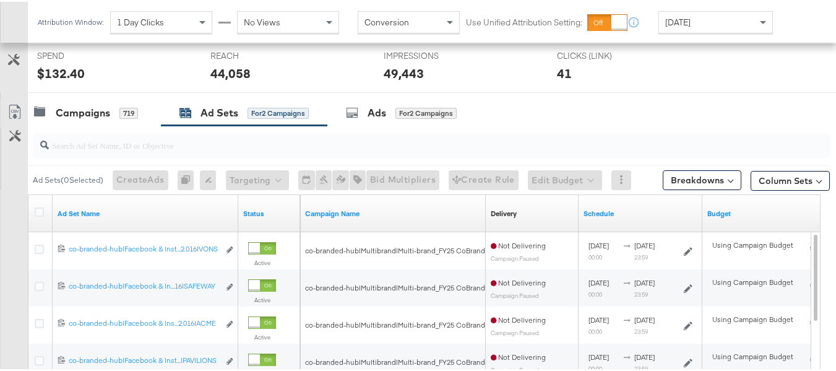
click at [227, 145] on input "search" at bounding box center [404, 138] width 710 height 24
paste input "co-branded-hub|Facebook & Instagram|Social Media|FBIG - Premium Carousel & Prod…"
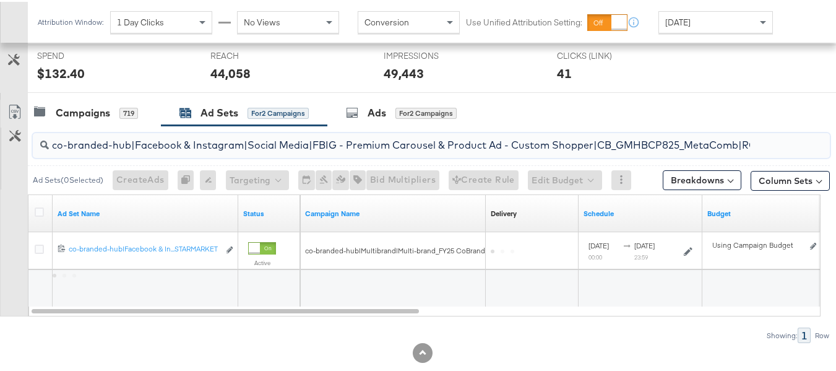
scroll to position [0, 588]
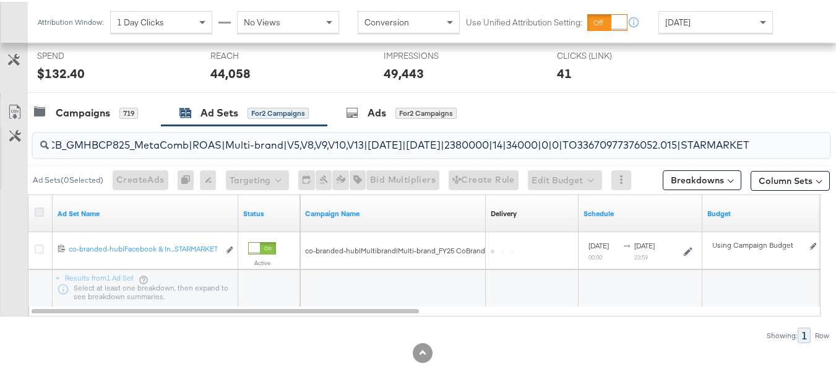
type input "co-branded-hub|Facebook & Instagram|Social Media|FBIG - Premium Carousel & Prod…"
click at [38, 210] on icon at bounding box center [39, 209] width 9 height 9
click at [0, 0] on input "checkbox" at bounding box center [0, 0] width 0 height 0
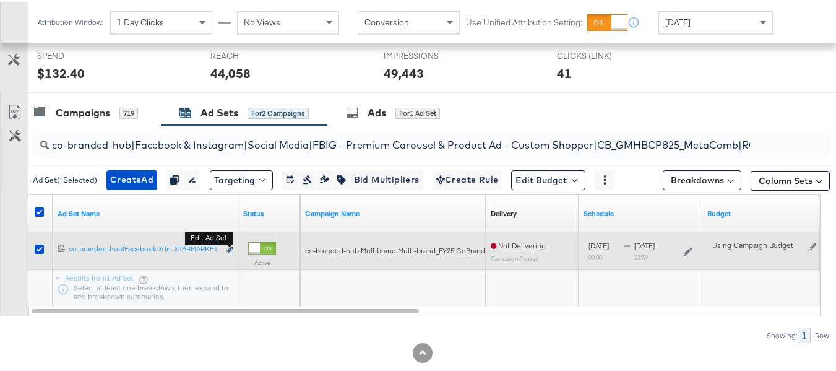
click at [230, 246] on button "Edit ad set" at bounding box center [229, 248] width 7 height 13
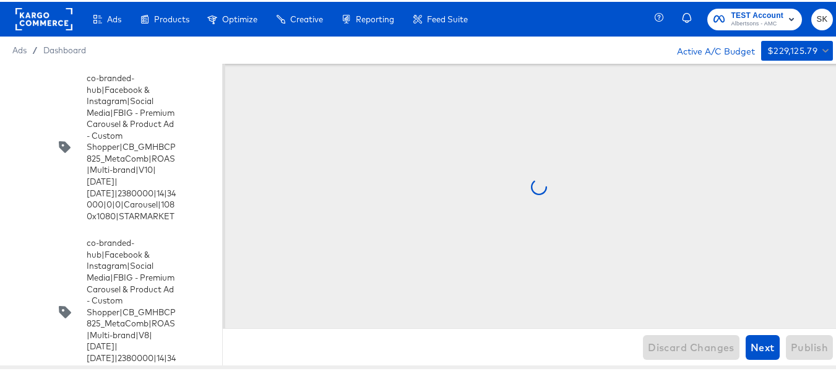
scroll to position [9796, 0]
click at [53, 6] on div at bounding box center [43, 17] width 57 height 35
click at [50, 22] on rect at bounding box center [43, 17] width 57 height 22
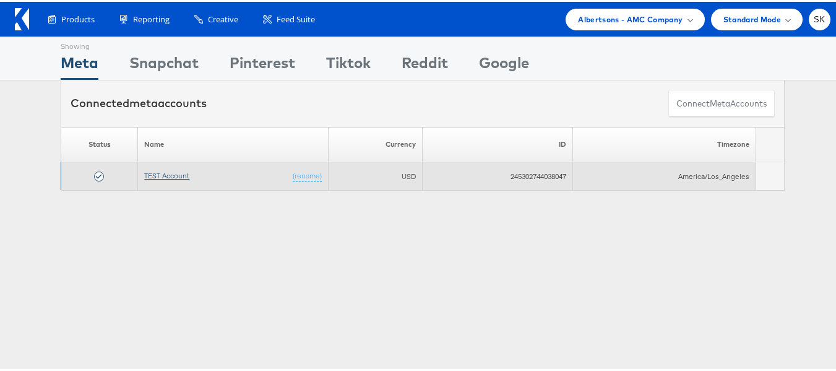
click at [166, 171] on link "TEST Account" at bounding box center [166, 173] width 45 height 9
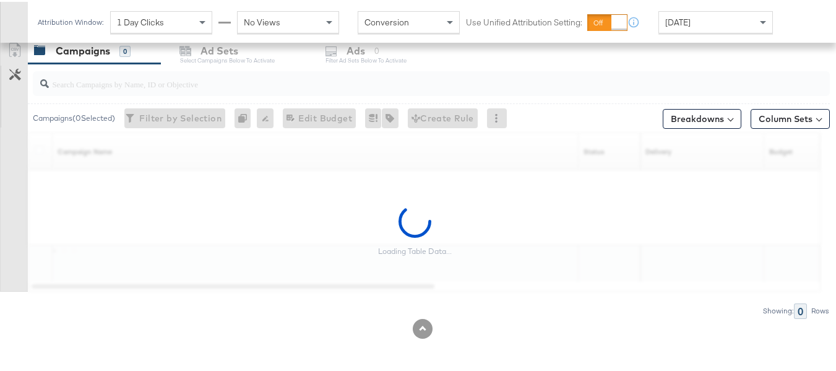
scroll to position [531, 0]
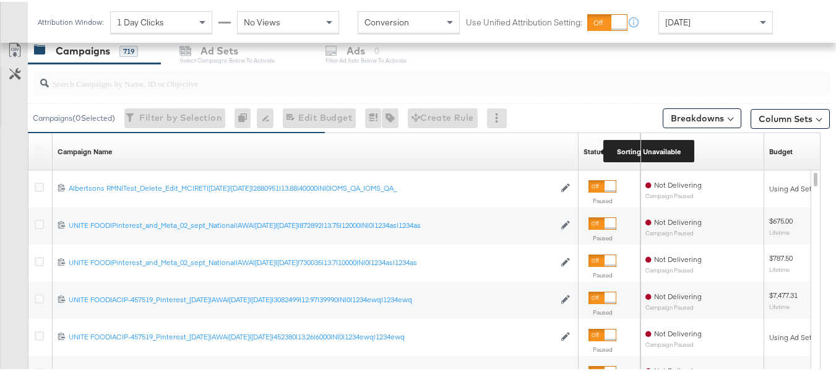
click at [591, 150] on div "Status" at bounding box center [594, 150] width 21 height 10
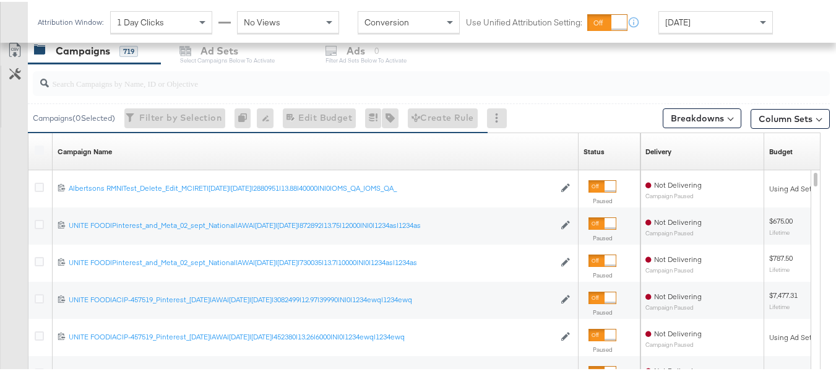
click at [194, 82] on input "search" at bounding box center [404, 76] width 710 height 24
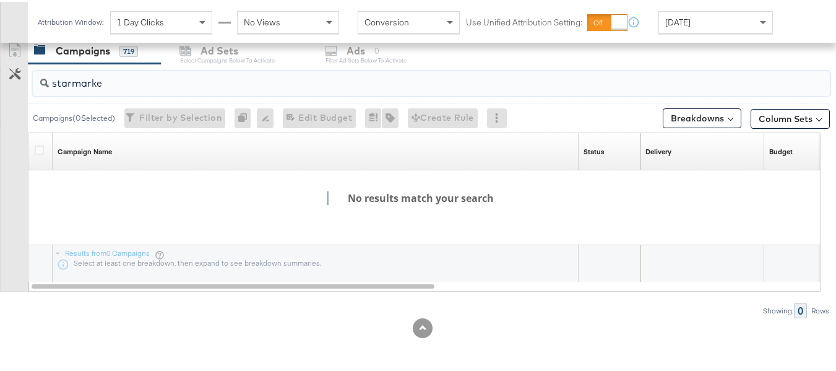
click at [71, 81] on input "starmarke" at bounding box center [404, 76] width 710 height 24
click at [111, 82] on input "star marke" at bounding box center [404, 76] width 710 height 24
type input "s"
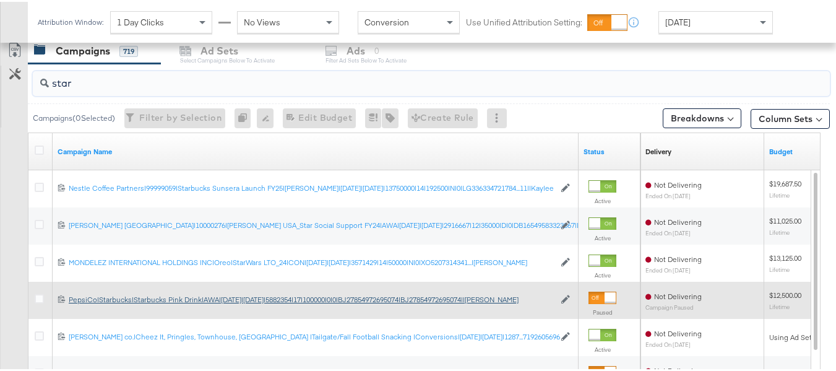
scroll to position [407, 0]
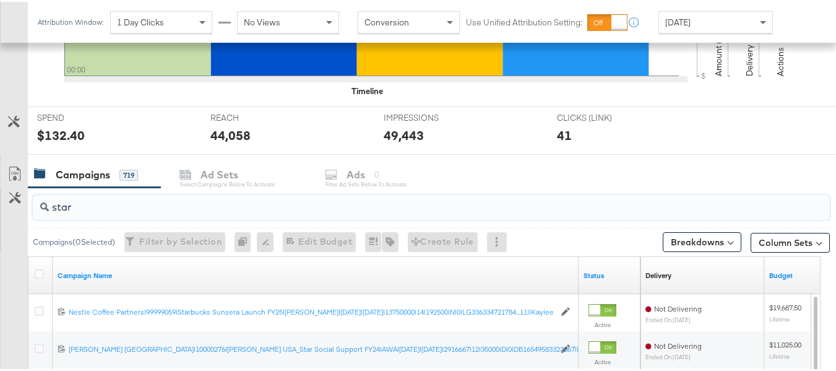
click at [109, 201] on input "star" at bounding box center [404, 200] width 710 height 24
type input "star"
click at [91, 201] on input "star" at bounding box center [404, 200] width 710 height 24
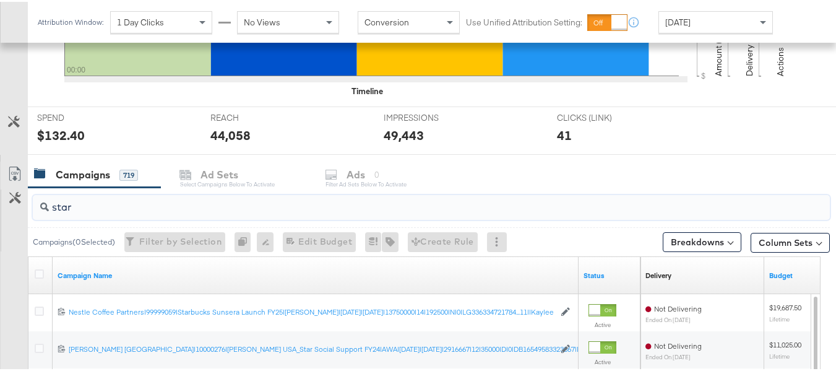
click at [91, 201] on input "star" at bounding box center [404, 200] width 710 height 24
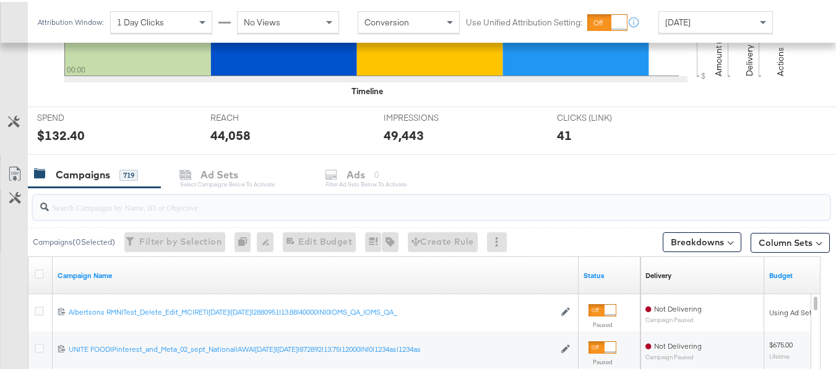
click at [143, 204] on input "search" at bounding box center [404, 200] width 710 height 24
paste input "co-branded-hub|Facebook & Instagram|Social Media|FBIG - Premium Carousel & Prod…"
type input "co-branded-hub|Facebook & Instagram|Social Media|FBIG - Premium Carousel & Prod…"
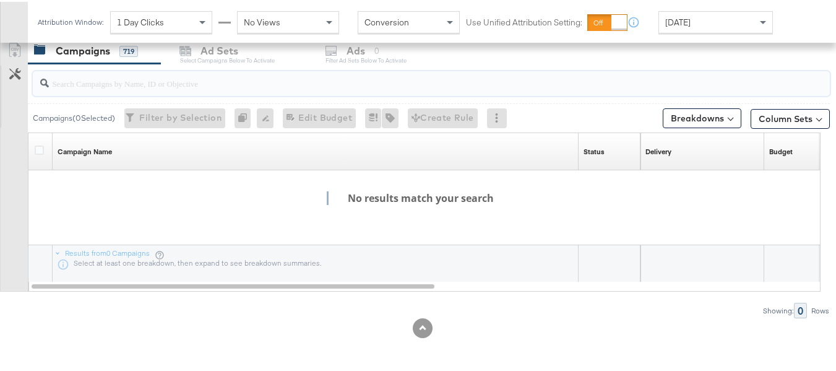
scroll to position [0, 0]
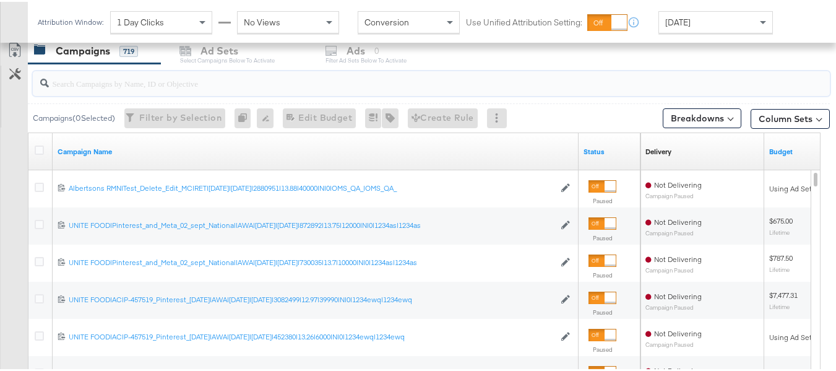
click at [133, 81] on input "search" at bounding box center [404, 76] width 710 height 24
paste input "co-branded-hub|Multibrand|Multi-brand_FY25 CoBrand National GMHBC P8|SAL|9/10/2…"
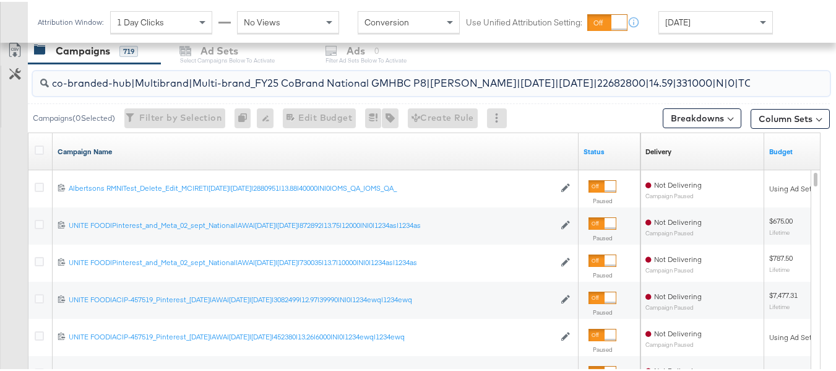
scroll to position [0, 199]
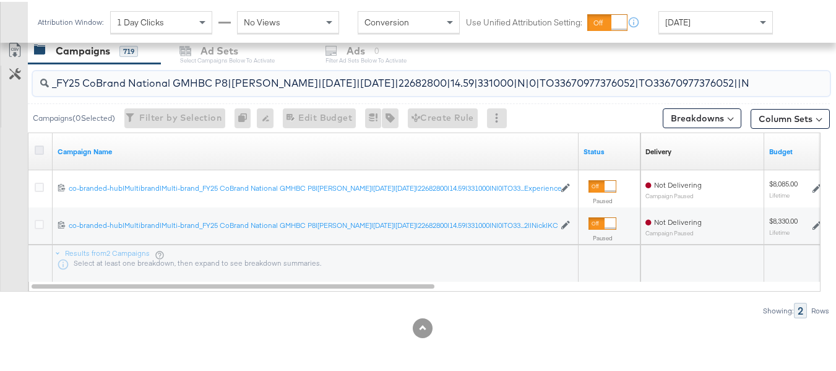
type input "co-branded-hub|Multibrand|Multi-brand_FY25 CoBrand National GMHBC P8|SAL|9/10/2…"
click at [40, 150] on icon at bounding box center [39, 148] width 9 height 9
click at [0, 0] on input "checkbox" at bounding box center [0, 0] width 0 height 0
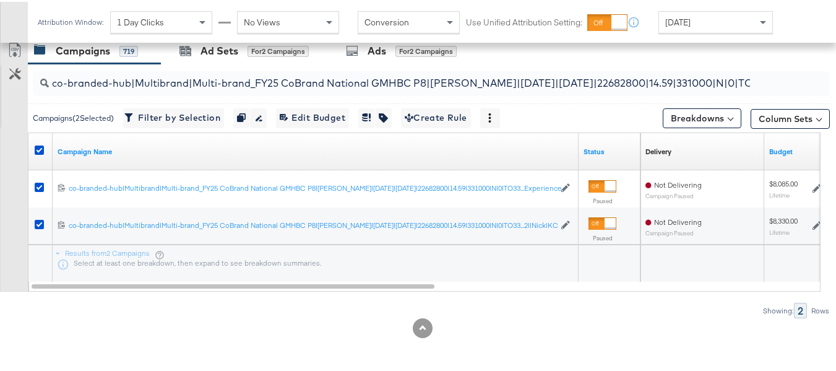
scroll to position [469, 0]
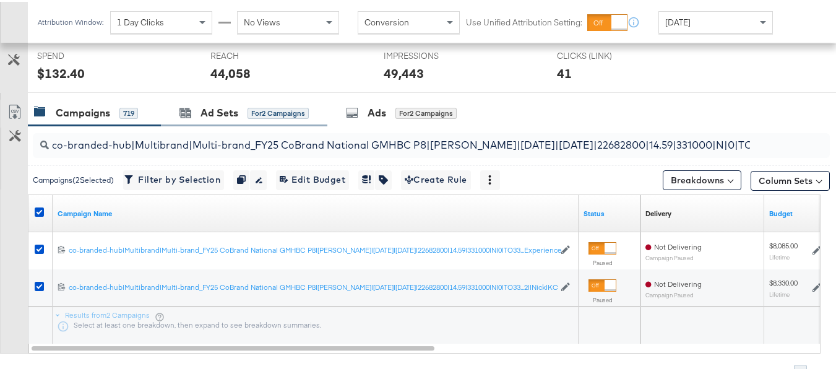
click at [218, 114] on div "Ad Sets" at bounding box center [220, 111] width 38 height 14
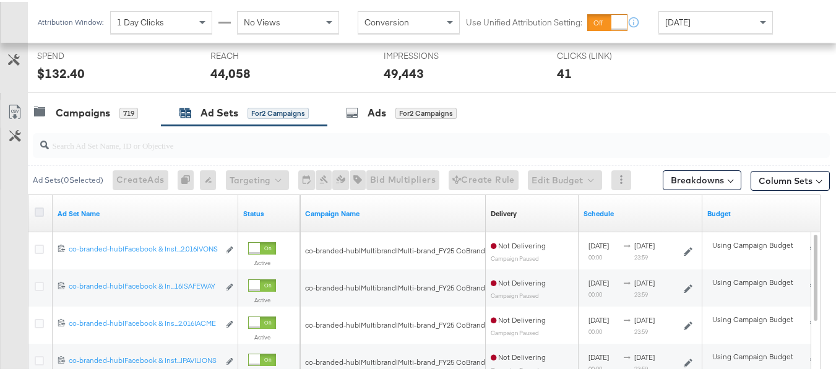
click at [38, 212] on icon at bounding box center [39, 209] width 9 height 9
click at [0, 0] on input "checkbox" at bounding box center [0, 0] width 0 height 0
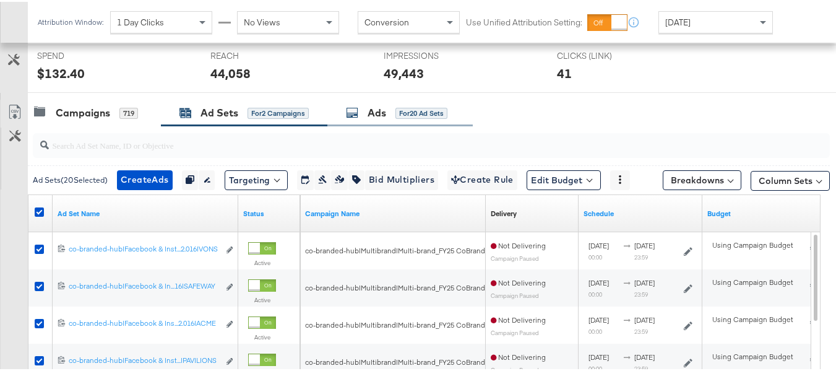
click at [384, 106] on div "Ads" at bounding box center [377, 111] width 19 height 14
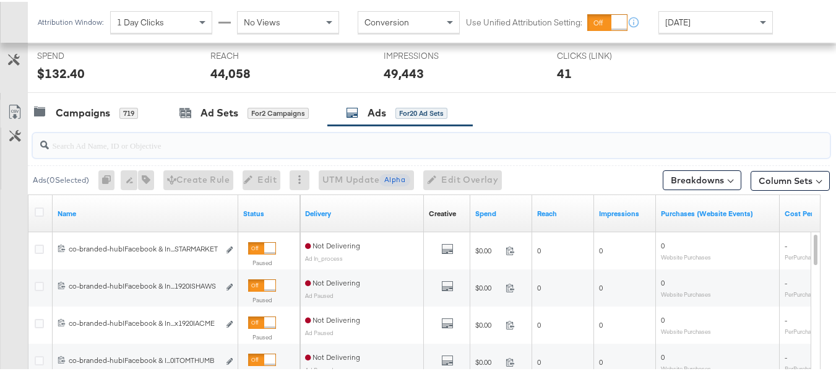
click at [256, 143] on input "search" at bounding box center [404, 138] width 710 height 24
paste input "co-branded-hub|Facebook & Instagram|Social Media|FBIG - Premium Carousel & Prod…"
type input "co-branded-hub|Facebook & Instagram|Social Media|FBIG - Premium Carousel & Prod…"
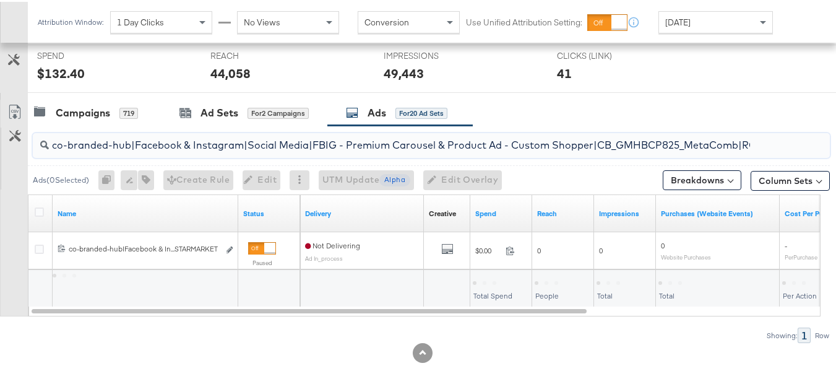
scroll to position [0, 600]
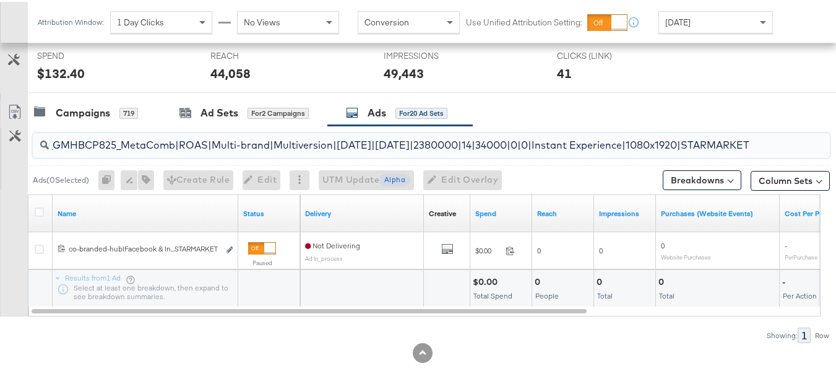
click at [264, 139] on input "co-branded-hub|Facebook & Instagram|Social Media|FBIG - Premium Carousel & Prod…" at bounding box center [404, 138] width 710 height 24
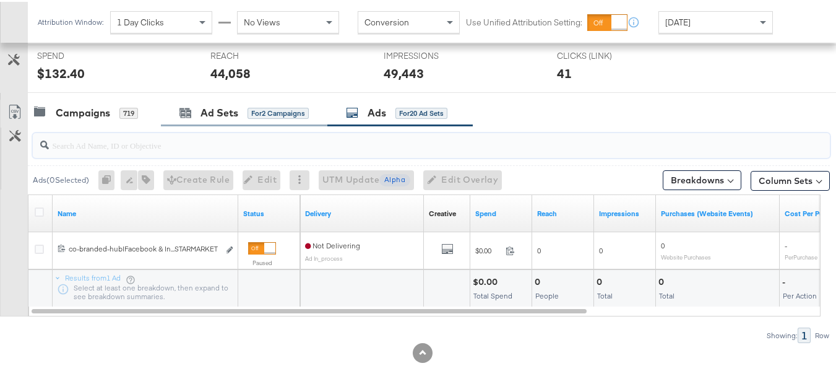
scroll to position [0, 0]
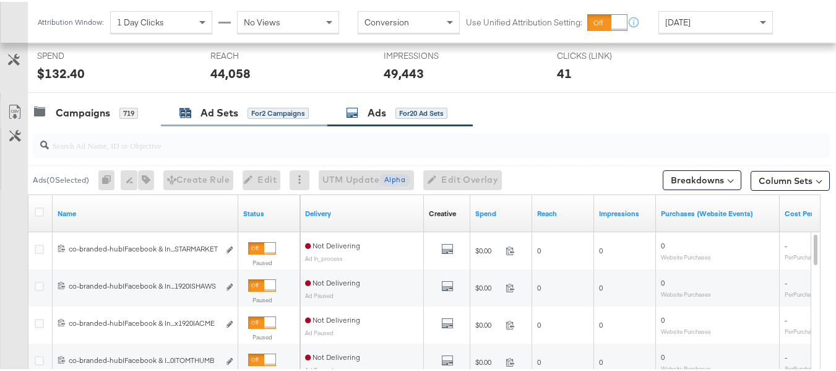
click at [212, 116] on div "Ad Sets" at bounding box center [220, 111] width 38 height 14
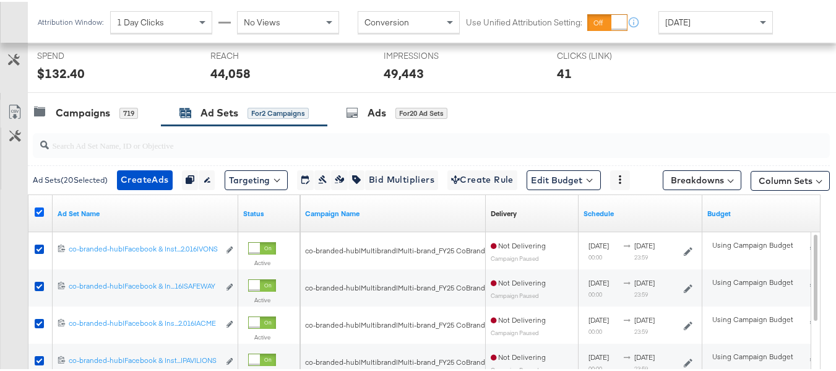
click at [44, 210] on div at bounding box center [41, 211] width 13 height 12
drag, startPoint x: 41, startPoint y: 210, endPoint x: 54, endPoint y: 148, distance: 63.1
click at [41, 210] on icon at bounding box center [39, 209] width 9 height 9
click at [0, 0] on input "checkbox" at bounding box center [0, 0] width 0 height 0
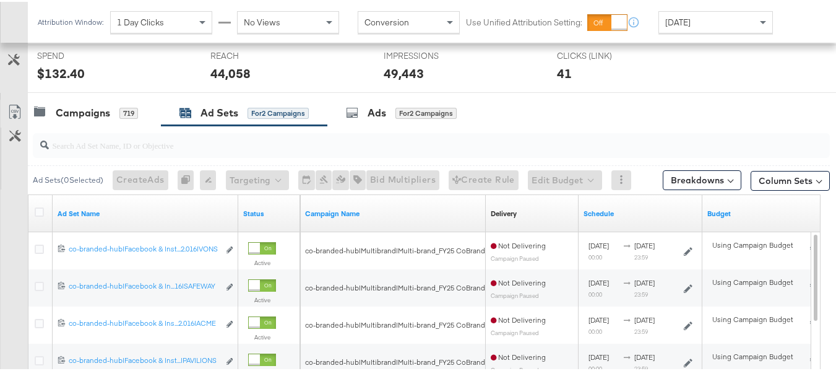
click at [68, 126] on div at bounding box center [429, 144] width 802 height 40
click at [69, 123] on div "Campaigns 719" at bounding box center [94, 111] width 133 height 27
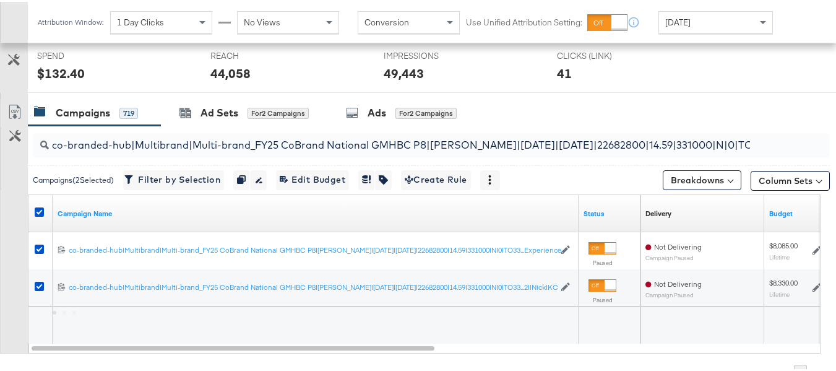
click at [32, 208] on div at bounding box center [41, 212] width 23 height 22
click at [36, 210] on icon at bounding box center [39, 209] width 9 height 9
click at [0, 0] on input "checkbox" at bounding box center [0, 0] width 0 height 0
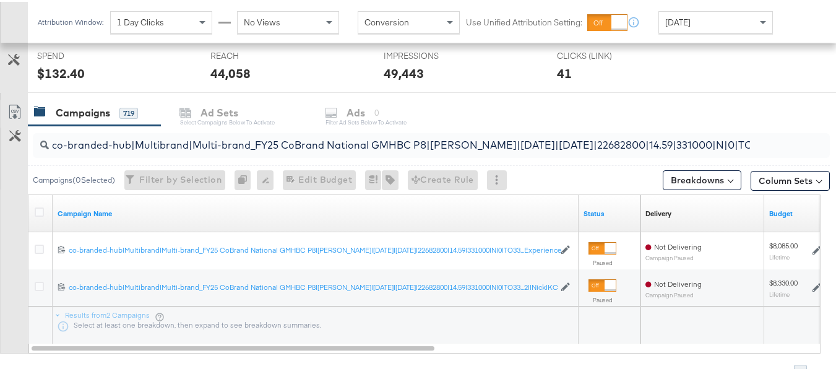
click at [200, 144] on input "co-branded-hub|Multibrand|Multi-brand_FY25 CoBrand National GMHBC P8|SAL|9/10/2…" at bounding box center [404, 138] width 710 height 24
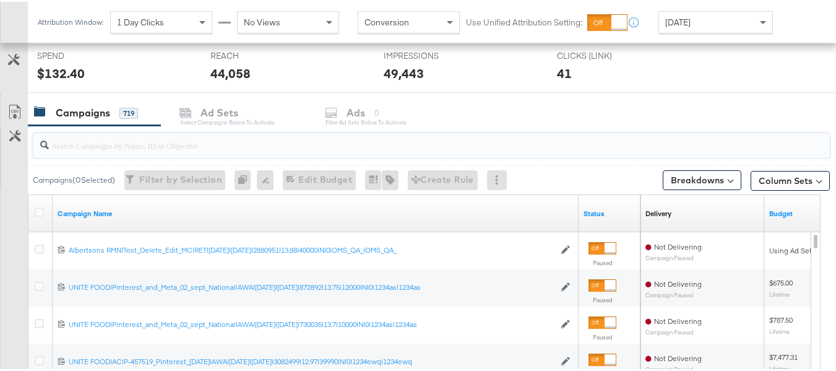
click at [1, 159] on div "Customize KPIs" at bounding box center [14, 157] width 27 height 62
click at [163, 145] on input "search" at bounding box center [404, 138] width 710 height 24
paste input "co-branded-hub|Multibrand|Multi-brand_FY25 CoBrand National GMHBC P8|SAL|9/10/2…"
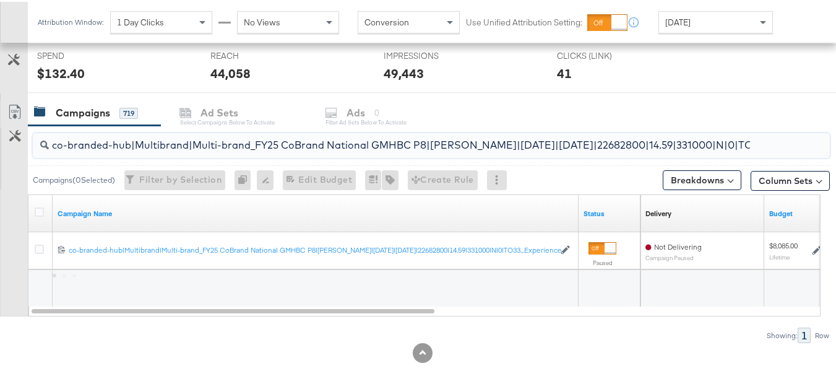
scroll to position [0, 291]
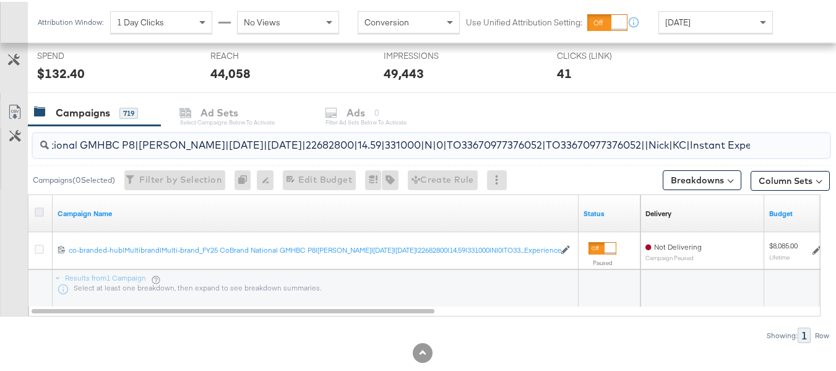
type input "co-branded-hub|Multibrand|Multi-brand_FY25 CoBrand National GMHBC P8|SAL|9/10/2…"
click at [36, 211] on icon at bounding box center [39, 209] width 9 height 9
click at [0, 0] on input "checkbox" at bounding box center [0, 0] width 0 height 0
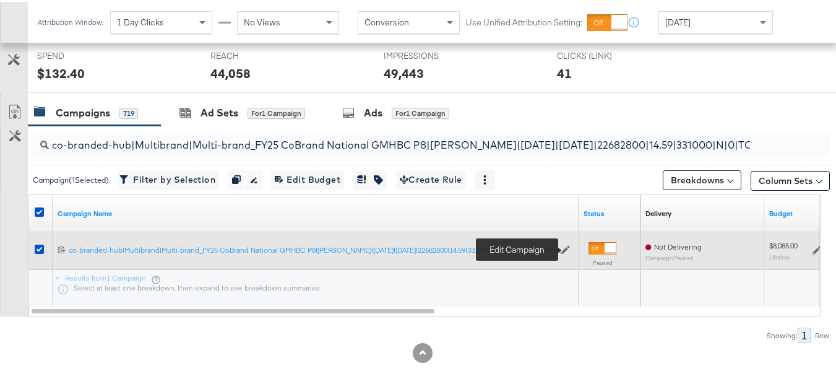
click at [566, 249] on icon at bounding box center [565, 248] width 9 height 9
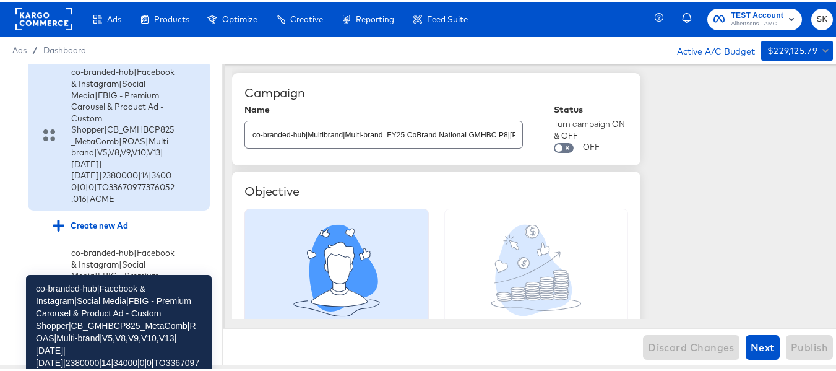
scroll to position [551, 0]
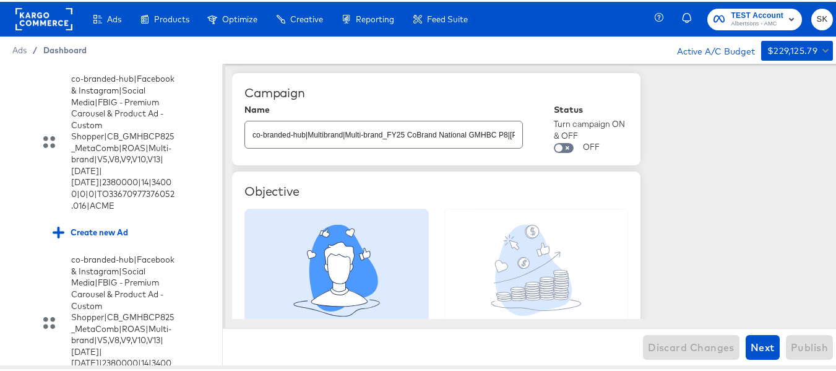
click at [50, 51] on span "Dashboard" at bounding box center [64, 48] width 43 height 10
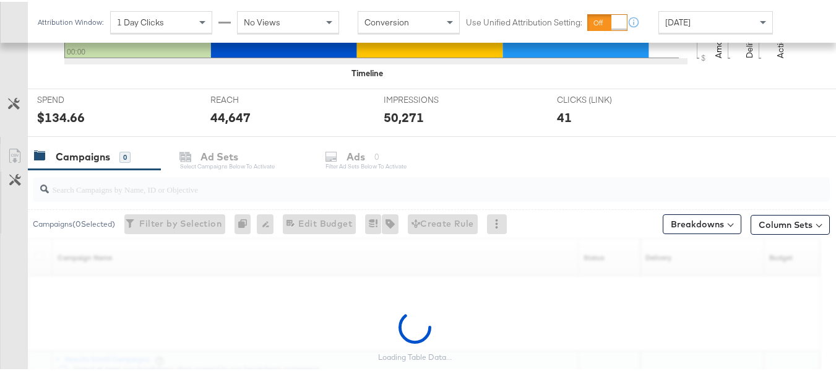
scroll to position [531, 0]
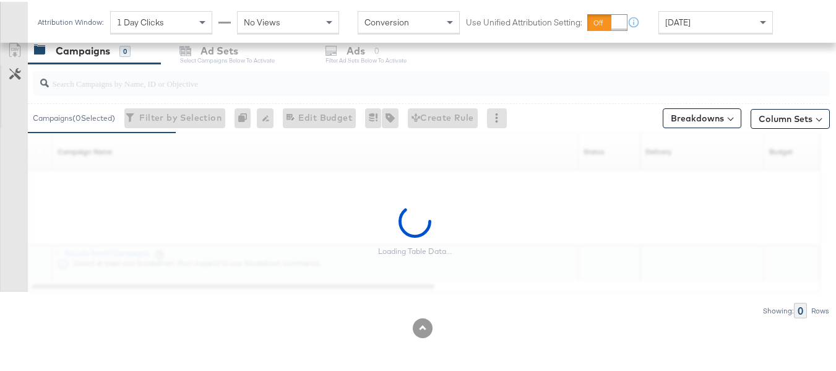
click at [179, 90] on div at bounding box center [431, 81] width 797 height 25
paste input "co-branded-hub|Multibrand|Multi-brand_FY25 CoBrand National GMHBC P8|SAL|9/10/2…"
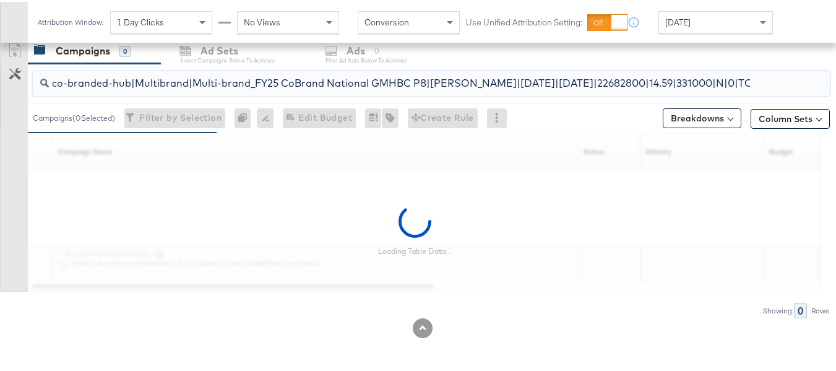
scroll to position [0, 291]
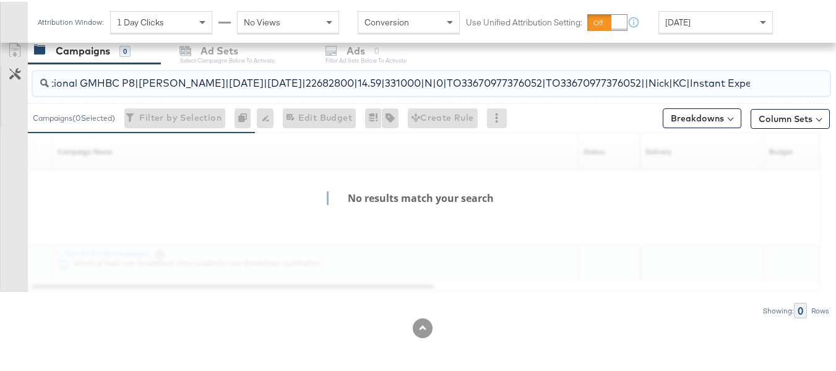
type input "co-branded-hub|Multibrand|Multi-brand_FY25 CoBrand National GMHBC P8|SAL|9/10/2…"
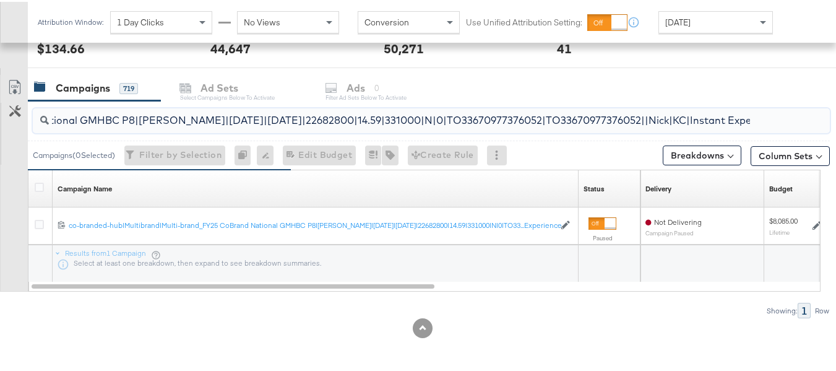
scroll to position [0, 0]
click at [37, 182] on icon at bounding box center [39, 185] width 9 height 9
click at [0, 0] on input "checkbox" at bounding box center [0, 0] width 0 height 0
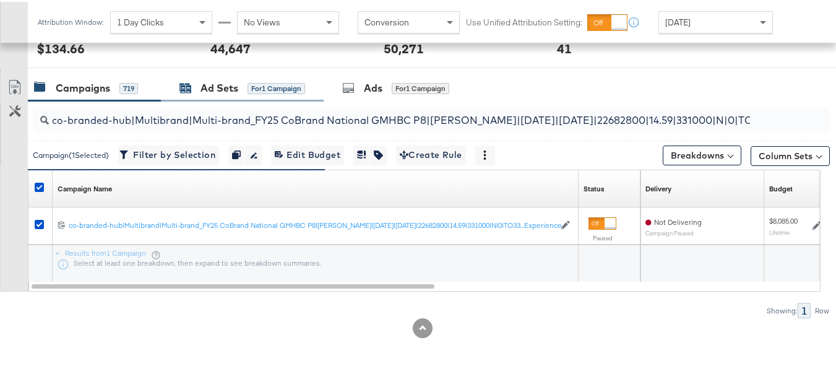
click at [234, 92] on div "Ad Sets" at bounding box center [220, 86] width 38 height 14
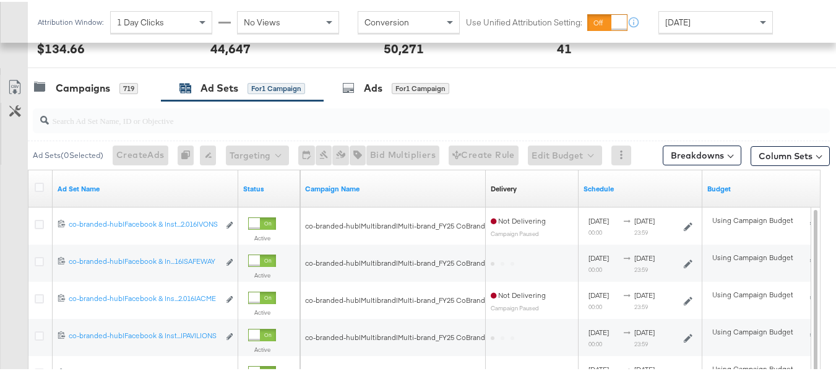
click at [215, 123] on input "search" at bounding box center [404, 113] width 710 height 24
paste input "co-branded-hub|Facebook & Instagram|Social Media|FBIG - Premium Carousel & Prod…"
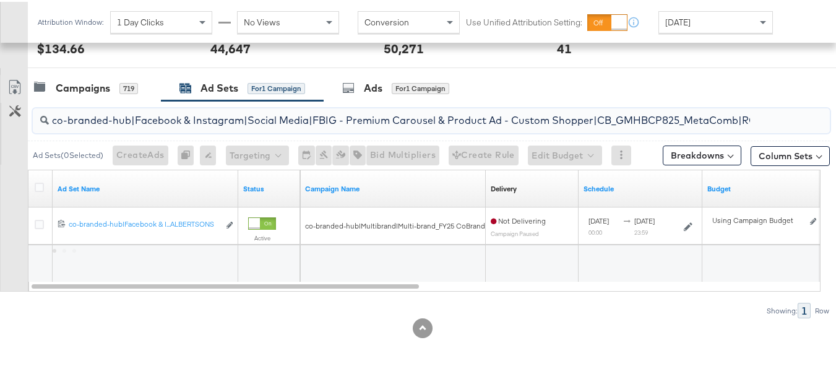
scroll to position [0, 589]
type input "co-branded-hub|Facebook & Instagram|Social Media|FBIG - Premium Carousel & Prod…"
click at [37, 186] on icon at bounding box center [39, 185] width 9 height 9
click at [0, 0] on input "checkbox" at bounding box center [0, 0] width 0 height 0
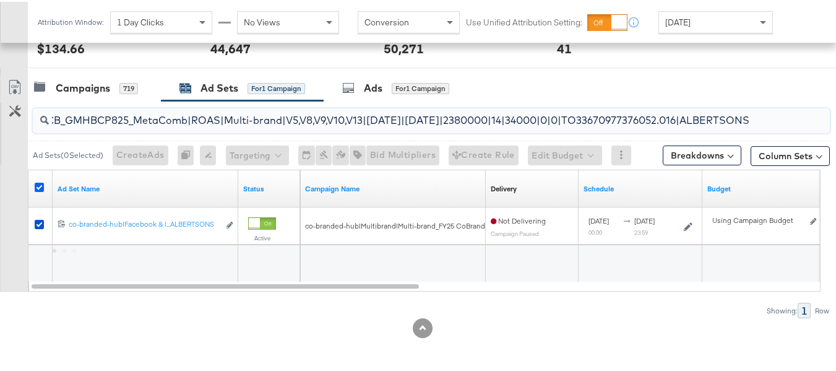
scroll to position [0, 0]
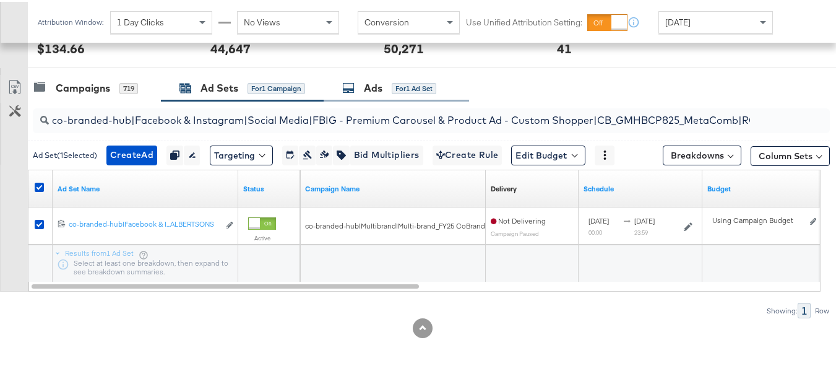
click at [362, 89] on div "Ads for 1 Ad Set" at bounding box center [389, 86] width 94 height 14
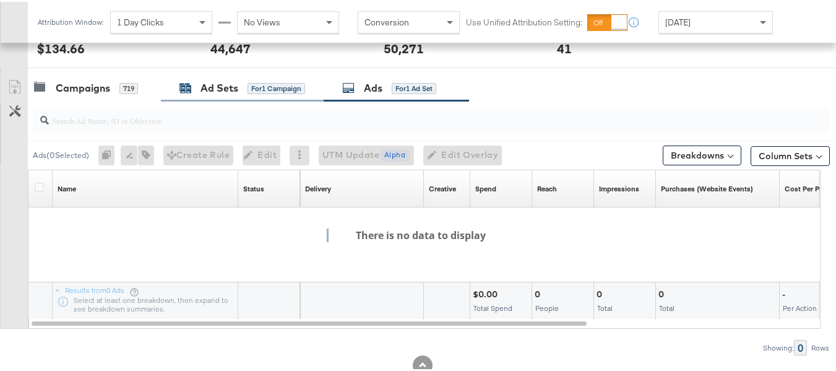
click at [240, 88] on div "Ad Sets for 1 Campaign" at bounding box center [242, 86] width 126 height 14
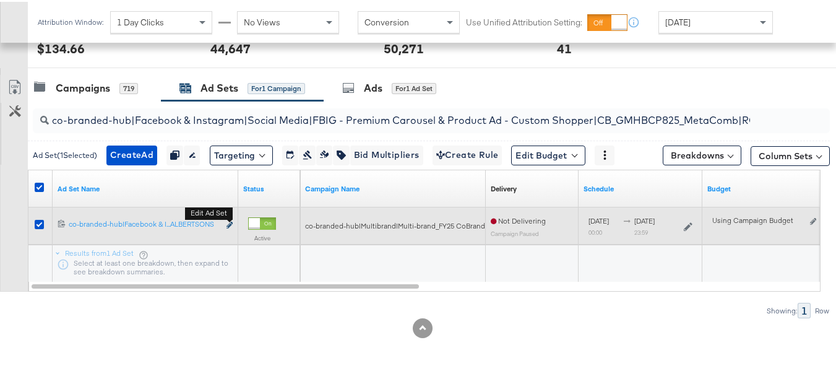
click at [227, 223] on button "Edit ad set" at bounding box center [229, 223] width 7 height 13
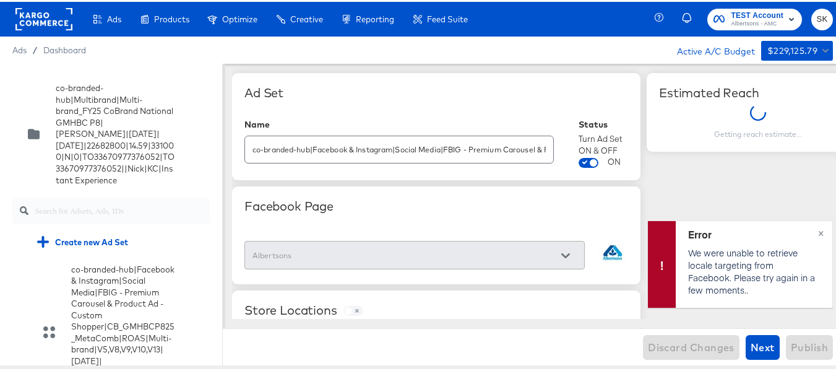
scroll to position [1356, 0]
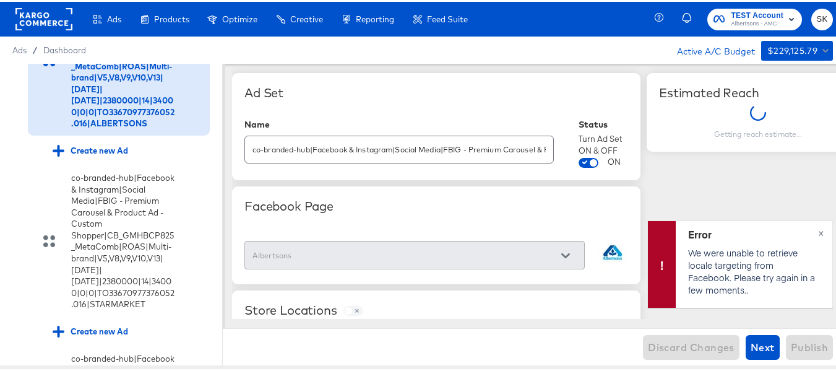
click at [0, 0] on input "checkbox" at bounding box center [0, 0] width 0 height 0
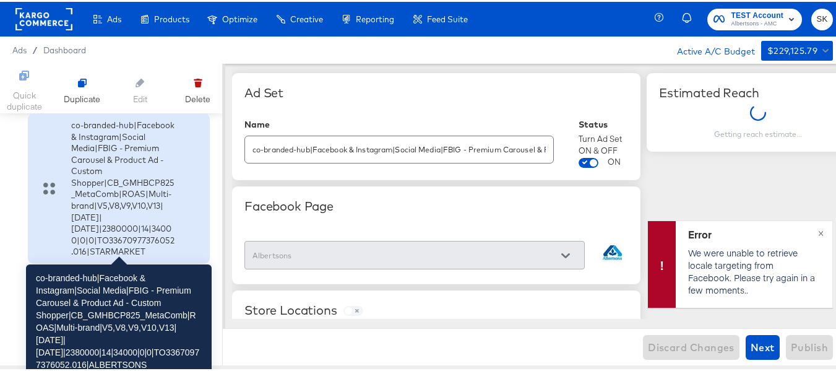
scroll to position [1480, 0]
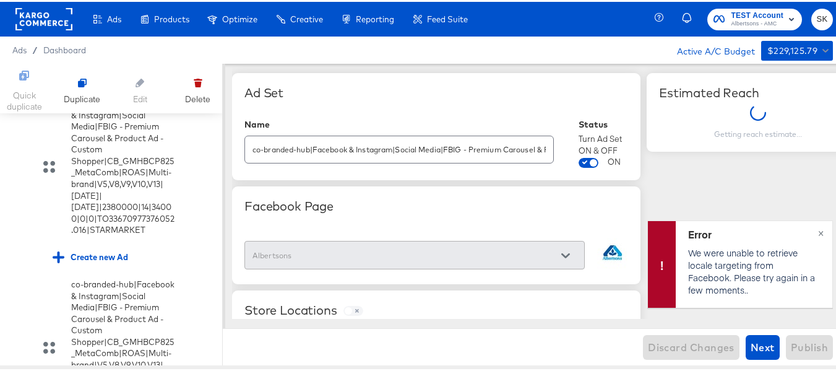
click at [106, 80] on div "Create new Ad" at bounding box center [91, 75] width 76 height 12
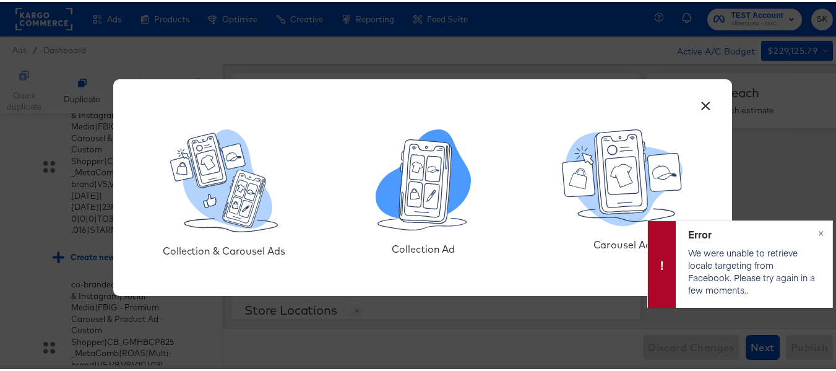
click at [428, 202] on icon at bounding box center [431, 193] width 16 height 25
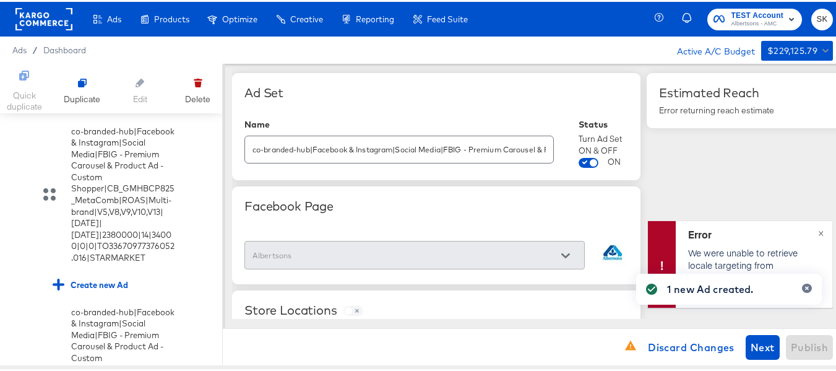
click at [94, 80] on div "Ad 1" at bounding box center [94, 75] width 15 height 12
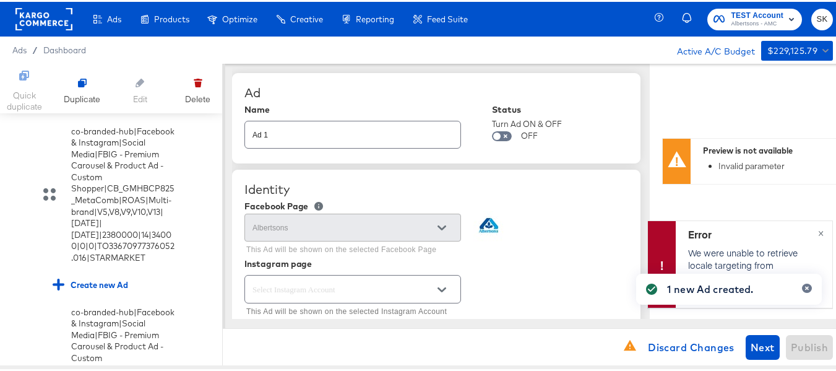
click at [361, 133] on input "Ad 1" at bounding box center [352, 127] width 215 height 27
paste input "co-branded-hub|Facebook & Instagram|Social Media|FBIG - Video IX - Custom Shopp…"
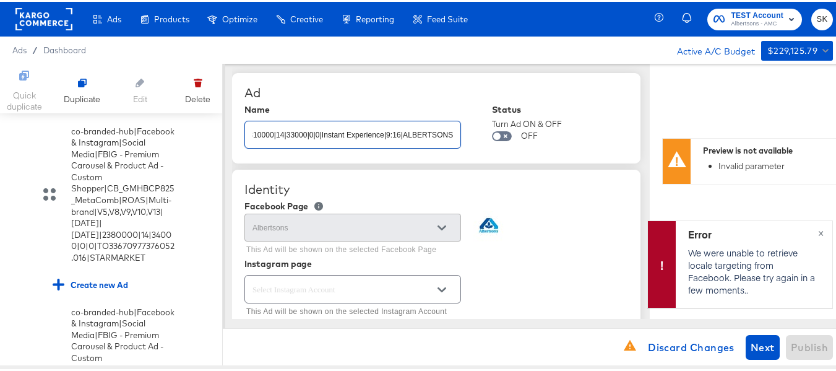
type input "co-branded-hub|Facebook & Instagram|Social Media|FBIG - Video IX - Custom Shopp…"
type textarea "x"
click at [396, 87] on div "Ad" at bounding box center [436, 91] width 384 height 15
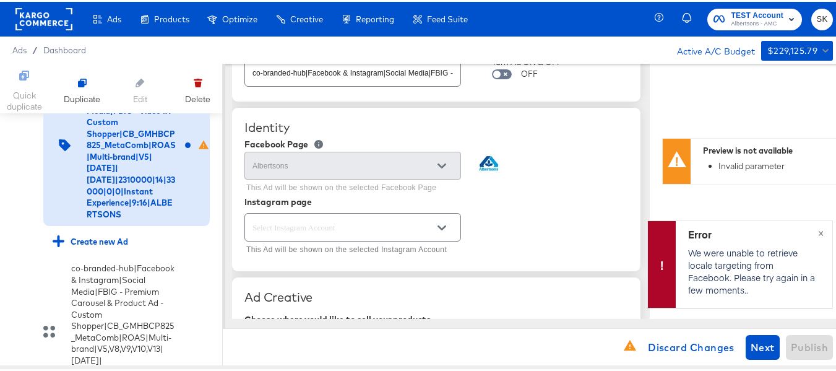
scroll to position [186, 0]
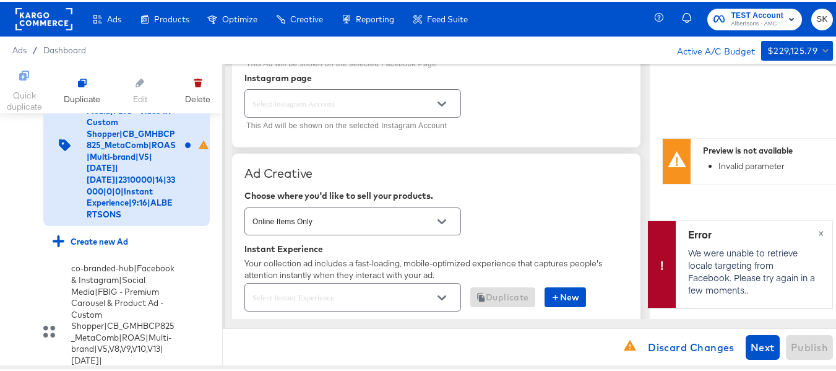
click at [436, 100] on button "Open" at bounding box center [442, 102] width 19 height 19
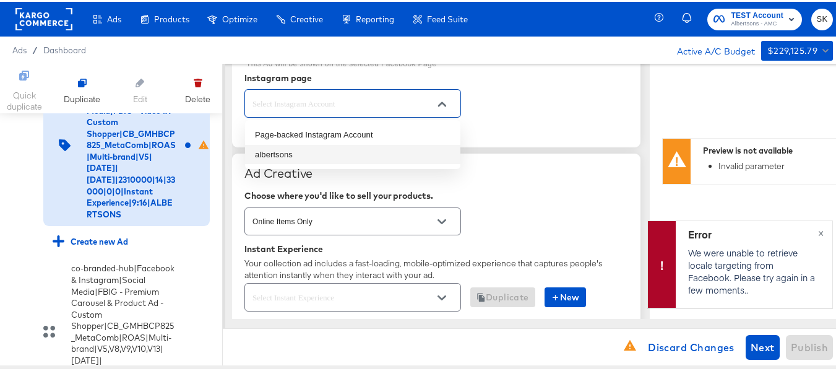
click at [277, 155] on li "albertsons" at bounding box center [352, 153] width 215 height 20
type textarea "x"
type input "albertsons"
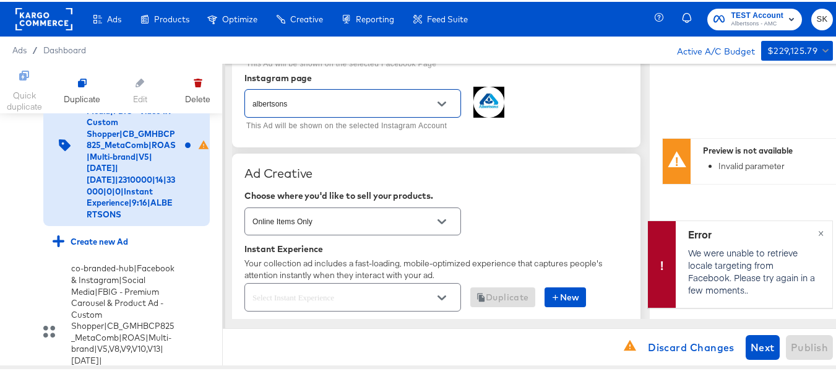
click at [564, 144] on div "Identity Facebook Page Albertsons This Ad will be shown on the selected Faceboo…" at bounding box center [436, 63] width 408 height 163
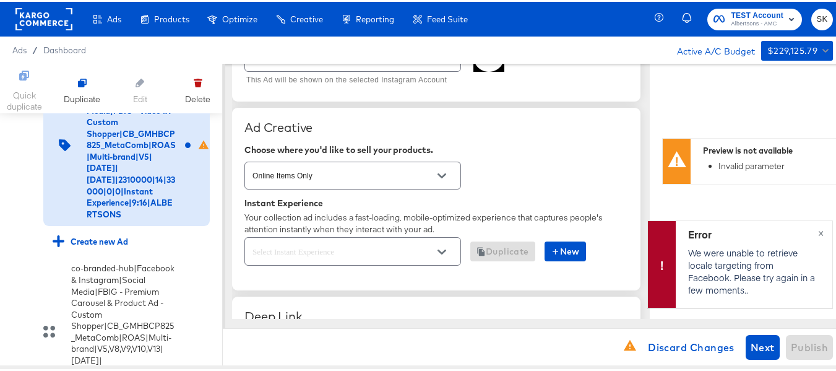
scroll to position [309, 0]
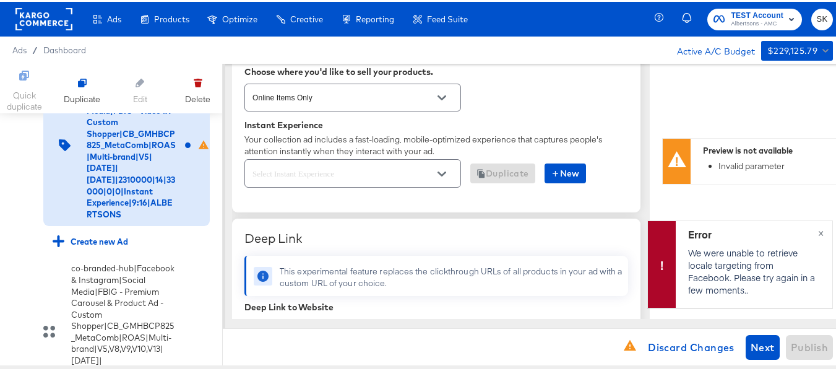
click at [438, 170] on icon "Open" at bounding box center [442, 172] width 9 height 5
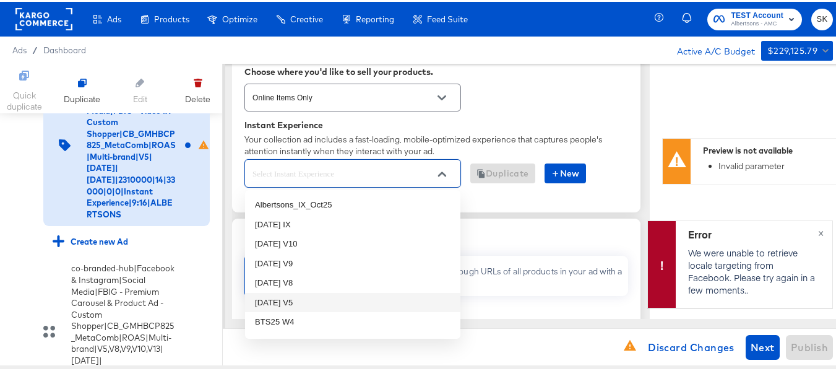
click at [327, 299] on li "Oct25 V5" at bounding box center [352, 301] width 215 height 20
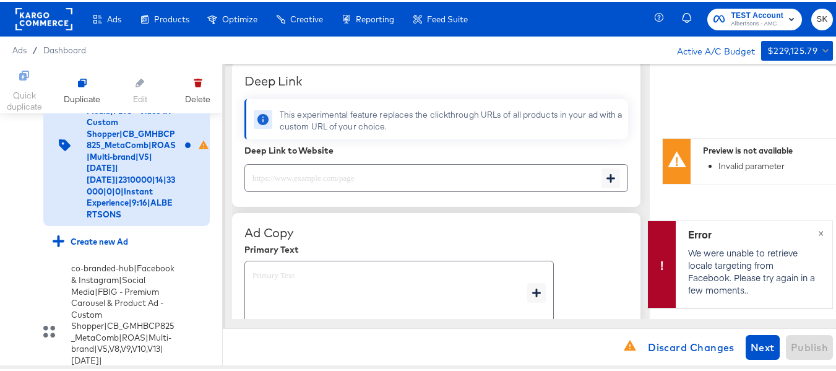
scroll to position [495, 0]
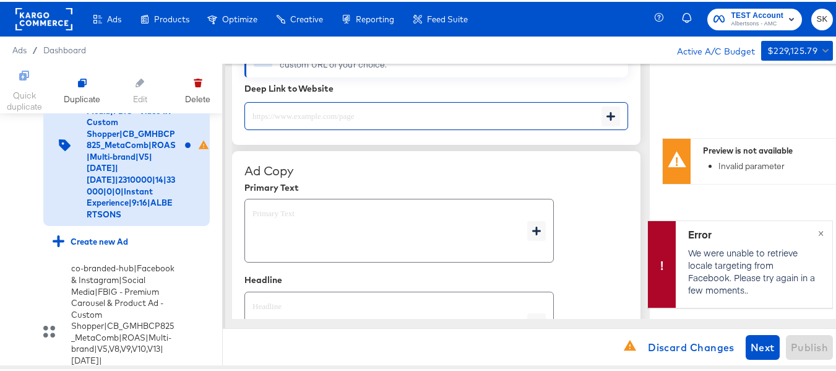
click at [324, 111] on input "text" at bounding box center [423, 109] width 356 height 27
type textarea "x"
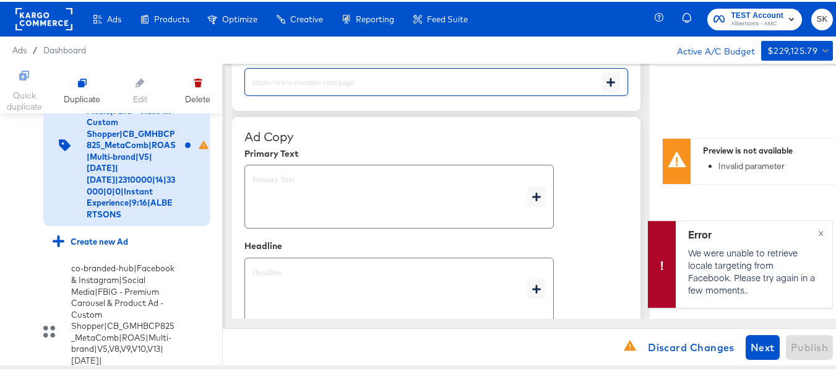
paste input "https://www.albertsons.com/shop/aisles/personal-care-health.html"
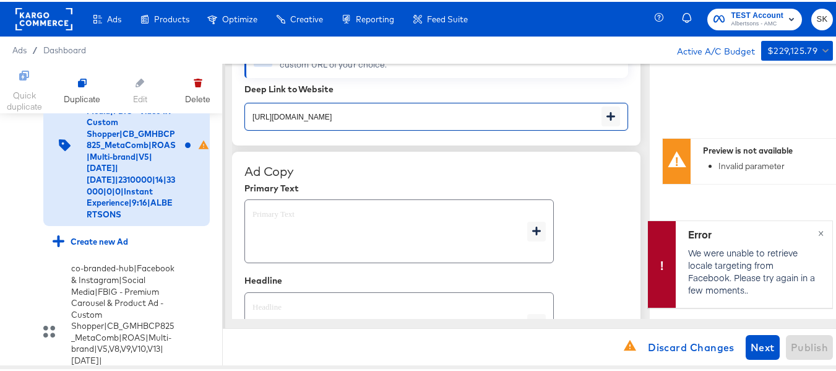
scroll to position [546, 0]
type input "https://www.albertsons.com/shop/aisles/personal-care-health.html"
type textarea "x"
click at [443, 162] on div "Ad Copy" at bounding box center [436, 169] width 384 height 15
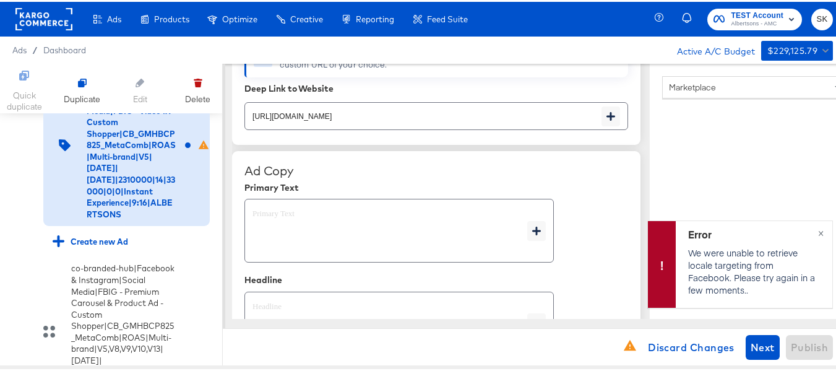
click at [333, 228] on textarea at bounding box center [390, 229] width 275 height 45
type textarea "x"
paste textarea "Shop your favorite brands for you and your home!"
type textarea "Shop your favorite brands for you and your home!"
type textarea "x"
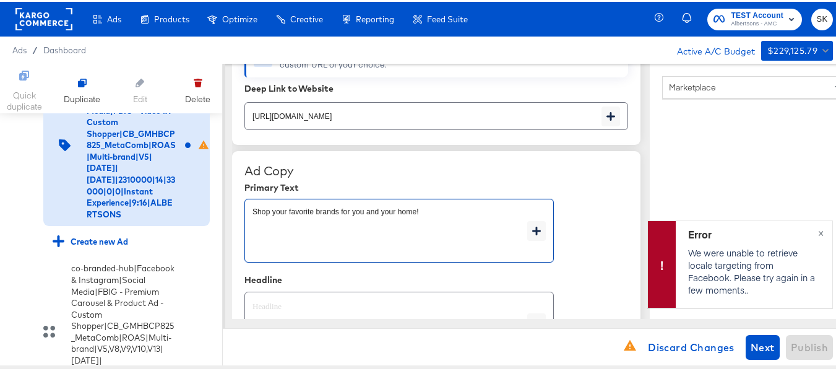
type textarea "Shop your favorite brands for you and your home!"
type textarea "x"
click at [309, 303] on textarea at bounding box center [390, 322] width 275 height 45
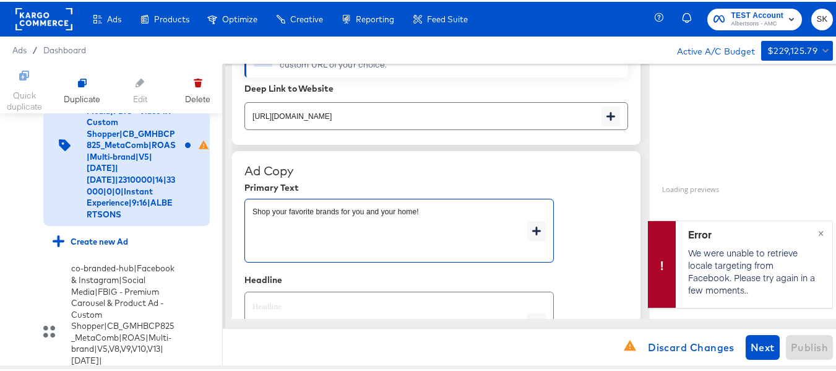
type textarea "x"
paste textarea "Explore latest arrivals"
type textarea "Explore latest arrivals"
type textarea "x"
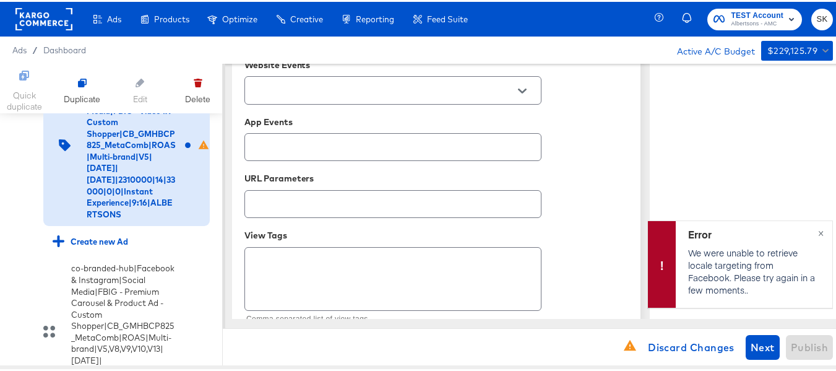
scroll to position [884, 0]
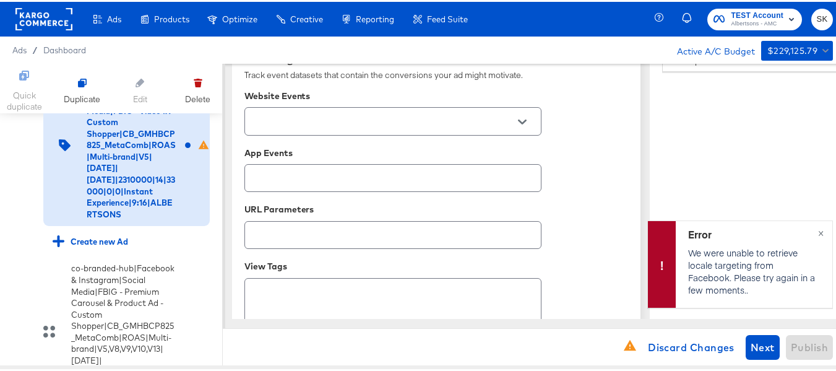
click at [524, 119] on icon "Open" at bounding box center [522, 120] width 9 height 9
type textarea "Explore latest arrivals"
type textarea "x"
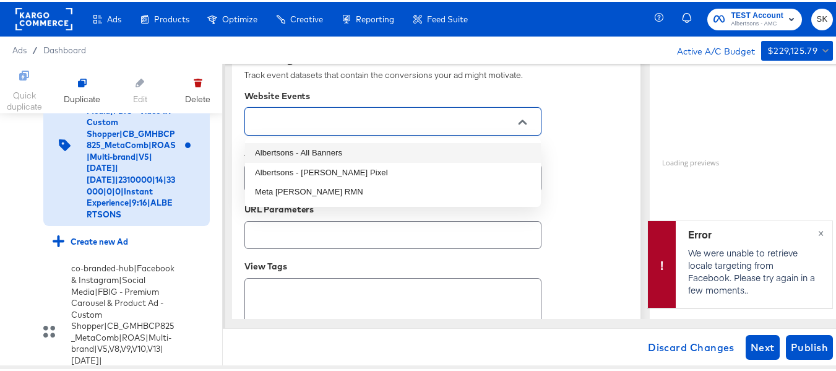
click at [304, 150] on li "Albertsons - All Banners" at bounding box center [393, 151] width 296 height 20
type textarea "x"
type input "Albertsons - All Banners"
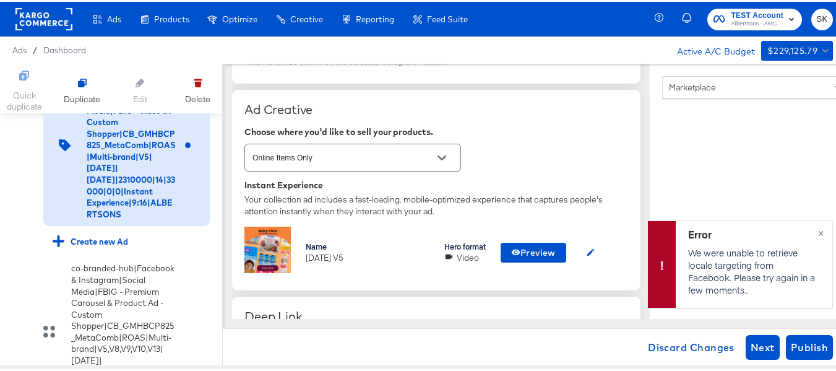
scroll to position [327, 0]
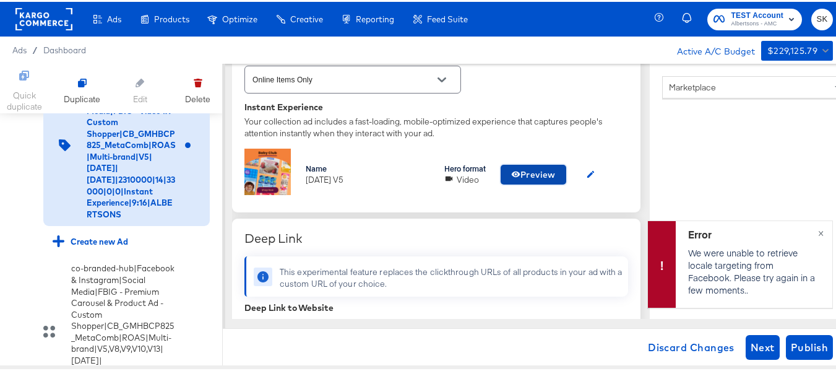
click at [525, 170] on span "Preview" at bounding box center [533, 172] width 45 height 15
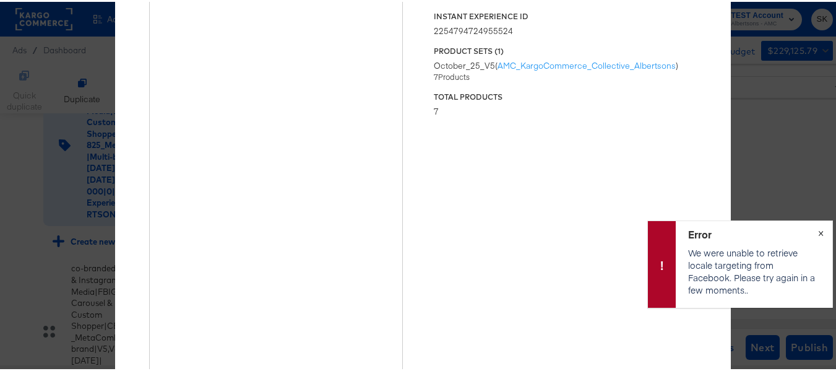
click at [818, 230] on span "×" at bounding box center [821, 230] width 6 height 14
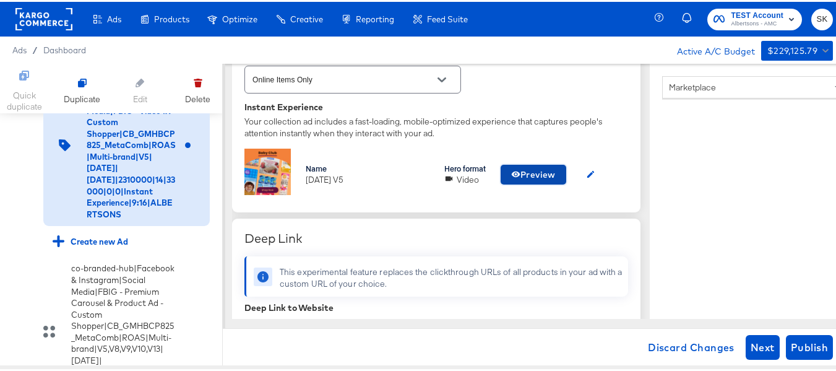
click at [537, 171] on span "Preview" at bounding box center [533, 172] width 45 height 15
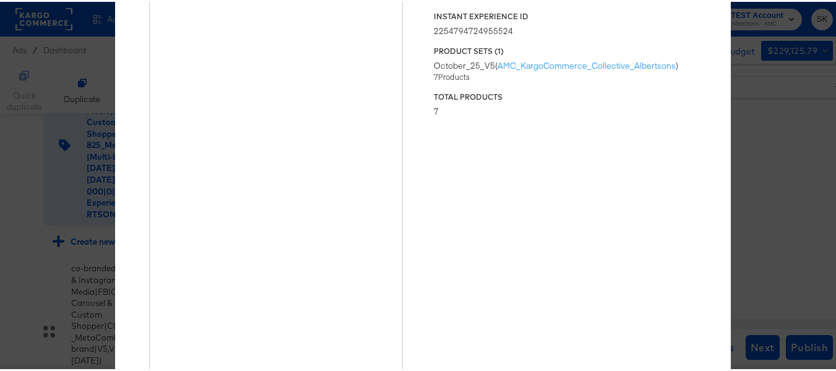
type textarea "x"
click at [759, 97] on div "× Previewing ' Oct25 V5 ' Status Published Instant Experience ID 22547947249555…" at bounding box center [422, 185] width 845 height 371
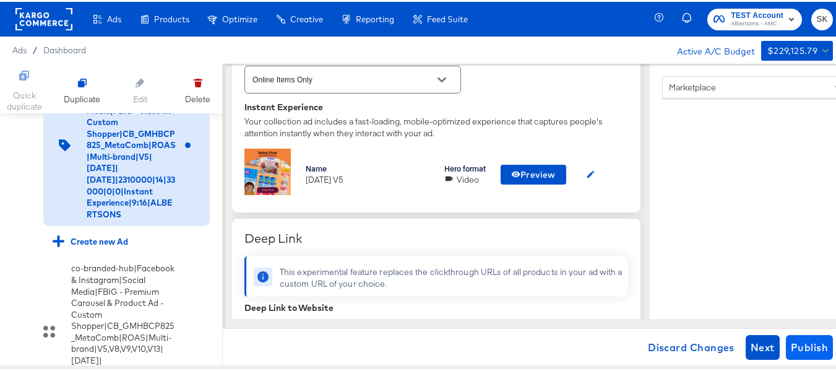
scroll to position [1, 0]
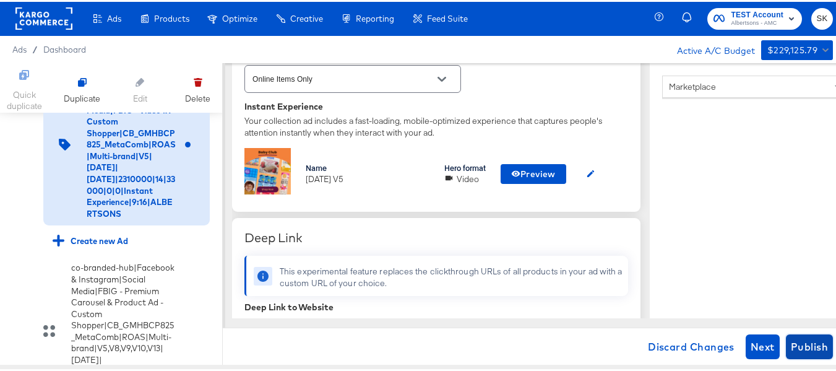
click at [803, 339] on span "Publish" at bounding box center [809, 344] width 37 height 17
type textarea "x"
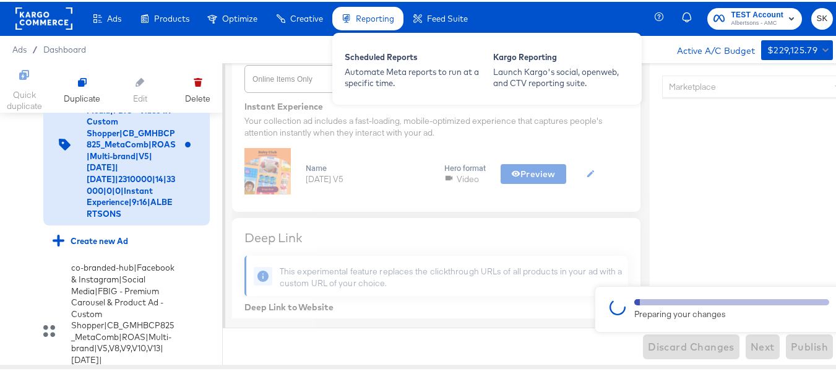
type textarea "x"
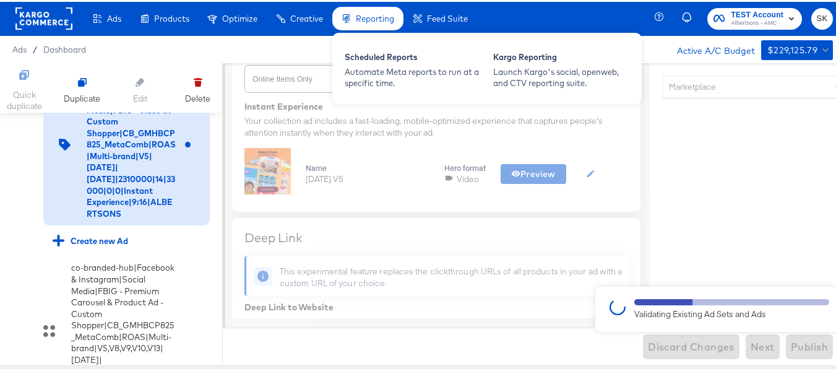
type textarea "x"
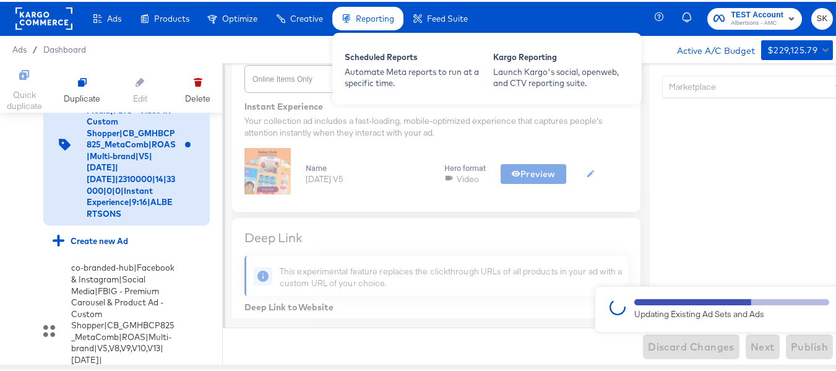
type textarea "x"
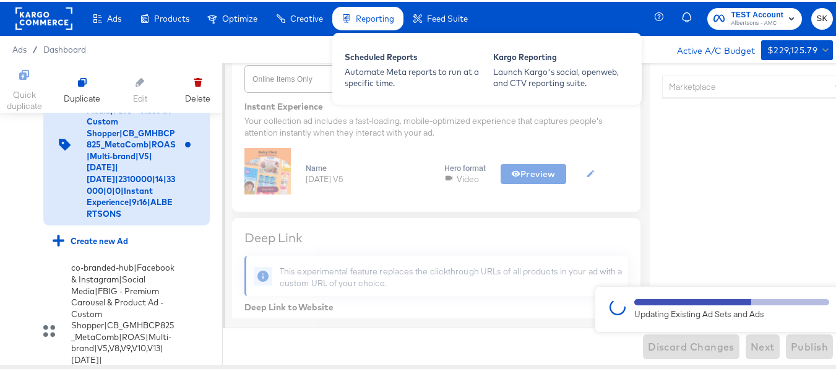
type textarea "x"
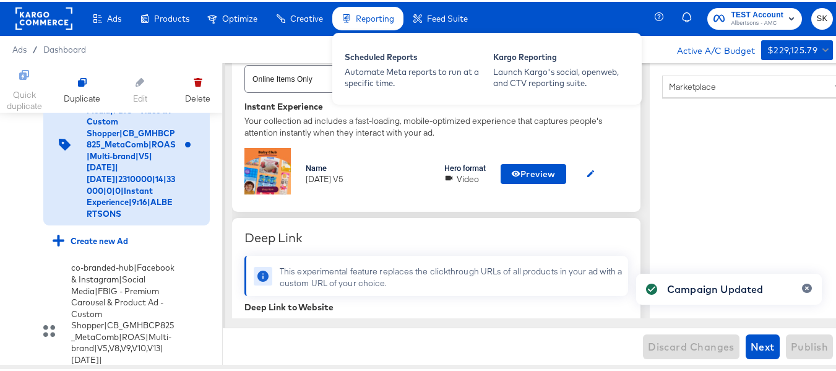
type textarea "x"
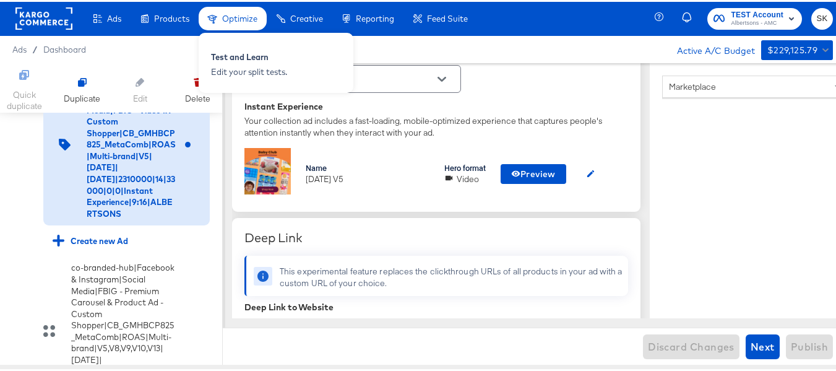
scroll to position [477, 0]
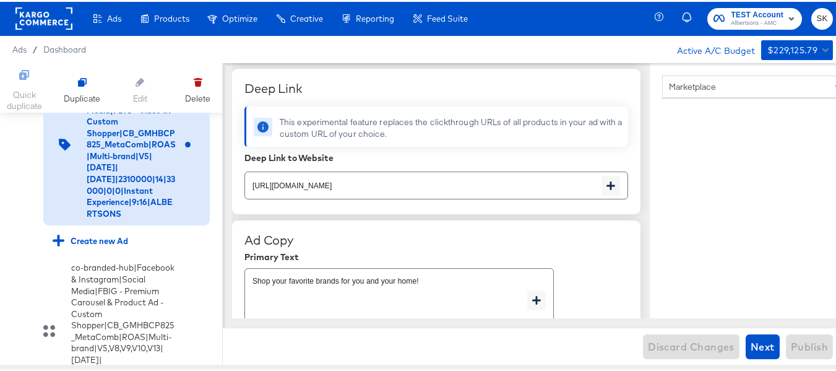
click at [40, 24] on rect at bounding box center [43, 17] width 57 height 22
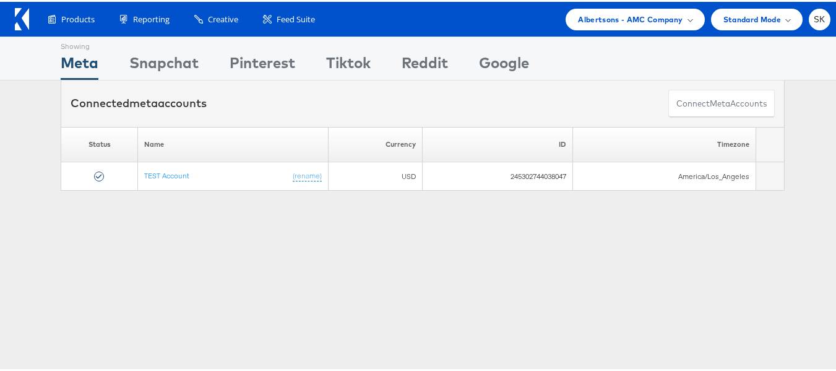
click at [27, 18] on icon at bounding box center [25, 17] width 7 height 22
click at [601, 25] on div "Albertsons - AMC Company" at bounding box center [635, 18] width 139 height 22
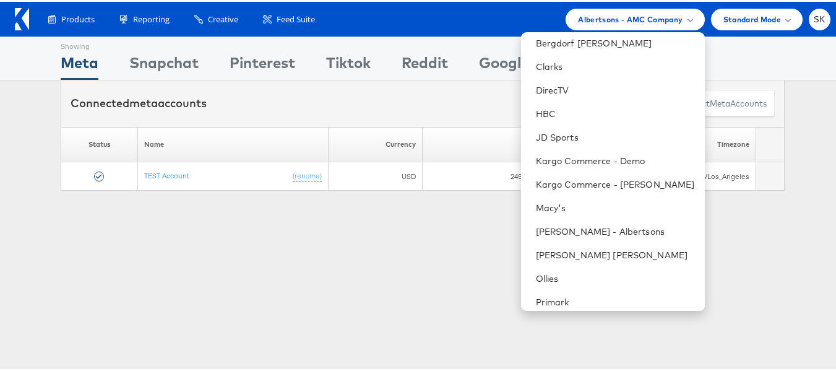
scroll to position [201, 0]
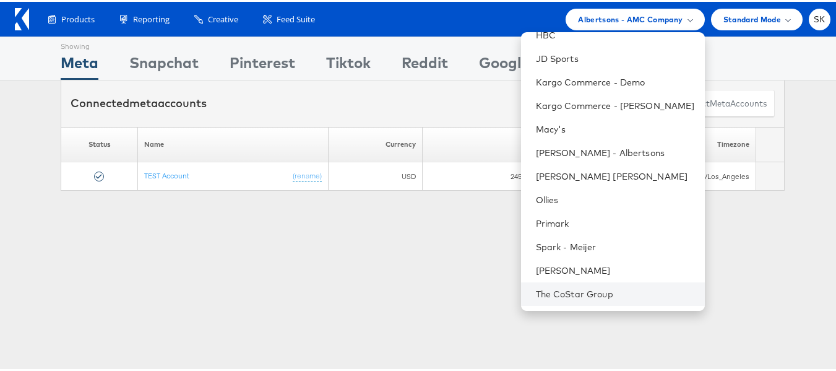
click at [556, 283] on li "The CoStar Group" at bounding box center [613, 292] width 184 height 24
click at [561, 298] on li "The CoStar Group" at bounding box center [613, 292] width 184 height 24
click at [561, 296] on link "The CoStar Group" at bounding box center [615, 292] width 159 height 12
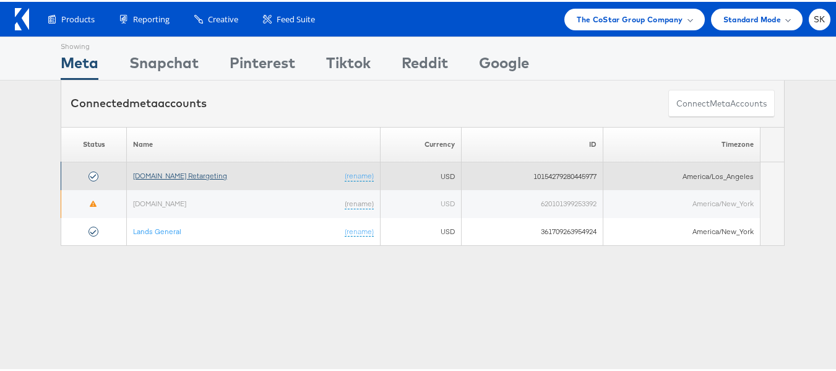
click at [186, 173] on link "[DOMAIN_NAME] Retargeting" at bounding box center [180, 173] width 94 height 9
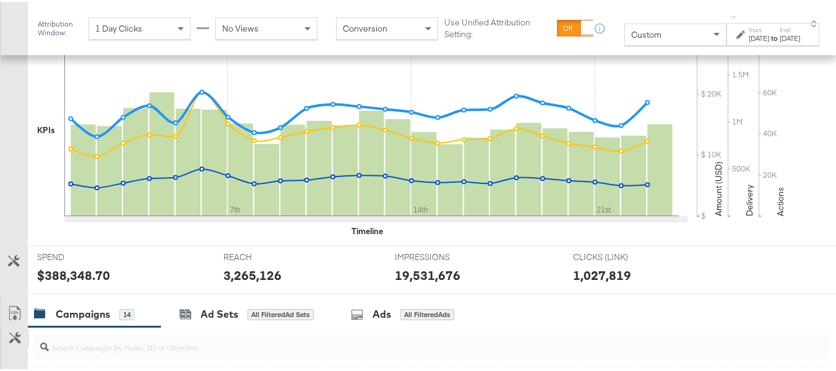
scroll to position [619, 0]
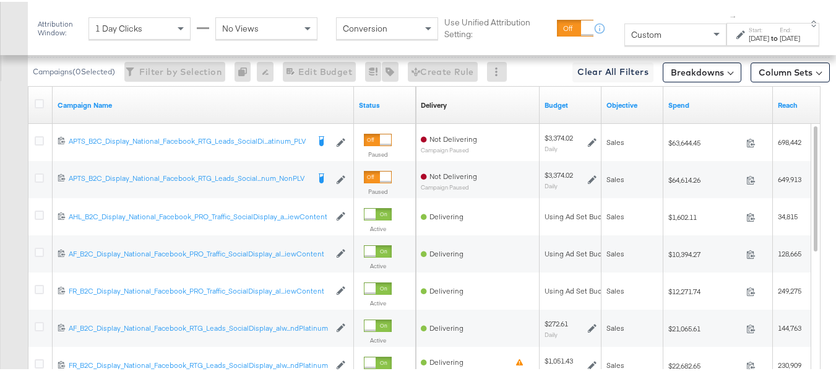
click at [627, 41] on div "Custom" at bounding box center [675, 32] width 101 height 21
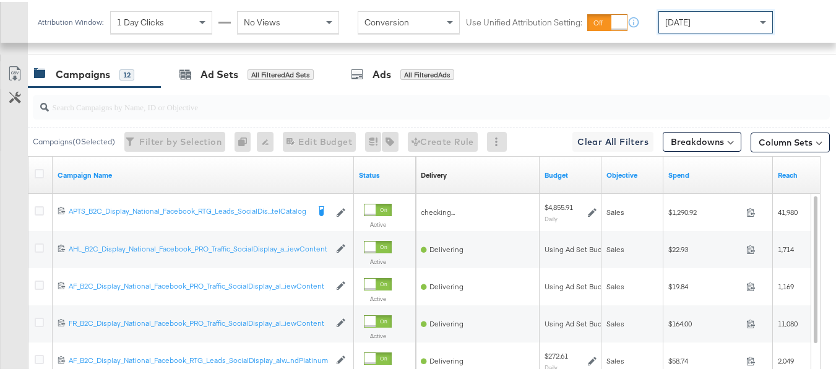
scroll to position [516, 0]
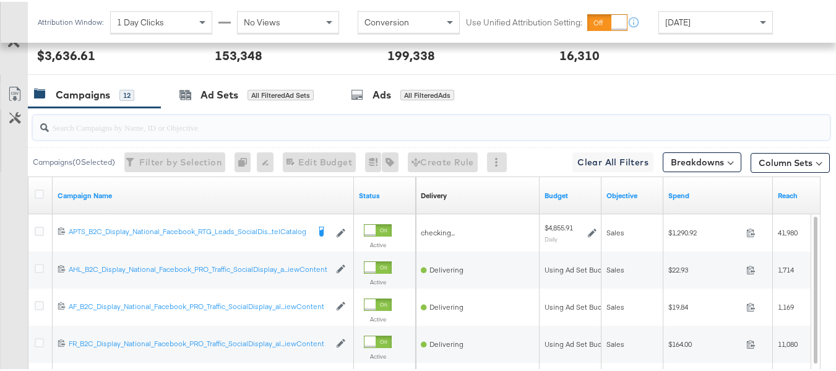
click at [181, 132] on input "search" at bounding box center [404, 120] width 710 height 24
paste input "APTS_B2C_Display_National_Facebook_RTG_Leads_SocialDisplay_Retargeting_Diamond_…"
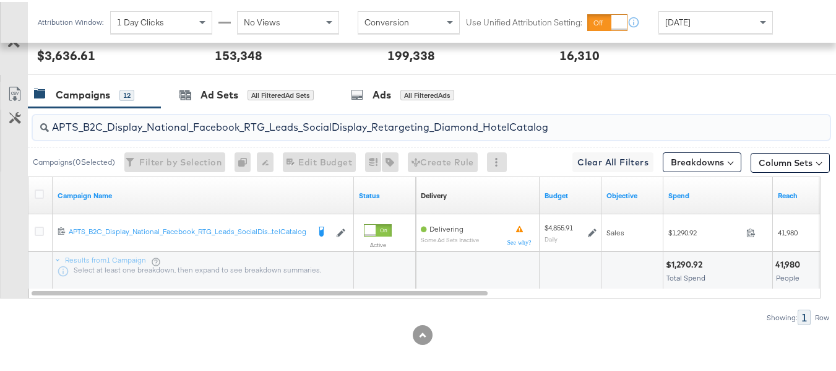
click at [162, 132] on input "APTS_B2C_Display_National_Facebook_RTG_Leads_SocialDisplay_Retargeting_Diamond_…" at bounding box center [404, 120] width 710 height 24
paste input "alwayson_Retargeting_DARE24_DiamondPlatinum"
click at [123, 132] on input "APTS_B2C_Display_National_Facebook_RTG_Leads_SocialDisplay_alwayson_Retargeting…" at bounding box center [404, 120] width 710 height 24
paste input "FR_B2C_Display_National_Facebook_RTG_Leads_SocialDisplay_alwayson_Retargeting_FR"
click at [204, 132] on input "FR_B2C_Display_National_Facebook_RTG_Leads_SocialDisplay_alwayson_Retargeting_F…" at bounding box center [404, 120] width 710 height 24
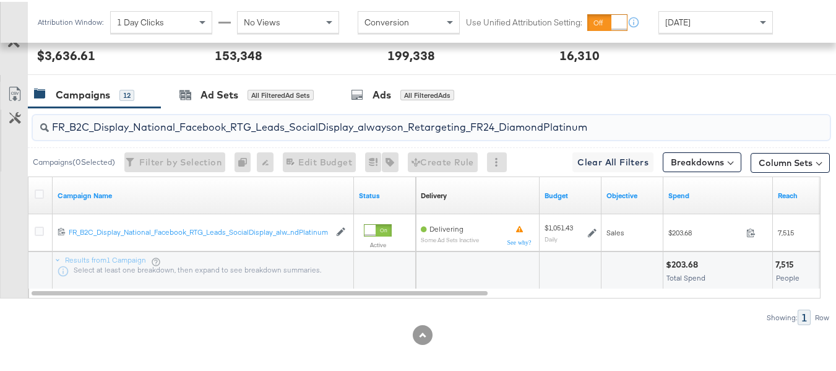
paste input "AF_B2C_Display_National_Facebook_RTG_Leads_SocialDisplay_alwayson_Retargeting_AF"
click at [176, 132] on input "AF_B2C_Display_National_Facebook_RTG_Leads_SocialDisplay_alwayson_Retargeting_A…" at bounding box center [404, 120] width 710 height 24
paste input "HL_B2C_Display_National_Facebook_RTG_Leads_SocialDisplay_alwayson_Retargeting_A…"
click at [159, 132] on input "AHL_B2C_Display_National_Facebook_RTG_Leads_SocialDisplay_alwayson_Retargeting_…" at bounding box center [404, 120] width 710 height 24
paste input "PTS_B2C_Display_National_Facebook_PRO_Traffic_SocialDisplay_alwayson_ASC_DARE24…"
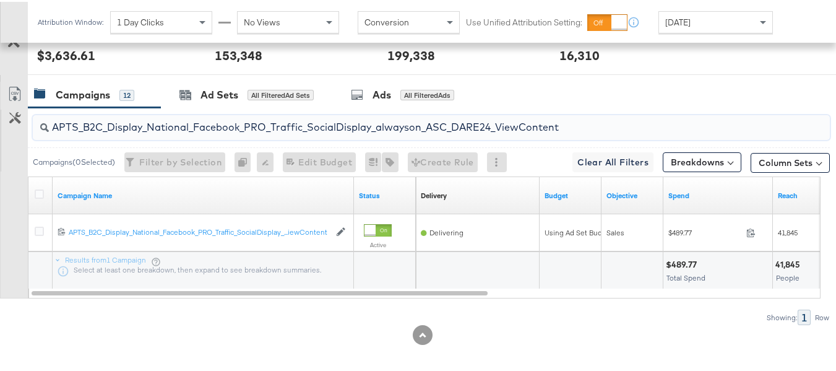
type input "APTS_B2C_Display_National_Facebook_PRO_Traffic_SocialDisplay_alwayson_ASC_DARE2…"
click at [42, 202] on div at bounding box center [41, 194] width 23 height 22
click at [37, 197] on icon at bounding box center [39, 192] width 9 height 9
click at [0, 0] on input "checkbox" at bounding box center [0, 0] width 0 height 0
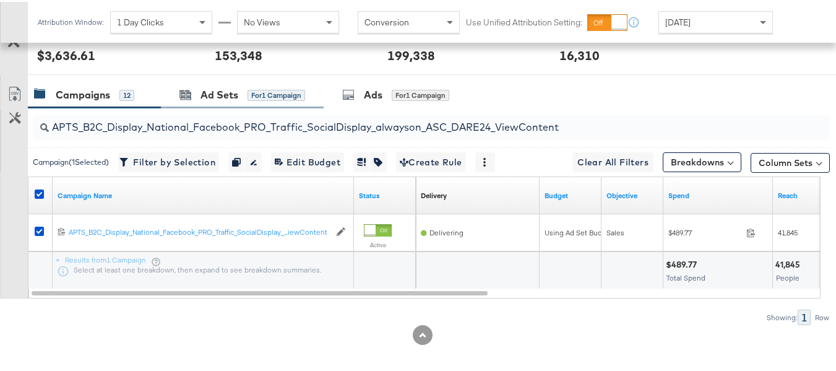
click at [237, 103] on div "Ad Sets for 1 Campaign" at bounding box center [242, 93] width 163 height 27
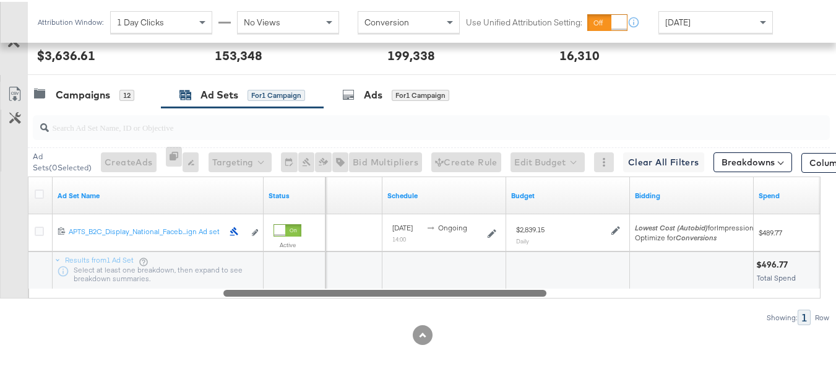
drag, startPoint x: 331, startPoint y: 313, endPoint x: 38, endPoint y: 147, distance: 336.8
click at [0, 296] on div "Customize KPIs Export as CSV Ad Set Name Status Delivery Sorting Unavailable Sc…" at bounding box center [415, 236] width 830 height 122
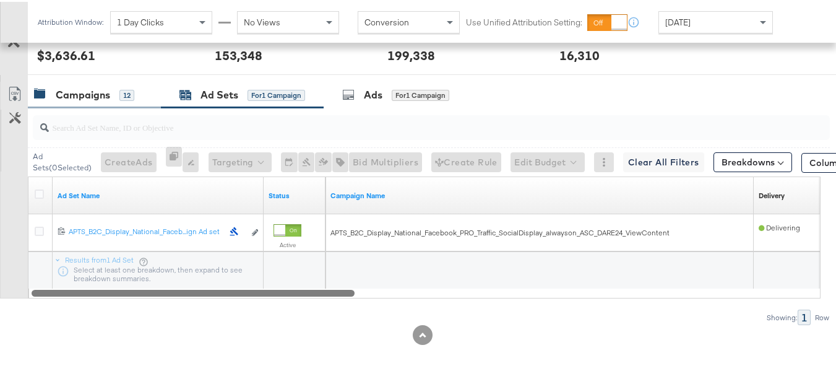
click at [88, 100] on div "Campaigns 12" at bounding box center [94, 93] width 133 height 27
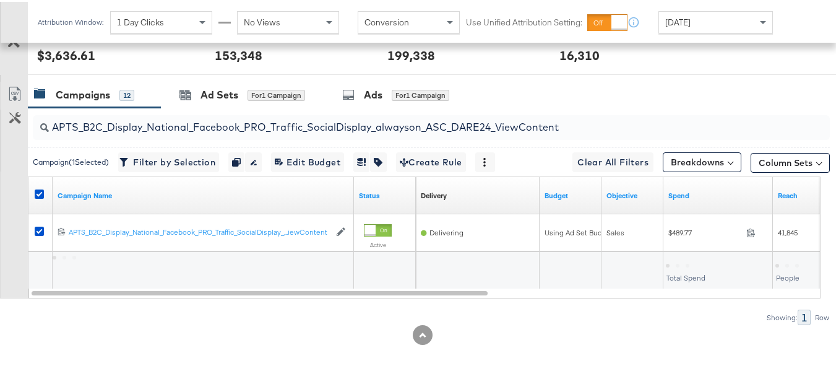
click at [87, 100] on div "Campaigns" at bounding box center [83, 93] width 54 height 14
click at [33, 205] on div at bounding box center [41, 194] width 23 height 22
click at [40, 197] on icon at bounding box center [39, 192] width 9 height 9
click at [0, 0] on input "checkbox" at bounding box center [0, 0] width 0 height 0
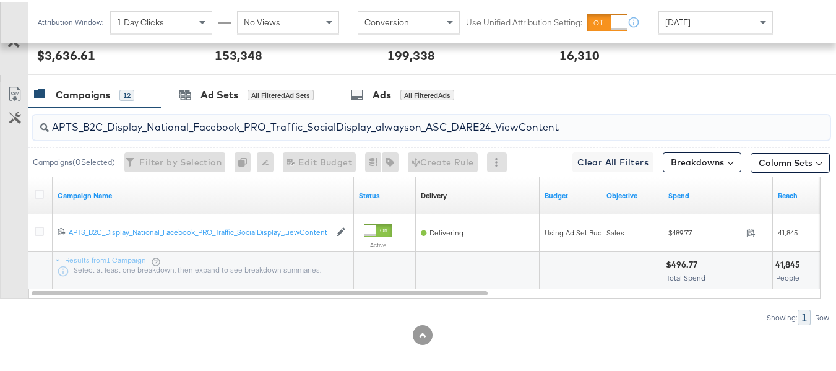
click at [146, 132] on input "APTS_B2C_Display_National_Facebook_PRO_Traffic_SocialDisplay_alwayson_ASC_DARE2…" at bounding box center [404, 120] width 710 height 24
paste input "Leads_SocialDisplay_alwayson_ASC_DARE24_Purchase"
type input "APTS_B2C_Display_National_Facebook_PRO_Leads_SocialDisplay_alwayson_ASC_DARE24_…"
click at [33, 205] on div at bounding box center [41, 194] width 23 height 22
click at [45, 200] on div at bounding box center [41, 194] width 13 height 12
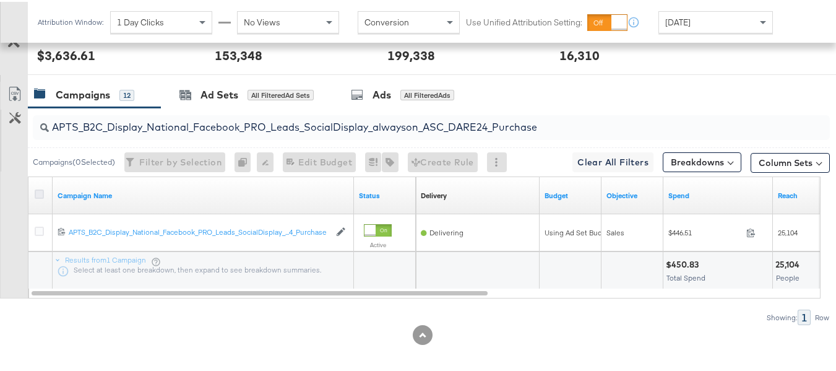
click at [37, 197] on icon at bounding box center [39, 192] width 9 height 9
click at [0, 0] on input "checkbox" at bounding box center [0, 0] width 0 height 0
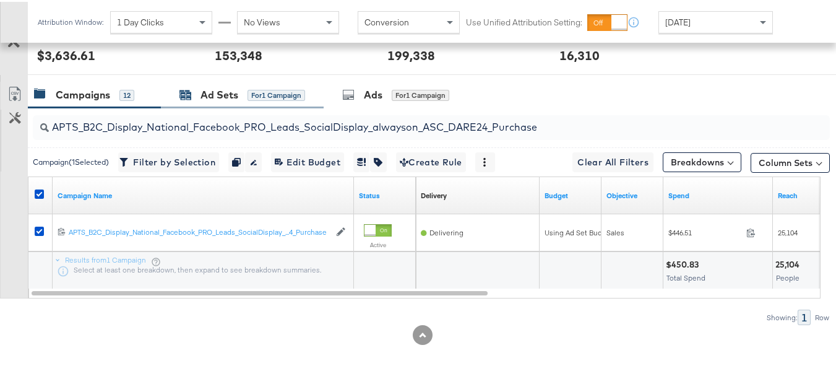
click at [194, 100] on div "Ad Sets for 1 Campaign" at bounding box center [242, 93] width 126 height 14
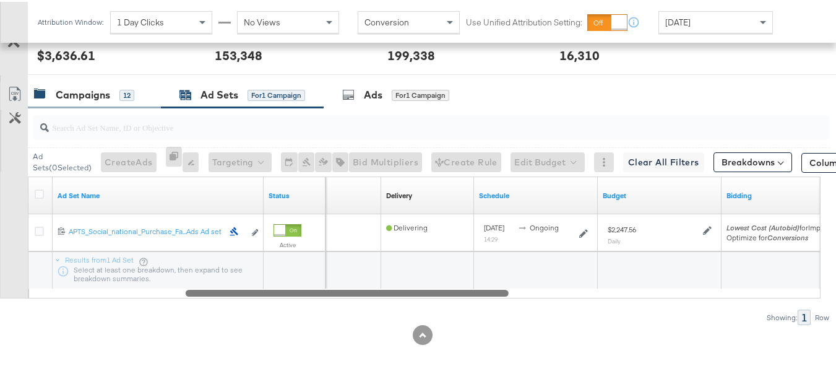
drag, startPoint x: 269, startPoint y: 311, endPoint x: 98, endPoint y: 111, distance: 263.3
click at [0, 296] on div "Customize KPIs Export as CSV Ad Set Name Status Campaign Name Delivery Sorting …" at bounding box center [415, 236] width 830 height 122
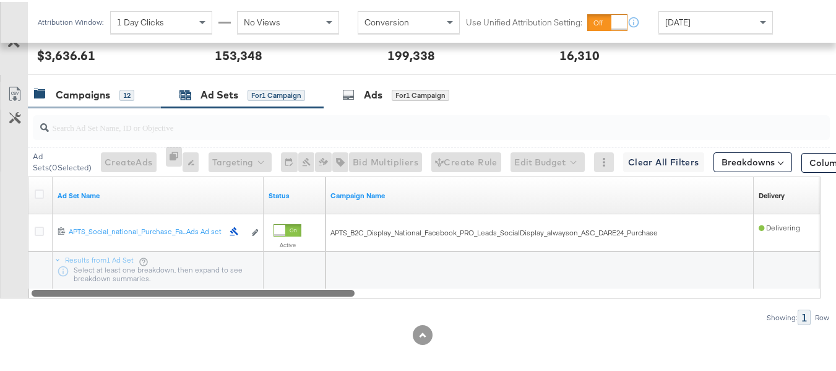
click at [95, 100] on div "Campaigns" at bounding box center [83, 93] width 54 height 14
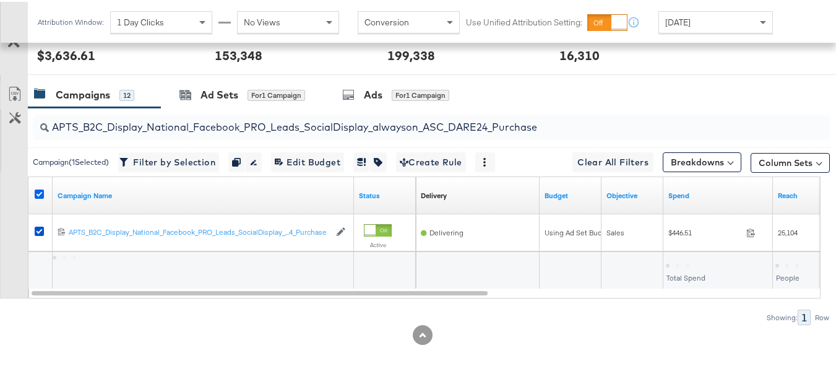
click at [37, 197] on icon at bounding box center [39, 192] width 9 height 9
click at [0, 0] on input "checkbox" at bounding box center [0, 0] width 0 height 0
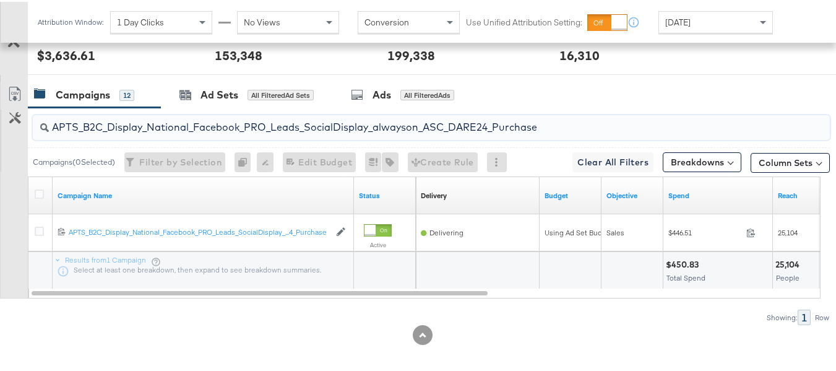
click at [146, 132] on input "APTS_B2C_Display_National_Facebook_PRO_Leads_SocialDisplay_alwayson_ASC_DARE24_…" at bounding box center [404, 120] width 710 height 24
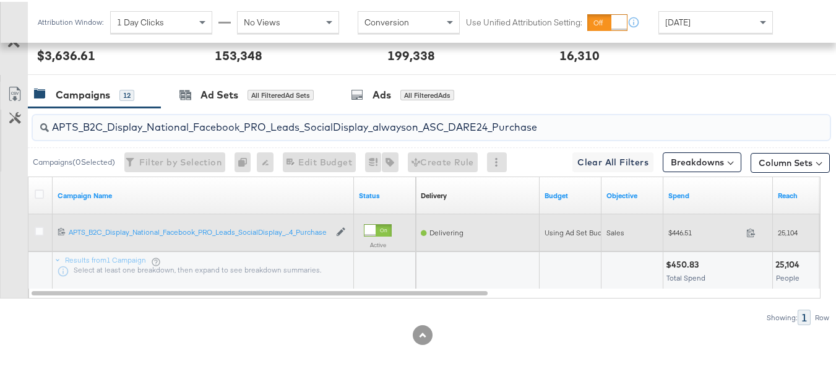
paste input "F_B2C_Display_National_Facebook_PRO_Traffic_SocialDisplay_alwayson_ASC_AF24_Vie…"
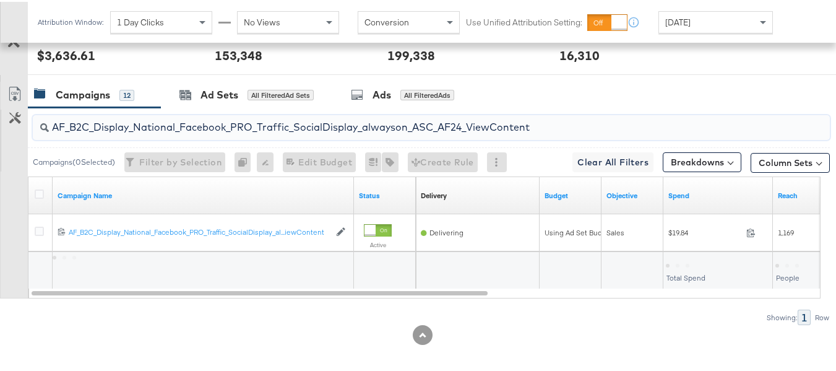
type input "AF_B2C_Display_National_Facebook_PRO_Traffic_SocialDisplay_alwayson_ASC_AF24_Vi…"
click at [33, 205] on div at bounding box center [41, 194] width 23 height 22
click at [37, 197] on icon at bounding box center [39, 192] width 9 height 9
click at [0, 0] on input "checkbox" at bounding box center [0, 0] width 0 height 0
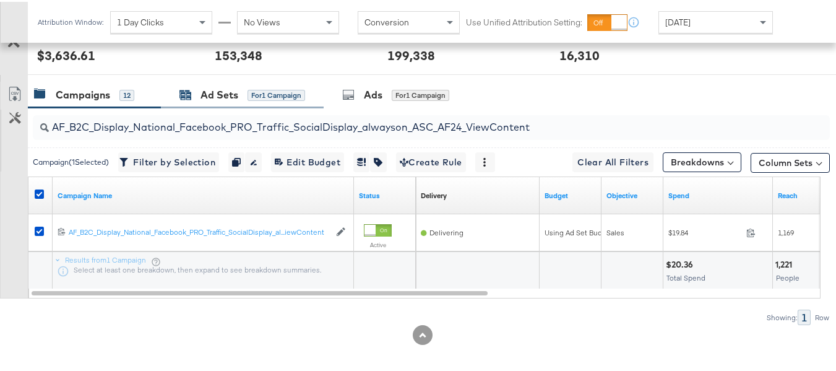
click at [215, 100] on div "Ad Sets" at bounding box center [220, 93] width 38 height 14
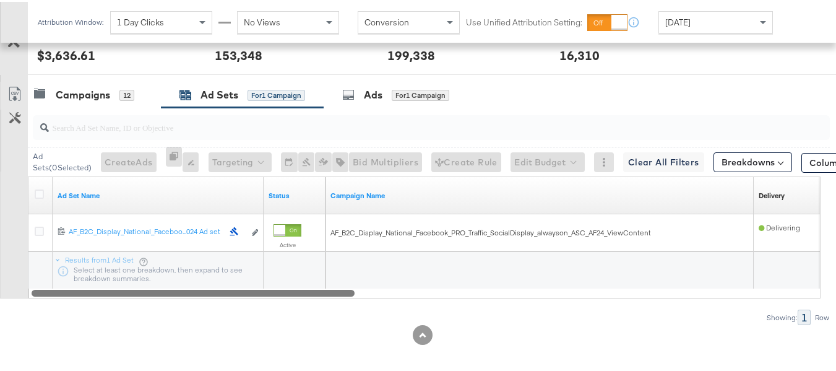
drag, startPoint x: 299, startPoint y: 317, endPoint x: 20, endPoint y: 311, distance: 279.2
click at [21, 323] on div "Ad Sets ( 0 Selected) Create Ads At least one ad set must be selected 0 Rename …" at bounding box center [415, 214] width 830 height 217
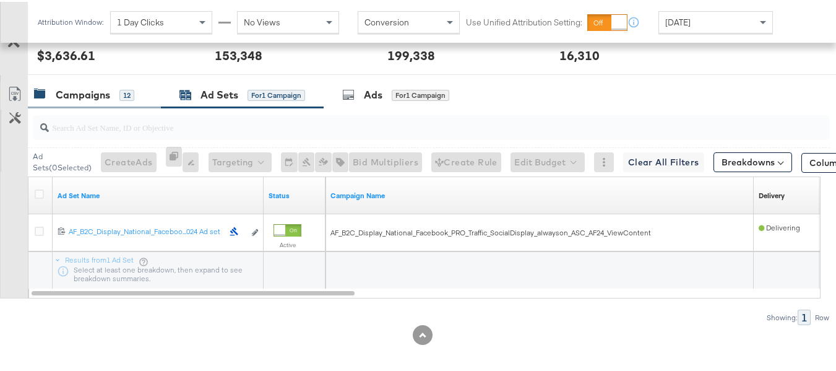
click at [83, 100] on div "Campaigns" at bounding box center [83, 93] width 54 height 14
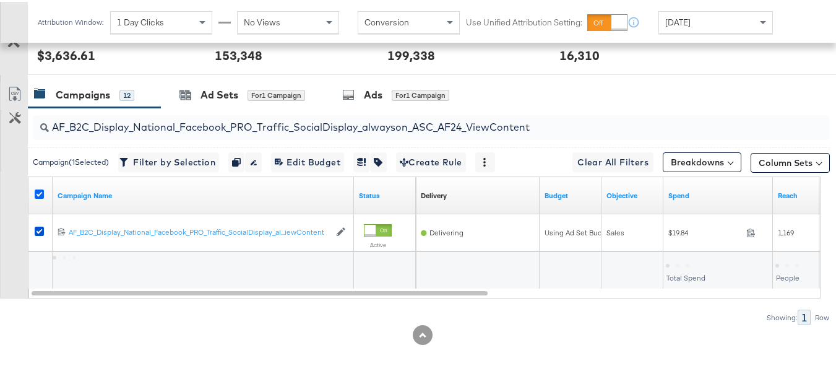
click at [40, 197] on icon at bounding box center [39, 192] width 9 height 9
click at [0, 0] on input "checkbox" at bounding box center [0, 0] width 0 height 0
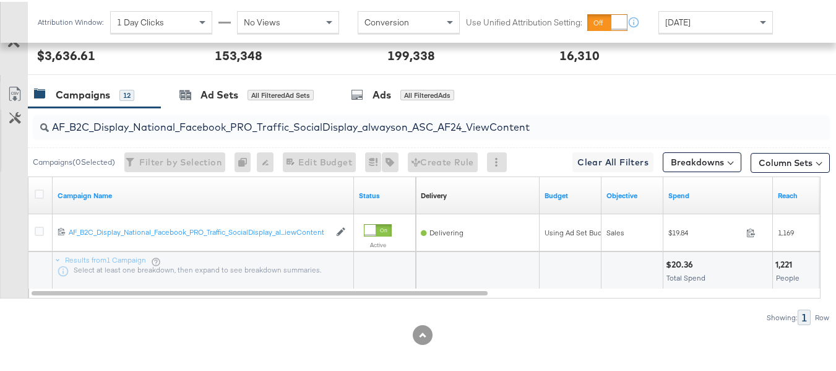
click at [146, 132] on input "AF_B2C_Display_National_Facebook_PRO_Traffic_SocialDisplay_alwayson_ASC_AF24_Vi…" at bounding box center [404, 120] width 710 height 24
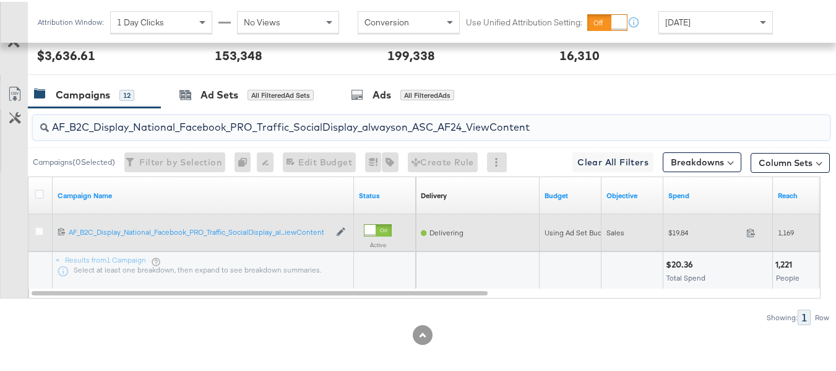
paste input "FR_B2C_Display_National_Facebook_PRO_Traffic_SocialDisplay_alwayson_ASC_FR"
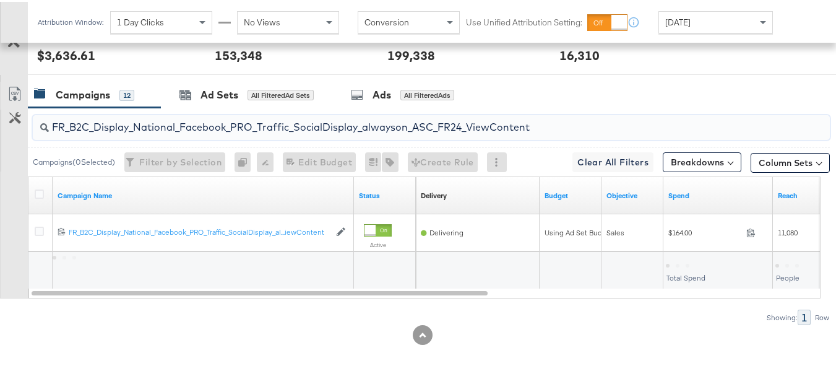
type input "FR_B2C_Display_National_Facebook_PRO_Traffic_SocialDisplay_alwayson_ASC_FR24_Vi…"
click at [32, 205] on div at bounding box center [41, 194] width 23 height 22
click at [37, 197] on icon at bounding box center [39, 192] width 9 height 9
click at [0, 0] on input "checkbox" at bounding box center [0, 0] width 0 height 0
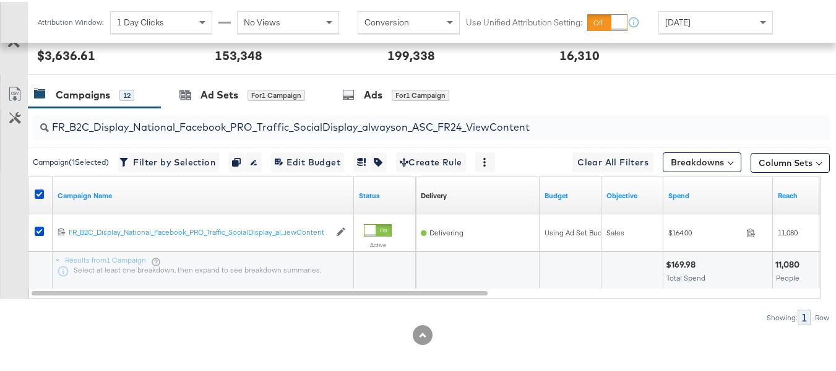
click at [161, 126] on input "FR_B2C_Display_National_Facebook_PRO_Traffic_SocialDisplay_alwayson_ASC_FR24_Vi…" at bounding box center [404, 120] width 710 height 24
click at [187, 98] on icon at bounding box center [186, 94] width 11 height 8
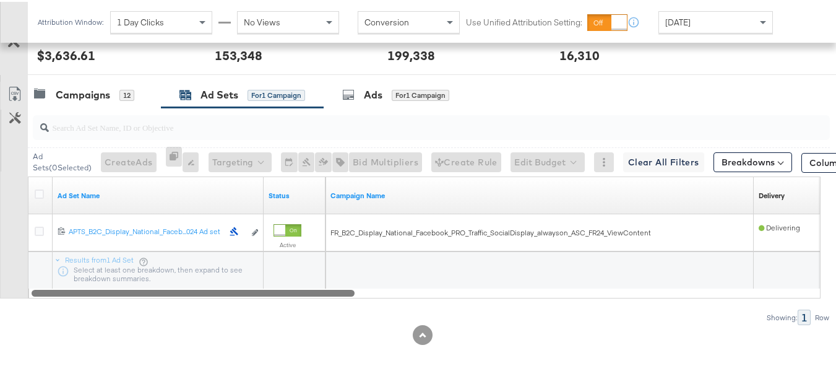
drag, startPoint x: 282, startPoint y: 309, endPoint x: 0, endPoint y: 308, distance: 282.2
click at [0, 316] on div "Ad Sets ( 0 Selected) Create Ads At least one ad set must be selected 0 Rename …" at bounding box center [415, 214] width 830 height 217
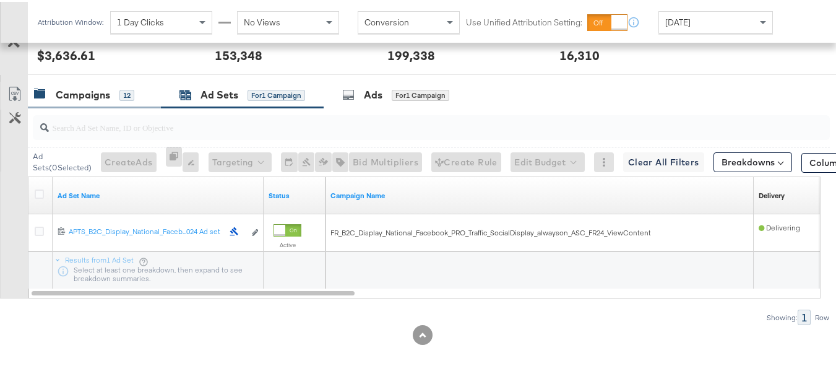
click at [71, 100] on div "Campaigns" at bounding box center [83, 93] width 54 height 14
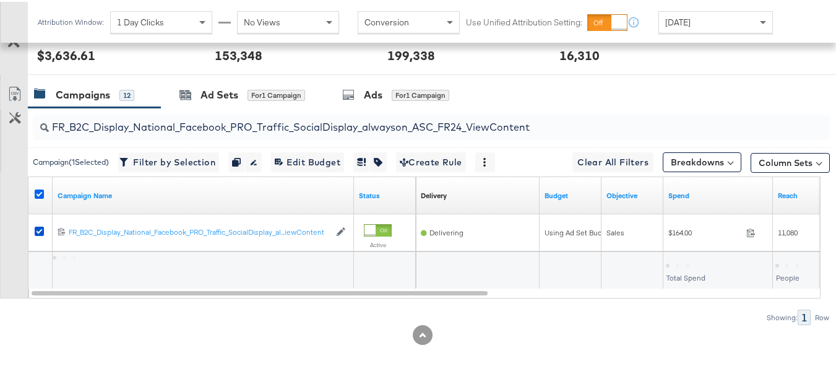
click at [40, 197] on icon at bounding box center [39, 192] width 9 height 9
click at [0, 0] on input "checkbox" at bounding box center [0, 0] width 0 height 0
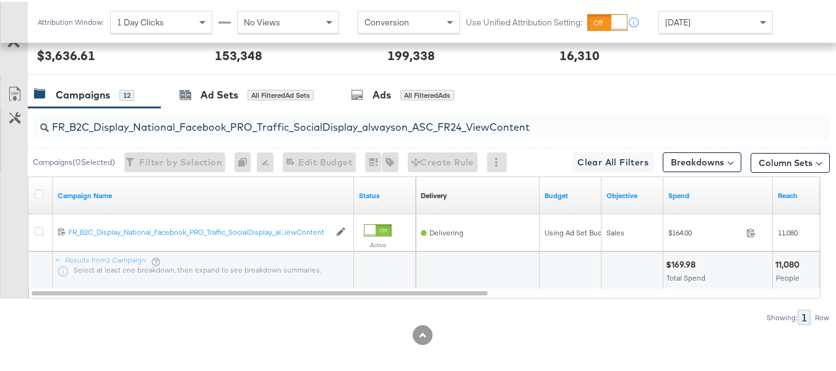
click at [120, 127] on input "FR_B2C_Display_National_Facebook_PRO_Traffic_SocialDisplay_alwayson_ASC_FR24_Vi…" at bounding box center [404, 120] width 710 height 24
paste input "AHL_B2C_Display_National_Facebook_PRO_Traffic_SocialDisplay_alwayson_ASC_AHL"
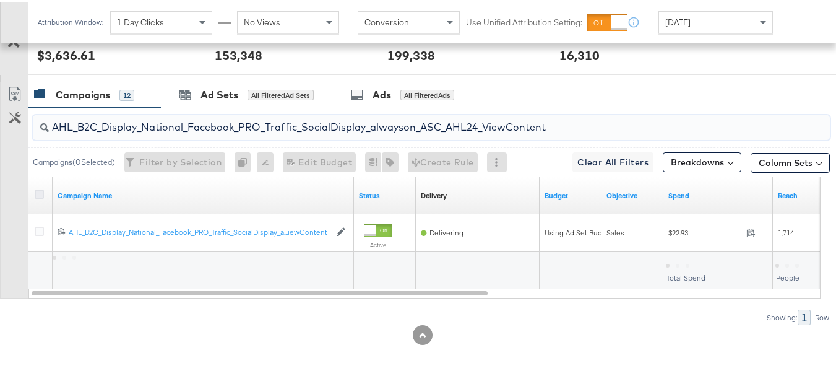
type input "AHL_B2C_Display_National_Facebook_PRO_Traffic_SocialDisplay_alwayson_ASC_AHL24_…"
click at [37, 197] on icon at bounding box center [39, 192] width 9 height 9
click at [0, 0] on input "checkbox" at bounding box center [0, 0] width 0 height 0
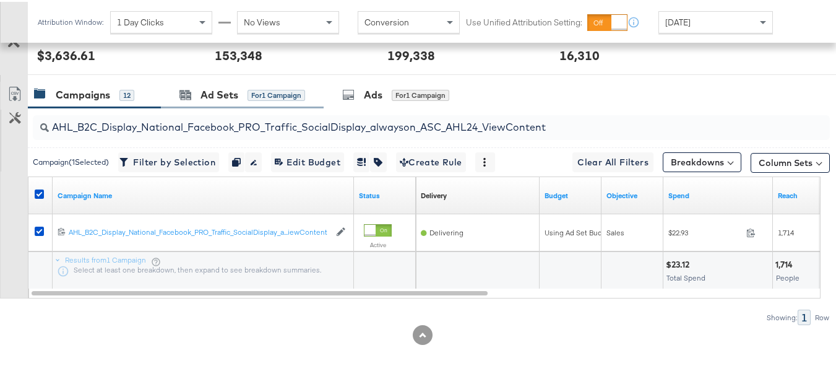
click at [179, 106] on div "Ad Sets for 1 Campaign" at bounding box center [242, 93] width 163 height 27
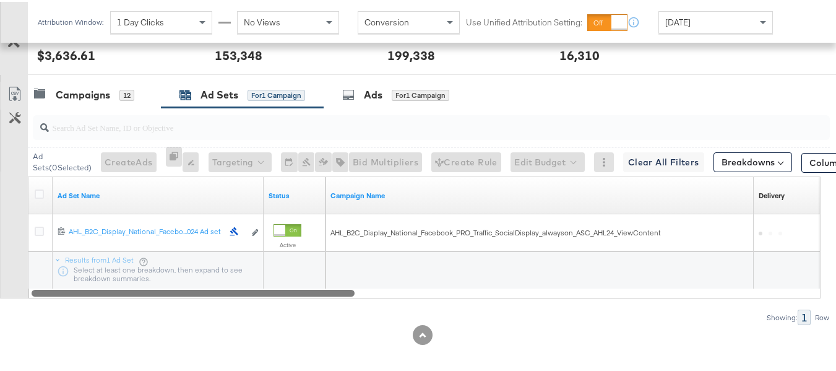
drag, startPoint x: 315, startPoint y: 314, endPoint x: 350, endPoint y: 308, distance: 35.2
click at [350, 296] on div "Ad Set Name Status Campaign Name Delivery Sorting Unavailable 12021342992902061…" at bounding box center [424, 236] width 793 height 122
click at [331, 296] on div at bounding box center [193, 290] width 323 height 11
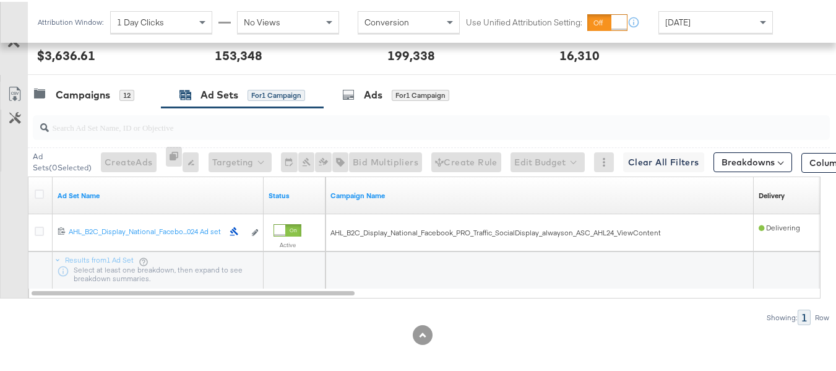
click at [306, 287] on div at bounding box center [294, 268] width 61 height 37
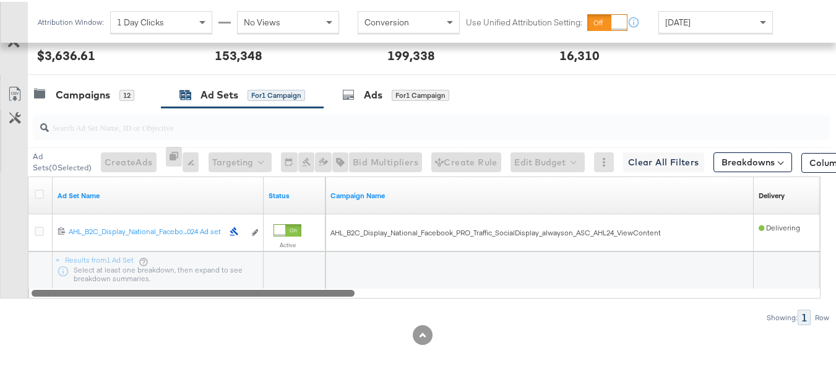
drag, startPoint x: 303, startPoint y: 315, endPoint x: 342, endPoint y: 311, distance: 39.8
click at [343, 311] on div "Ad Sets ( 0 Selected) Create Ads At least one ad set must be selected 0 Rename …" at bounding box center [415, 214] width 830 height 217
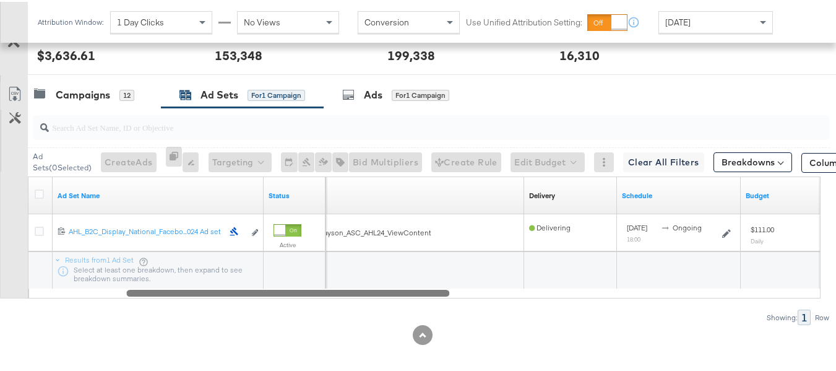
drag, startPoint x: 318, startPoint y: 305, endPoint x: 2, endPoint y: 202, distance: 331.9
click at [0, 285] on div "Customize KPIs Export as CSV Ad Set Name Status Campaign Name Delivery Sorting …" at bounding box center [415, 236] width 830 height 122
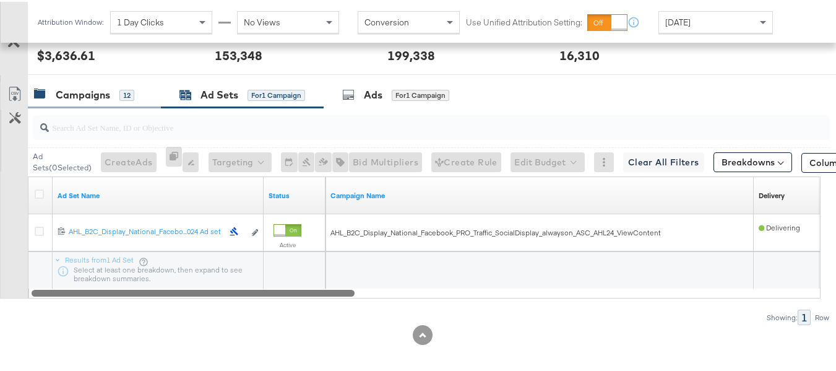
click at [80, 100] on div "Campaigns" at bounding box center [83, 93] width 54 height 14
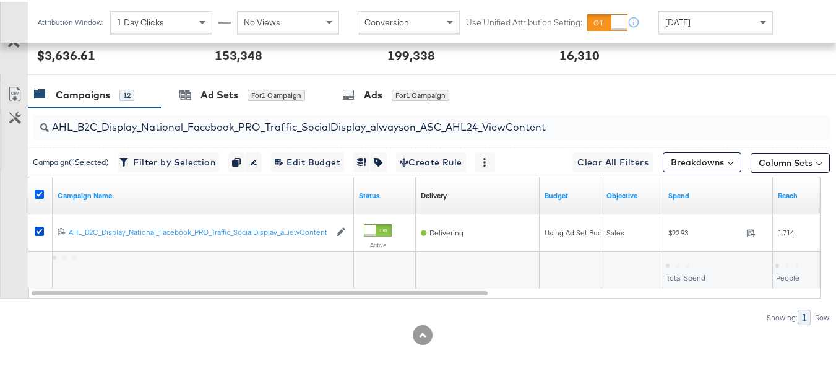
click at [39, 197] on icon at bounding box center [39, 192] width 9 height 9
click at [0, 0] on input "checkbox" at bounding box center [0, 0] width 0 height 0
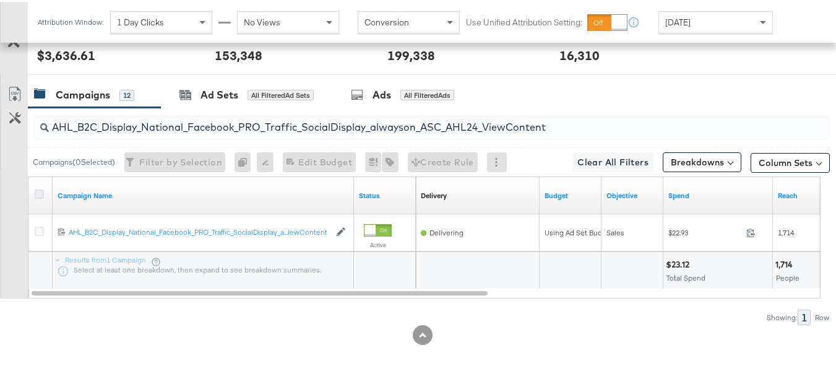
click at [37, 197] on icon at bounding box center [39, 192] width 9 height 9
click at [0, 0] on input "checkbox" at bounding box center [0, 0] width 0 height 0
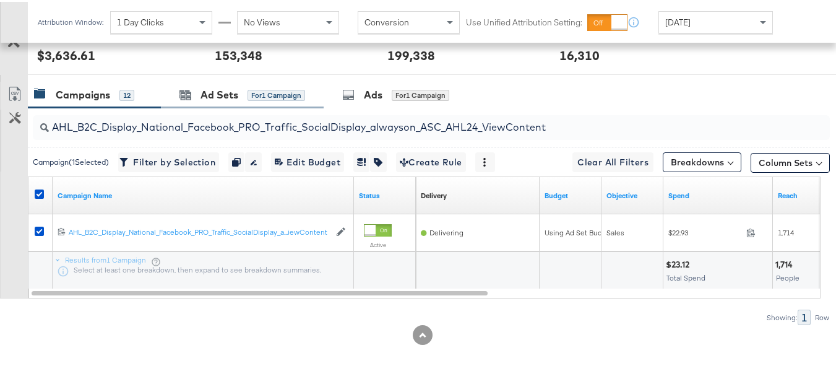
click at [192, 106] on div "Ad Sets for 1 Campaign" at bounding box center [242, 93] width 163 height 27
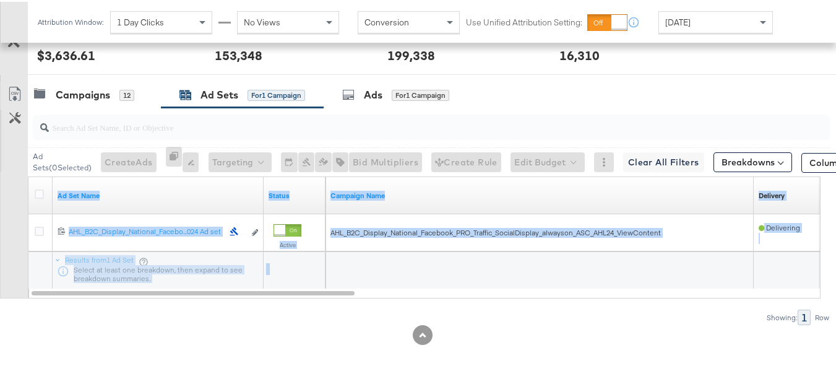
drag, startPoint x: 308, startPoint y: 304, endPoint x: 395, endPoint y: 316, distance: 88.0
click at [395, 316] on div "Ad Sets ( 0 Selected) Create Ads At least one ad set must be selected 0 Rename …" at bounding box center [415, 214] width 830 height 217
click at [355, 287] on div at bounding box center [540, 268] width 428 height 37
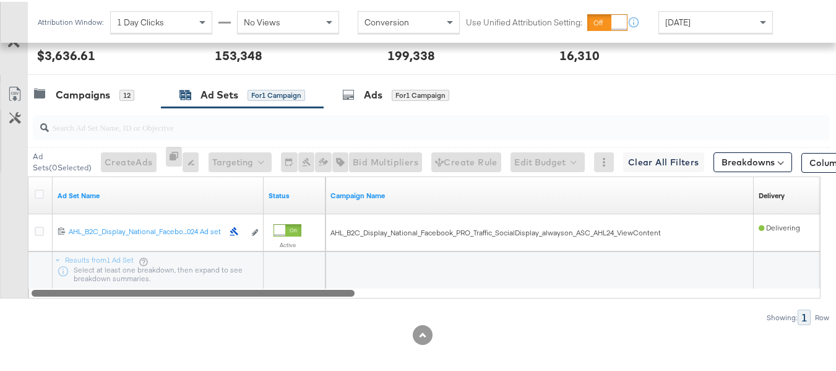
drag, startPoint x: 335, startPoint y: 308, endPoint x: 30, endPoint y: 272, distance: 307.3
click at [29, 296] on div at bounding box center [424, 290] width 793 height 11
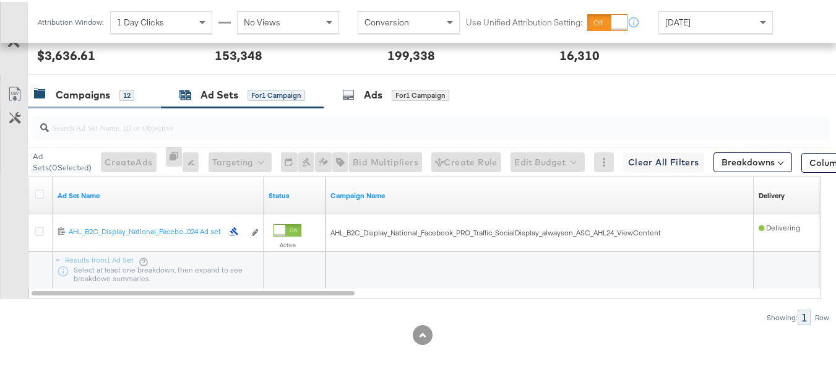
click at [85, 100] on div "Campaigns" at bounding box center [83, 93] width 54 height 14
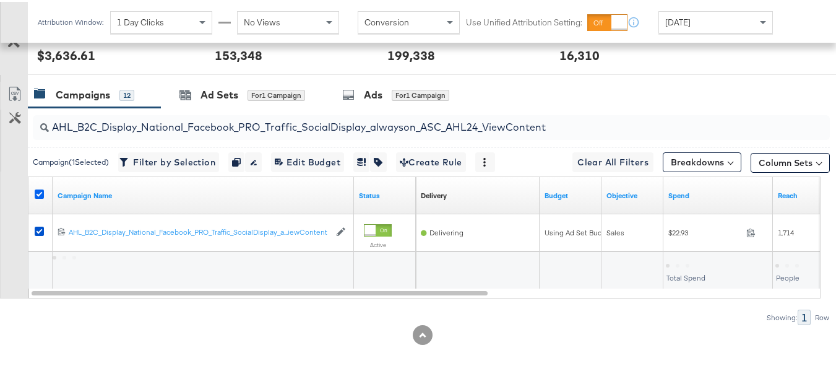
click at [40, 197] on icon at bounding box center [39, 192] width 9 height 9
click at [0, 0] on input "checkbox" at bounding box center [0, 0] width 0 height 0
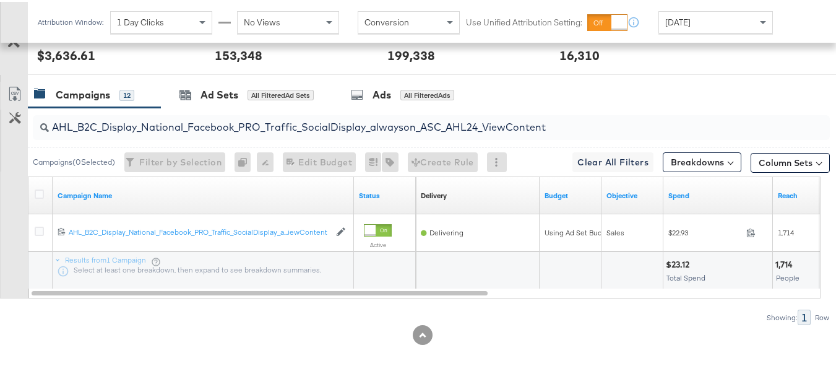
click at [556, 323] on div "Showing: 1 Row" at bounding box center [415, 315] width 830 height 15
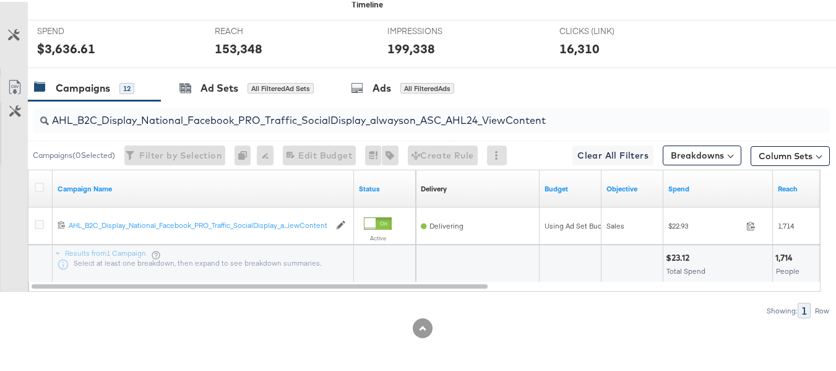
scroll to position [0, 0]
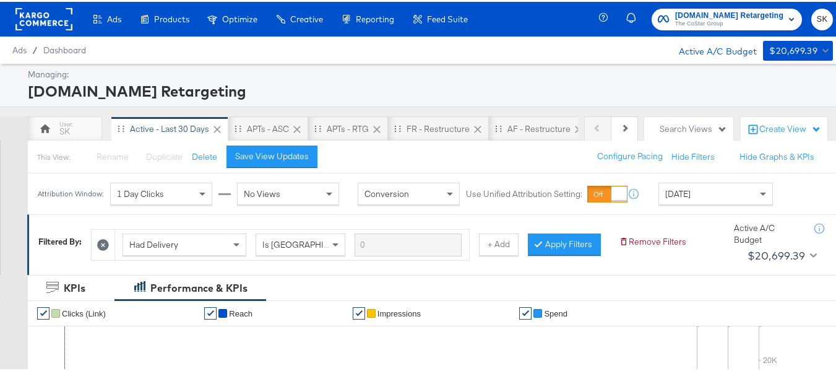
click at [691, 10] on span "[DOMAIN_NAME] Retargeting" at bounding box center [729, 13] width 108 height 13
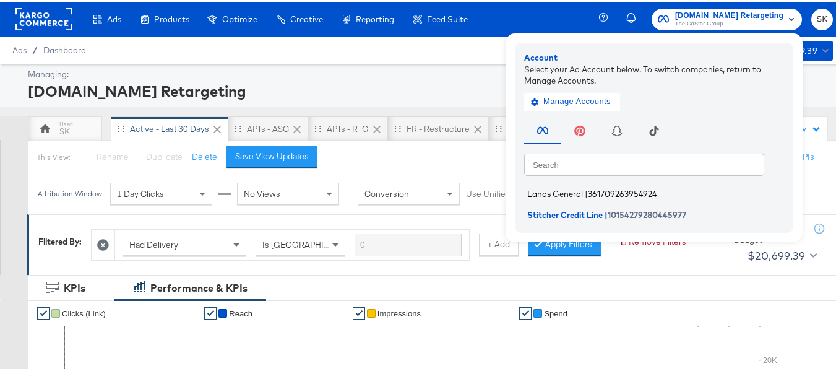
click at [550, 186] on li "Lands General | 361709263954924" at bounding box center [657, 192] width 266 height 18
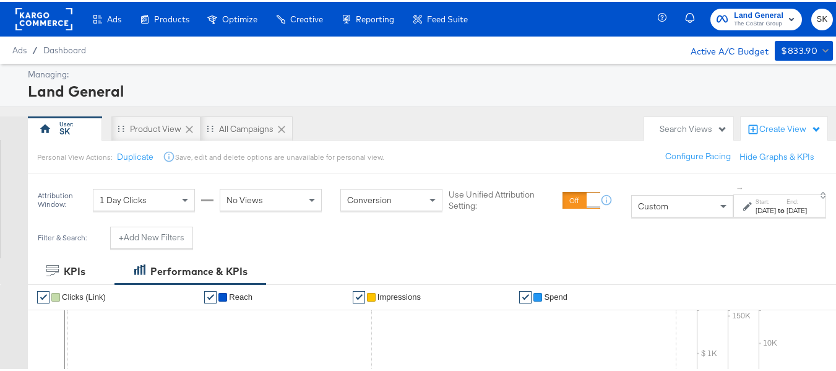
click at [666, 208] on div "Custom" at bounding box center [682, 204] width 101 height 21
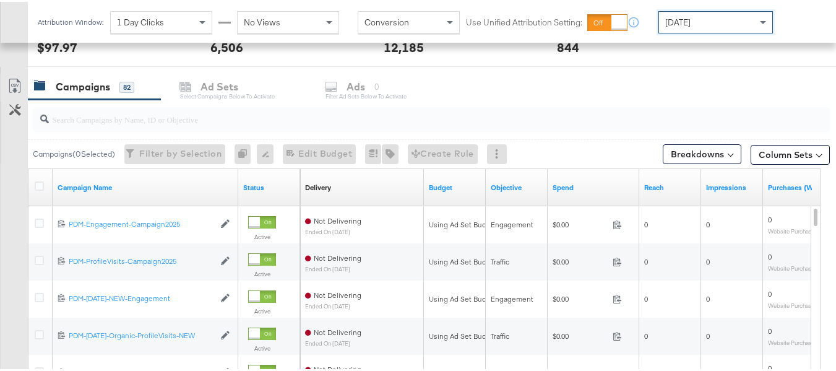
click at [101, 127] on div at bounding box center [431, 117] width 797 height 25
paste input "B2C_LAND_KC_RT_Sig_24"
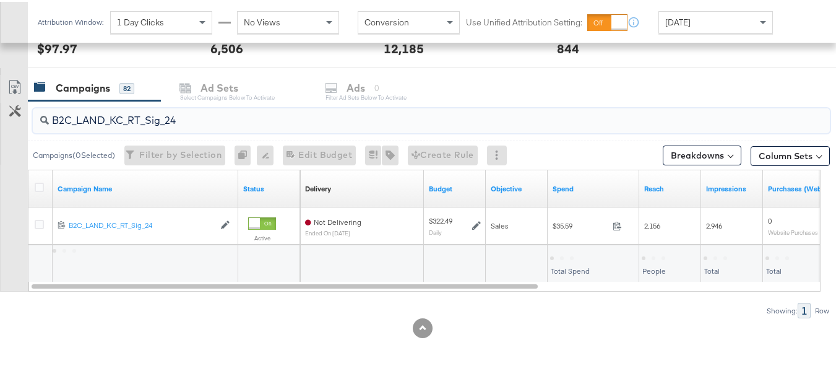
scroll to position [494, 0]
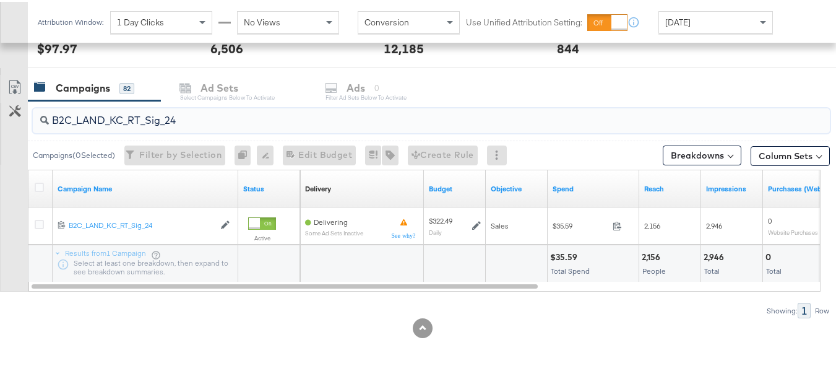
click at [196, 120] on input "B2C_LAND_KC_RT_Sig_24" at bounding box center [404, 113] width 710 height 24
paste input "B_Ecommerce_KC_Retargeting_LW&LOA_Traffic"
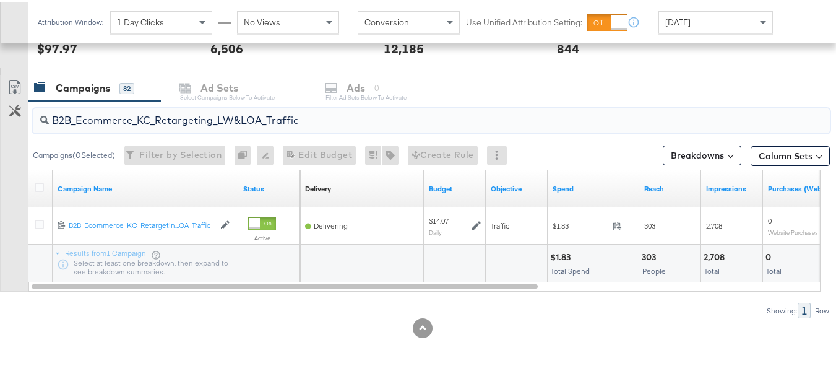
click at [134, 118] on input "B2B_Ecommerce_KC_Retargeting_LW&LOA_Traffic" at bounding box center [404, 113] width 710 height 24
paste input "KC_Retargeting_Prospects & Clients_Conversions"
click at [125, 114] on input "B2B_KC_Retargeting_Prospects & Clients_Conversions" at bounding box center [404, 113] width 710 height 24
paste input "C_LAND_KC_Pros_Sig"
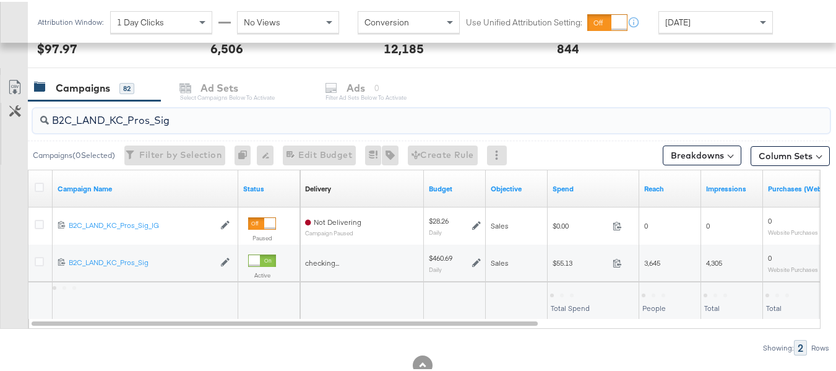
scroll to position [495, 0]
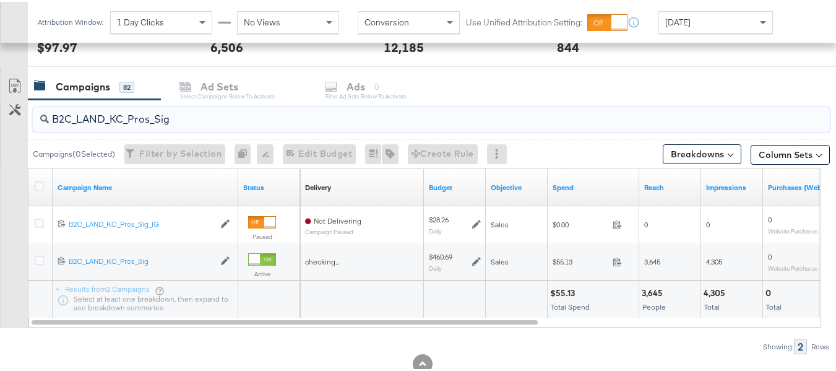
type input "B2C_LAND_KC_Pros_Sig"
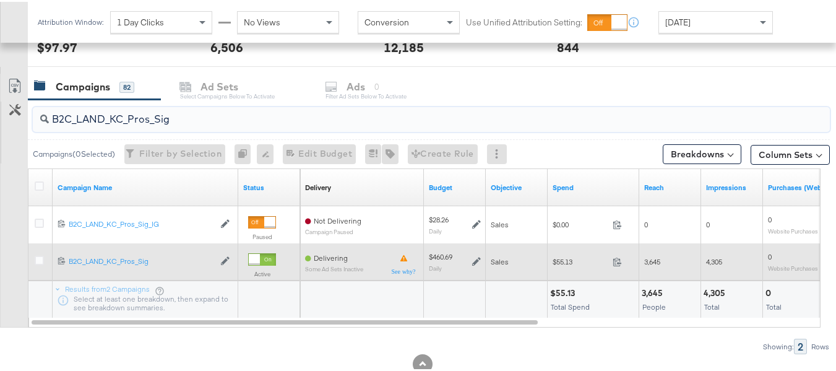
click at [44, 259] on div at bounding box center [41, 260] width 13 height 12
click at [38, 262] on icon at bounding box center [39, 258] width 9 height 9
click at [0, 0] on input "checkbox" at bounding box center [0, 0] width 0 height 0
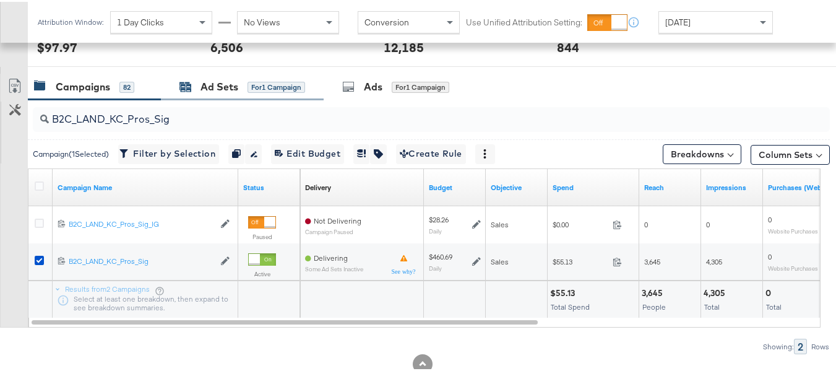
click at [227, 80] on div "Ad Sets" at bounding box center [220, 85] width 38 height 14
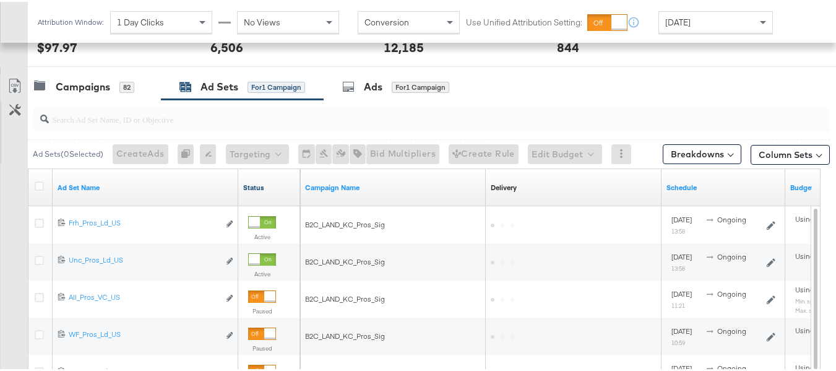
click at [257, 184] on link "Status" at bounding box center [269, 186] width 52 height 10
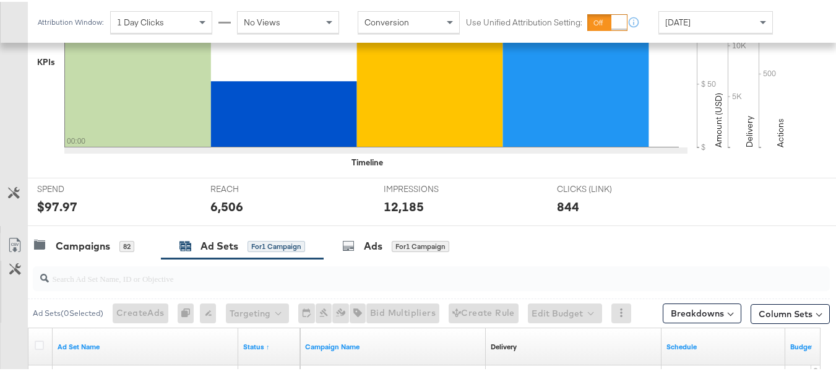
scroll to position [332, 0]
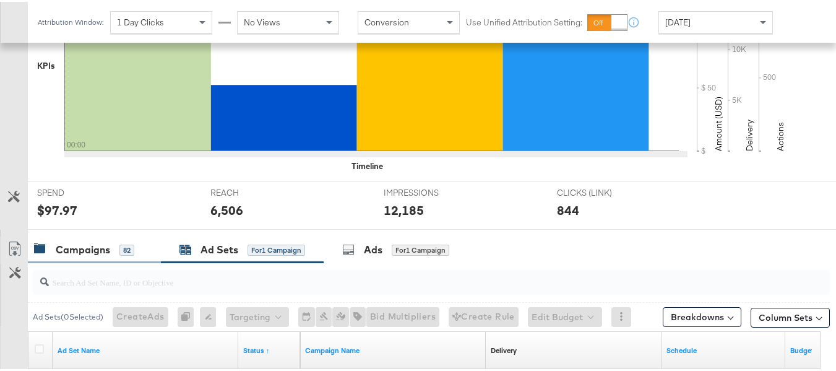
click at [94, 244] on div "Campaigns" at bounding box center [83, 248] width 54 height 14
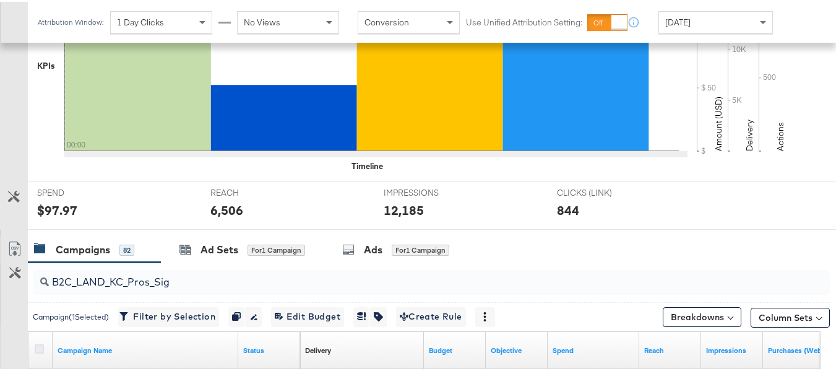
click at [37, 348] on icon at bounding box center [39, 346] width 9 height 9
click at [0, 0] on input "checkbox" at bounding box center [0, 0] width 0 height 0
click at [37, 348] on icon at bounding box center [39, 346] width 9 height 9
click at [0, 0] on input "checkbox" at bounding box center [0, 0] width 0 height 0
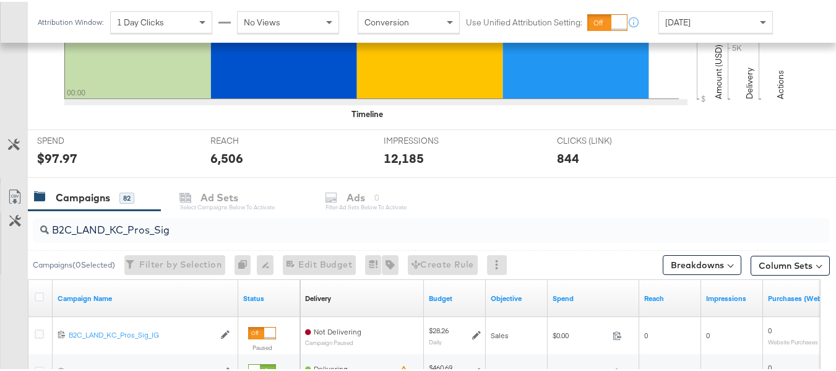
scroll to position [456, 0]
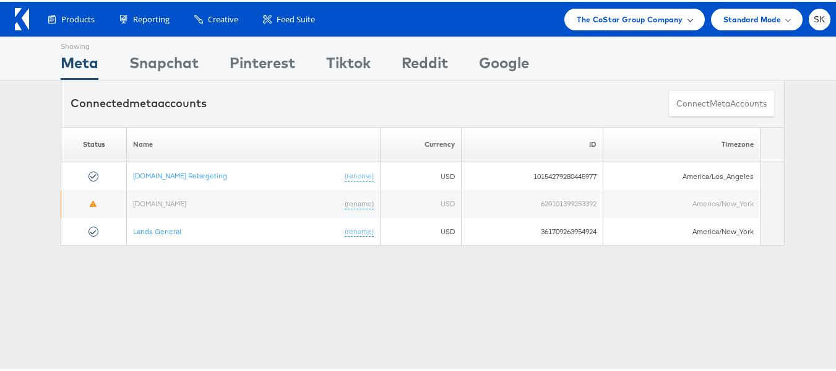
click at [615, 15] on span "The CoStar Group Company" at bounding box center [630, 17] width 106 height 13
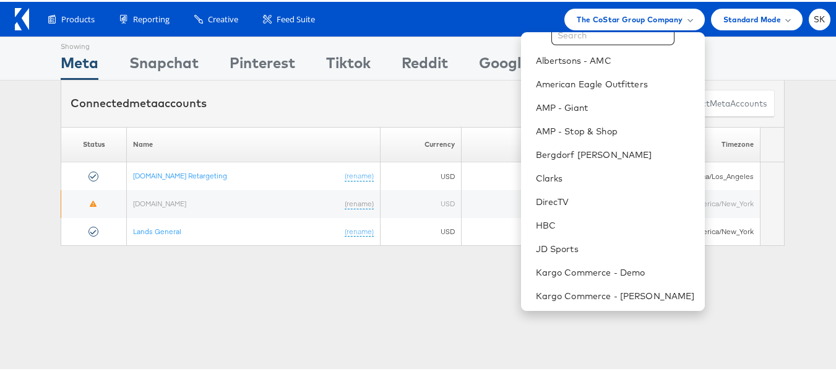
scroll to position [15, 0]
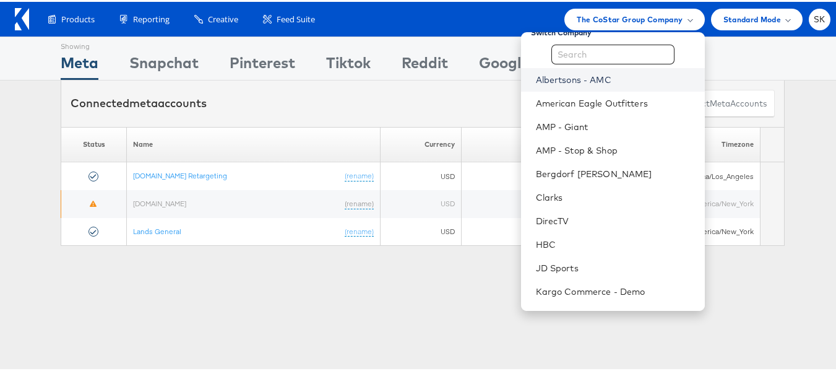
click at [584, 80] on link "Albertsons - AMC" at bounding box center [615, 78] width 159 height 12
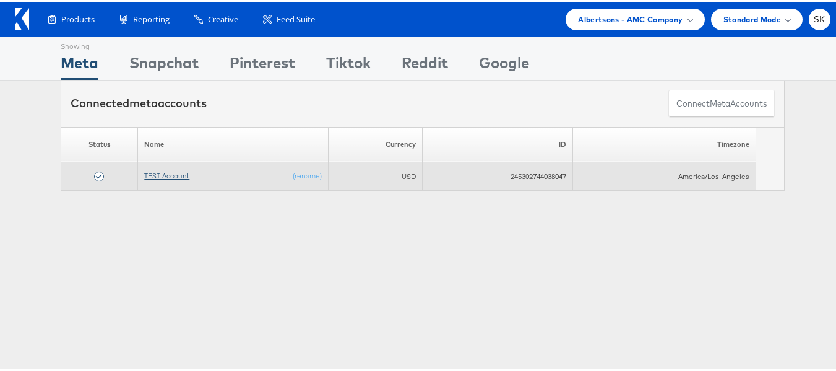
click at [163, 174] on link "TEST Account" at bounding box center [166, 173] width 45 height 9
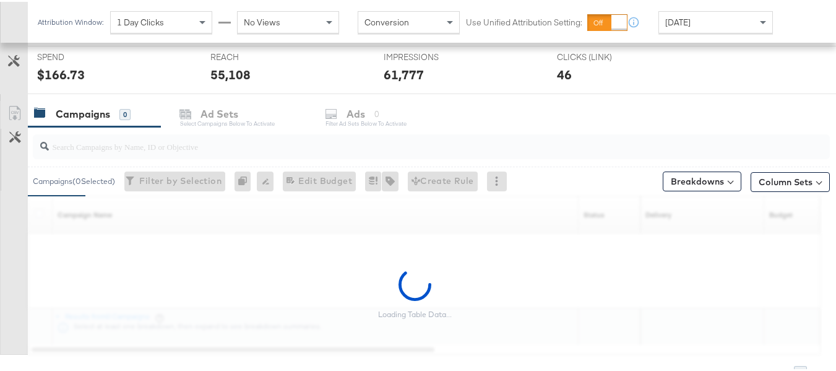
scroll to position [520, 0]
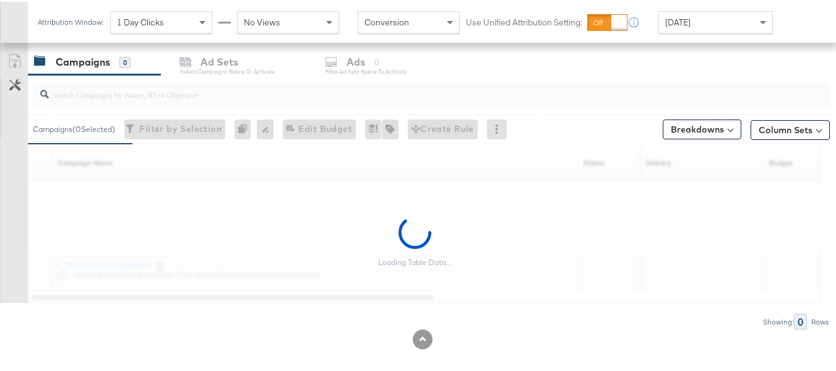
click at [130, 88] on input "search" at bounding box center [404, 88] width 710 height 24
paste input "120230827523830307"
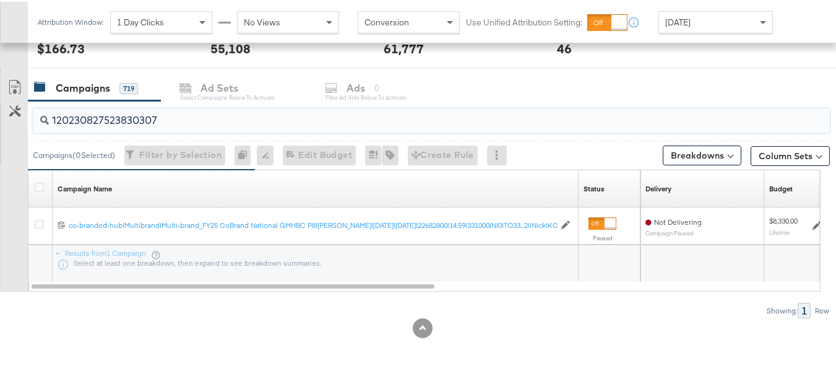
scroll to position [494, 0]
type input "120230827523830307"
click at [38, 184] on icon at bounding box center [39, 185] width 9 height 9
click at [0, 0] on input "checkbox" at bounding box center [0, 0] width 0 height 0
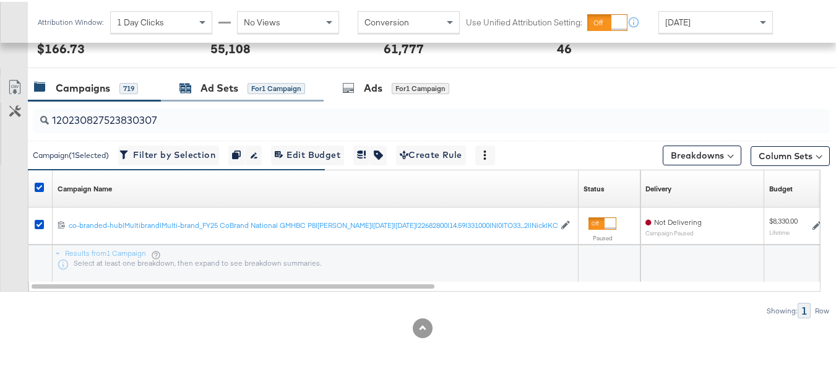
click at [264, 84] on div "for 1 Campaign" at bounding box center [277, 86] width 58 height 11
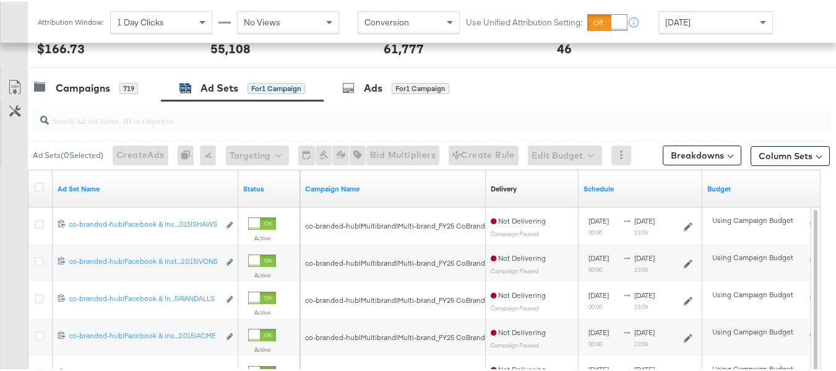
click at [191, 120] on input "search" at bounding box center [404, 113] width 710 height 24
paste input "co-branded-hub|Facebook & Instagram|Social Media|FBIG - Premium Carousel & Prod…"
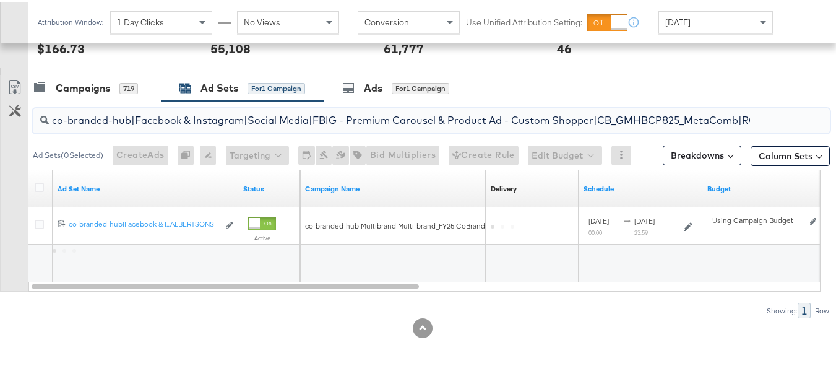
scroll to position [0, 589]
type input "co-branded-hub|Facebook & Instagram|Social Media|FBIG - Premium Carousel & Prod…"
click at [37, 185] on icon at bounding box center [39, 185] width 9 height 9
click at [0, 0] on input "checkbox" at bounding box center [0, 0] width 0 height 0
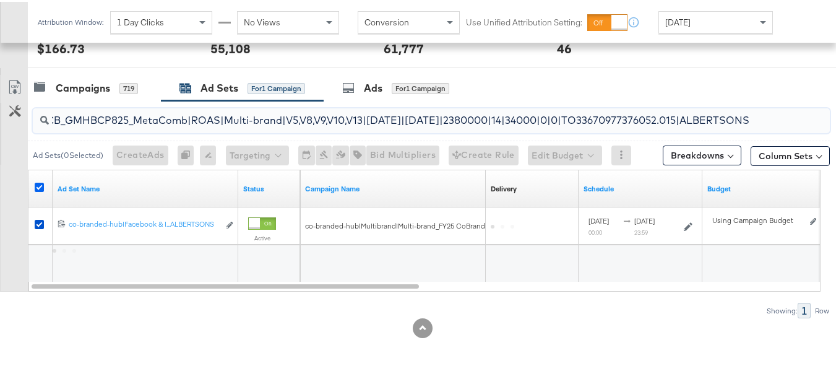
scroll to position [0, 0]
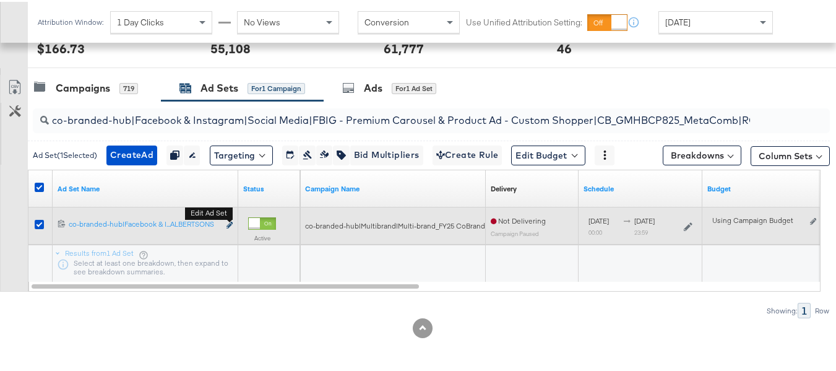
click at [230, 222] on icon "link" at bounding box center [230, 223] width 6 height 7
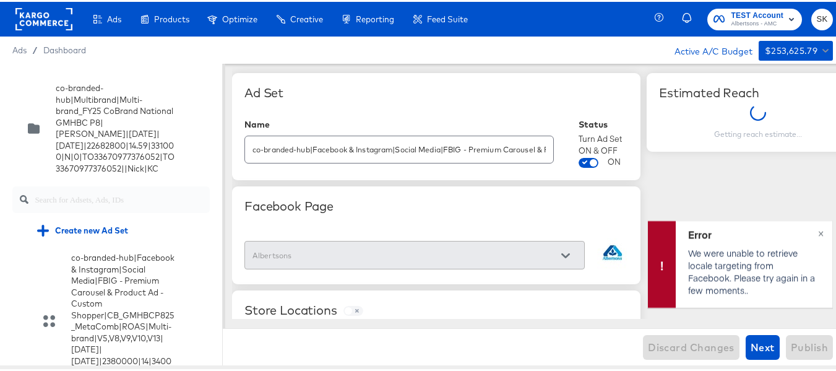
scroll to position [7047, 0]
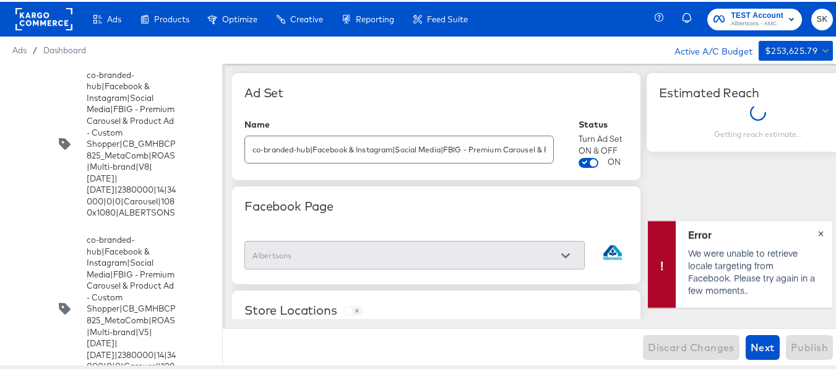
click at [818, 233] on span "×" at bounding box center [821, 230] width 6 height 14
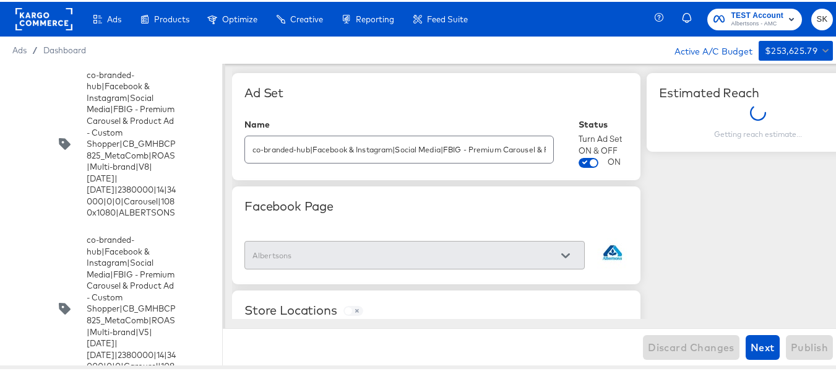
scroll to position [7208, 0]
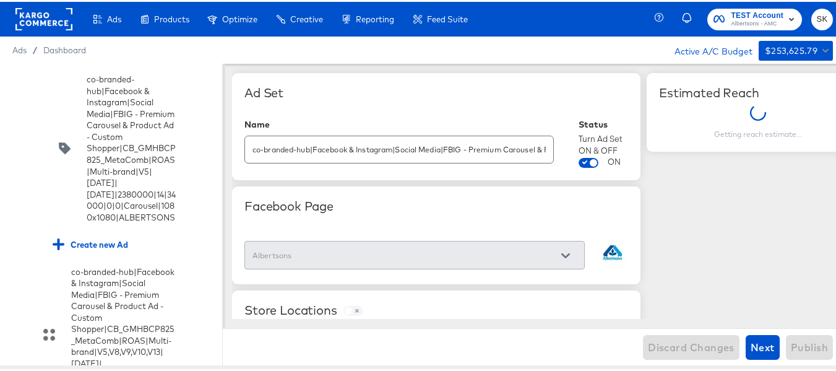
click at [0, 0] on input "checkbox" at bounding box center [0, 0] width 0 height 0
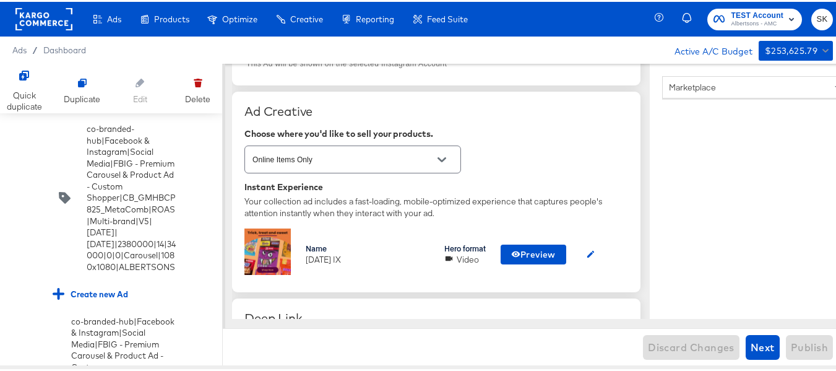
scroll to position [309, 0]
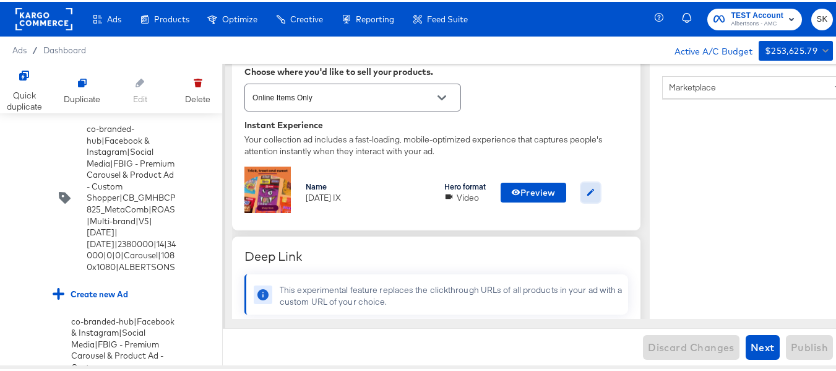
click at [595, 193] on icon "button" at bounding box center [590, 190] width 9 height 9
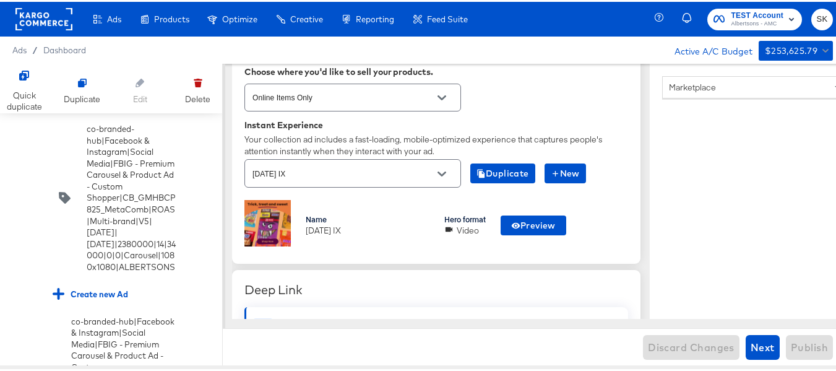
click at [582, 219] on div "Name Oct25 IX Hero format Video Preview" at bounding box center [436, 223] width 384 height 51
click at [584, 222] on div "Name Oct25 IX Hero format Video Preview" at bounding box center [436, 223] width 384 height 51
click at [594, 223] on div "Name Oct25 IX Hero format Video Preview" at bounding box center [436, 223] width 384 height 51
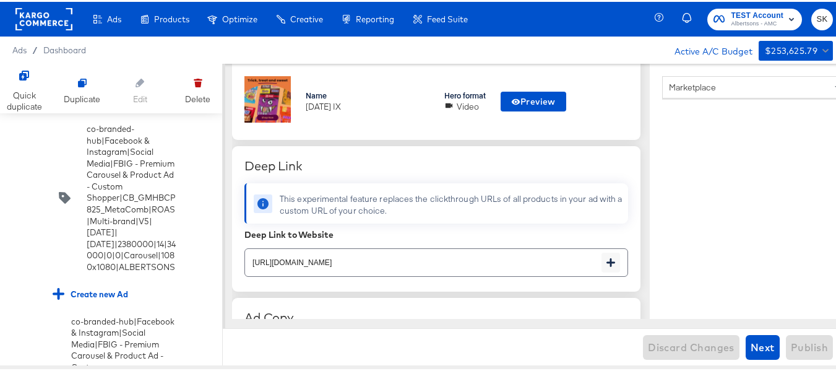
scroll to position [371, 0]
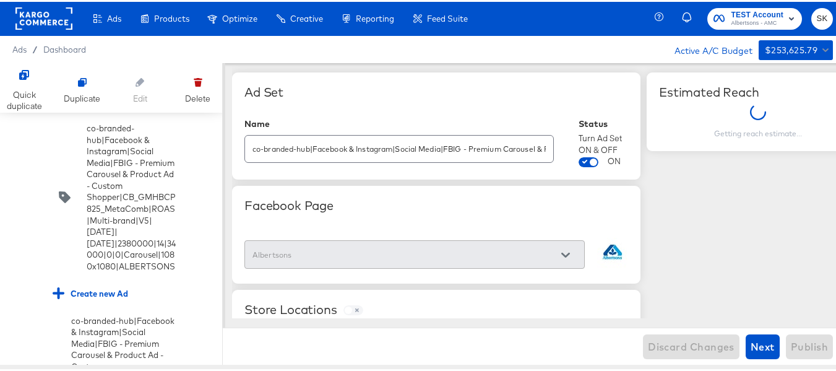
scroll to position [7257, 0]
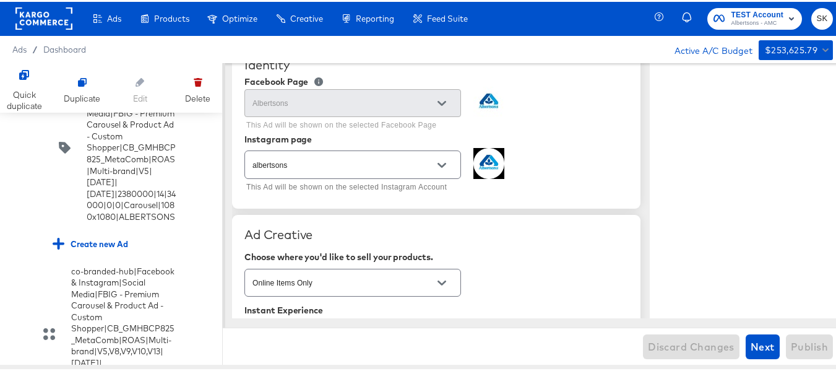
scroll to position [309, 0]
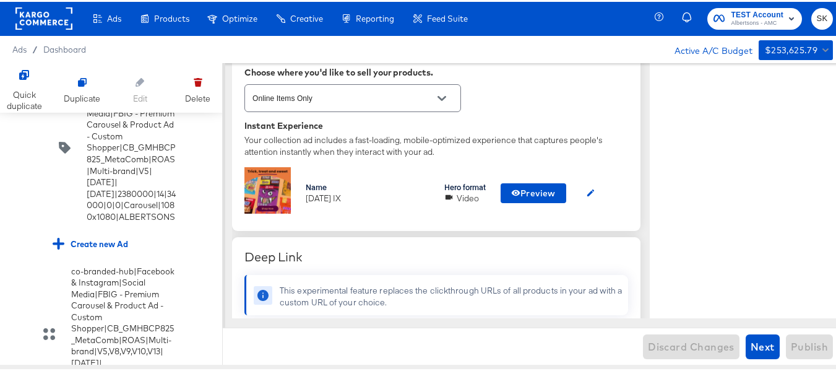
type textarea "x"
click at [594, 189] on icon "button" at bounding box center [590, 189] width 7 height 7
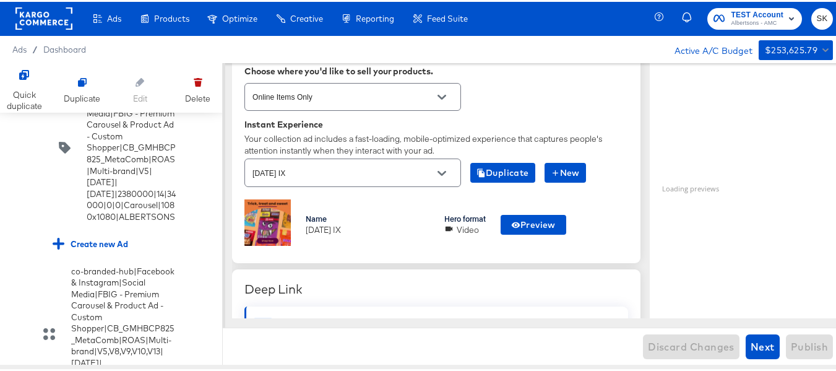
click at [601, 212] on div "Name Oct25 IX Hero format Video Preview" at bounding box center [436, 222] width 384 height 51
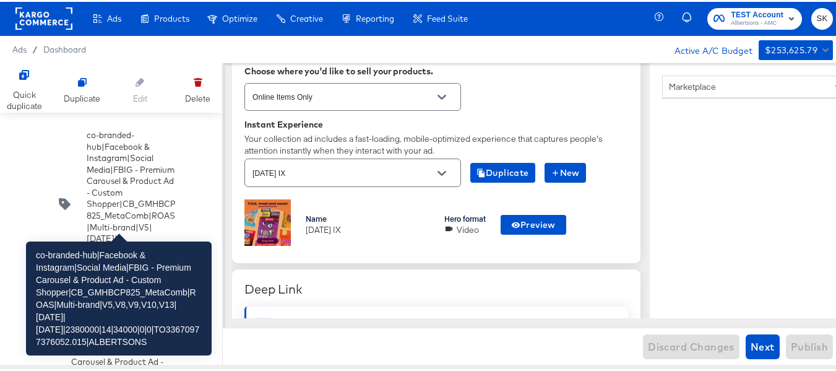
scroll to position [7133, 0]
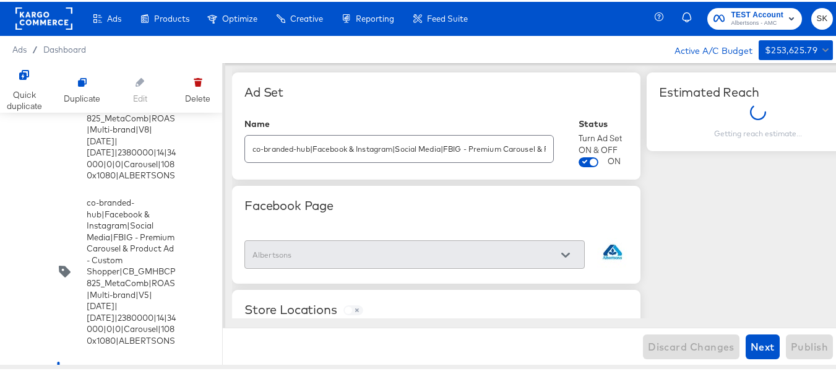
scroll to position [7257, 0]
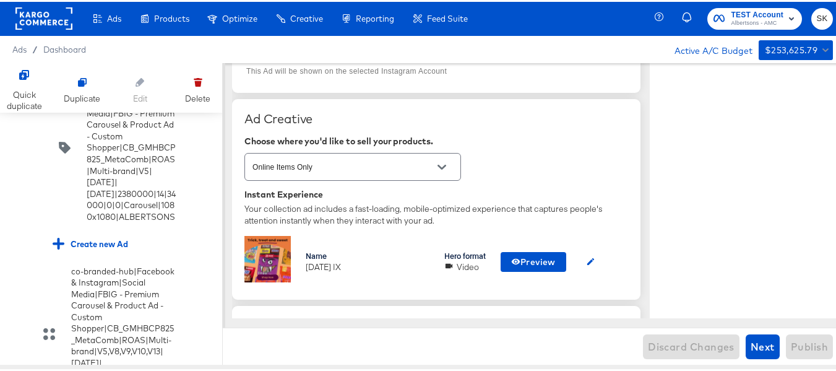
scroll to position [309, 0]
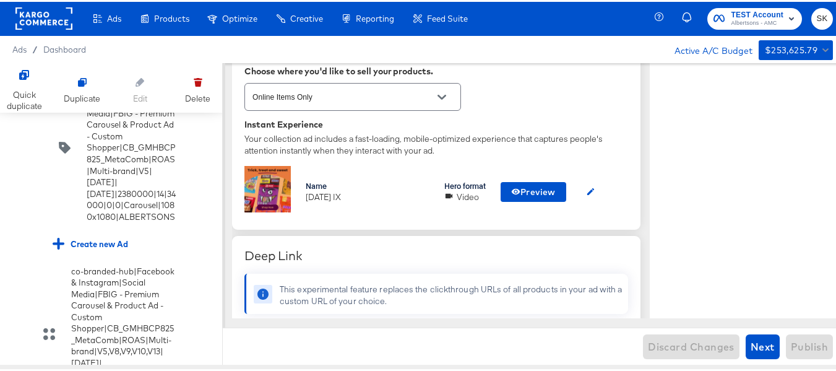
type textarea "x"
click at [533, 188] on span "Preview" at bounding box center [533, 190] width 45 height 15
type textarea "x"
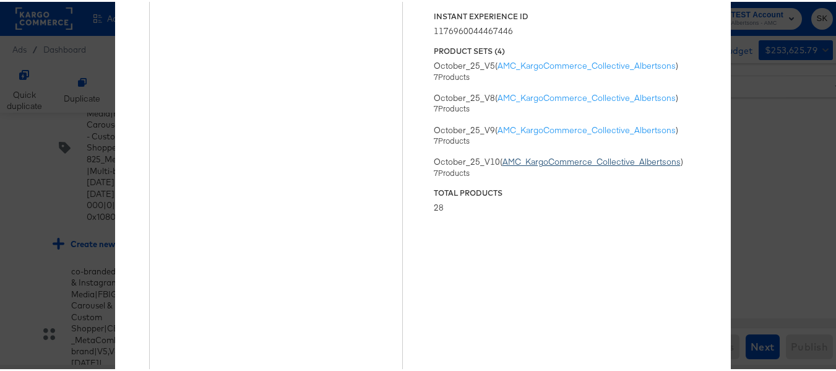
click at [522, 159] on link "AMC_KargoCommerce_Collective_Albertsons" at bounding box center [592, 159] width 178 height 11
click at [593, 220] on div "Status Published Instant Experience ID 1176960044467446 Product Sets ( 4 ) Octo…" at bounding box center [565, 200] width 263 height 450
click at [684, 214] on div "Status Published Instant Experience ID 1176960044467446 Product Sets ( 4 ) Octo…" at bounding box center [565, 200] width 263 height 450
click at [766, 129] on div "× Previewing ' Oct25 IX ' Status Published Instant Experience ID 11769600444674…" at bounding box center [422, 185] width 845 height 371
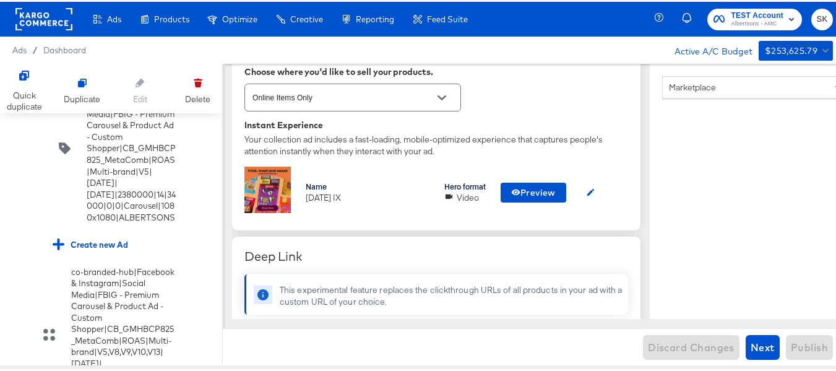
click at [313, 190] on div "Oct25 IX" at bounding box center [368, 196] width 124 height 12
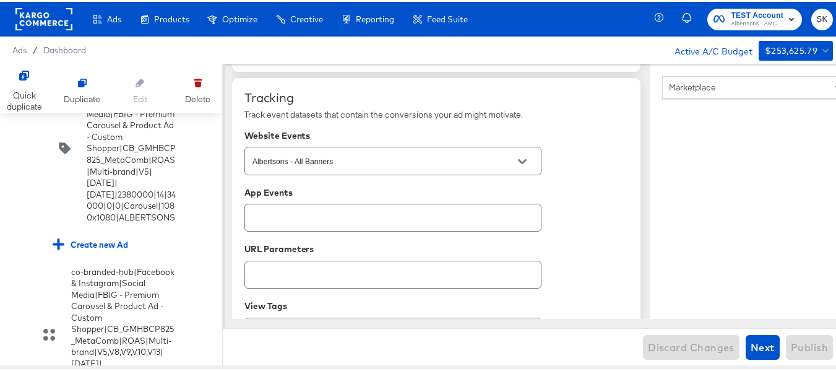
scroll to position [866, 0]
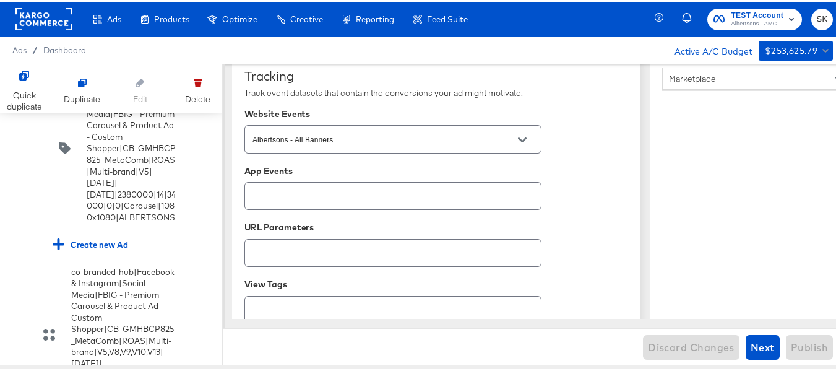
click at [38, 20] on rect at bounding box center [43, 17] width 57 height 22
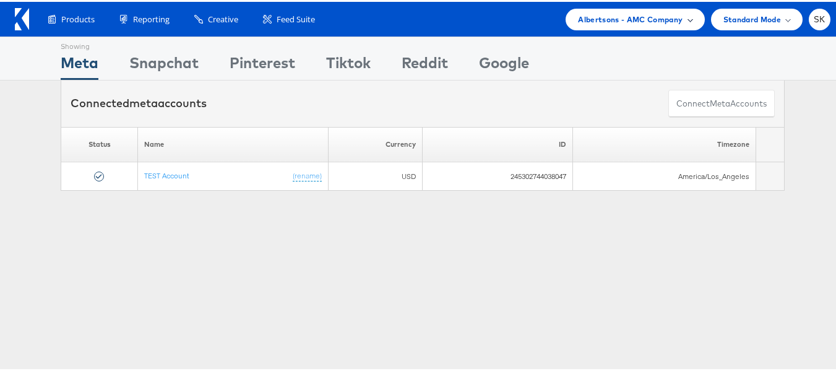
click at [633, 27] on div "Albertsons - AMC Company" at bounding box center [635, 18] width 139 height 22
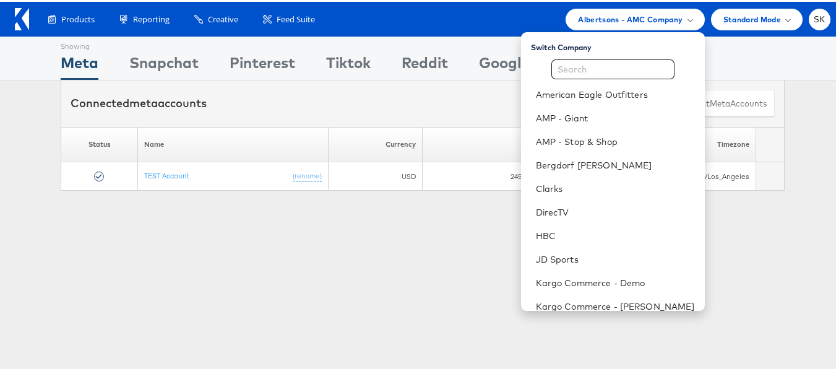
drag, startPoint x: 329, startPoint y: 240, endPoint x: 321, endPoint y: 226, distance: 15.8
click at [329, 240] on div "Showing Meta Showing [GEOGRAPHIC_DATA] Showing Pinterest Showing Tiktok Showing…" at bounding box center [422, 344] width 845 height 619
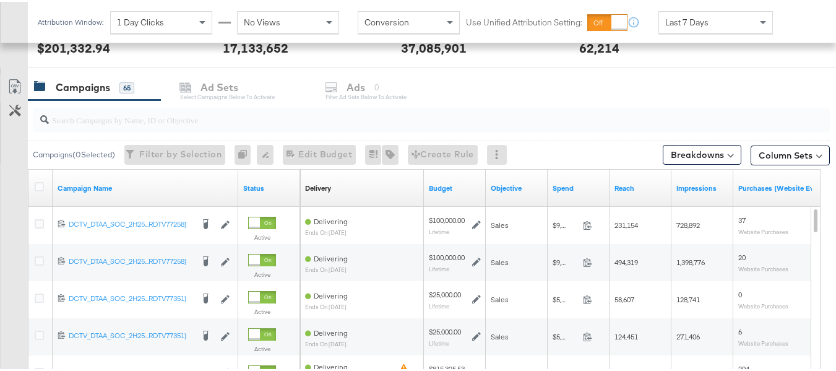
scroll to position [495, 0]
click at [80, 110] on input "search" at bounding box center [404, 112] width 710 height 24
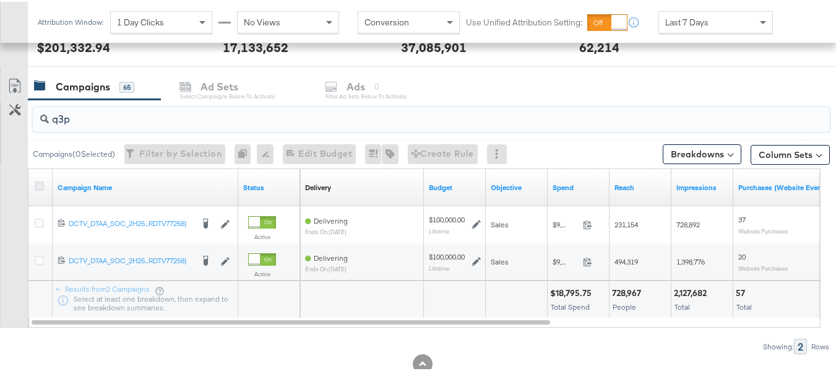
type input "q3p"
click at [37, 183] on icon at bounding box center [39, 183] width 9 height 9
click at [0, 0] on input "checkbox" at bounding box center [0, 0] width 0 height 0
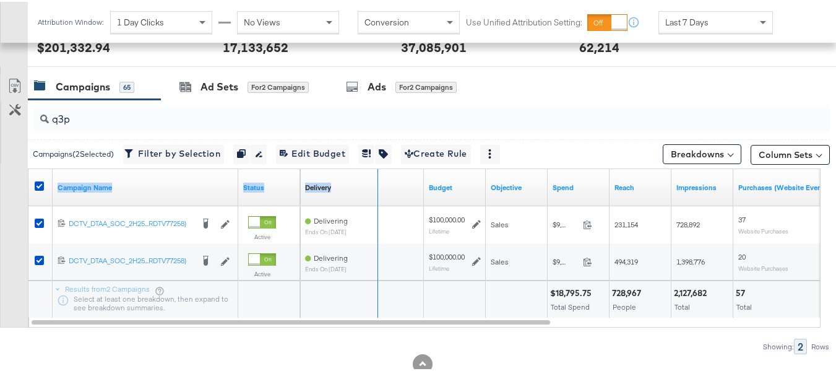
drag, startPoint x: 234, startPoint y: 179, endPoint x: 413, endPoint y: 178, distance: 178.9
click at [28, 167] on div "Campaign Name Status Delivery Sorting Unavailable Budget Objective Spend Reach …" at bounding box center [28, 167] width 0 height 0
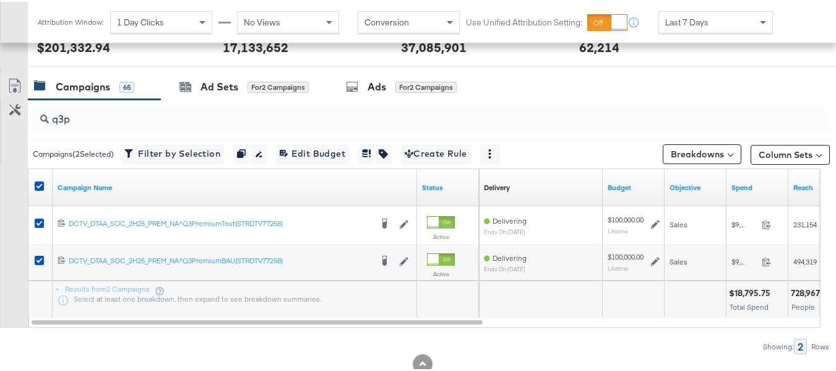
click at [0, 255] on div "Customize KPIs Export as CSV" at bounding box center [14, 199] width 28 height 254
click at [111, 188] on link "Campaign Name" at bounding box center [235, 186] width 355 height 10
click at [114, 188] on link "Campaign Name ↓" at bounding box center [235, 186] width 355 height 10
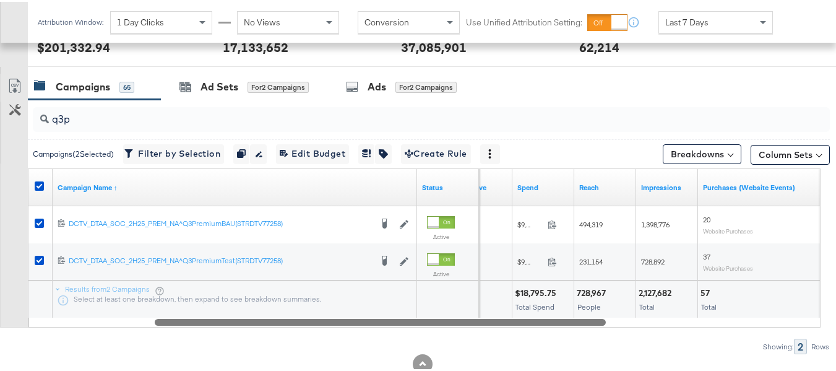
drag, startPoint x: 470, startPoint y: 322, endPoint x: 555, endPoint y: 318, distance: 85.5
click at [555, 318] on div at bounding box center [380, 319] width 451 height 11
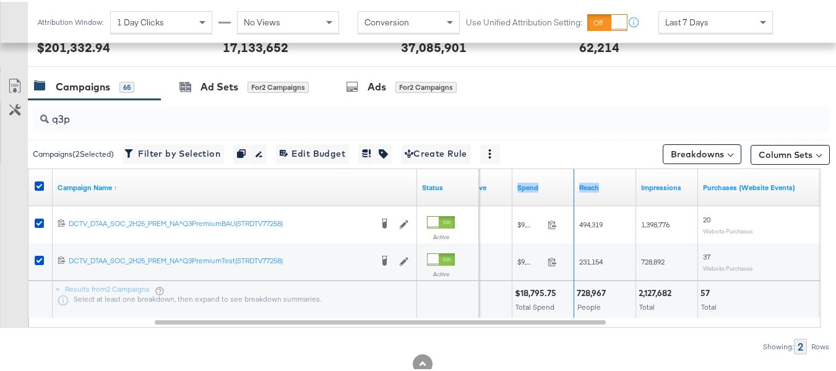
drag, startPoint x: 572, startPoint y: 173, endPoint x: 650, endPoint y: 173, distance: 78.0
click at [650, 173] on div "Objective Spend Reach Impressions Purchases (Website Events)" at bounding box center [729, 185] width 928 height 37
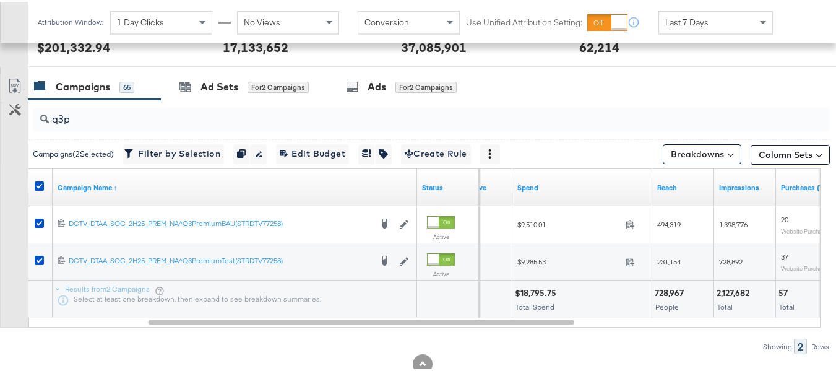
click at [0, 270] on div "Customize KPIs Export as CSV" at bounding box center [14, 199] width 28 height 254
drag, startPoint x: 650, startPoint y: 180, endPoint x: 616, endPoint y: 181, distance: 34.7
click at [616, 181] on div "Spend" at bounding box center [582, 185] width 140 height 37
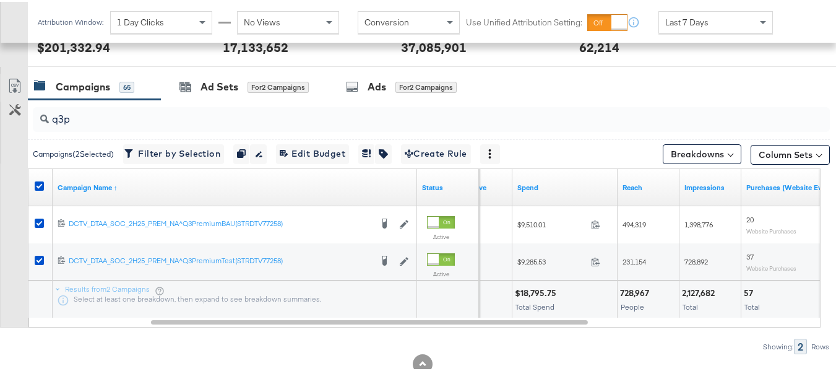
click at [0, 238] on div "Customize KPIs Export as CSV" at bounding box center [14, 199] width 28 height 254
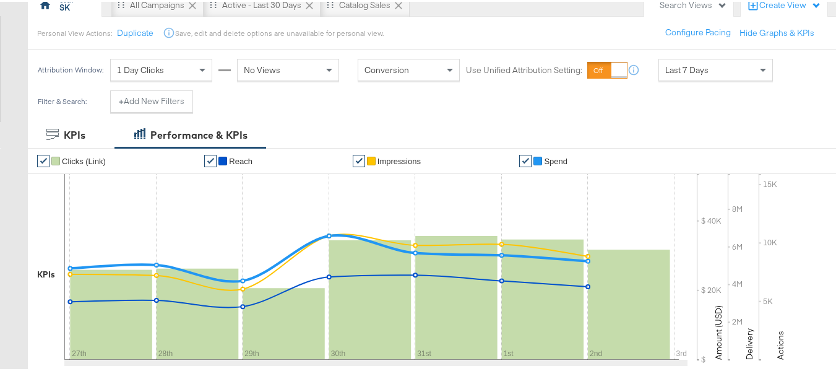
click at [747, 68] on div "Last 7 Days" at bounding box center [715, 68] width 113 height 21
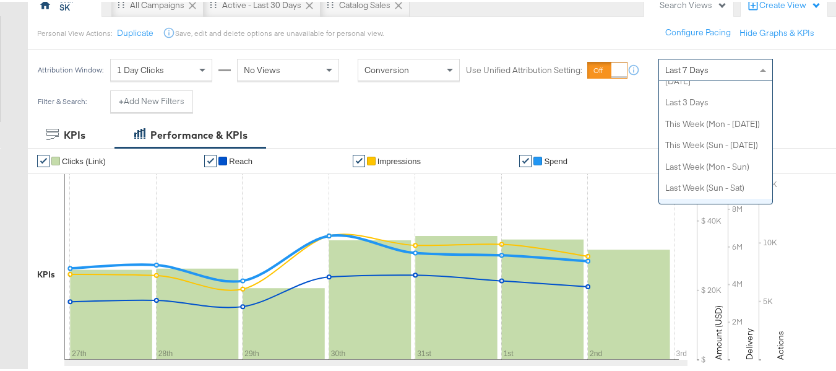
scroll to position [0, 0]
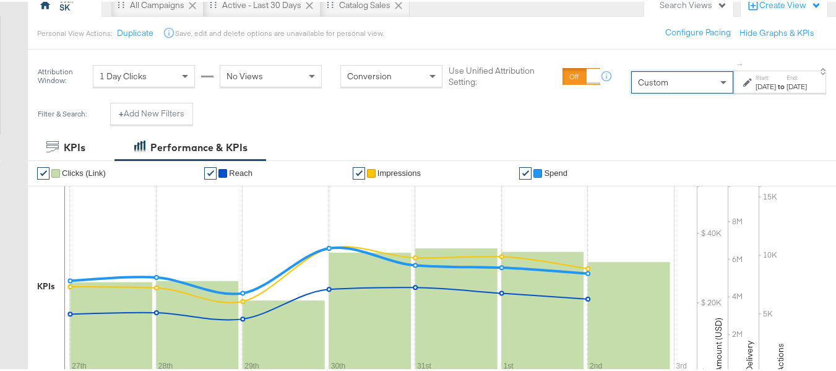
click at [756, 89] on div "[DATE]" at bounding box center [766, 85] width 20 height 10
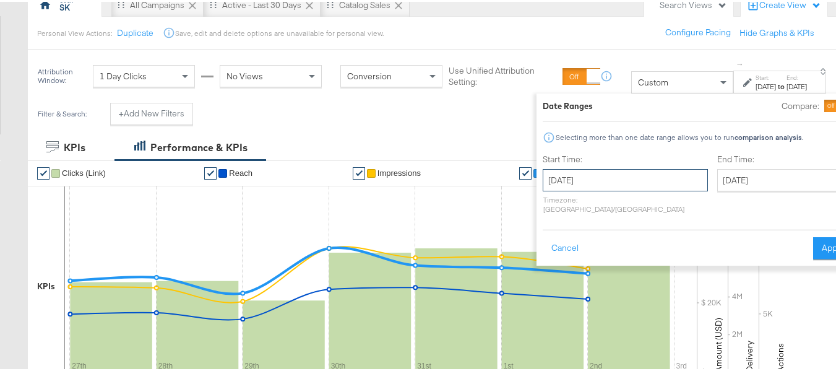
click at [565, 183] on input "[DATE]" at bounding box center [625, 178] width 165 height 22
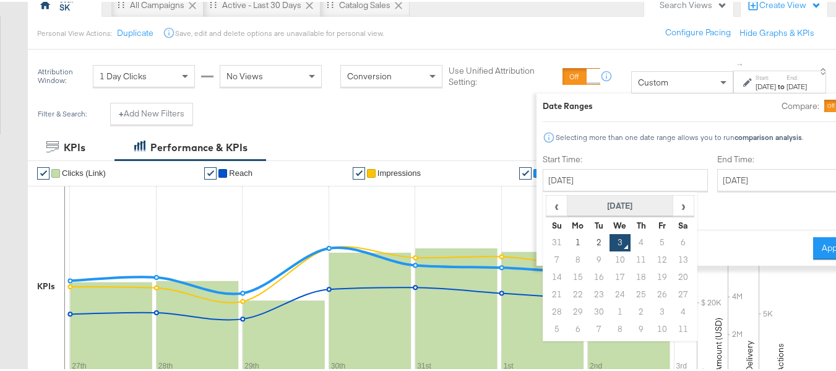
click at [568, 205] on th "[DATE]" at bounding box center [621, 204] width 106 height 21
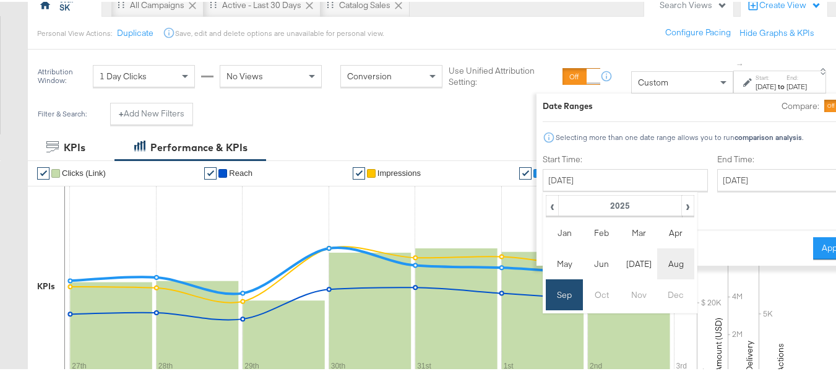
click at [657, 264] on td "Aug" at bounding box center [675, 261] width 37 height 31
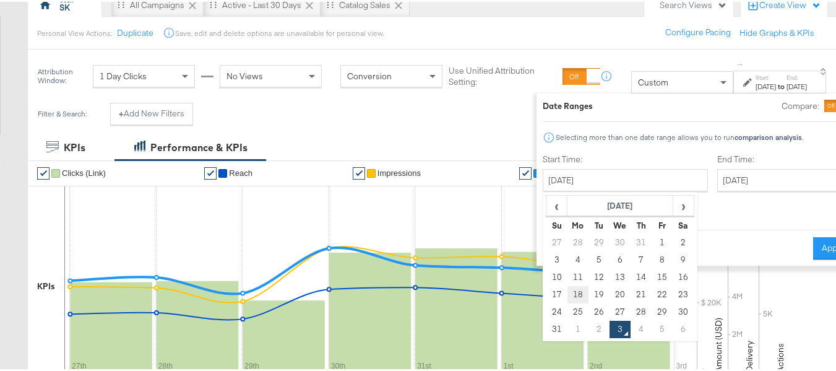
click at [568, 295] on td "18" at bounding box center [578, 292] width 21 height 17
type input "[DATE]"
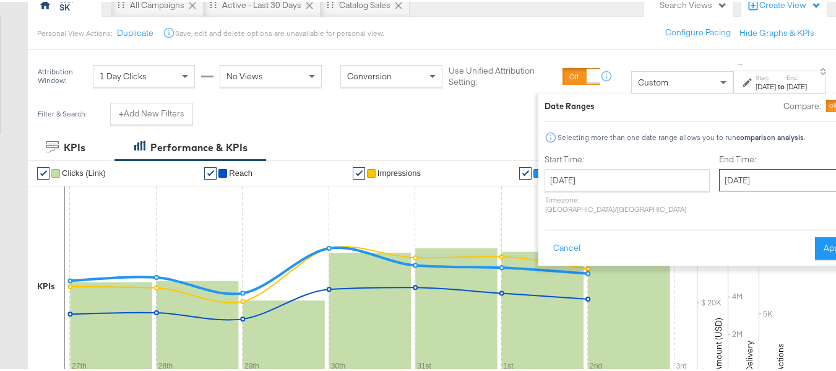
click at [719, 178] on input "[DATE]" at bounding box center [784, 178] width 130 height 22
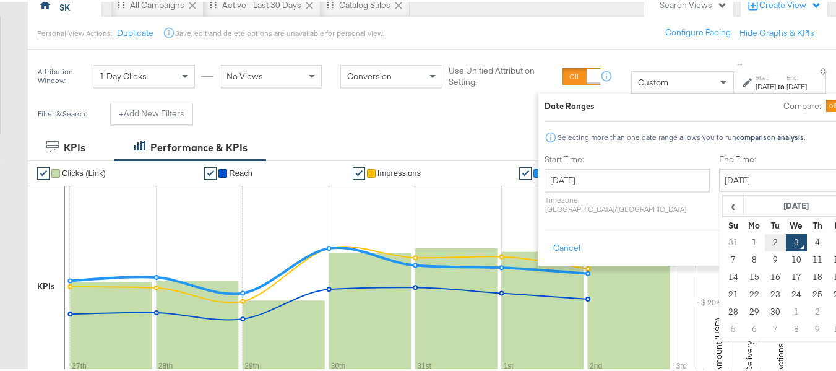
click at [765, 243] on td "2" at bounding box center [775, 240] width 21 height 17
type input "[DATE]"
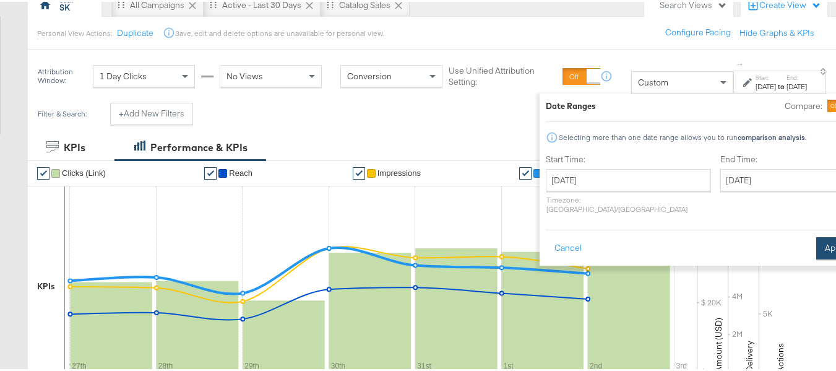
click at [816, 235] on button "Apply" at bounding box center [835, 246] width 39 height 22
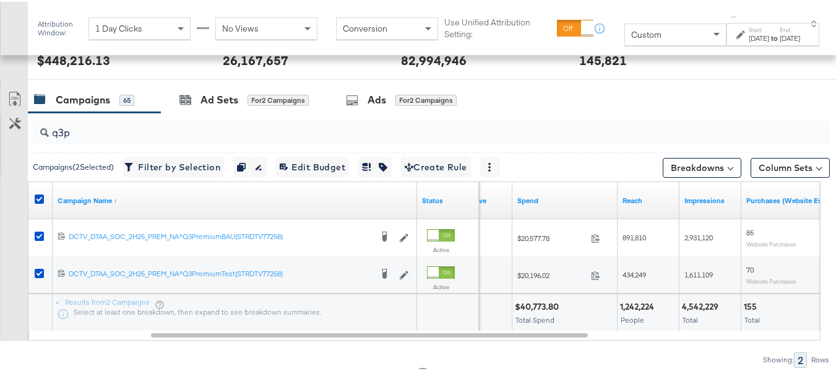
scroll to position [544, 0]
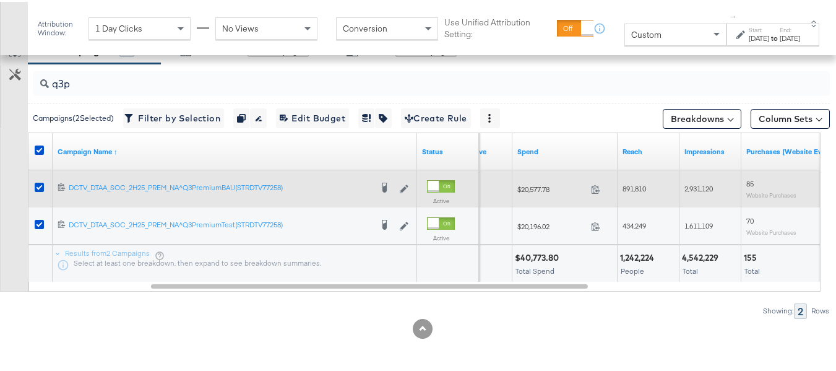
click at [535, 186] on span "$20,577.78" at bounding box center [551, 187] width 69 height 9
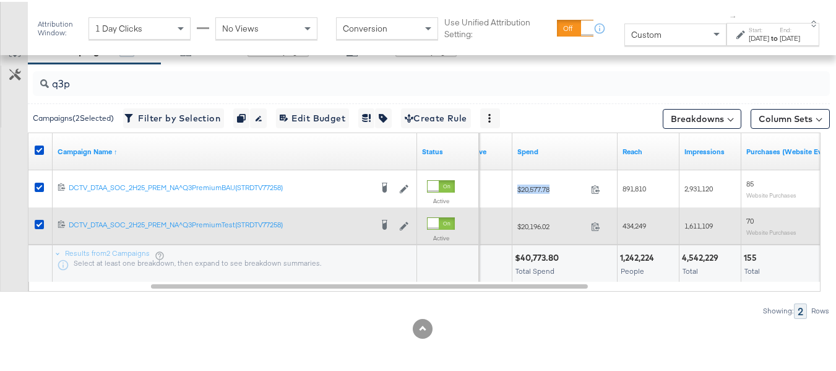
copy div "$20,577.78"
click at [538, 227] on span "$20,196.02" at bounding box center [551, 224] width 69 height 9
copy div "$20,196.02"
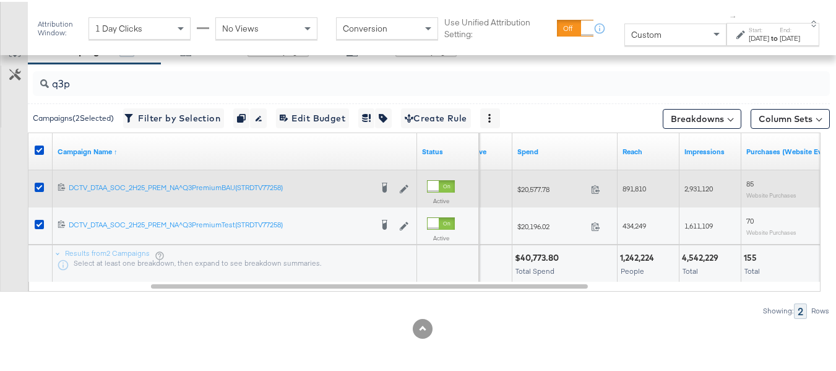
click at [644, 188] on span "891,810" at bounding box center [635, 186] width 24 height 9
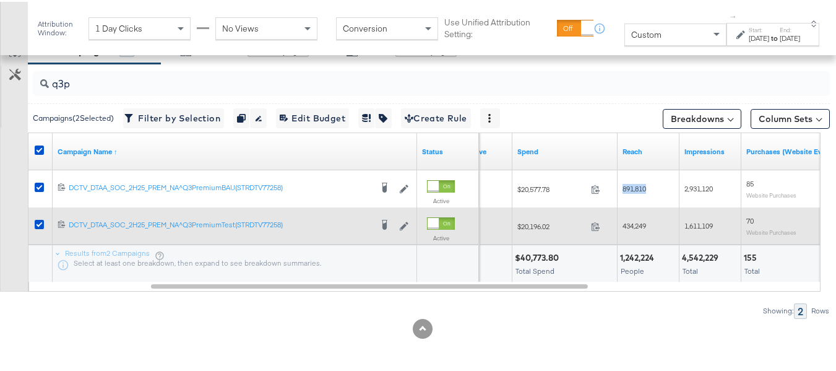
copy span "891,810"
click at [616, 225] on div "$20,196.02 20196.02" at bounding box center [564, 224] width 105 height 19
copy span "434,249"
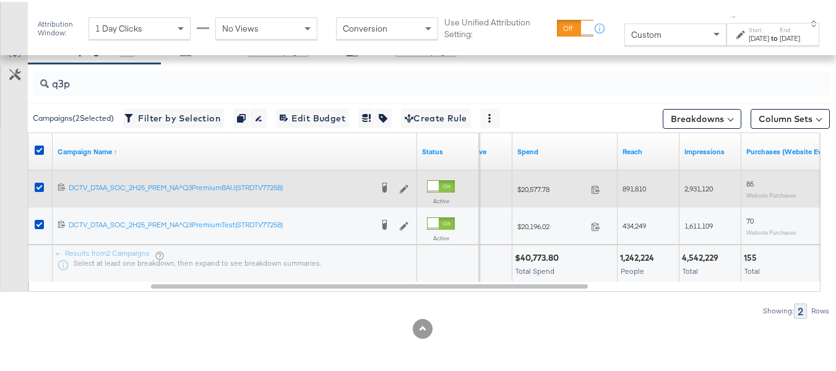
click at [694, 189] on span "2,931,120" at bounding box center [698, 186] width 28 height 9
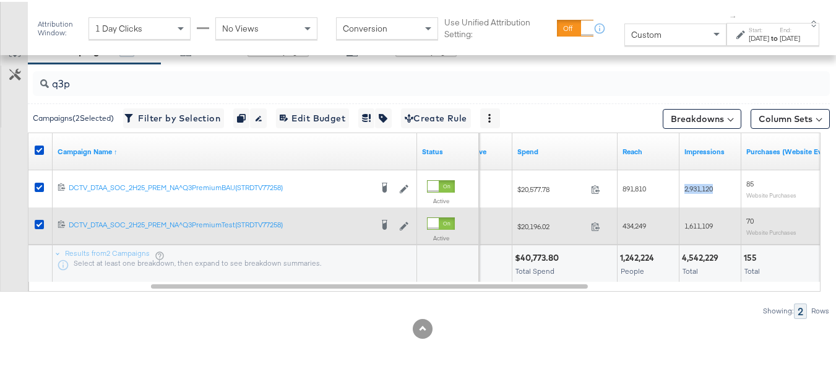
copy span "2,931,120"
click at [694, 220] on span "1,611,109" at bounding box center [698, 223] width 28 height 9
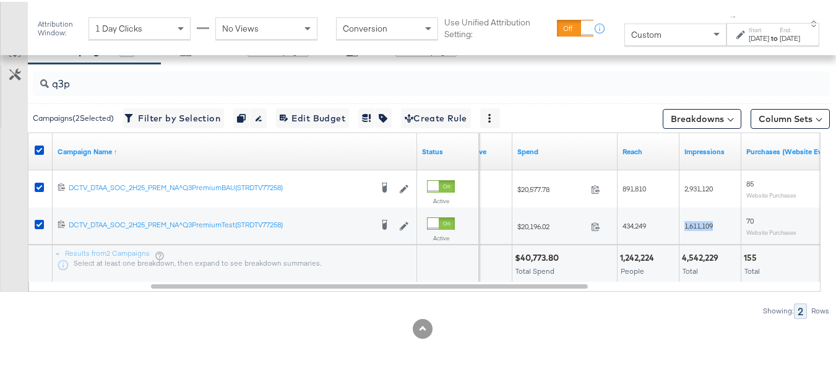
copy span "1,611,109"
click at [559, 270] on div "Total Spend" at bounding box center [565, 269] width 100 height 9
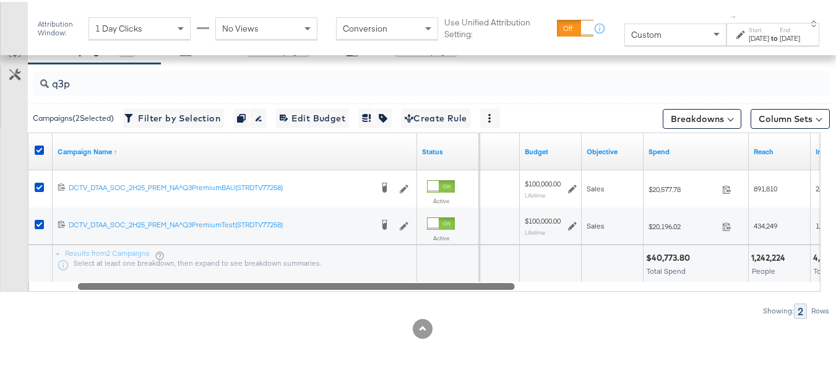
drag, startPoint x: 554, startPoint y: 285, endPoint x: 481, endPoint y: 283, distance: 73.1
click at [481, 283] on div at bounding box center [296, 283] width 437 height 11
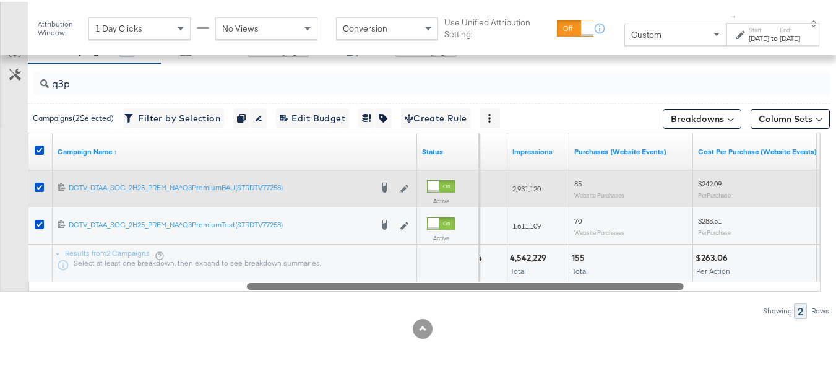
drag, startPoint x: 505, startPoint y: 282, endPoint x: 792, endPoint y: 174, distance: 306.9
click at [678, 291] on div "q3p Campaigns ( 2 Selected) Filter by Selection Filter 2 campaigns Duplicate 2 …" at bounding box center [415, 189] width 830 height 254
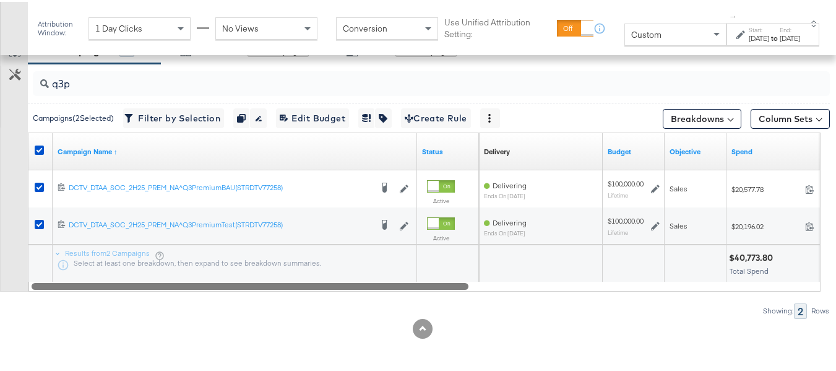
drag, startPoint x: 660, startPoint y: 282, endPoint x: 0, endPoint y: 287, distance: 659.7
click at [0, 287] on div "Customize KPIs Export as CSV Campaign Name ↑ Status Delivery Sorting Unavailabl…" at bounding box center [415, 210] width 830 height 159
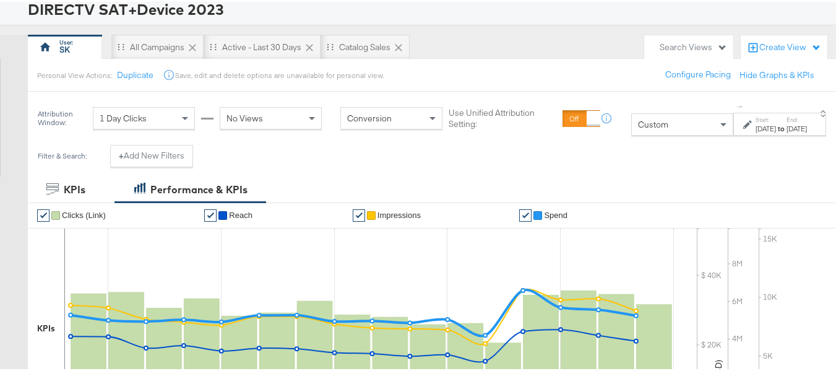
scroll to position [0, 0]
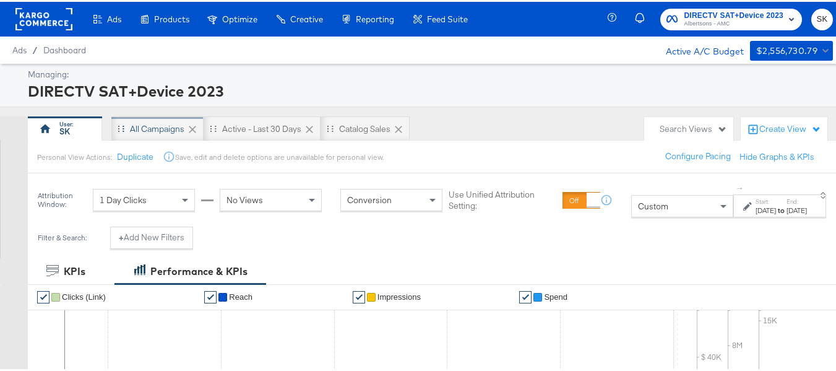
click at [147, 119] on div "All Campaigns" at bounding box center [157, 126] width 92 height 25
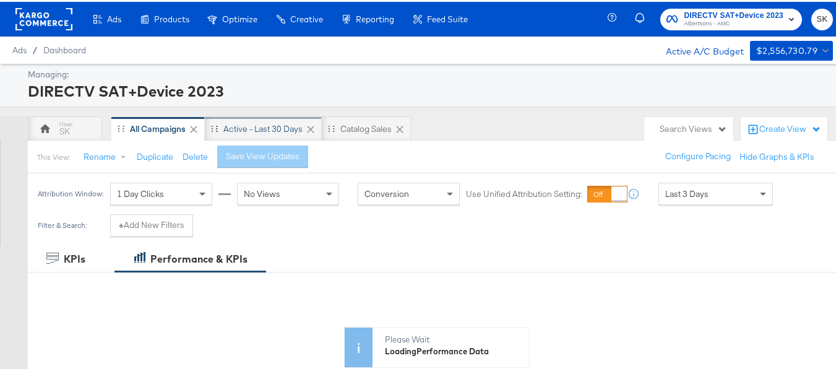
click at [251, 124] on div "Active - Last 30 Days" at bounding box center [262, 127] width 79 height 12
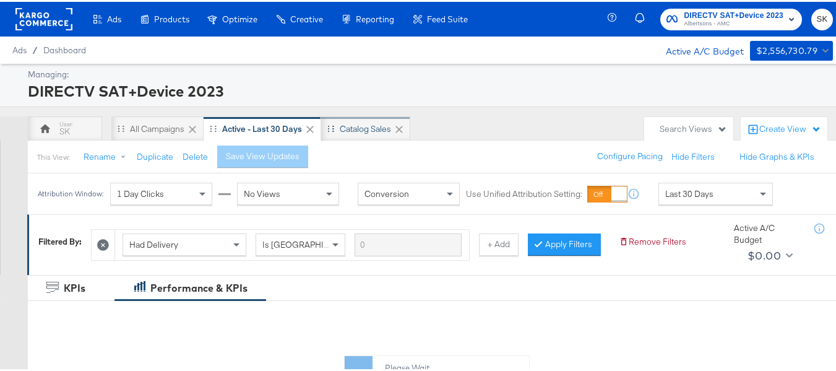
click at [359, 122] on div "Catalog Sales" at bounding box center [365, 127] width 51 height 12
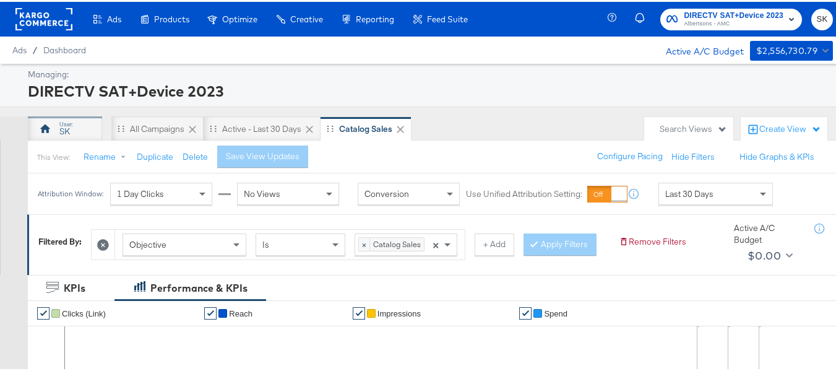
click at [57, 127] on div "SK" at bounding box center [65, 126] width 74 height 25
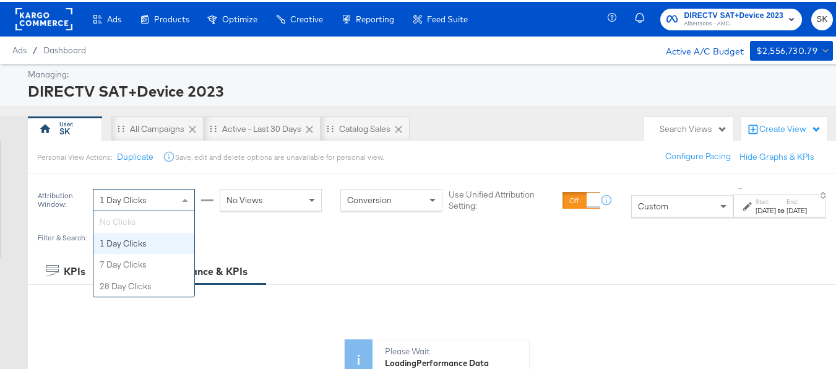
click at [151, 204] on div "1 Day Clicks" at bounding box center [143, 198] width 101 height 21
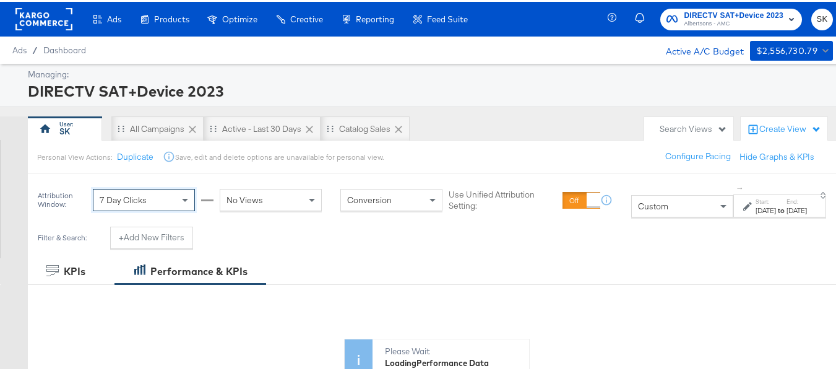
click at [249, 197] on div "No Views" at bounding box center [270, 198] width 101 height 21
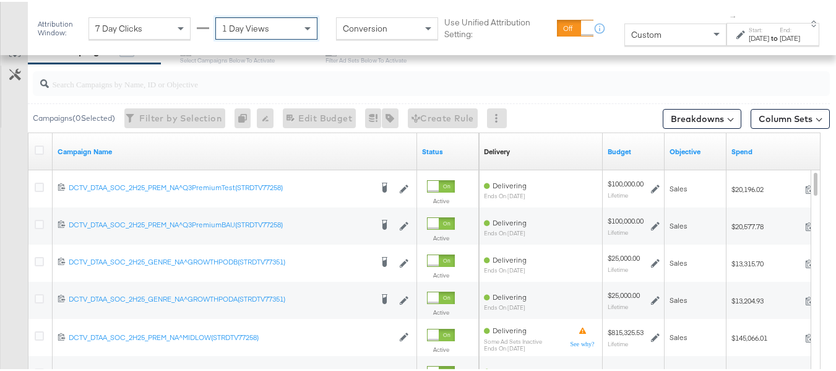
scroll to position [482, 0]
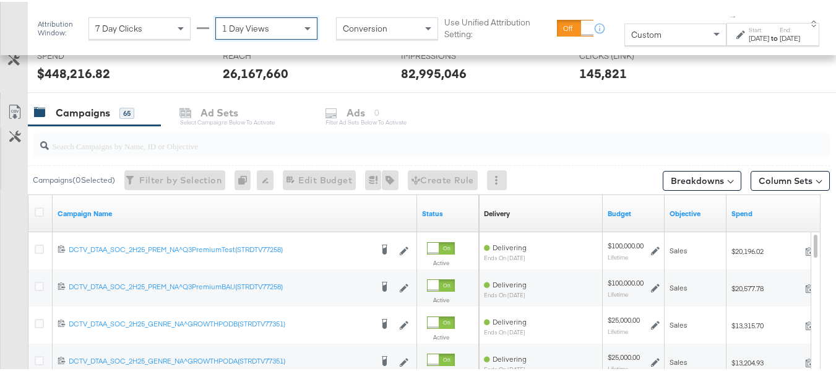
click at [124, 143] on input "search" at bounding box center [404, 139] width 710 height 24
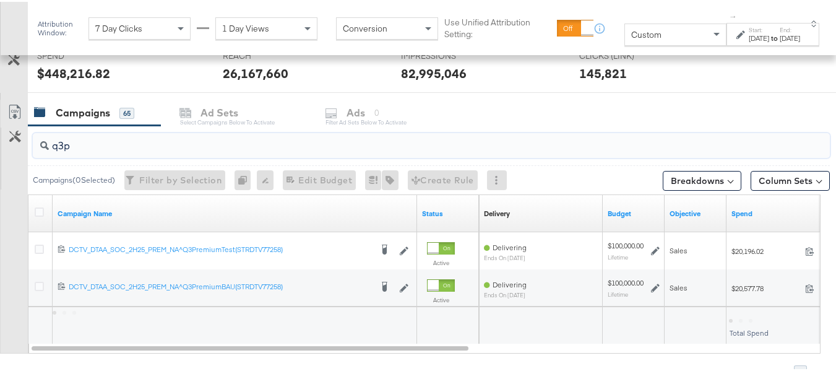
type input "q3p"
click at [33, 210] on div at bounding box center [41, 212] width 23 height 22
click at [40, 210] on icon at bounding box center [39, 209] width 9 height 9
click at [0, 0] on input "checkbox" at bounding box center [0, 0] width 0 height 0
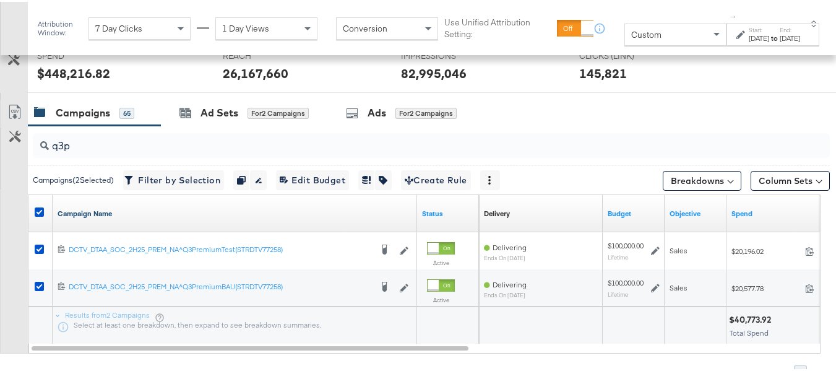
click at [119, 212] on link "Campaign Name" at bounding box center [235, 212] width 355 height 10
click at [119, 209] on link "Campaign Name ↓" at bounding box center [235, 212] width 355 height 10
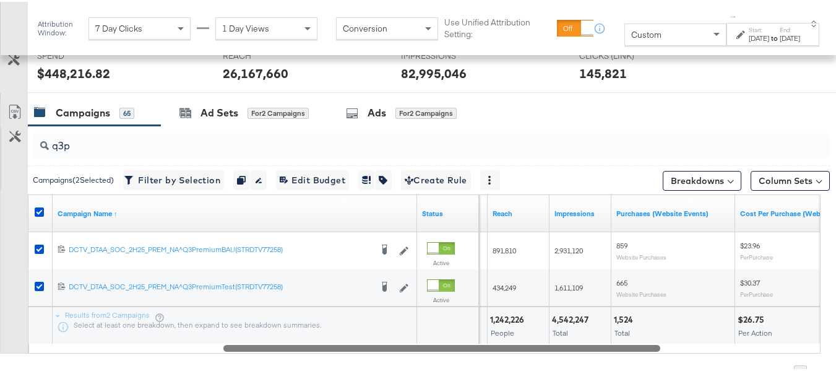
drag, startPoint x: 382, startPoint y: 349, endPoint x: 574, endPoint y: 342, distance: 191.4
click at [574, 342] on div at bounding box center [441, 345] width 437 height 11
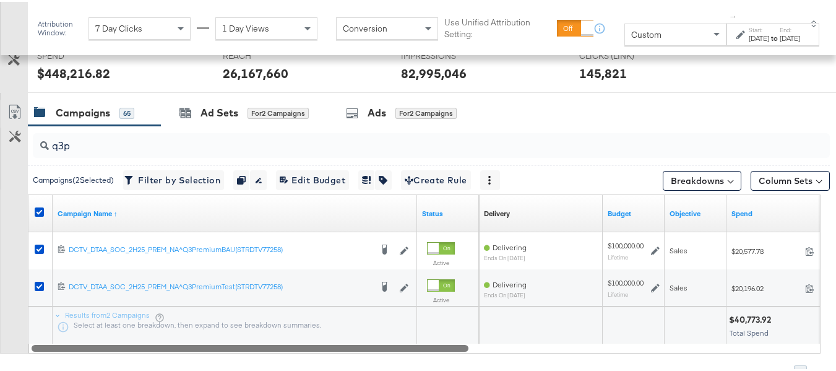
drag, startPoint x: 594, startPoint y: 347, endPoint x: 144, endPoint y: 322, distance: 450.6
click at [144, 322] on div "Campaign Name ↑ Status Delivery Sorting Unavailable Budget Objective Spend 1202…" at bounding box center [424, 271] width 793 height 159
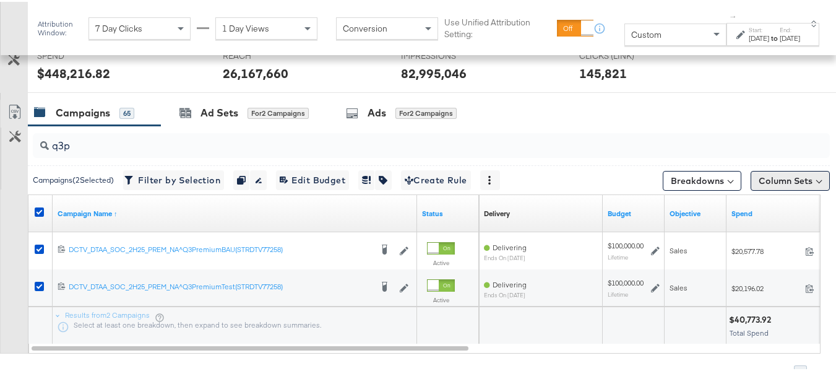
click at [782, 179] on button "Column Sets" at bounding box center [790, 179] width 79 height 20
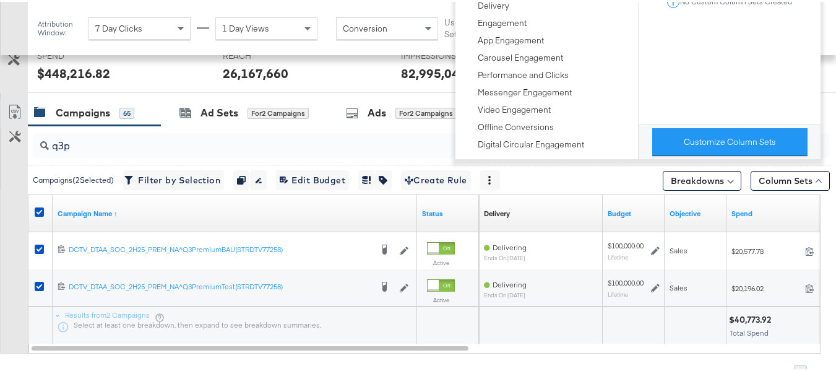
scroll to position [358, 0]
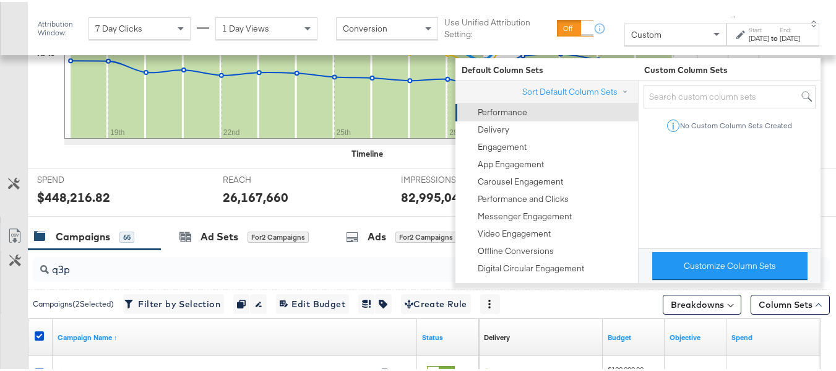
click at [511, 113] on div "Performance" at bounding box center [503, 111] width 50 height 12
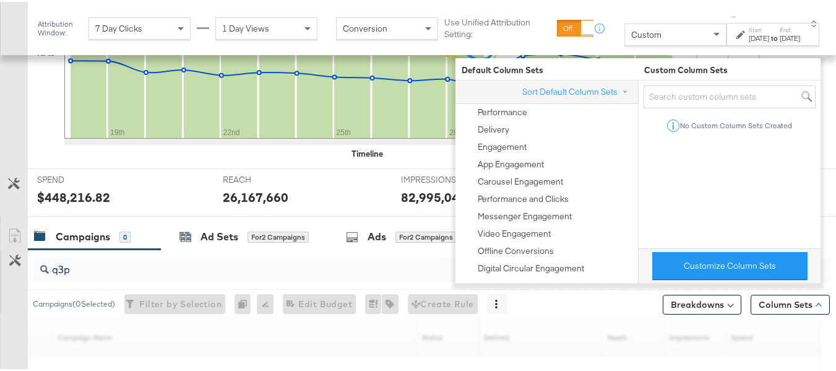
click at [0, 212] on div "Customize KPIs" at bounding box center [14, 191] width 28 height 46
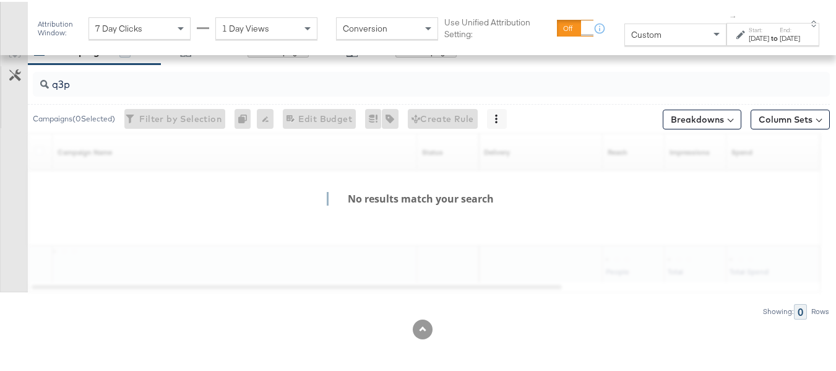
scroll to position [544, 0]
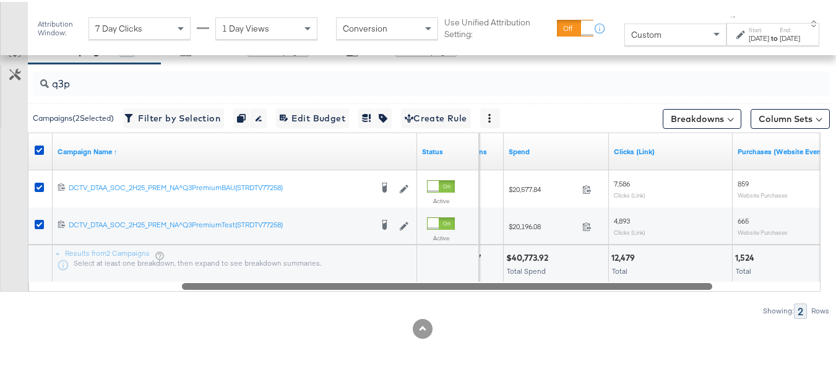
drag, startPoint x: 587, startPoint y: 291, endPoint x: 688, endPoint y: 292, distance: 100.9
click at [688, 292] on div "q3p Campaigns ( 2 Selected) Filter by Selection Filter 2 campaigns Duplicate 2 …" at bounding box center [415, 189] width 830 height 254
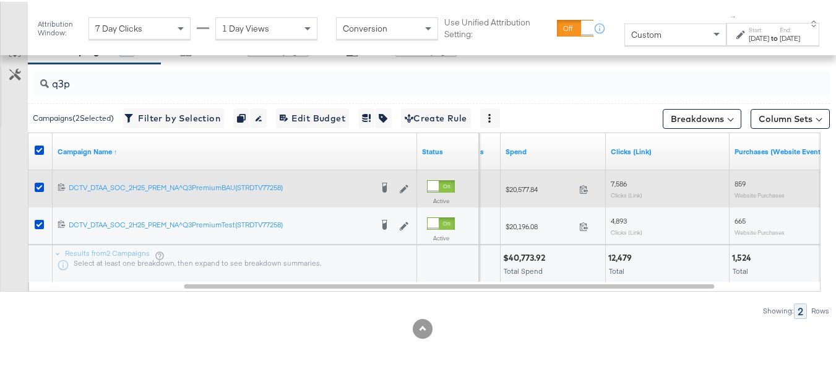
click at [623, 179] on span "7,586" at bounding box center [619, 181] width 16 height 9
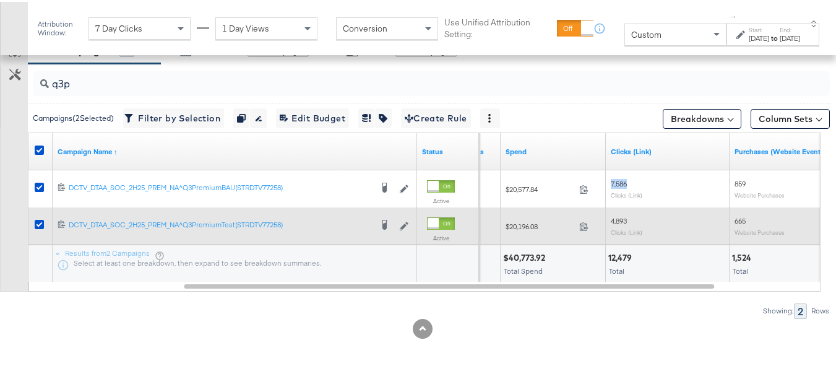
copy span "7,586"
click at [616, 214] on div "4,893 Clicks (Link)" at bounding box center [668, 223] width 124 height 29
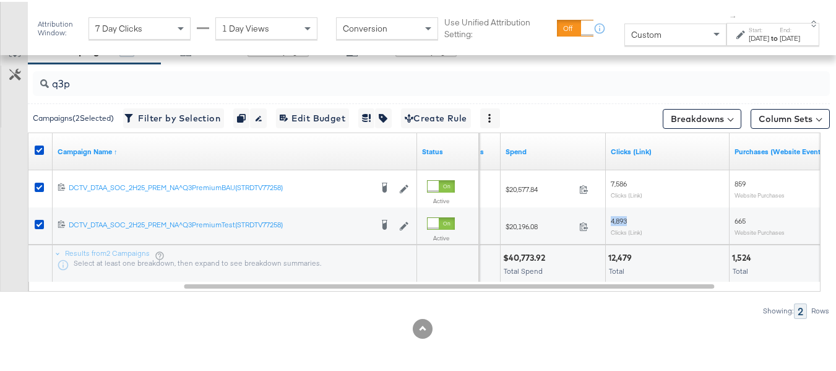
copy span "4,893"
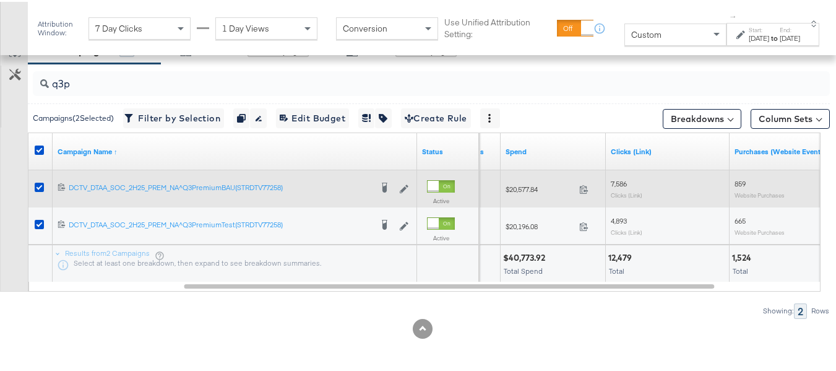
click at [743, 182] on span "859" at bounding box center [740, 181] width 11 height 9
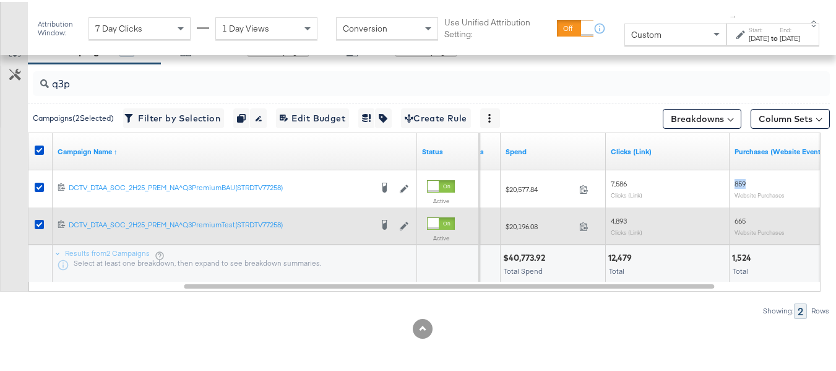
copy span "859"
click at [736, 214] on span "665" at bounding box center [740, 218] width 11 height 9
copy span "665"
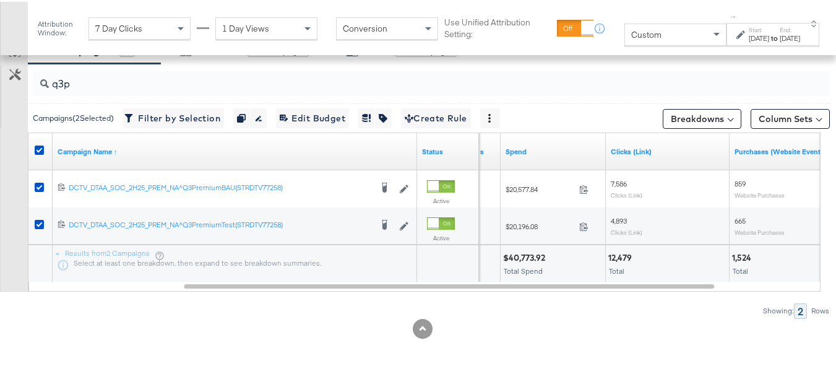
click at [743, 272] on span "Total" at bounding box center [740, 268] width 15 height 9
click at [749, 41] on div "Aug 18th 2025" at bounding box center [759, 37] width 20 height 10
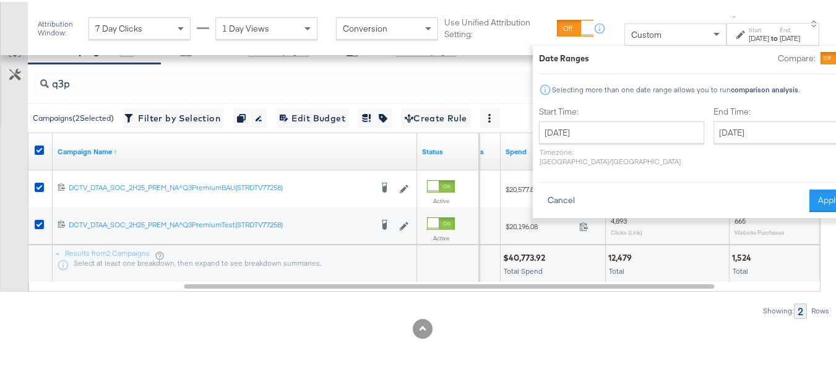
click at [539, 188] on button "Cancel" at bounding box center [561, 199] width 45 height 22
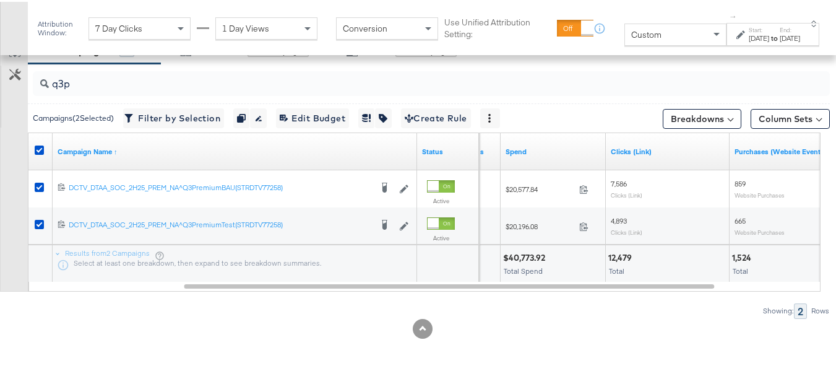
click at [652, 38] on div "Custom" at bounding box center [675, 32] width 101 height 21
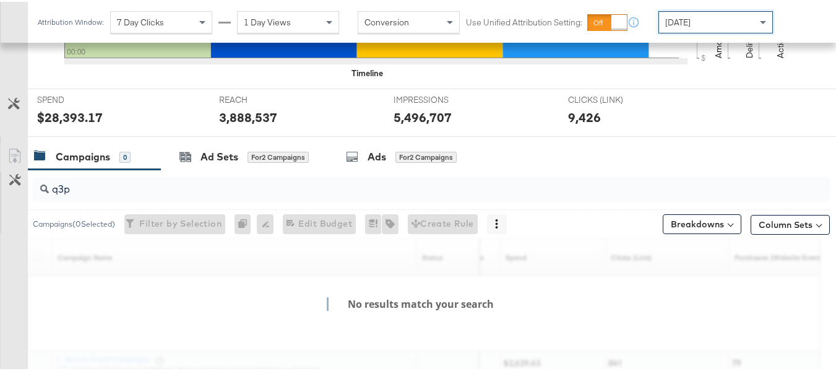
scroll to position [531, 0]
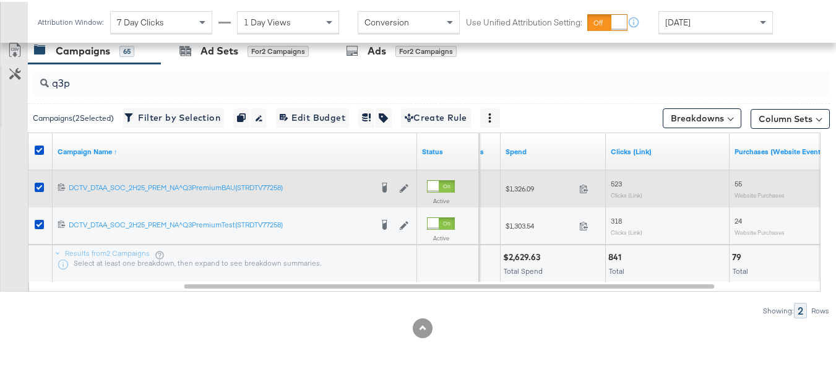
click at [520, 184] on span "$1,326.09" at bounding box center [540, 186] width 69 height 9
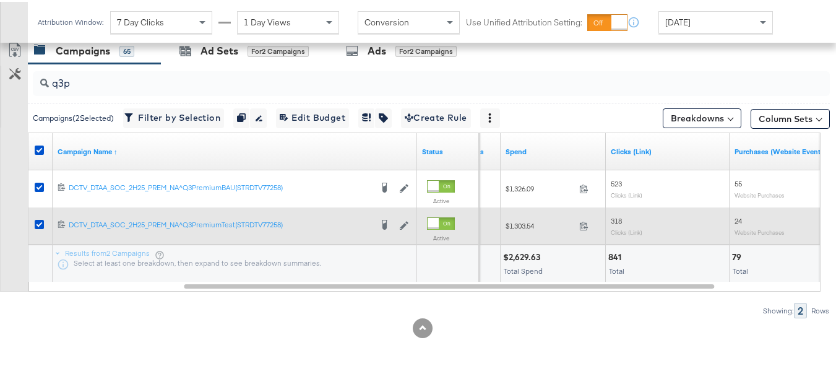
click at [526, 231] on div "$1,303.54 1303.54" at bounding box center [553, 223] width 105 height 19
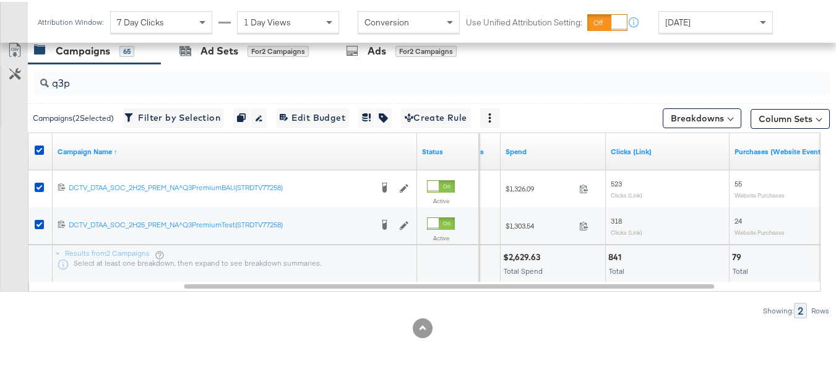
click at [402, 274] on div "Results from 2 Campaigns Select at least one breakdown, then expand to see brea…" at bounding box center [235, 261] width 364 height 37
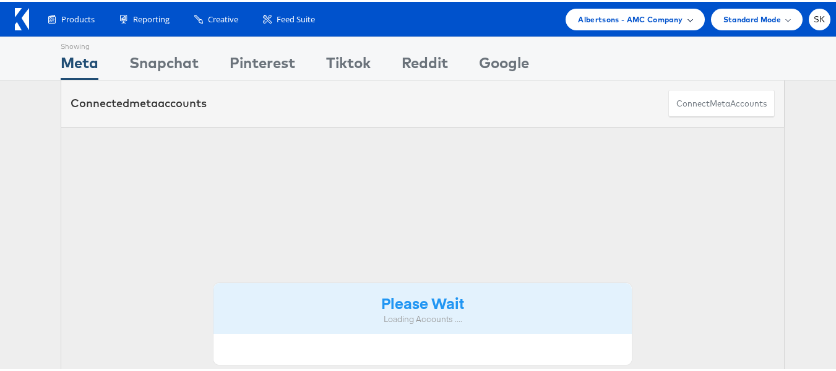
click at [631, 19] on span "Albertsons - AMC Company" at bounding box center [630, 17] width 105 height 13
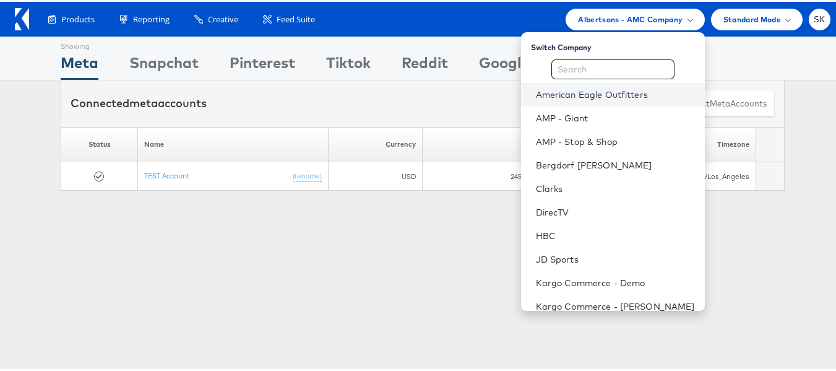
click at [588, 93] on link "American Eagle Outfitters" at bounding box center [615, 93] width 159 height 12
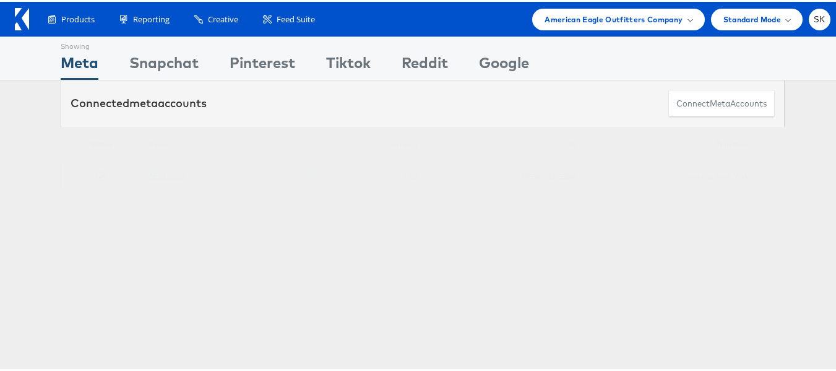
click at [175, 170] on link "AE PM 2020" at bounding box center [167, 173] width 37 height 9
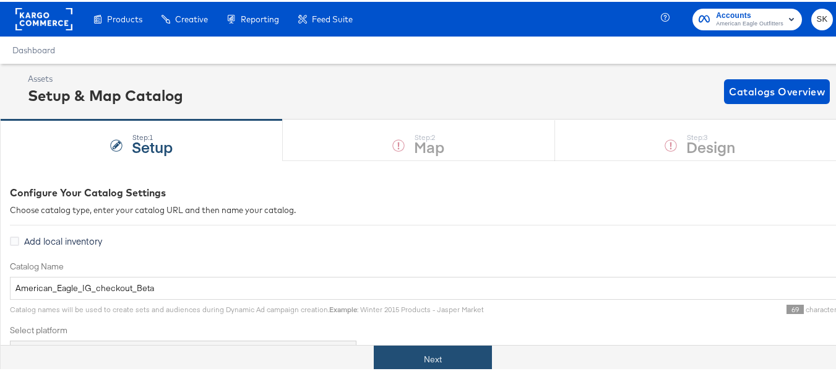
click at [469, 355] on button "Next" at bounding box center [433, 357] width 118 height 28
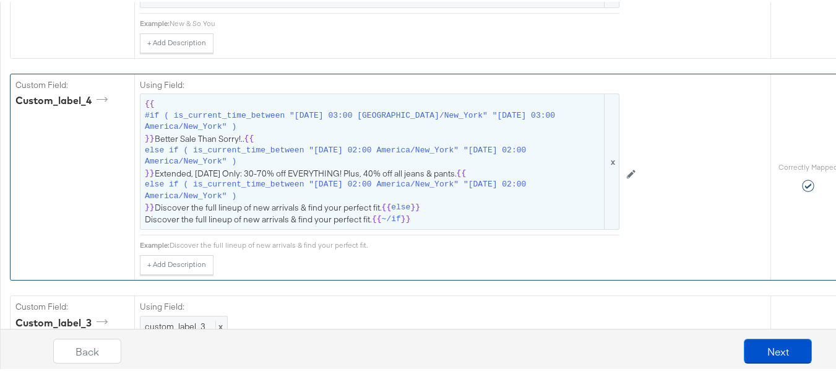
scroll to position [2042, 0]
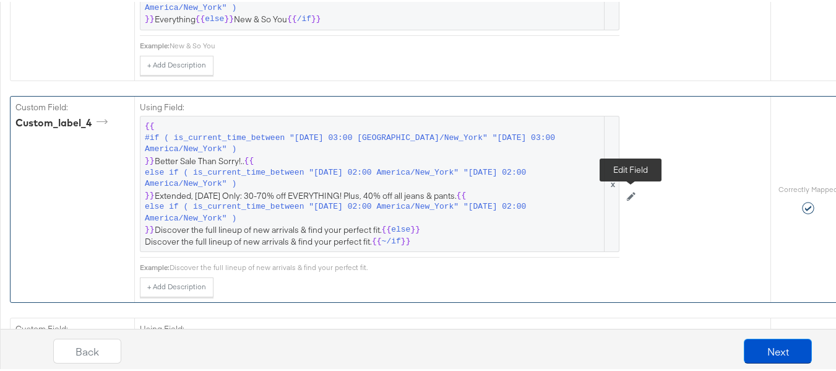
click at [632, 196] on icon at bounding box center [631, 194] width 9 height 9
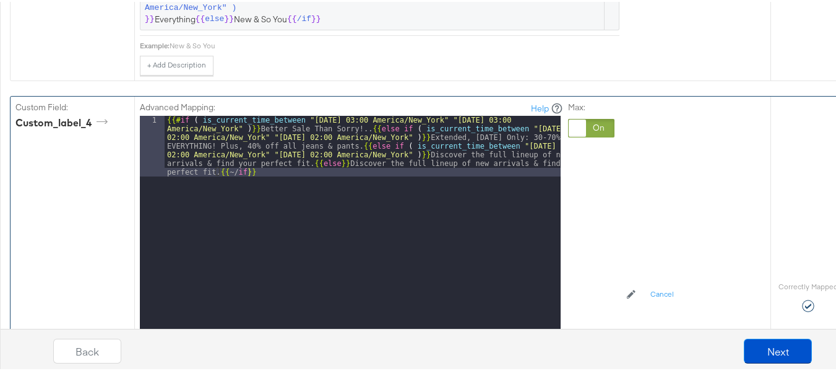
click at [687, 244] on div "Advanced Mapping: Help 1 {{# if ( is_current_time_between "[DATE] 03:00 [GEOGRA…" at bounding box center [452, 295] width 636 height 401
click at [657, 300] on button "Cancel" at bounding box center [662, 293] width 38 height 20
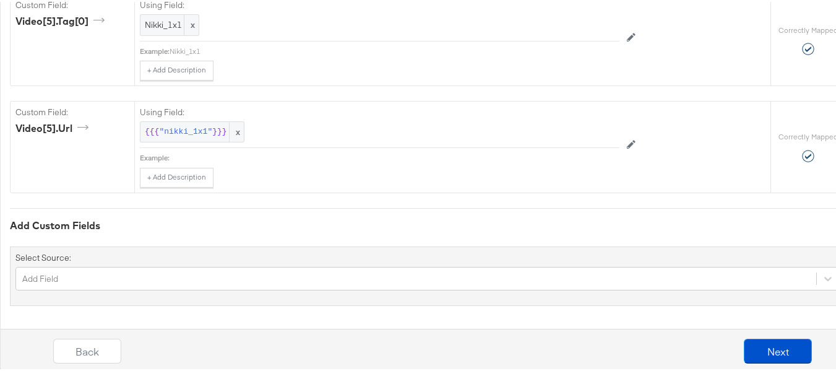
scroll to position [0, 0]
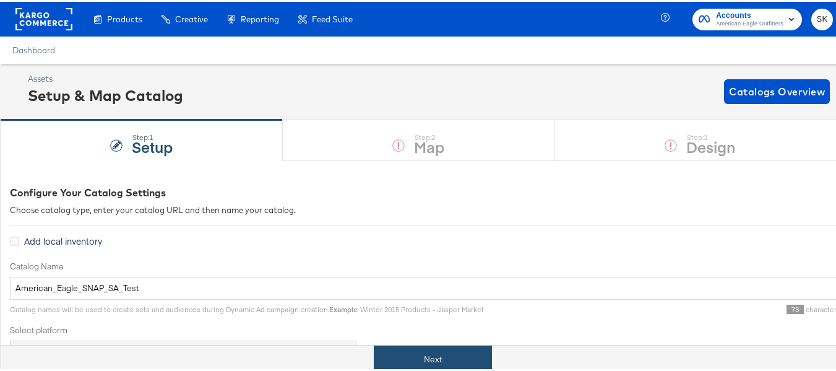
click at [442, 357] on button "Next" at bounding box center [433, 357] width 118 height 28
